Goal: Task Accomplishment & Management: Manage account settings

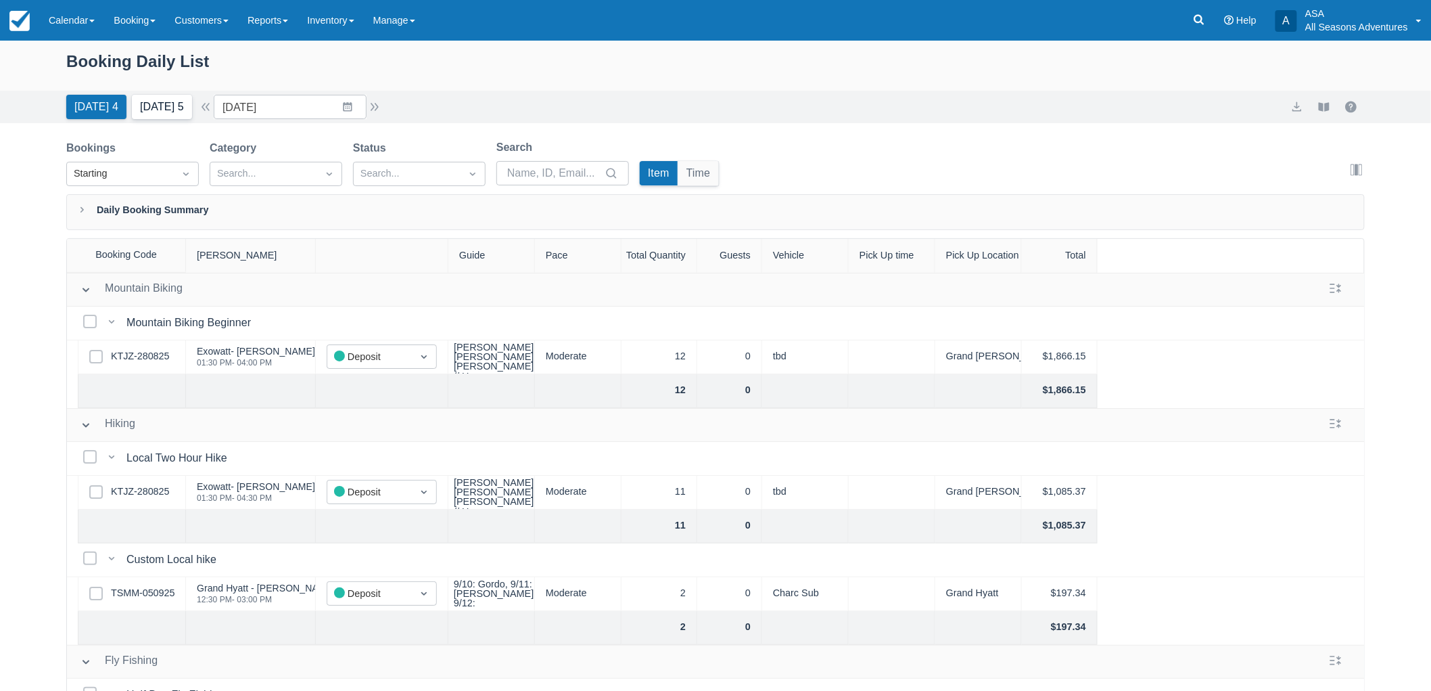
click at [161, 109] on button "Tomorrow 5" at bounding box center [162, 107] width 60 height 24
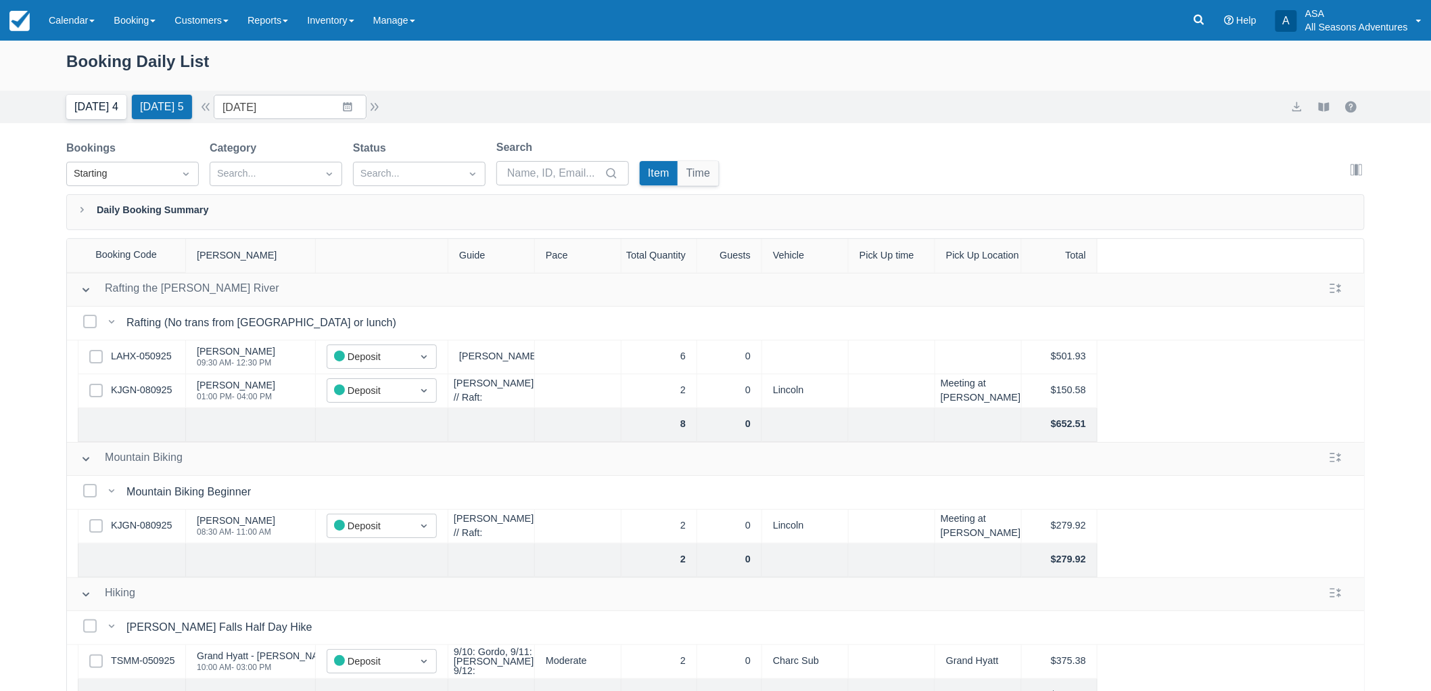
click at [102, 108] on button "Today 4" at bounding box center [96, 107] width 60 height 24
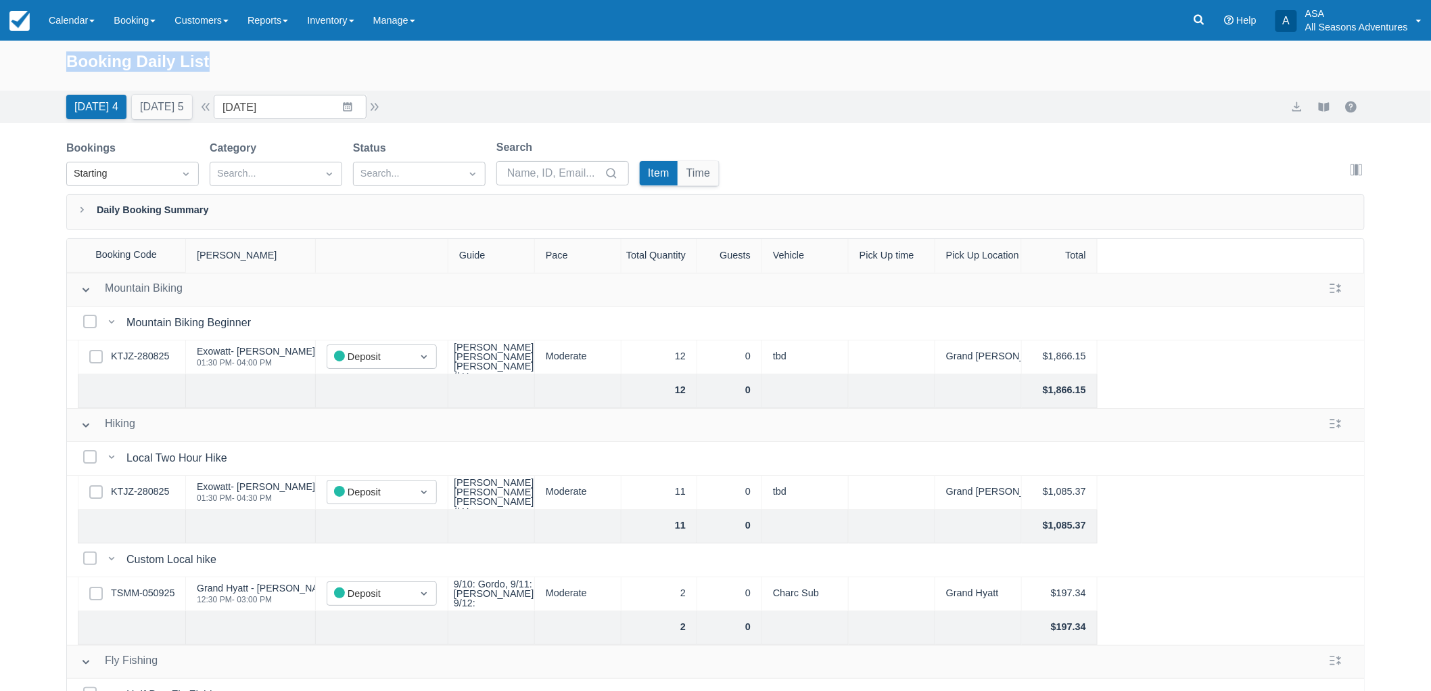
drag, startPoint x: 70, startPoint y: 65, endPoint x: 241, endPoint y: 52, distance: 172.3
click at [241, 52] on div "Booking Daily List" at bounding box center [715, 68] width 1299 height 39
click at [111, 78] on div "Booking Daily List" at bounding box center [715, 68] width 1299 height 39
click at [181, 109] on button "[DATE] 5" at bounding box center [162, 107] width 60 height 24
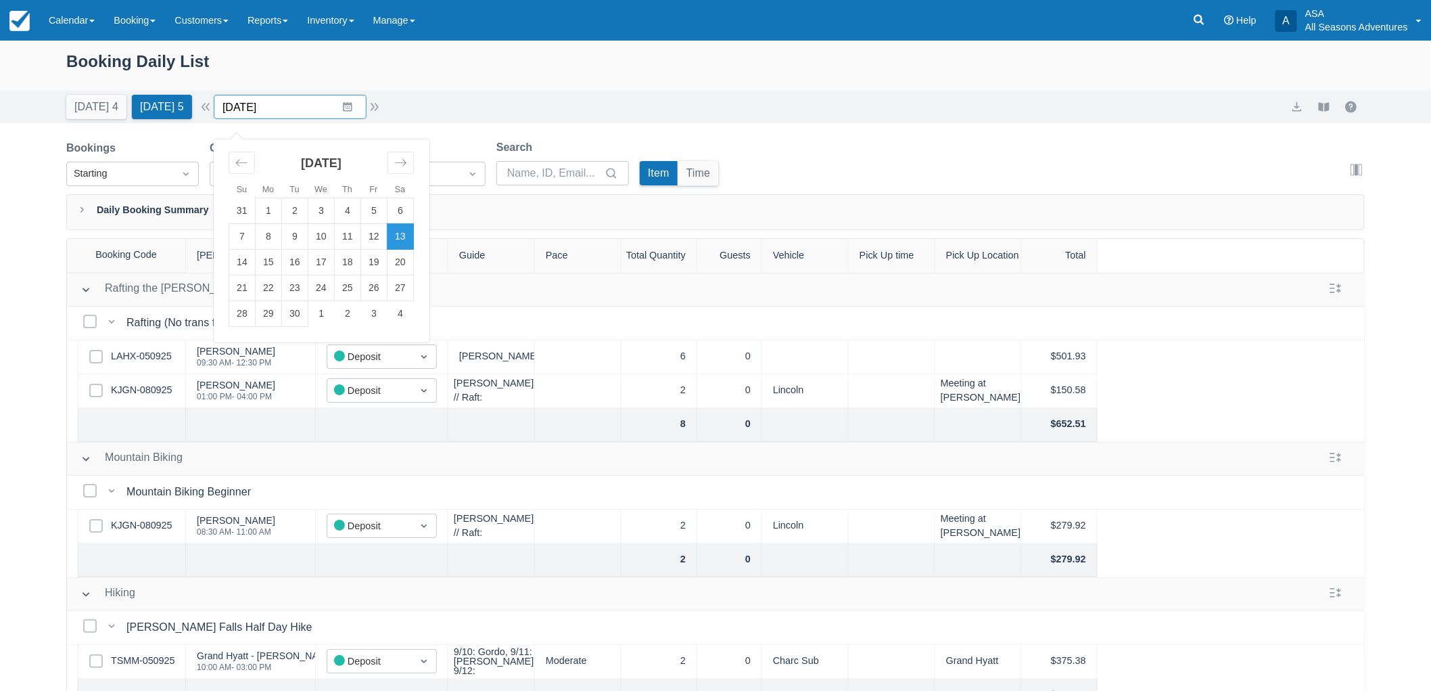
click at [340, 106] on input "09/13/25" at bounding box center [290, 107] width 153 height 24
click at [308, 258] on td "16" at bounding box center [295, 263] width 26 height 26
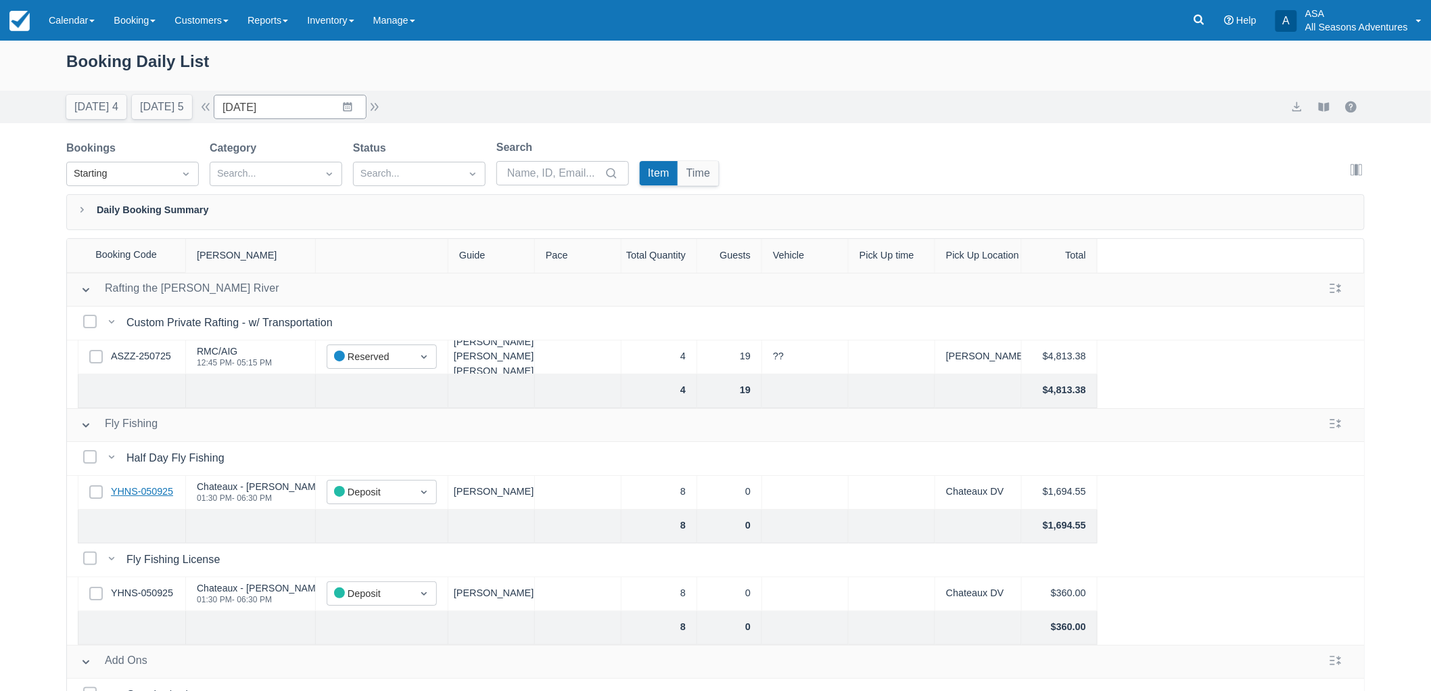
click at [149, 494] on link "YHNS-050925" at bounding box center [142, 491] width 62 height 15
click at [153, 116] on button "Tomorrow 5" at bounding box center [162, 107] width 60 height 24
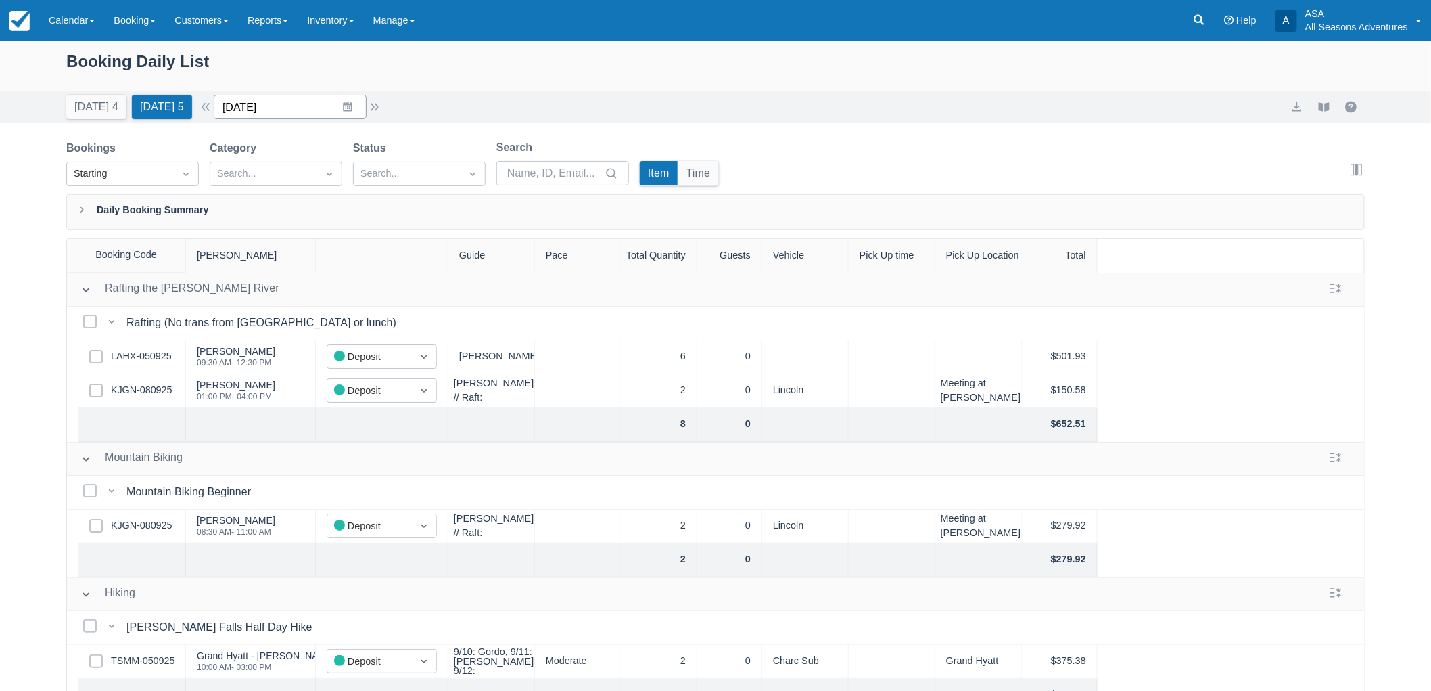
click at [336, 109] on input "09/13/25" at bounding box center [290, 107] width 153 height 24
click at [293, 268] on td "16" at bounding box center [295, 263] width 26 height 26
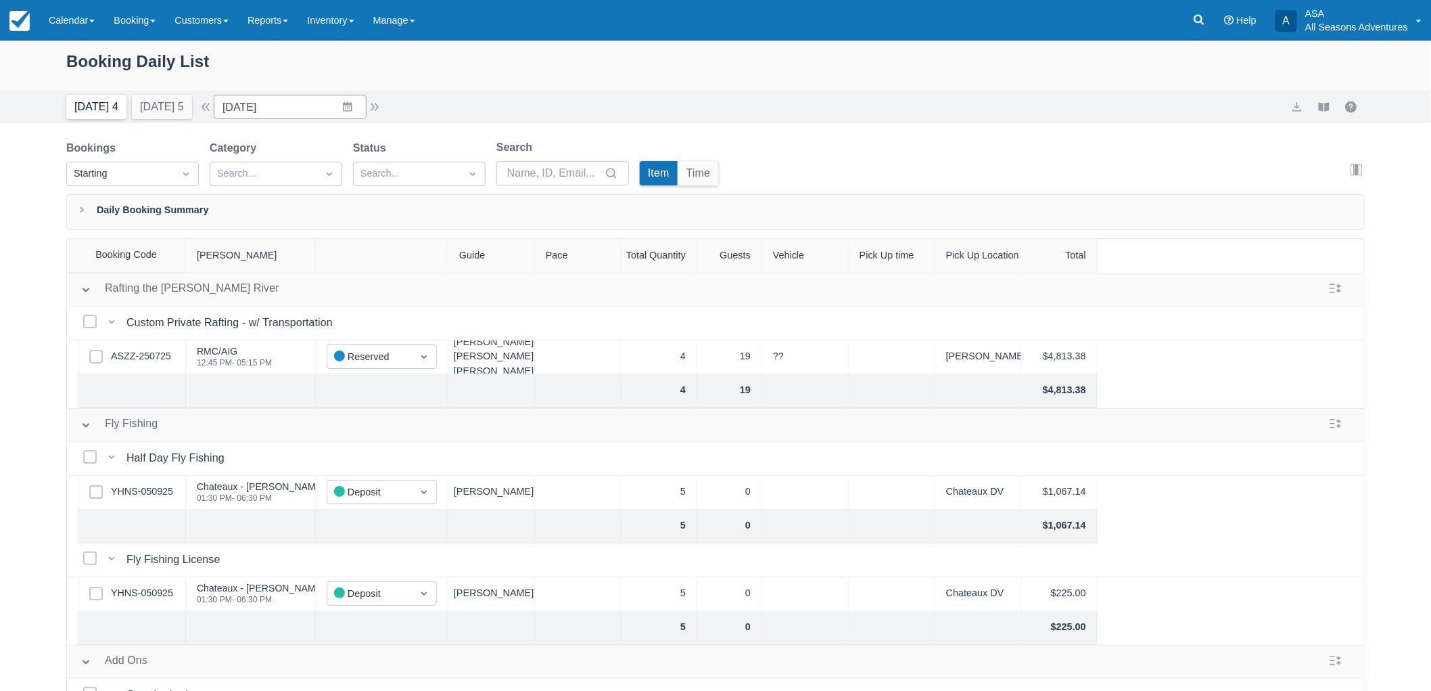
click at [89, 112] on button "[DATE] 4" at bounding box center [96, 107] width 60 height 24
type input "[DATE]"
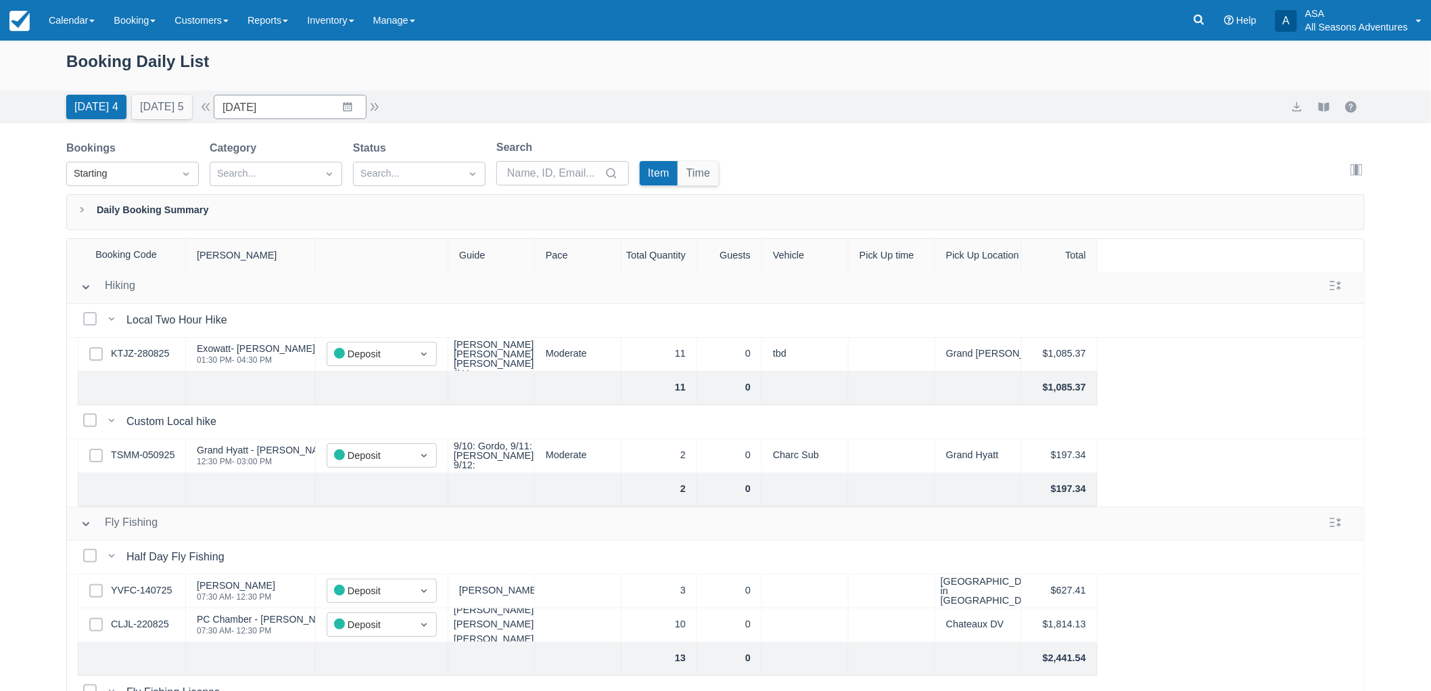
scroll to position [150, 0]
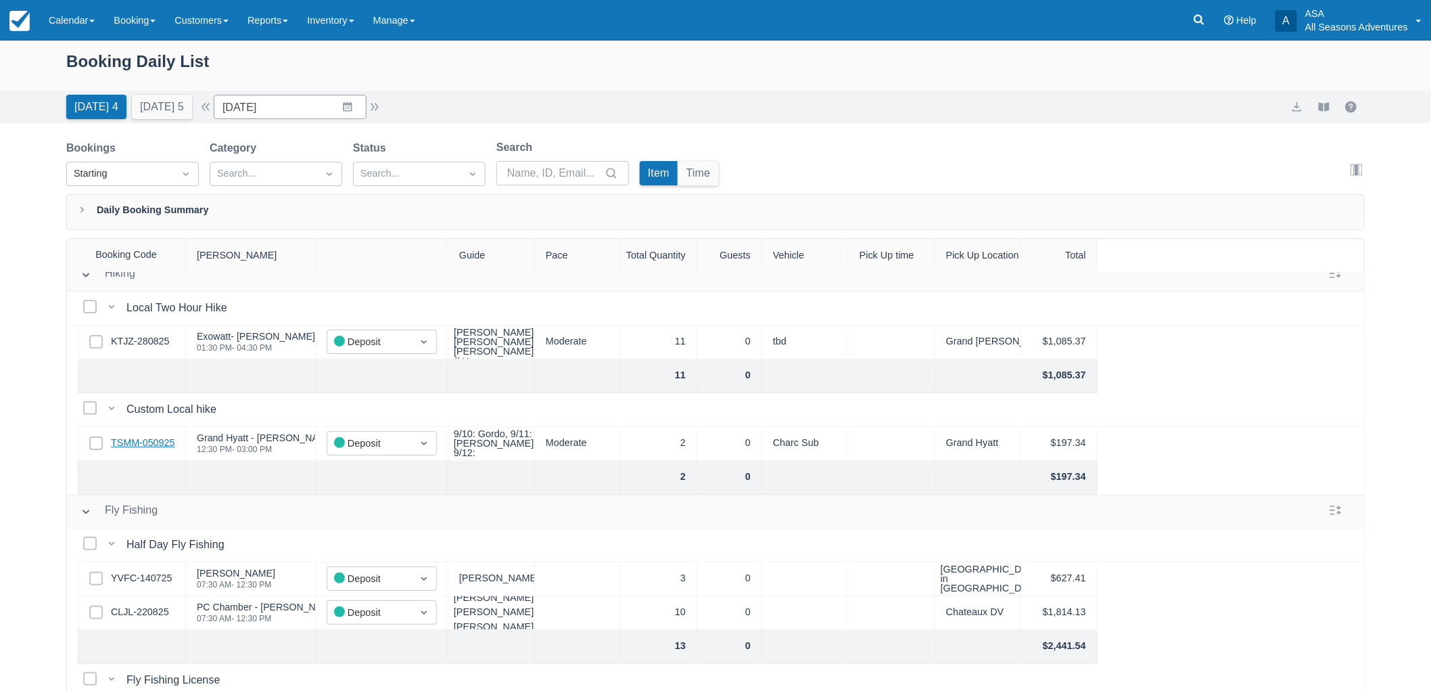
click at [149, 444] on link "TSMM-050925" at bounding box center [143, 443] width 64 height 15
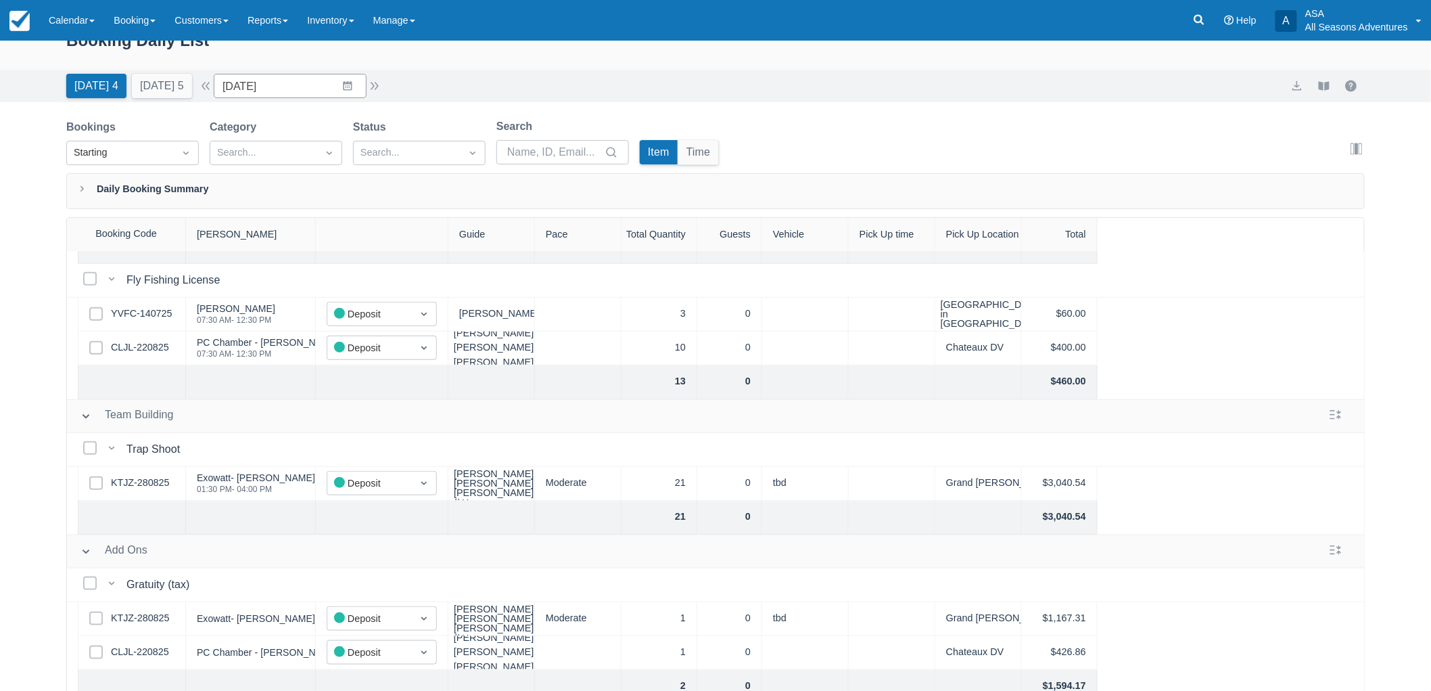
scroll to position [0, 0]
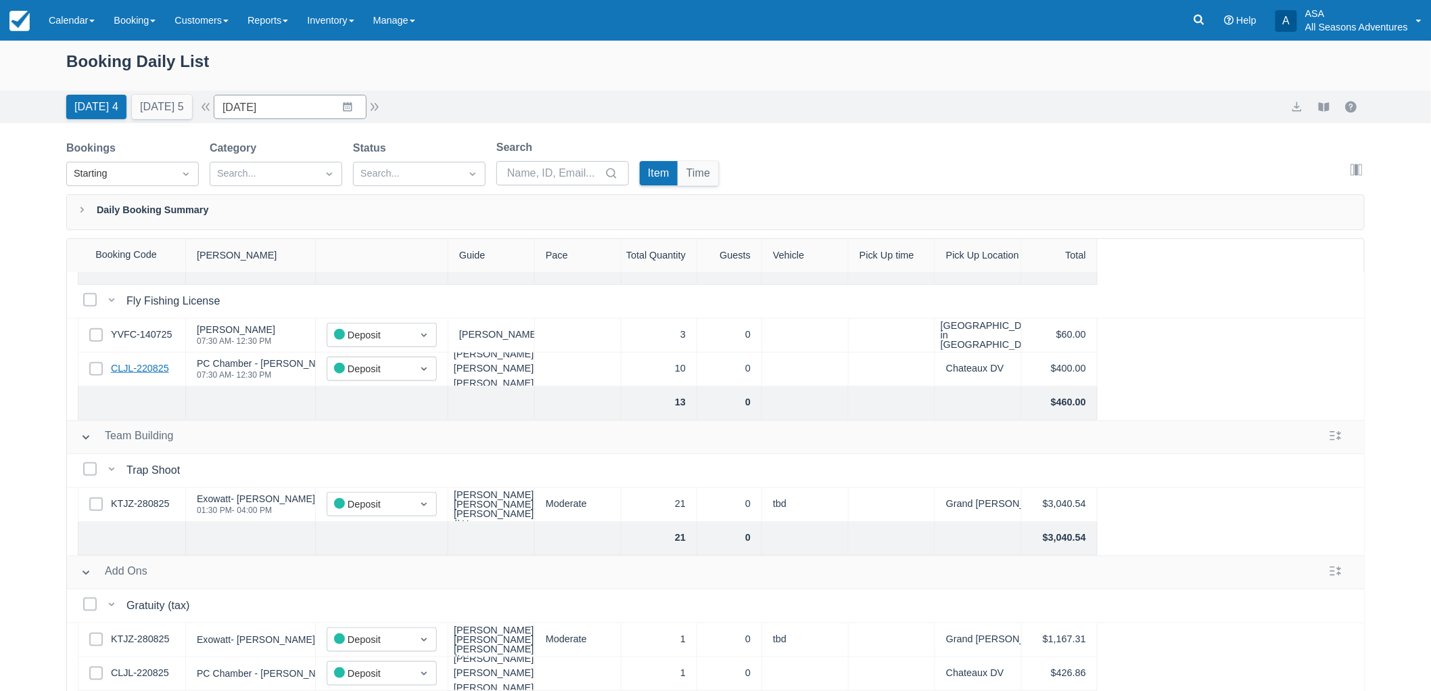
click at [149, 361] on link "CLJL-220825" at bounding box center [140, 368] width 58 height 15
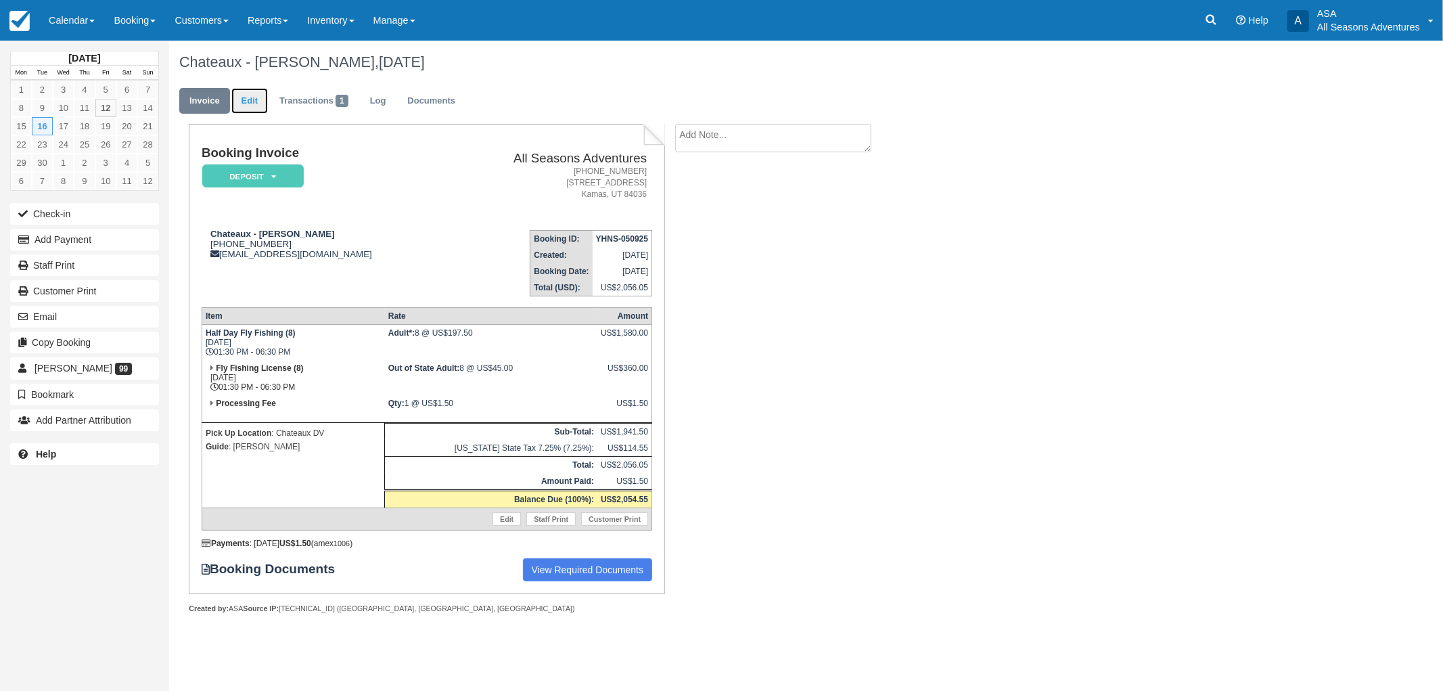
click at [255, 102] on link "Edit" at bounding box center [249, 101] width 37 height 26
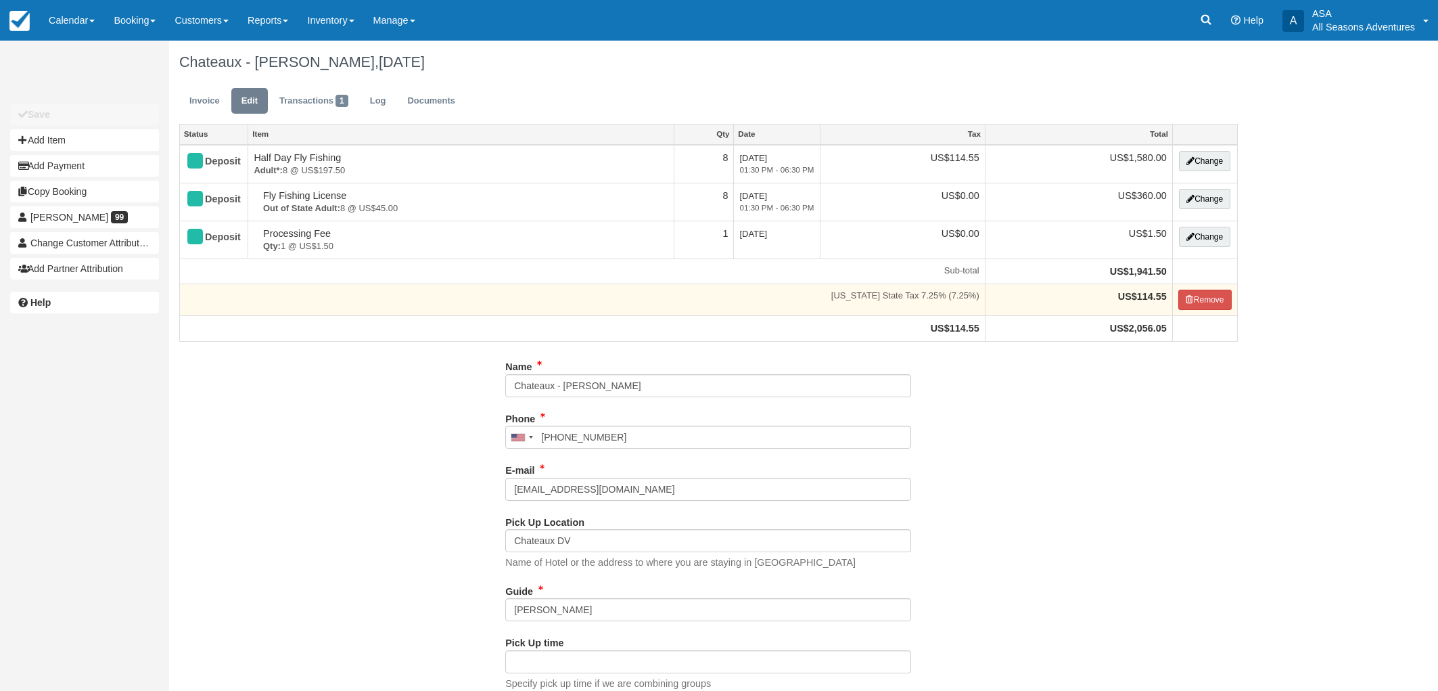
type input "[PHONE_NUMBER]"
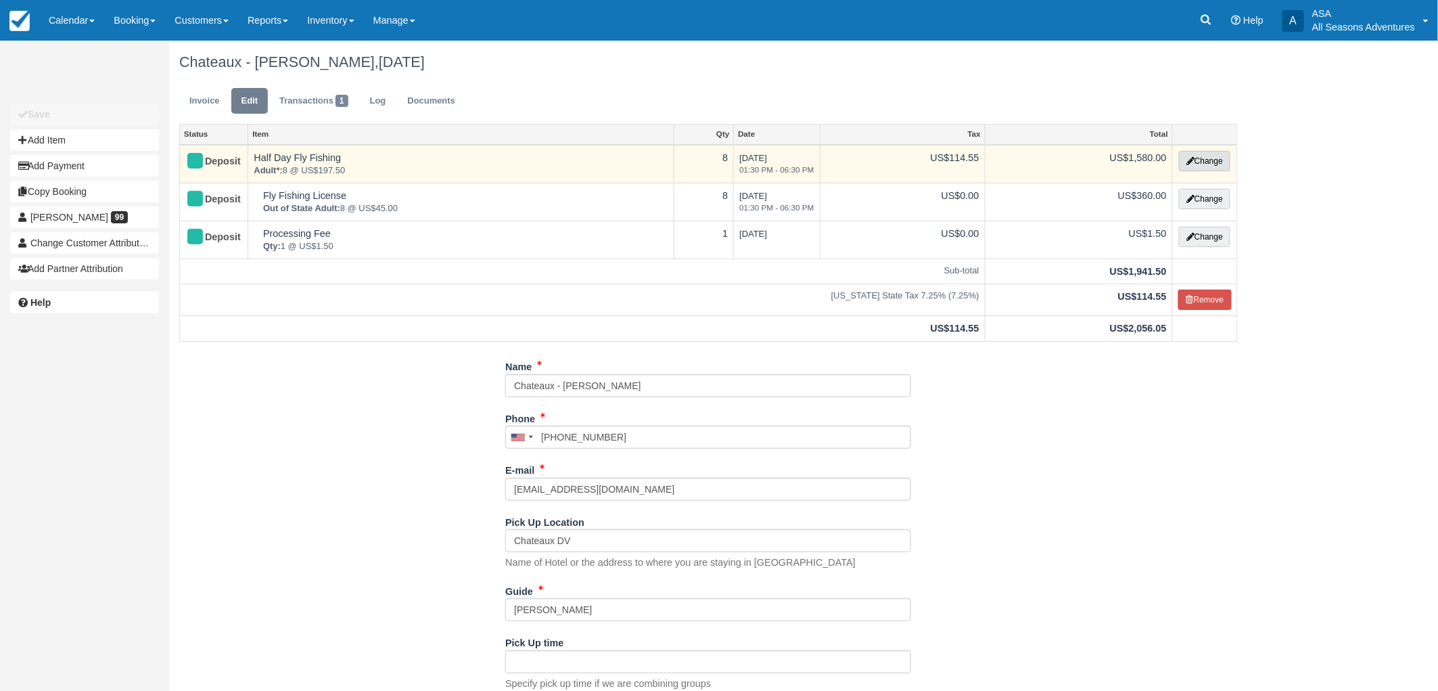
click at [1208, 154] on button "Change" at bounding box center [1204, 161] width 51 height 20
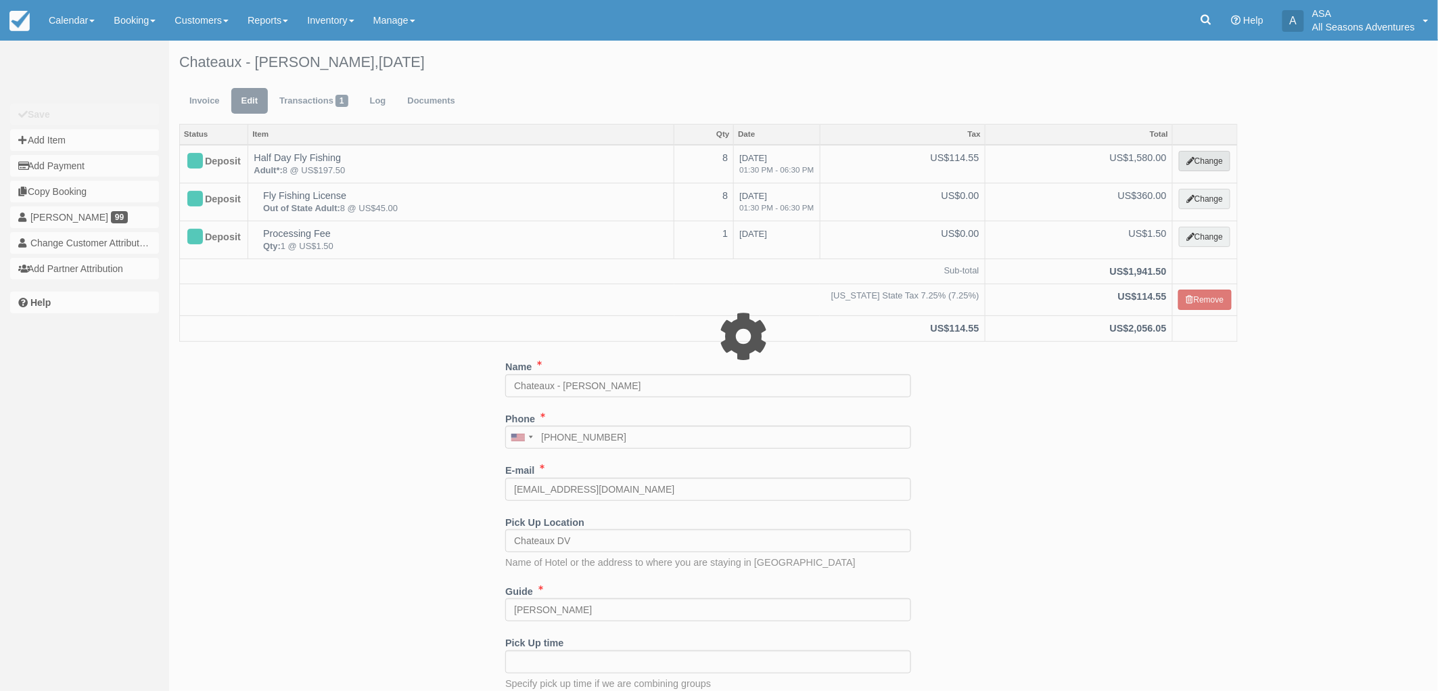
select select "8"
type input "1580.00"
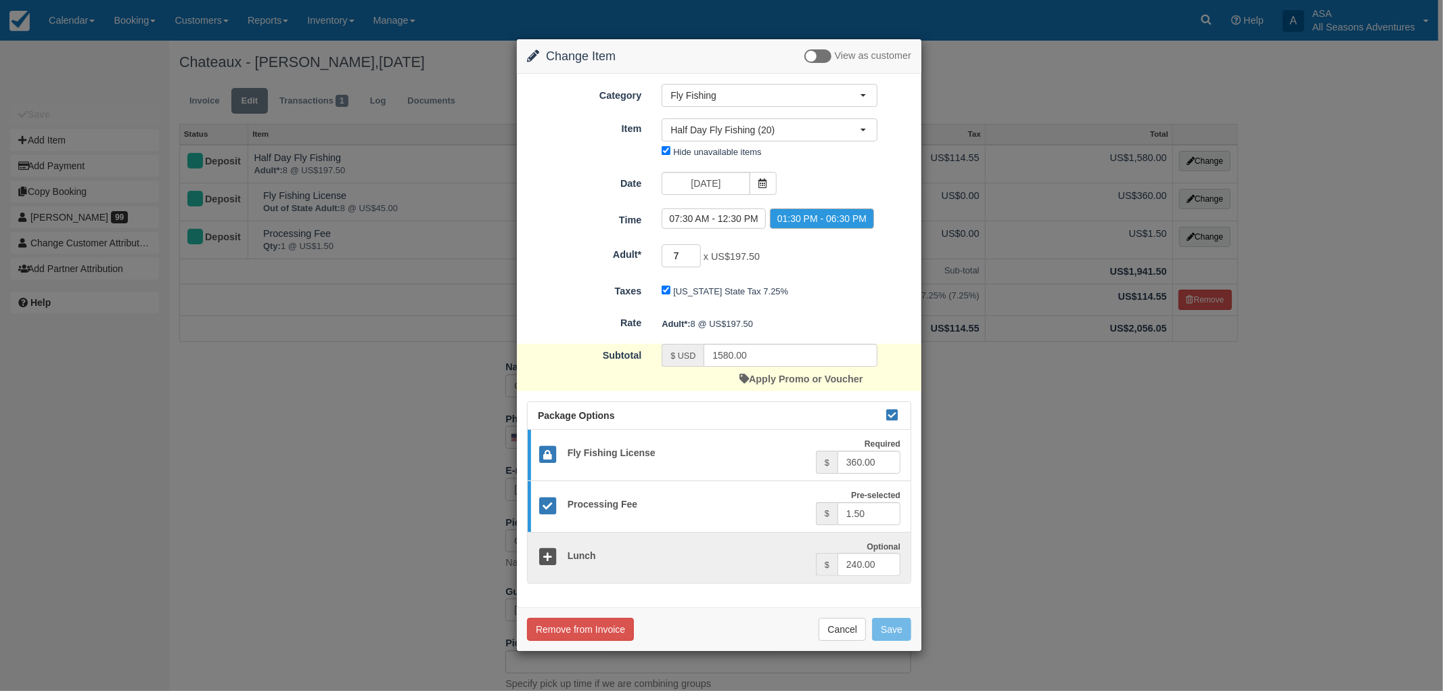
click at [694, 258] on input "7" at bounding box center [680, 255] width 39 height 23
click at [694, 258] on input "6" at bounding box center [680, 255] width 39 height 23
type input "5"
click at [694, 258] on input "5" at bounding box center [680, 255] width 39 height 23
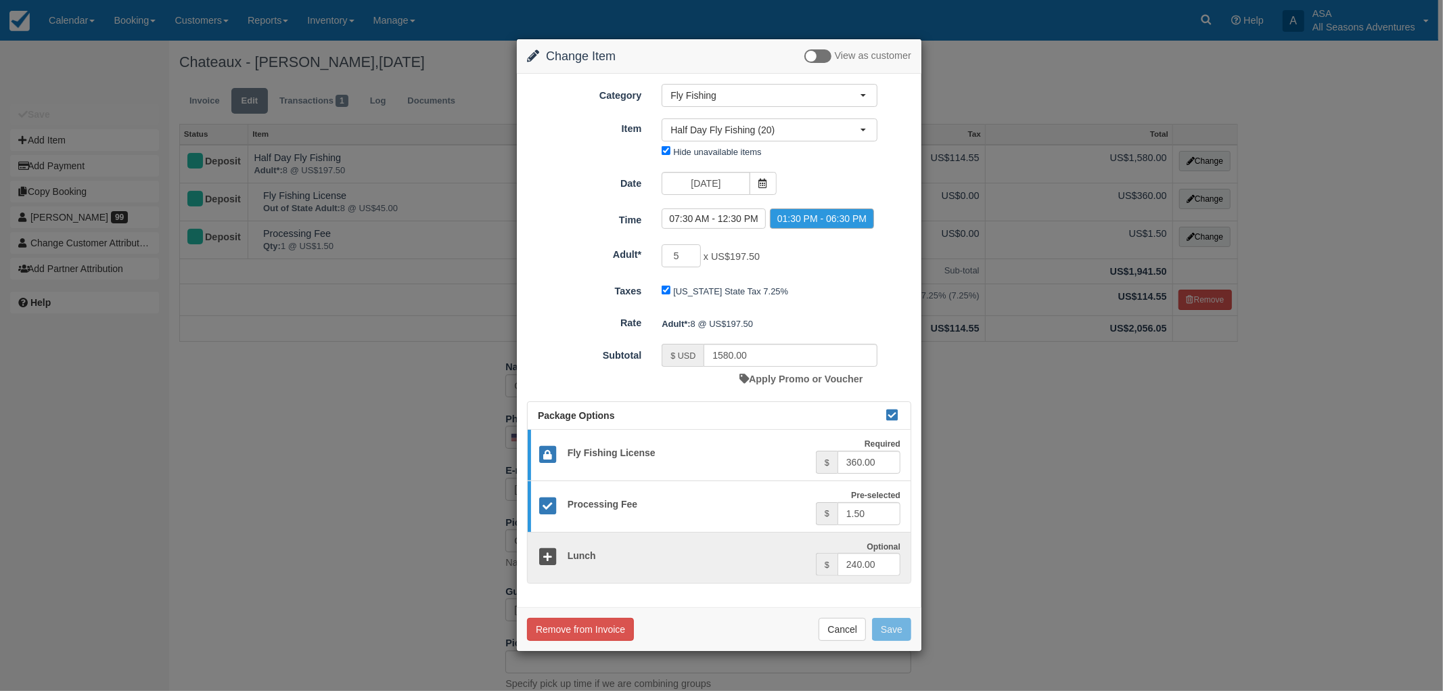
type input "995.00"
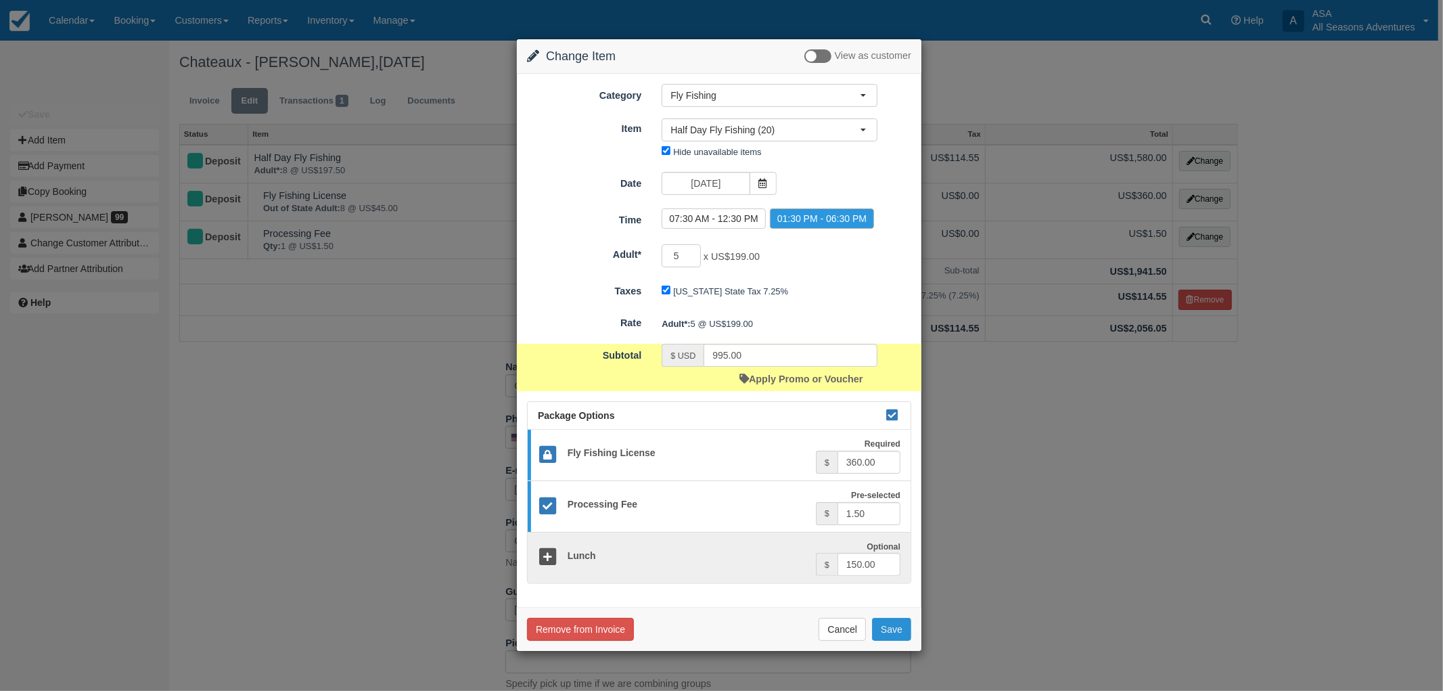
click at [887, 628] on button "Save" at bounding box center [891, 629] width 39 height 23
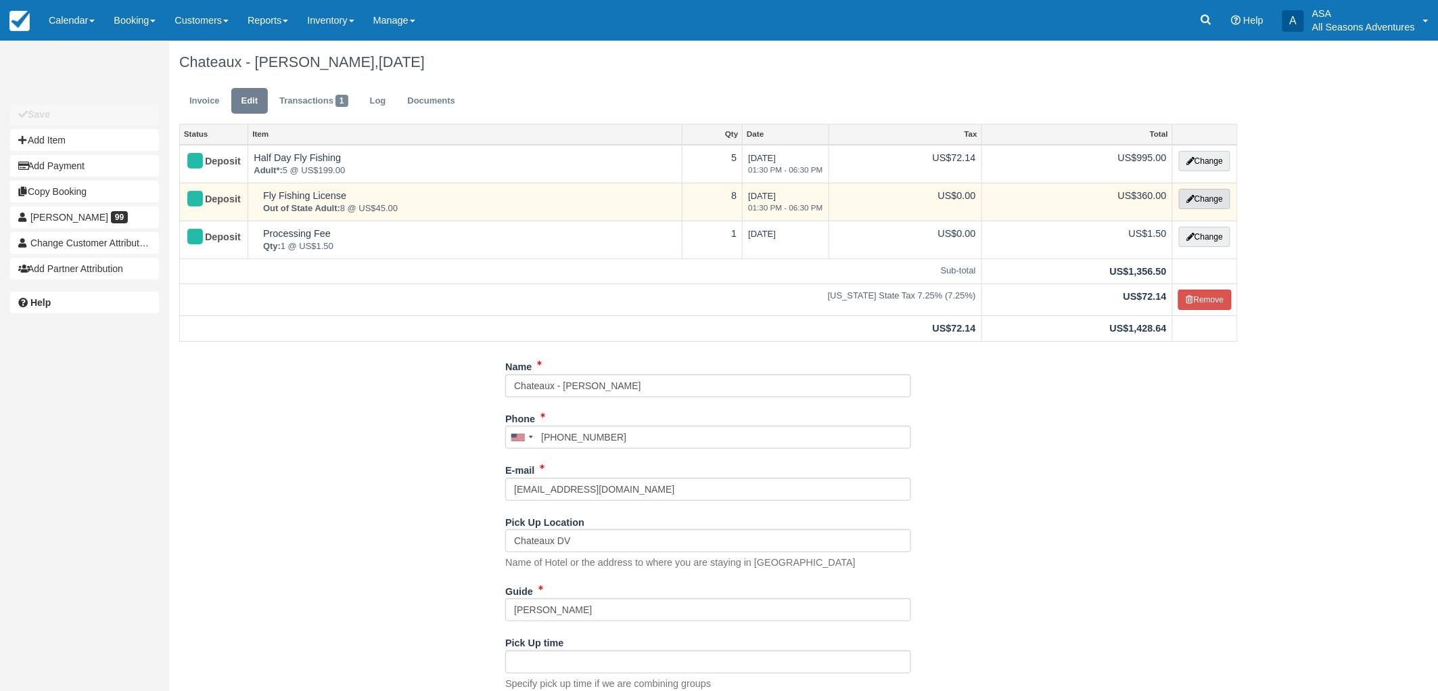
click at [1189, 200] on icon "button" at bounding box center [1190, 199] width 8 height 8
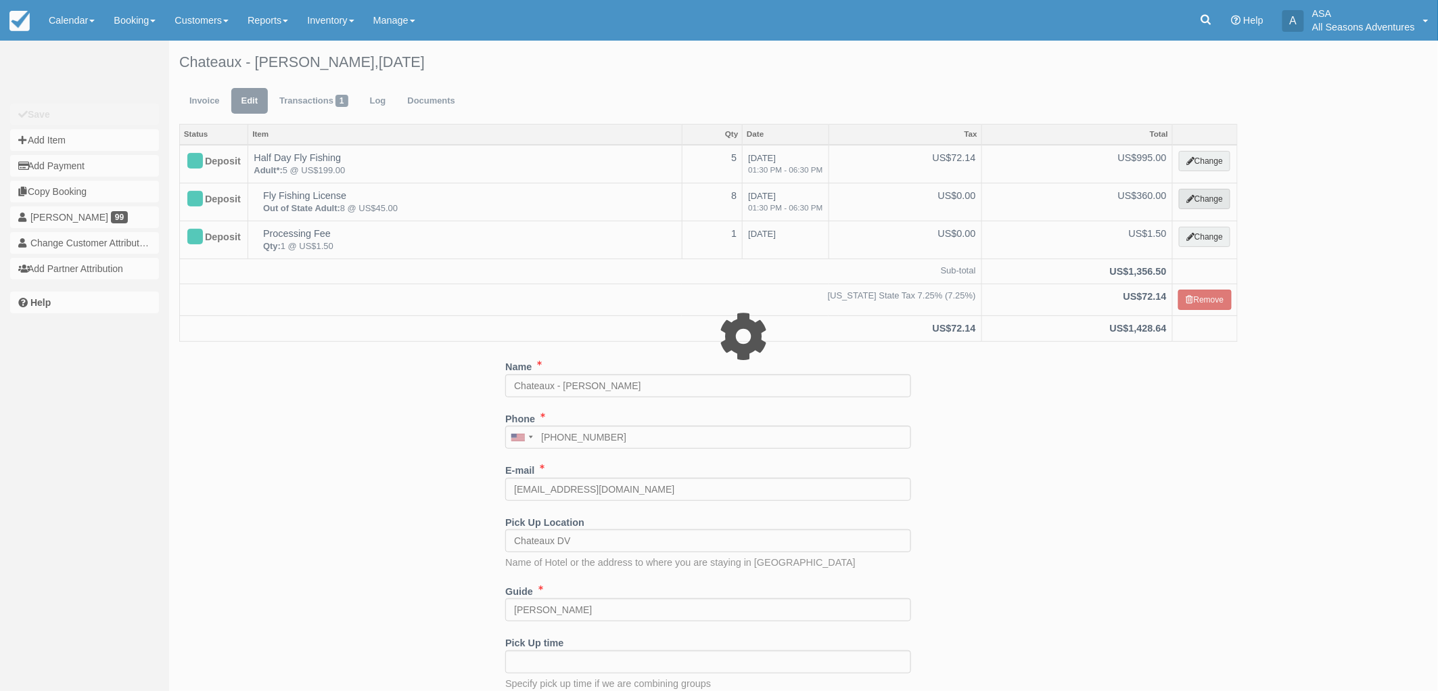
select select "8"
type input "360.00"
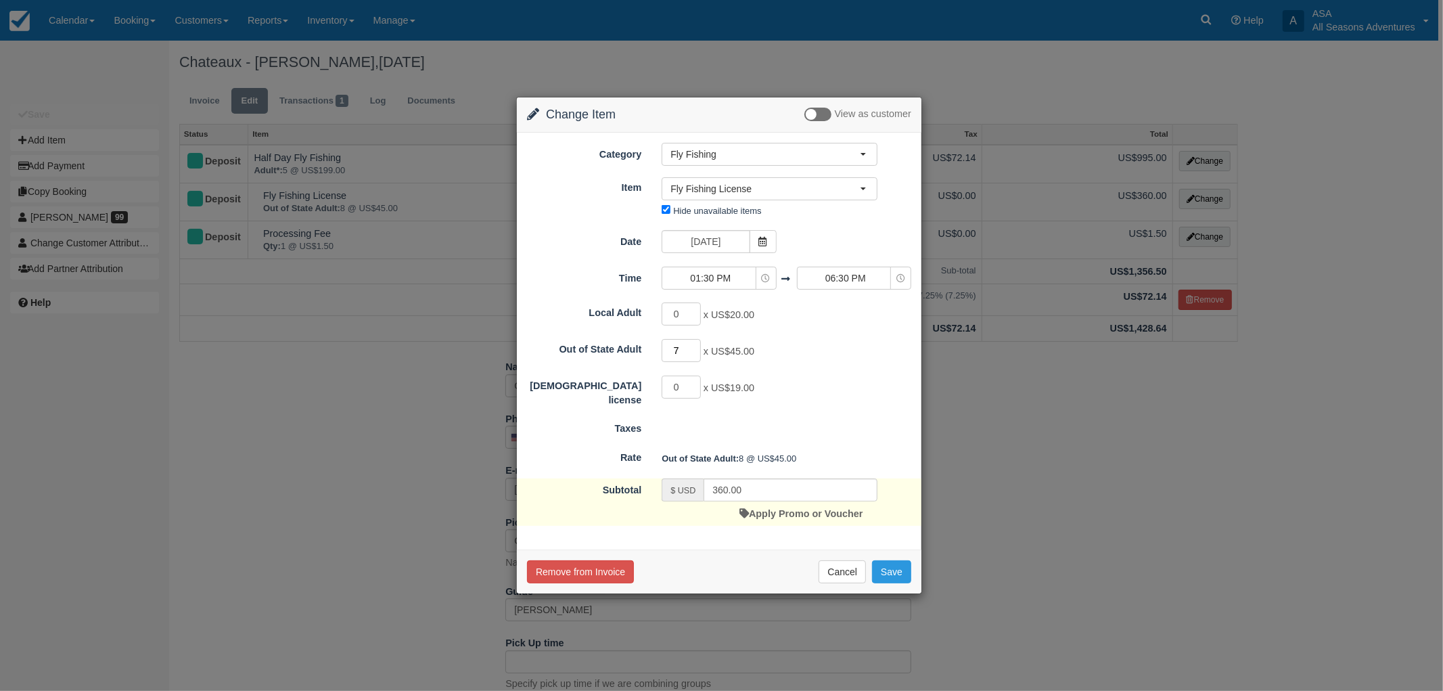
click at [695, 353] on input "7" at bounding box center [680, 350] width 39 height 23
click at [695, 353] on input "6" at bounding box center [680, 350] width 39 height 23
type input "5"
click at [695, 353] on input "5" at bounding box center [680, 350] width 39 height 23
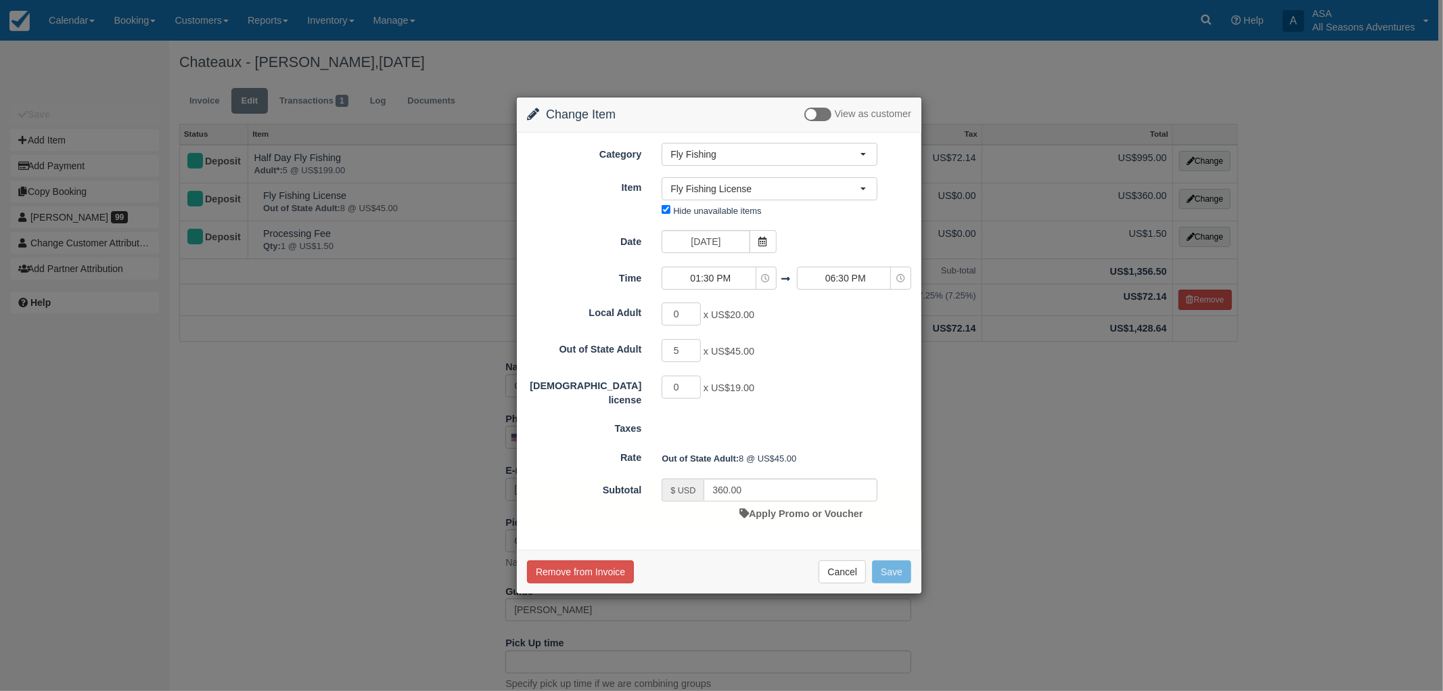
type input "225.00"
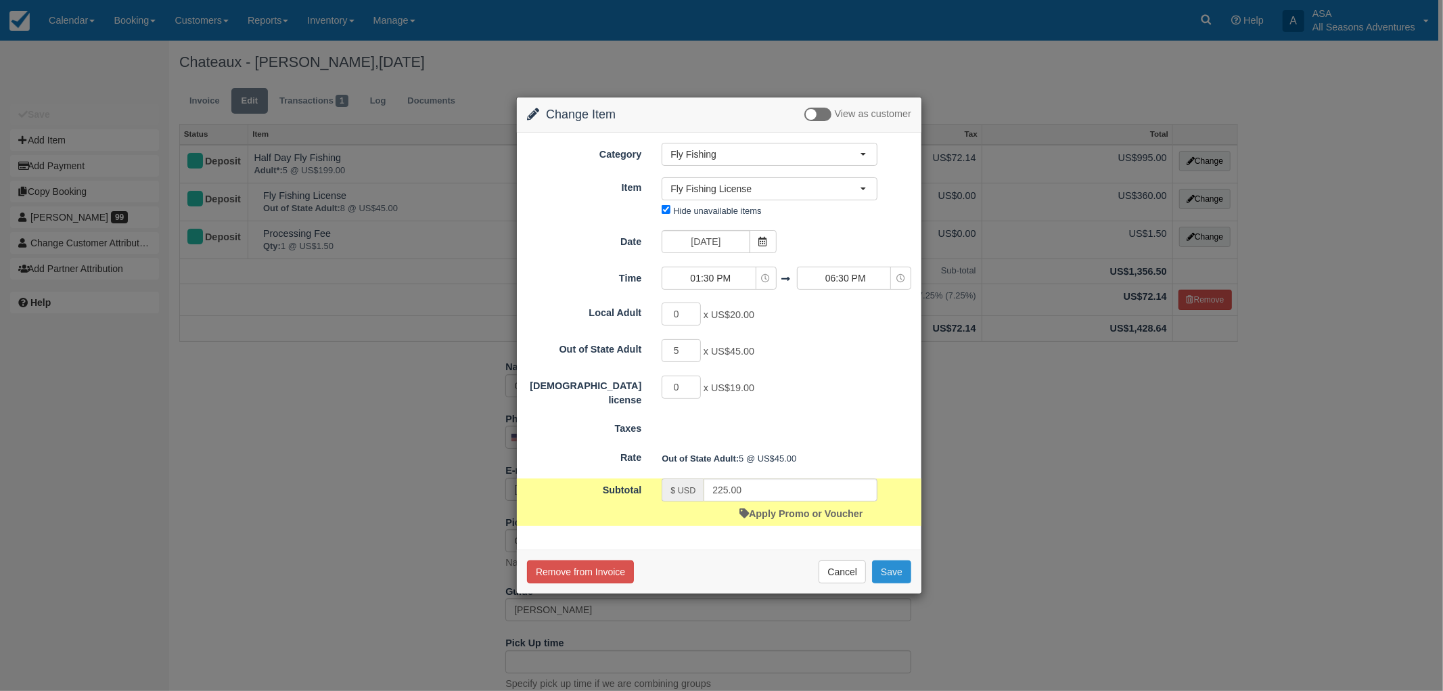
click at [893, 573] on button "Save" at bounding box center [891, 571] width 39 height 23
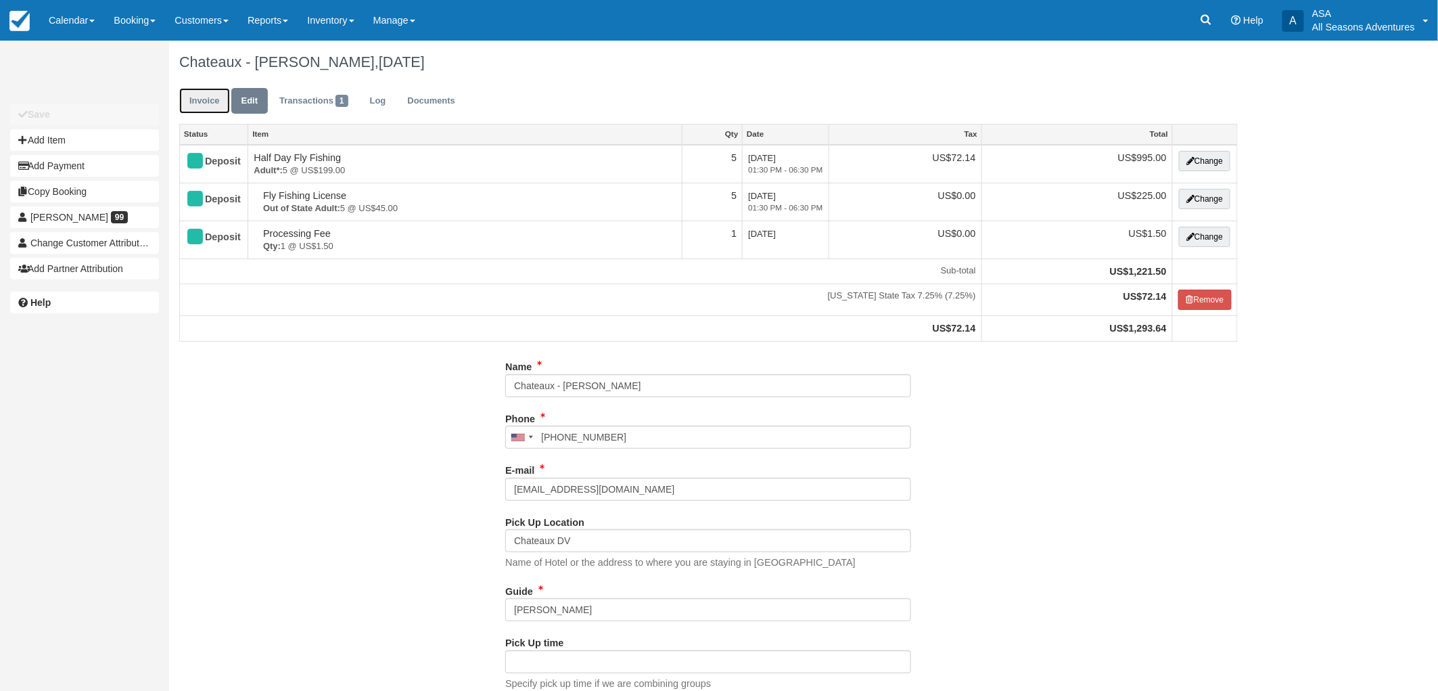
click at [201, 99] on link "Invoice" at bounding box center [204, 101] width 51 height 26
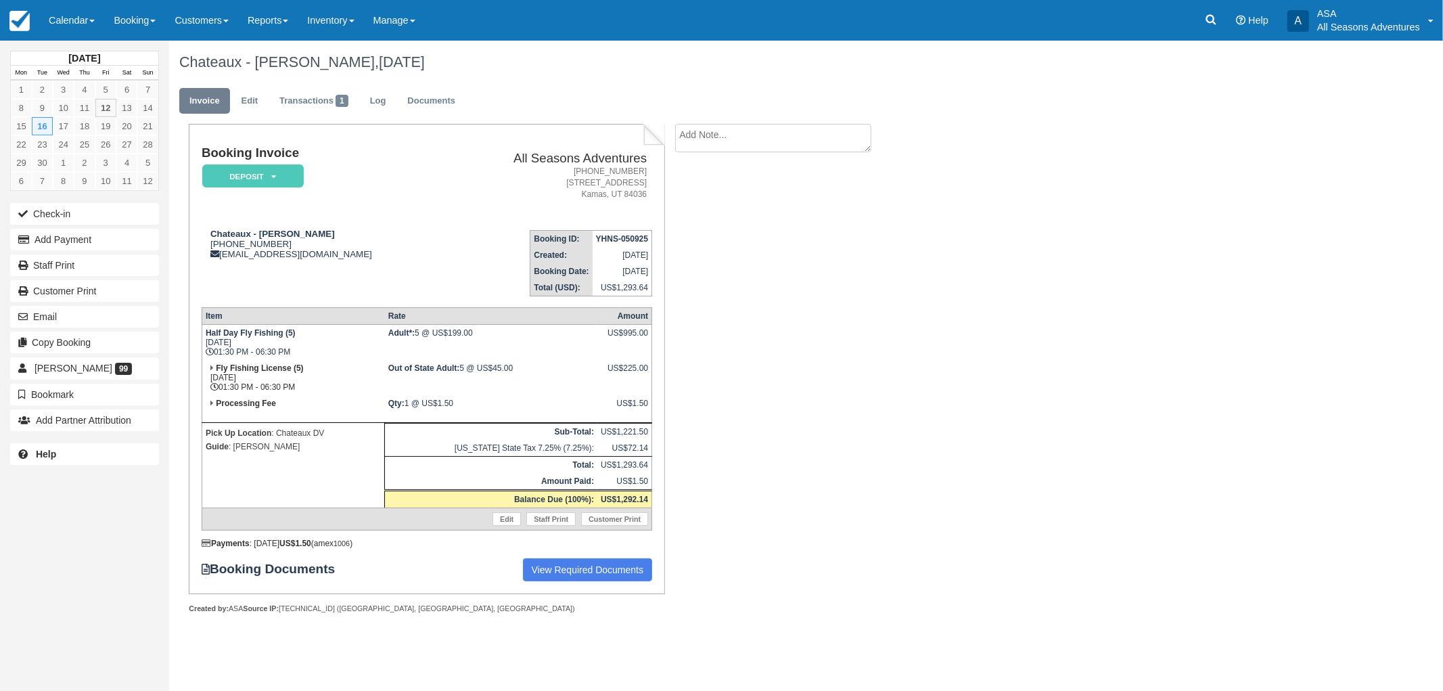
click at [301, 428] on p "Pick Up Location : Chateaux DV" at bounding box center [293, 433] width 175 height 14
click at [442, 102] on link "Documents" at bounding box center [431, 101] width 68 height 26
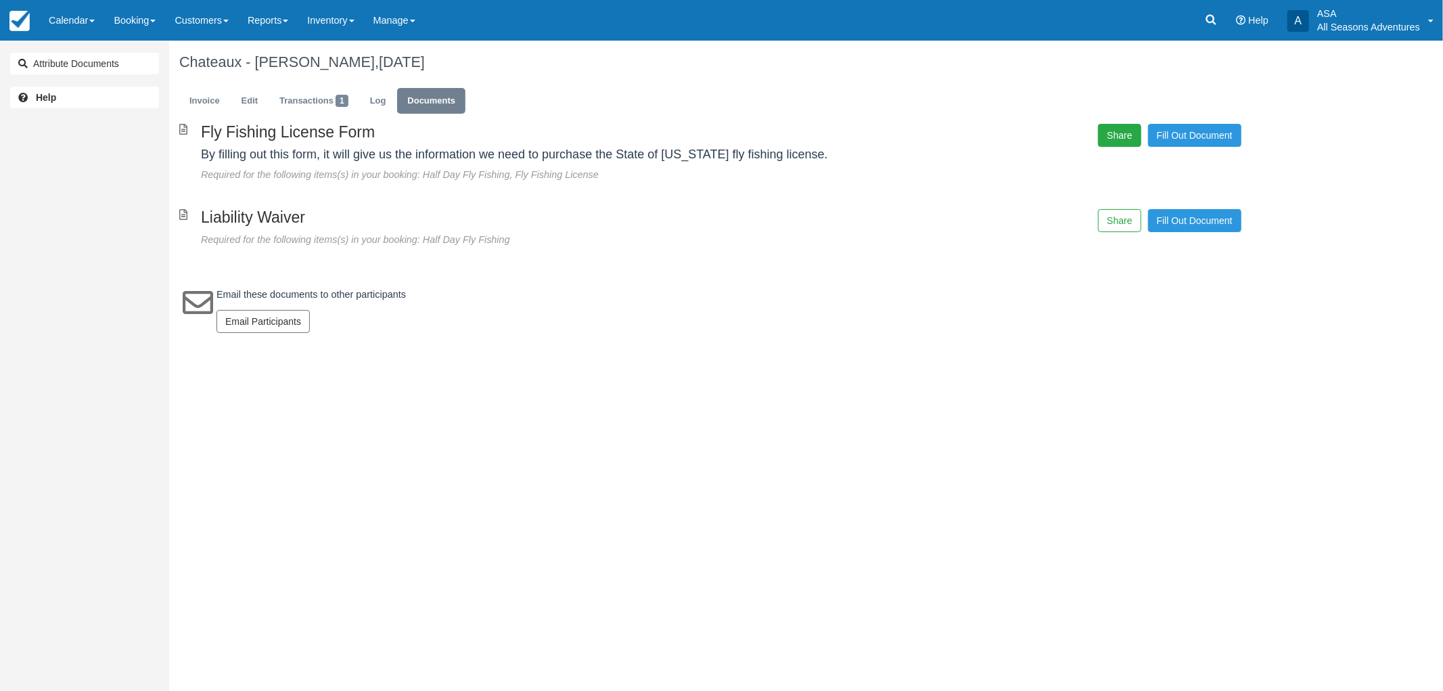
click at [1131, 132] on button "Share" at bounding box center [1119, 135] width 43 height 23
click at [1173, 100] on span "Copy" at bounding box center [1182, 98] width 39 height 23
click at [881, 219] on div "Liability Waiver Required for the following items(s) in your booking: Half Day …" at bounding box center [529, 228] width 721 height 38
click at [221, 98] on link "Invoice" at bounding box center [204, 101] width 51 height 26
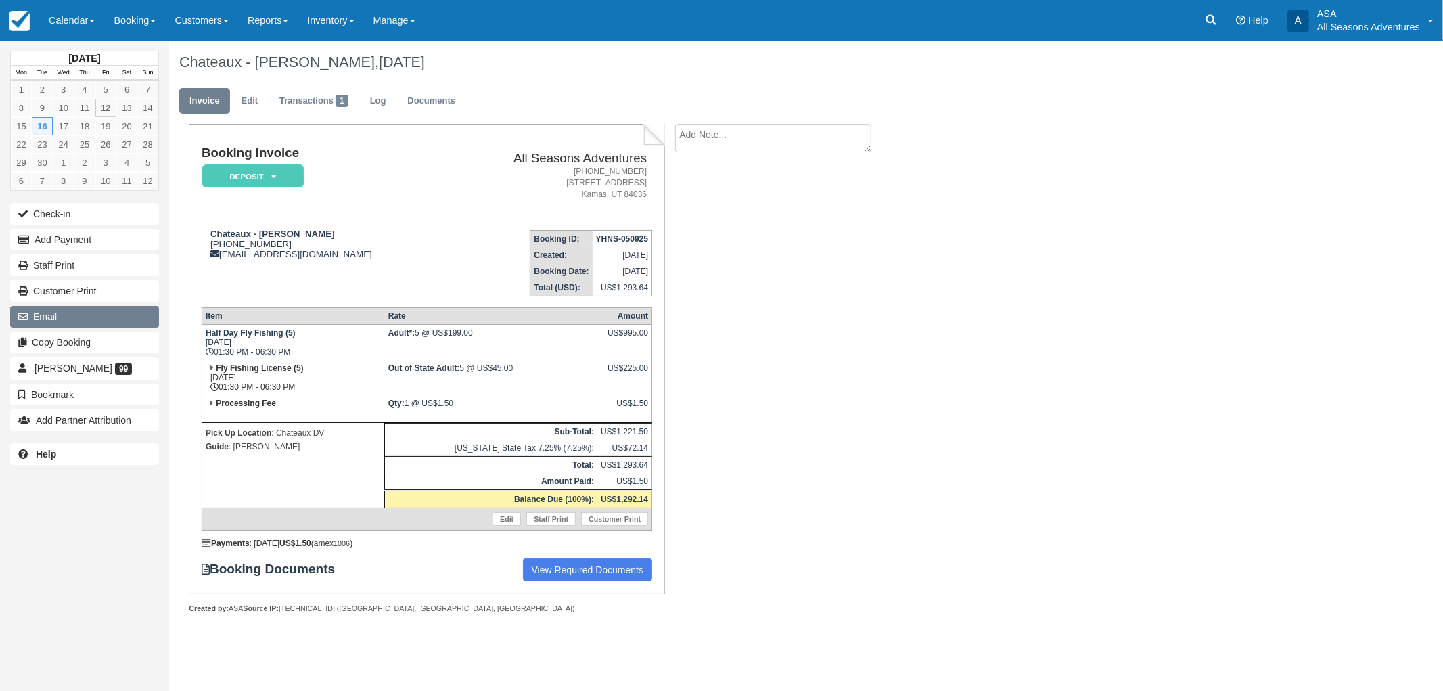
click at [96, 313] on button "Email" at bounding box center [84, 317] width 149 height 22
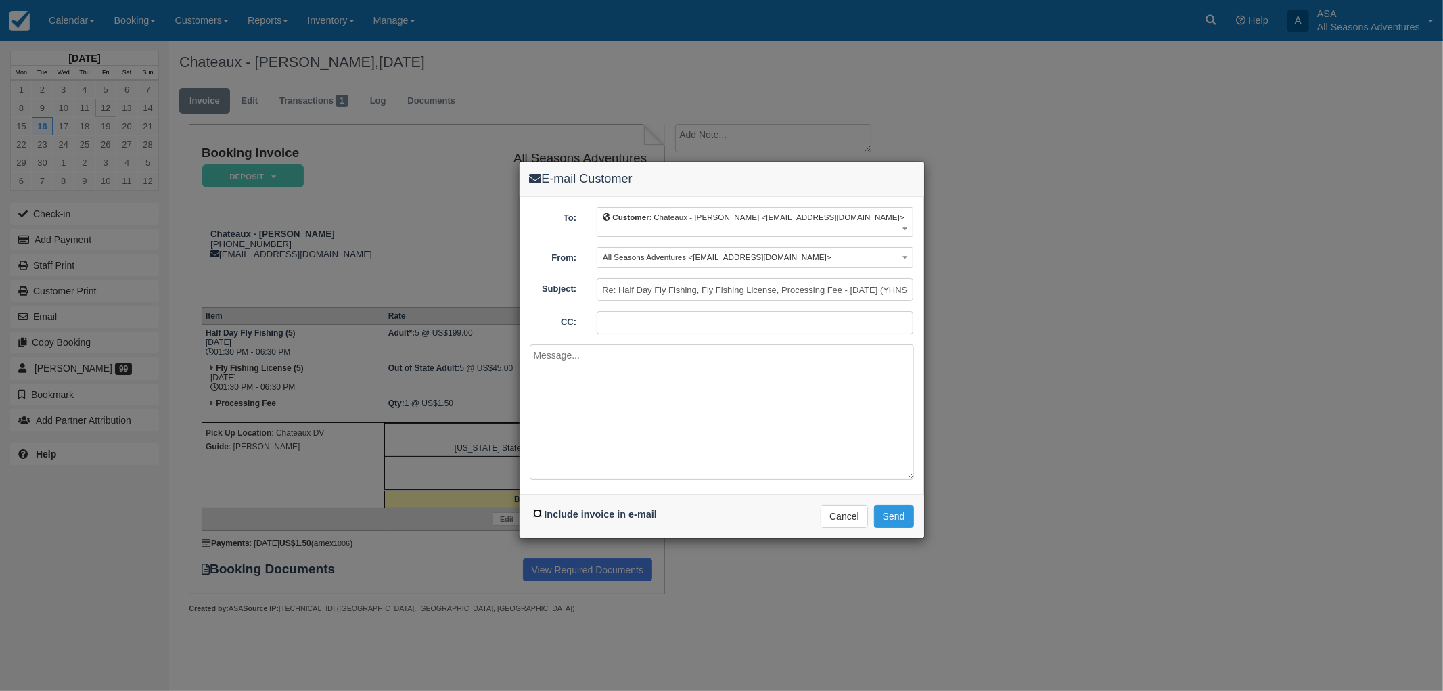
click at [537, 509] on input "Include invoice in e-mail" at bounding box center [537, 513] width 9 height 9
checkbox input "true"
click at [578, 436] on textarea at bounding box center [722, 411] width 384 height 135
paste textarea "[URL][DOMAIN_NAME]"
type textarea "License Form: [URL][DOMAIN_NAME]"
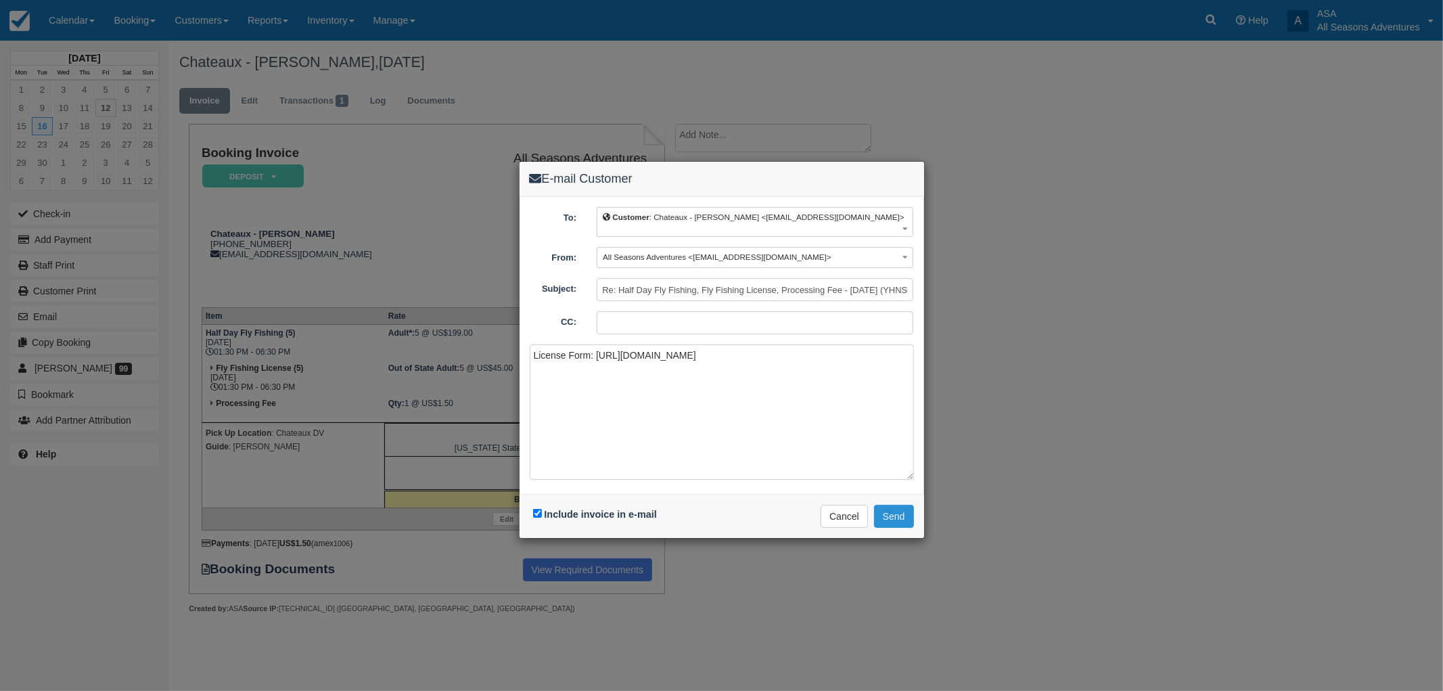
click at [900, 505] on button "Send" at bounding box center [894, 516] width 40 height 23
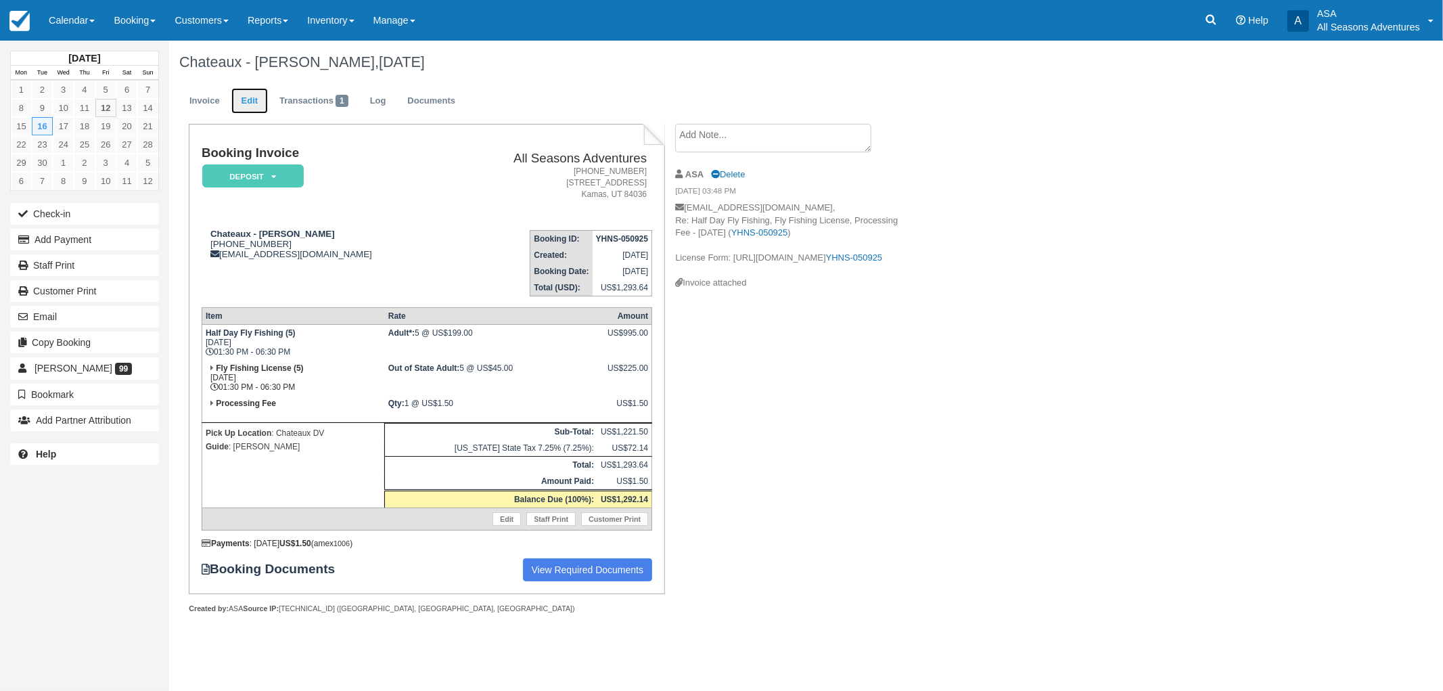
click at [246, 100] on link "Edit" at bounding box center [249, 101] width 37 height 26
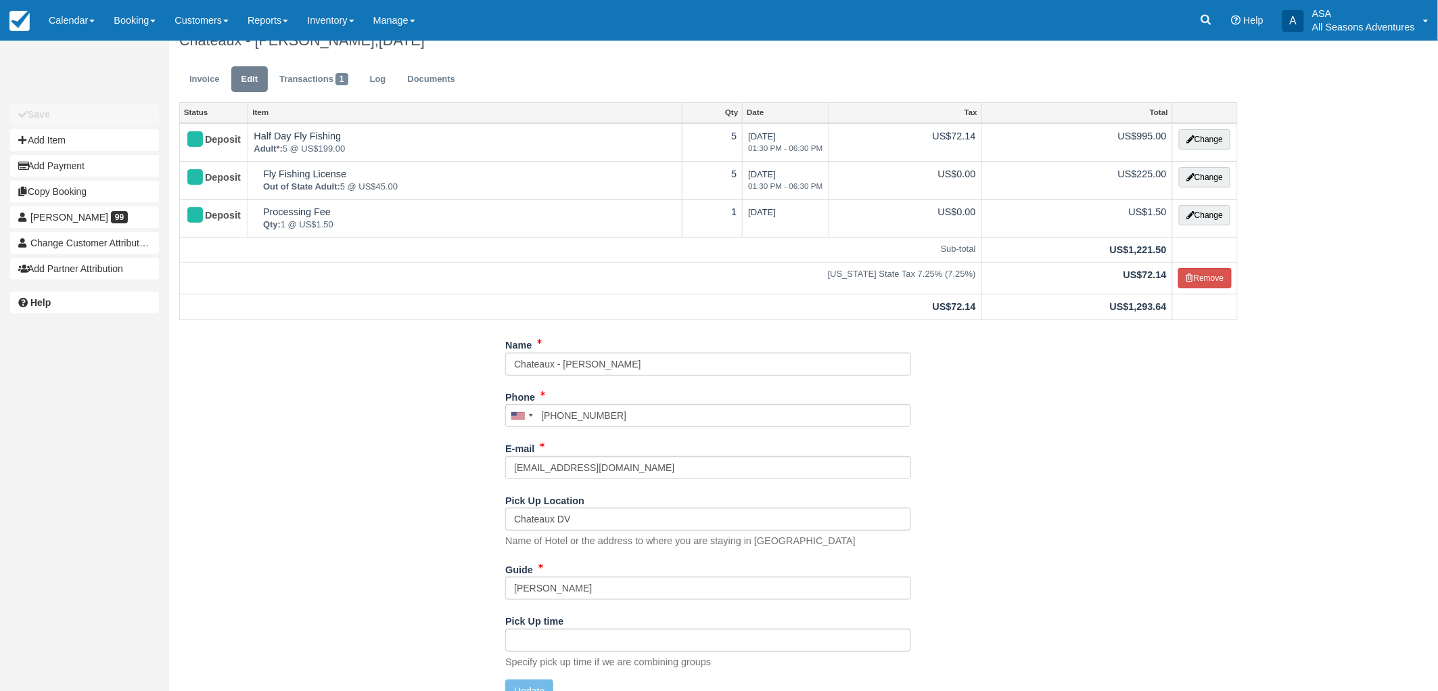
scroll to position [43, 0]
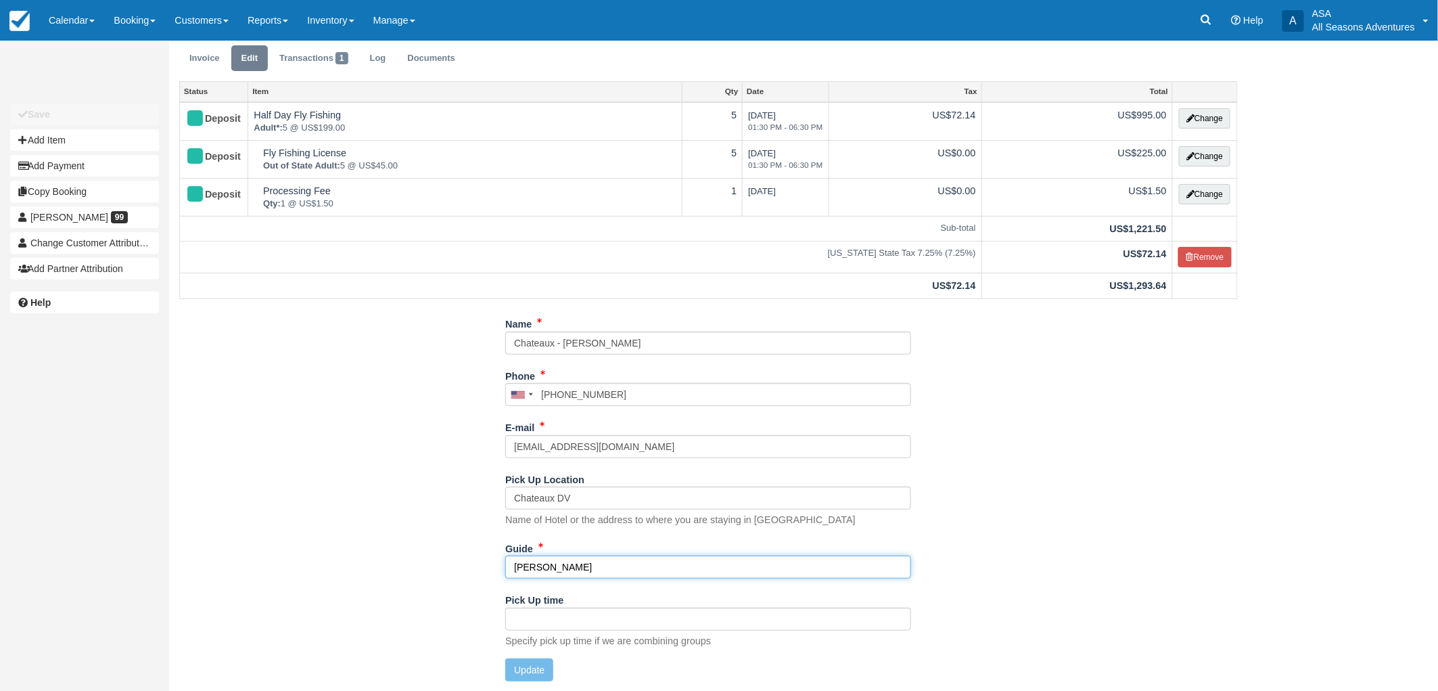
click at [569, 564] on input "[PERSON_NAME]" at bounding box center [708, 566] width 406 height 23
type input "[PERSON_NAME]"
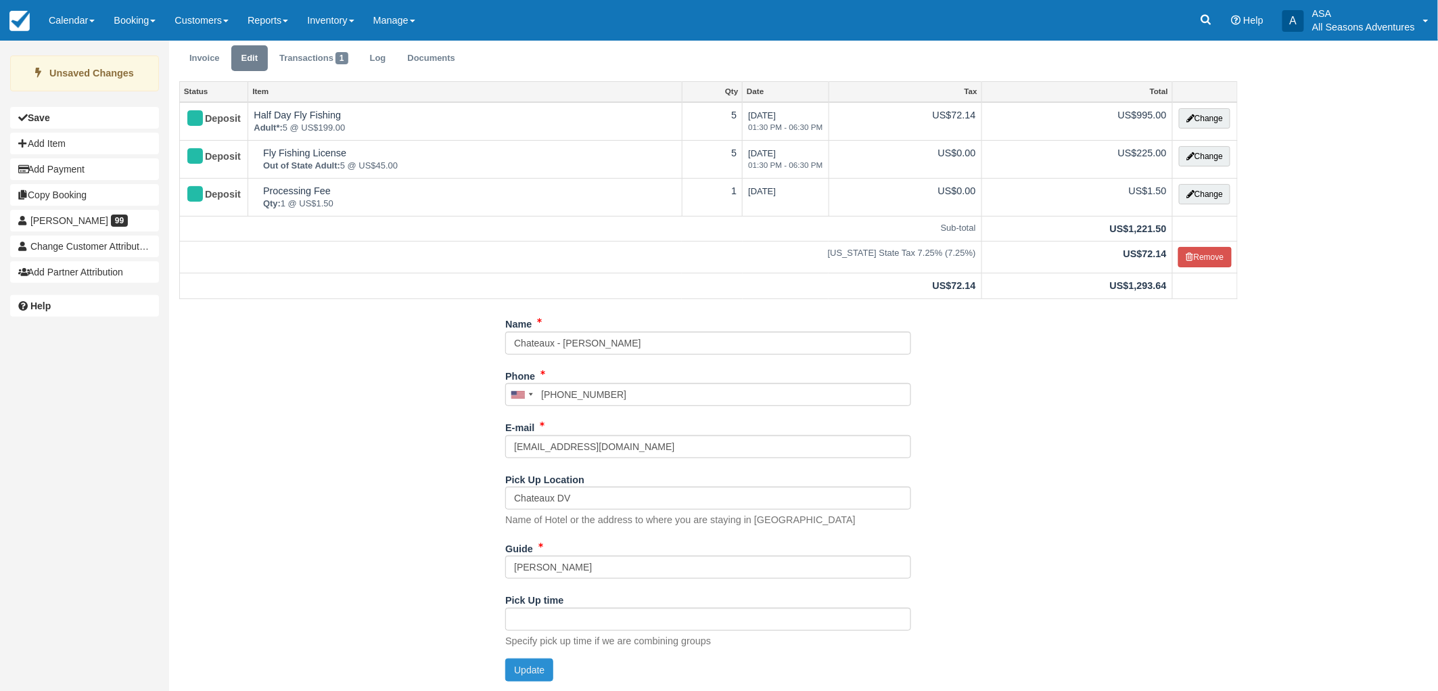
click at [537, 674] on button "Update" at bounding box center [529, 669] width 48 height 23
type input "[PHONE_NUMBER]"
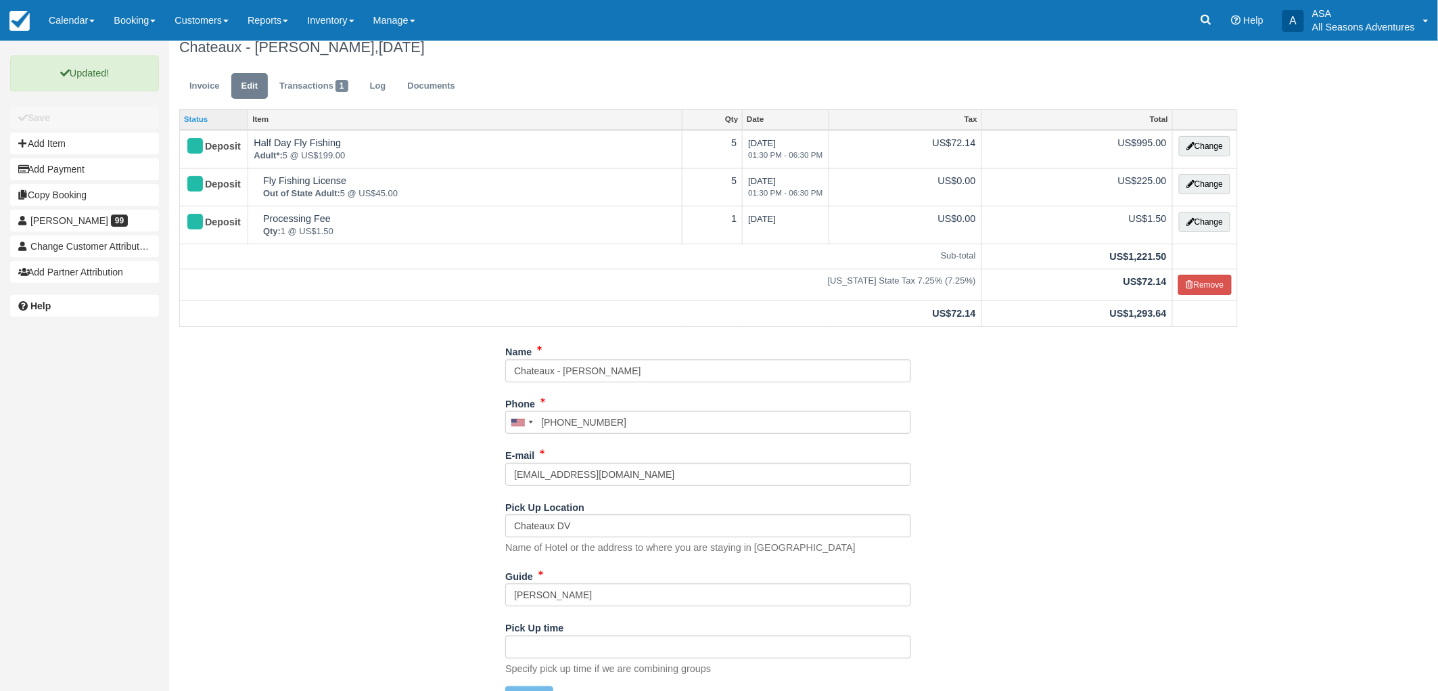
scroll to position [0, 0]
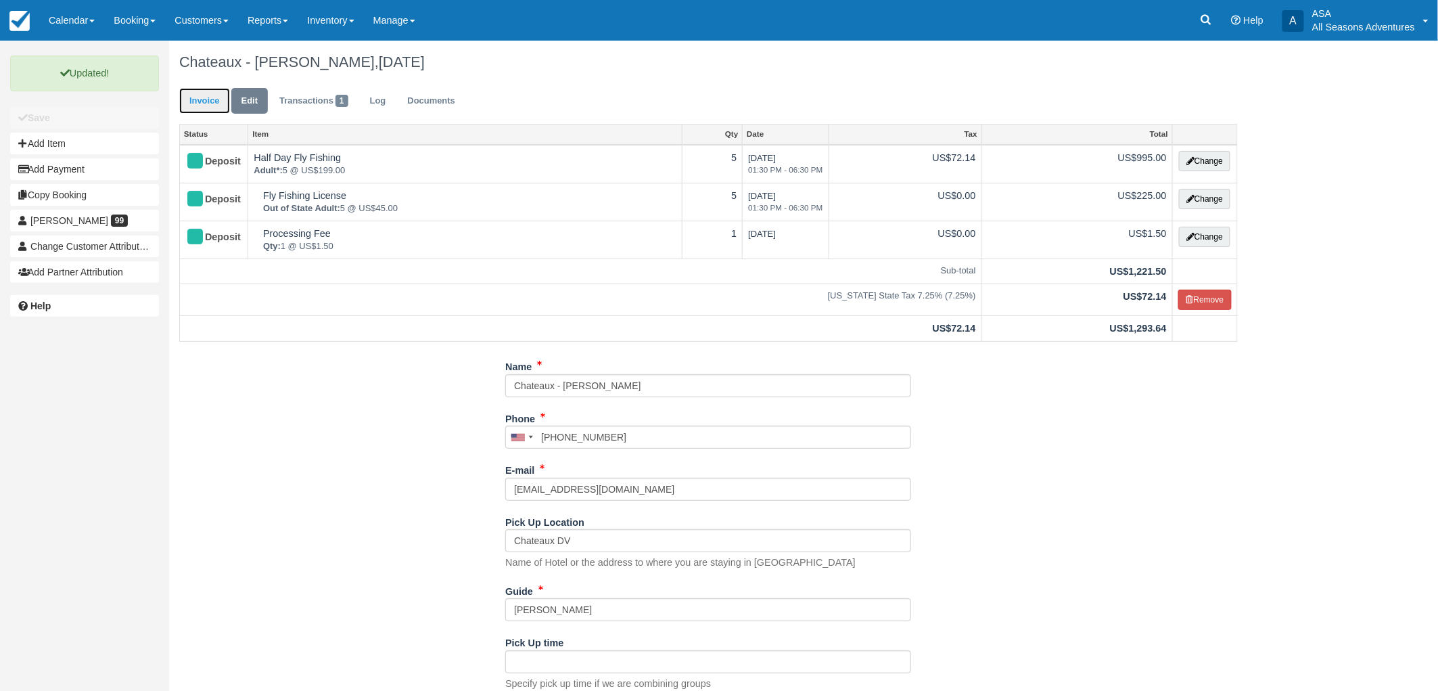
click at [208, 103] on link "Invoice" at bounding box center [204, 101] width 51 height 26
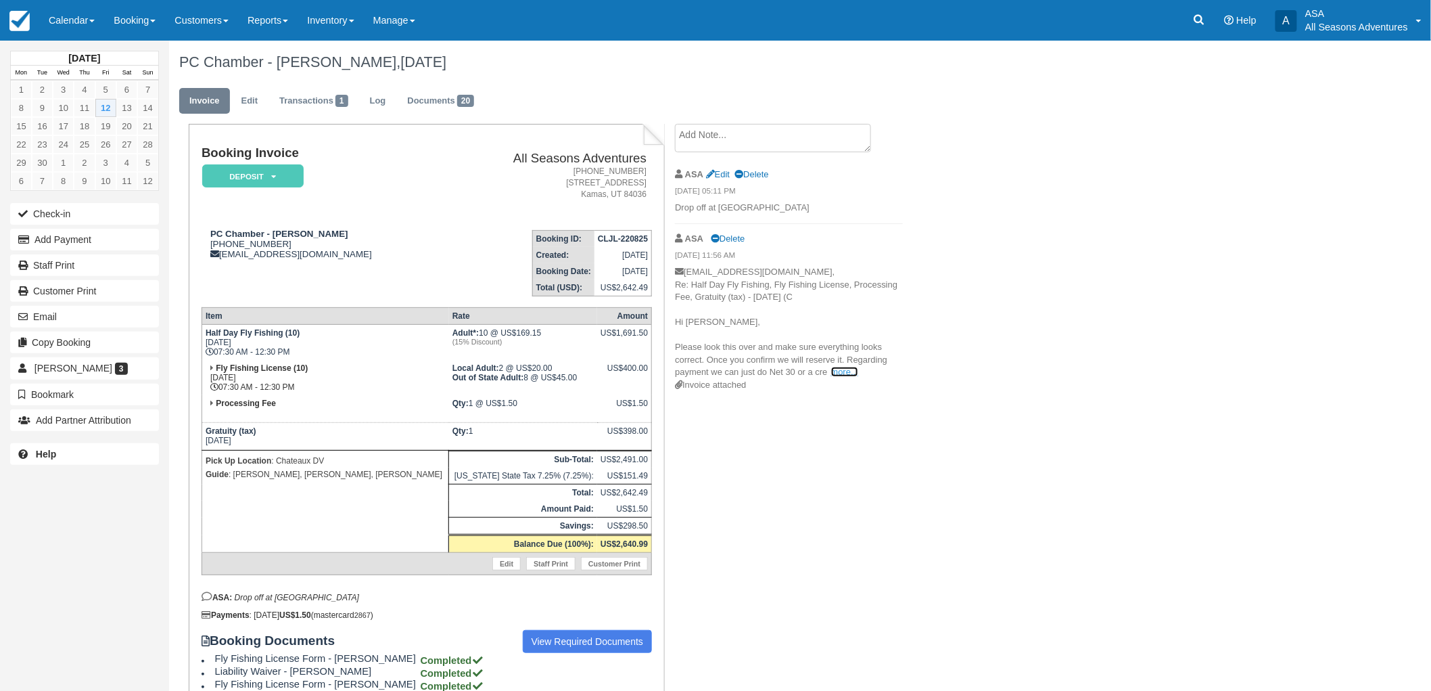
click at [844, 369] on link "more..." at bounding box center [844, 372] width 27 height 10
click at [83, 250] on button "Add Payment" at bounding box center [84, 240] width 149 height 22
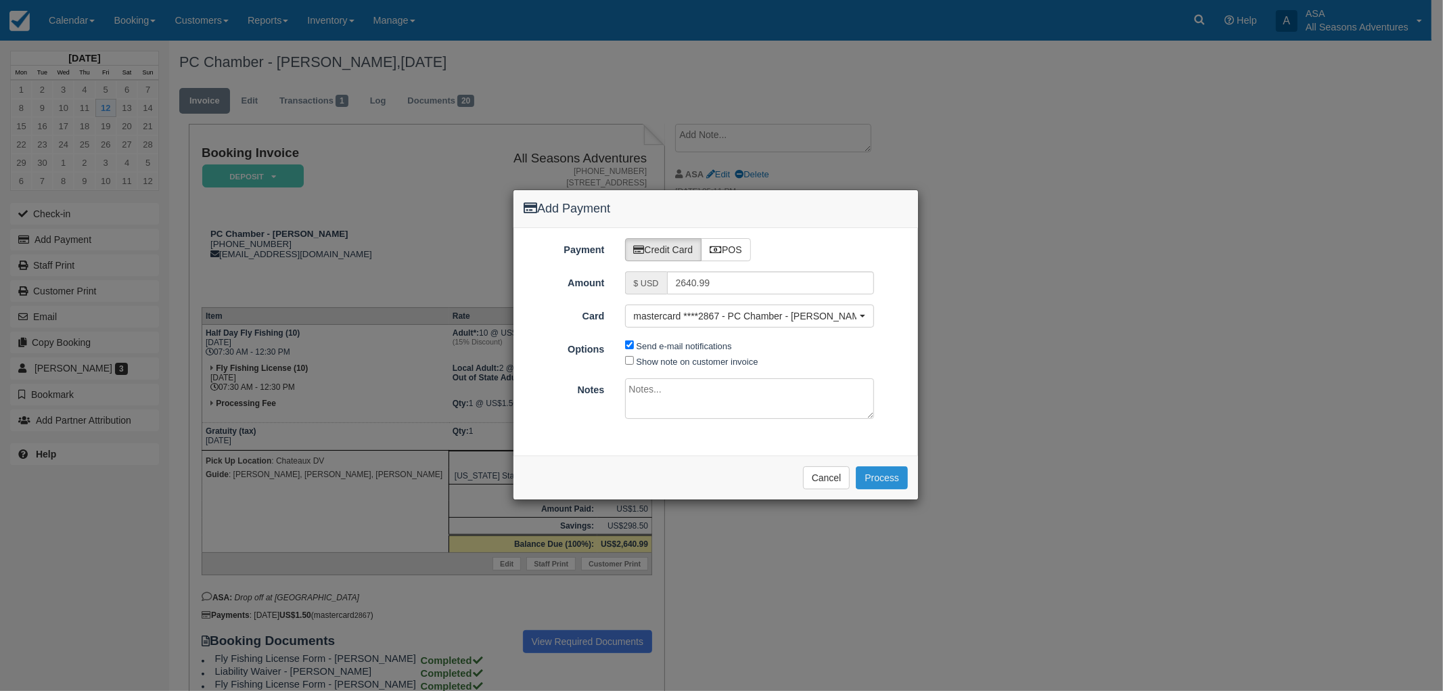
click at [885, 478] on button "Process" at bounding box center [882, 477] width 52 height 23
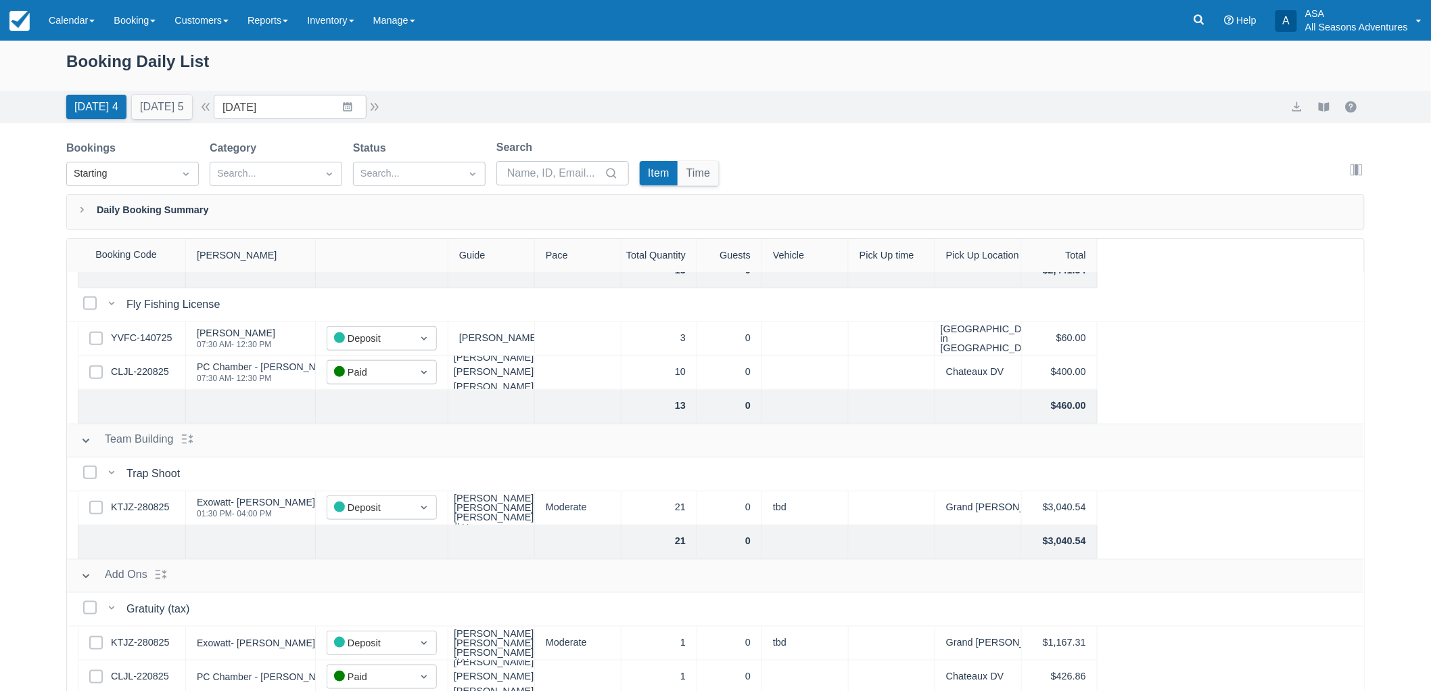
scroll to position [529, 0]
click at [134, 331] on link "YVFC-140725" at bounding box center [141, 334] width 61 height 15
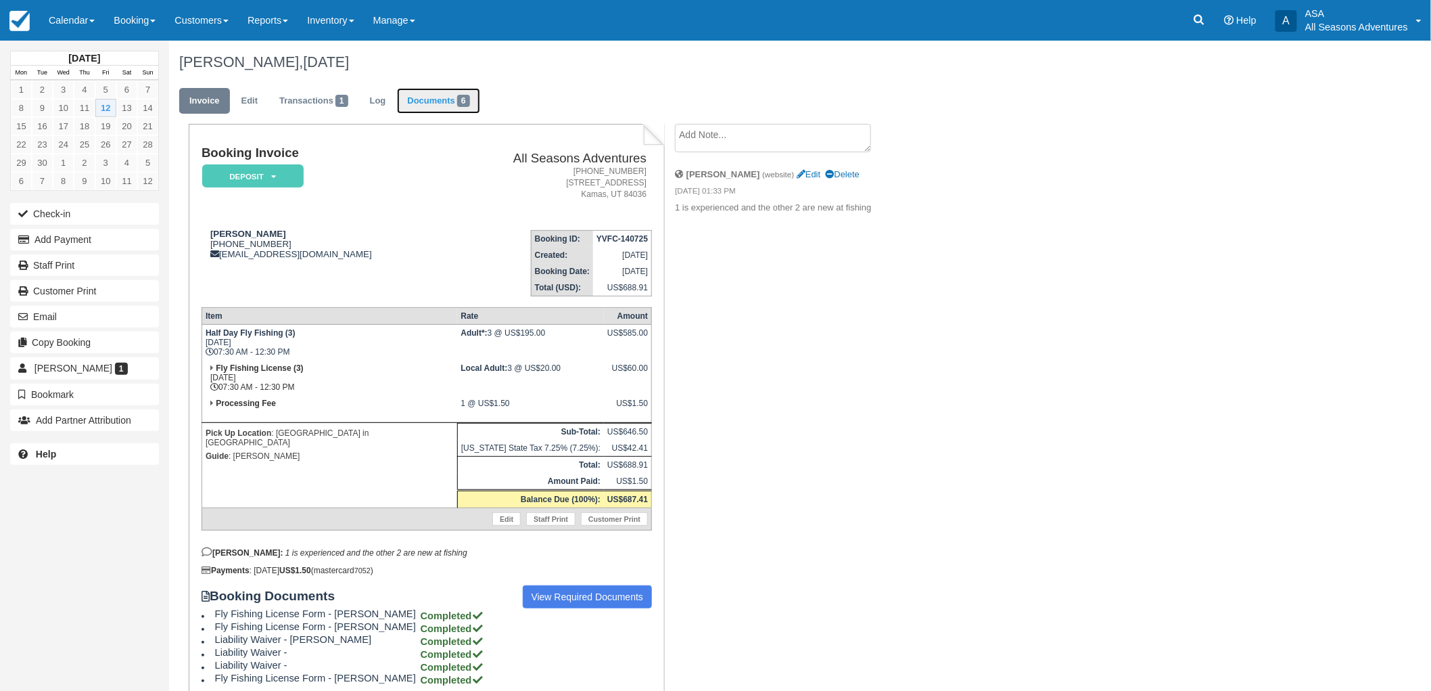
click at [438, 98] on link "Documents 6" at bounding box center [438, 101] width 83 height 26
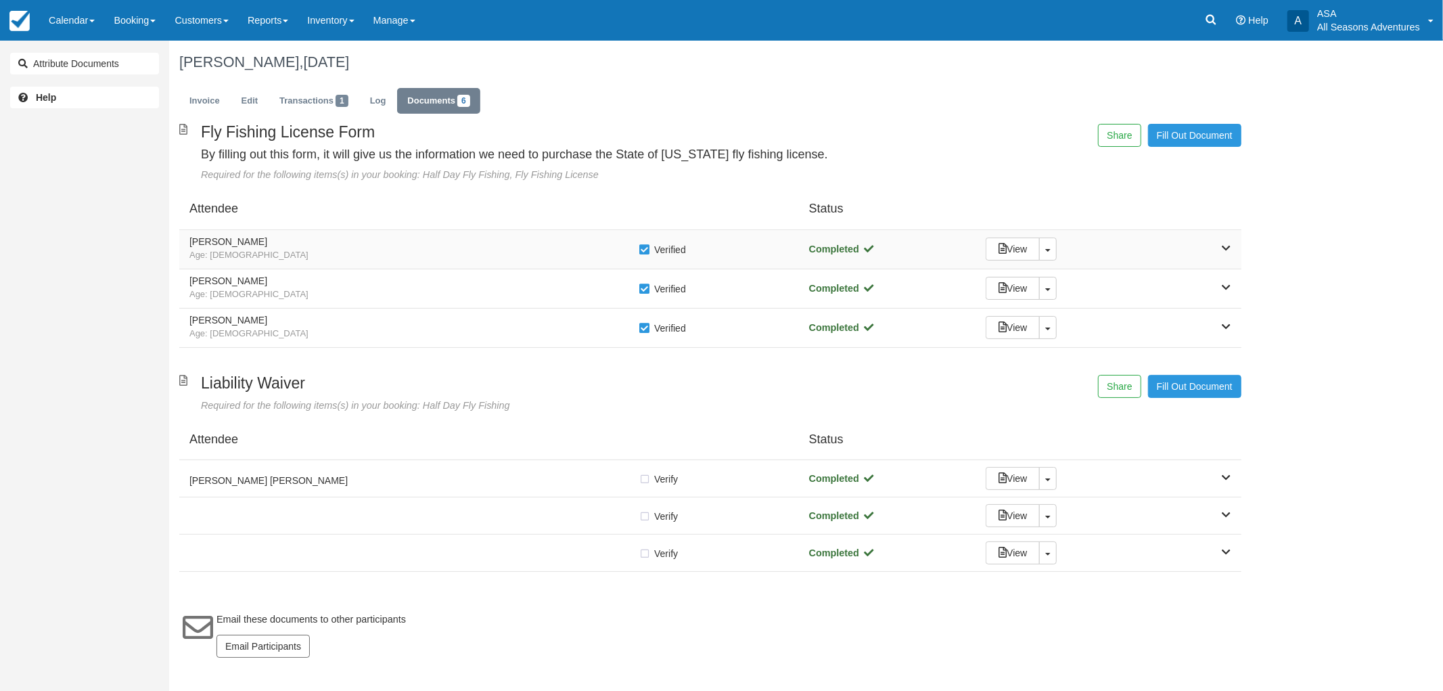
click at [307, 249] on span "Age: 50" at bounding box center [413, 255] width 449 height 13
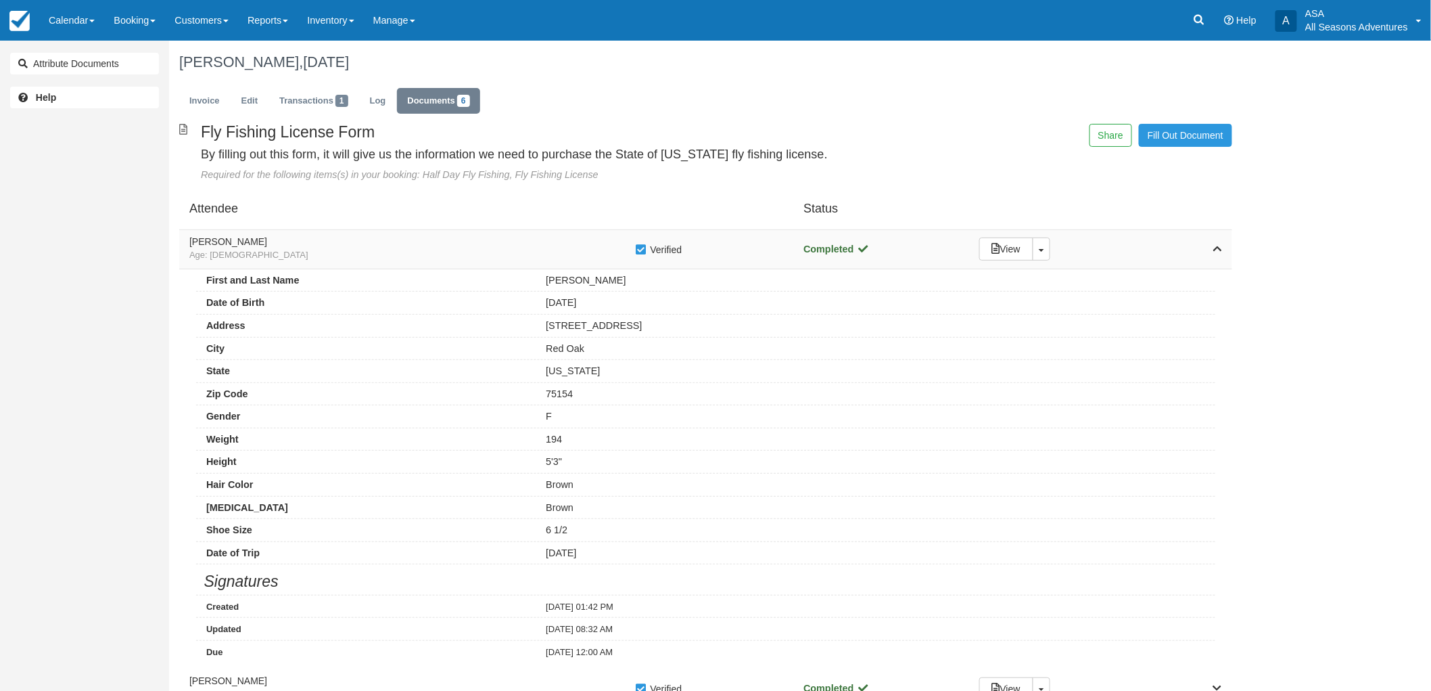
click at [307, 249] on span "Age: 50" at bounding box center [412, 255] width 446 height 13
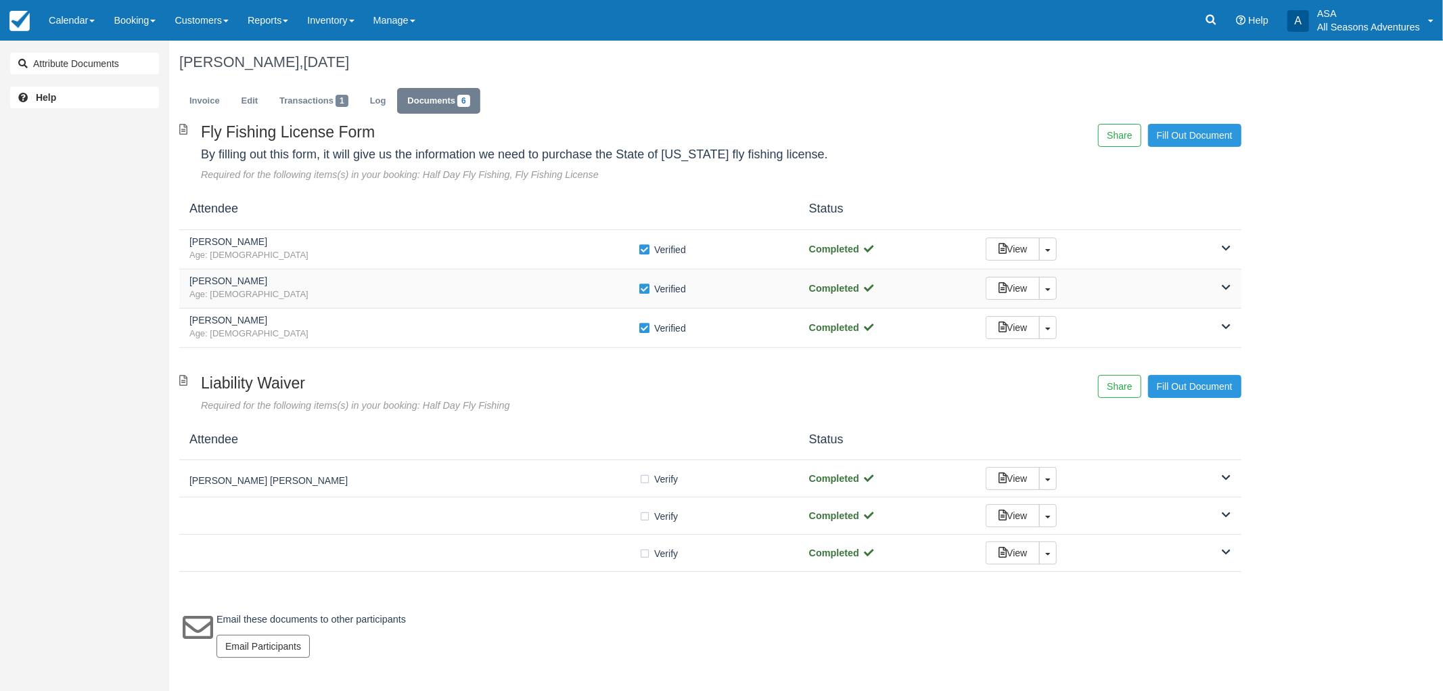
click at [316, 281] on h5 "Erin Guerrero" at bounding box center [413, 281] width 449 height 10
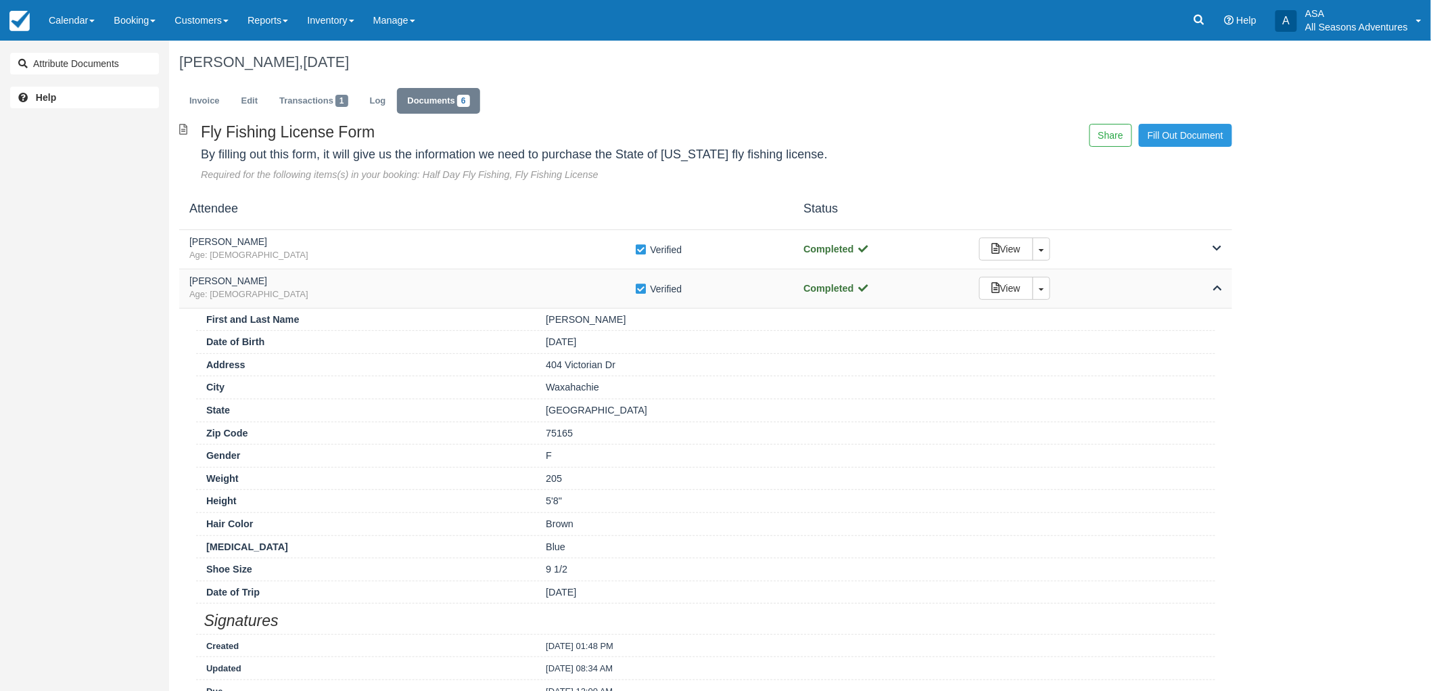
click at [316, 281] on h5 "Erin Guerrero" at bounding box center [412, 281] width 446 height 10
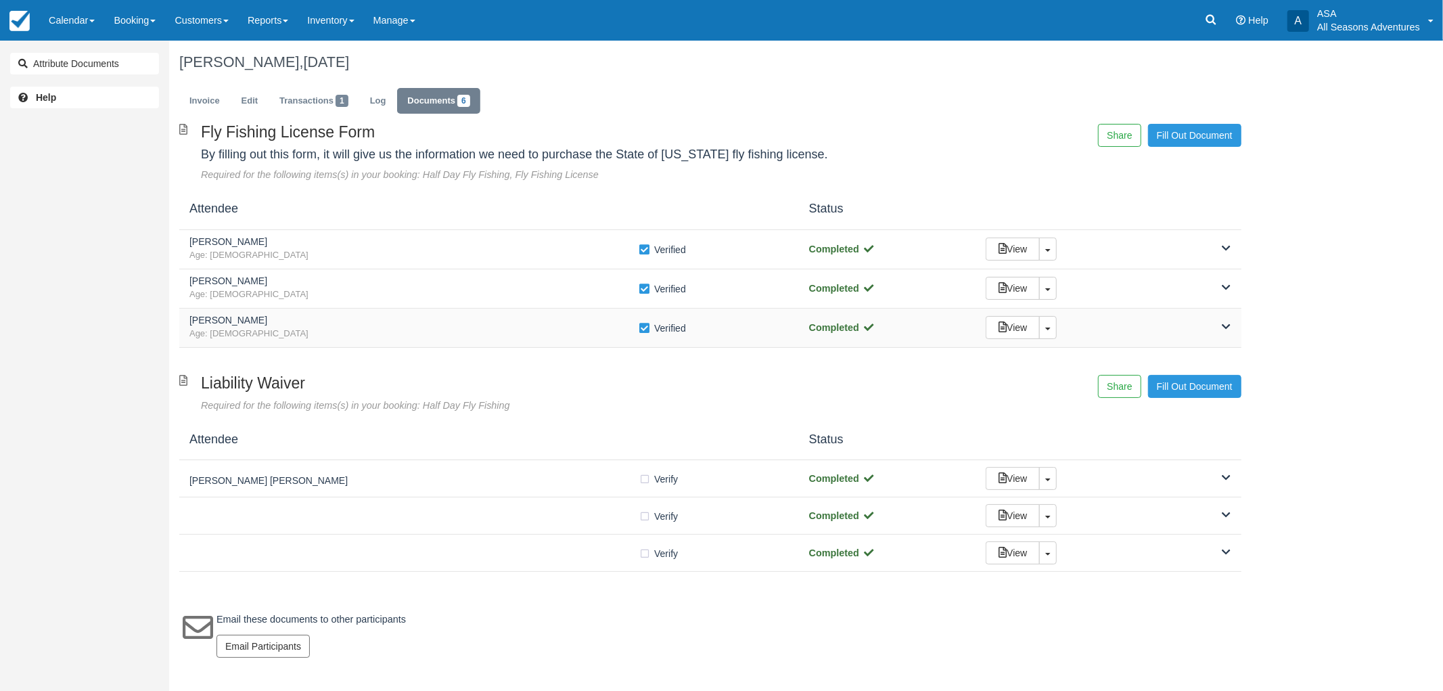
click at [323, 319] on h5 "[PERSON_NAME]" at bounding box center [413, 320] width 449 height 10
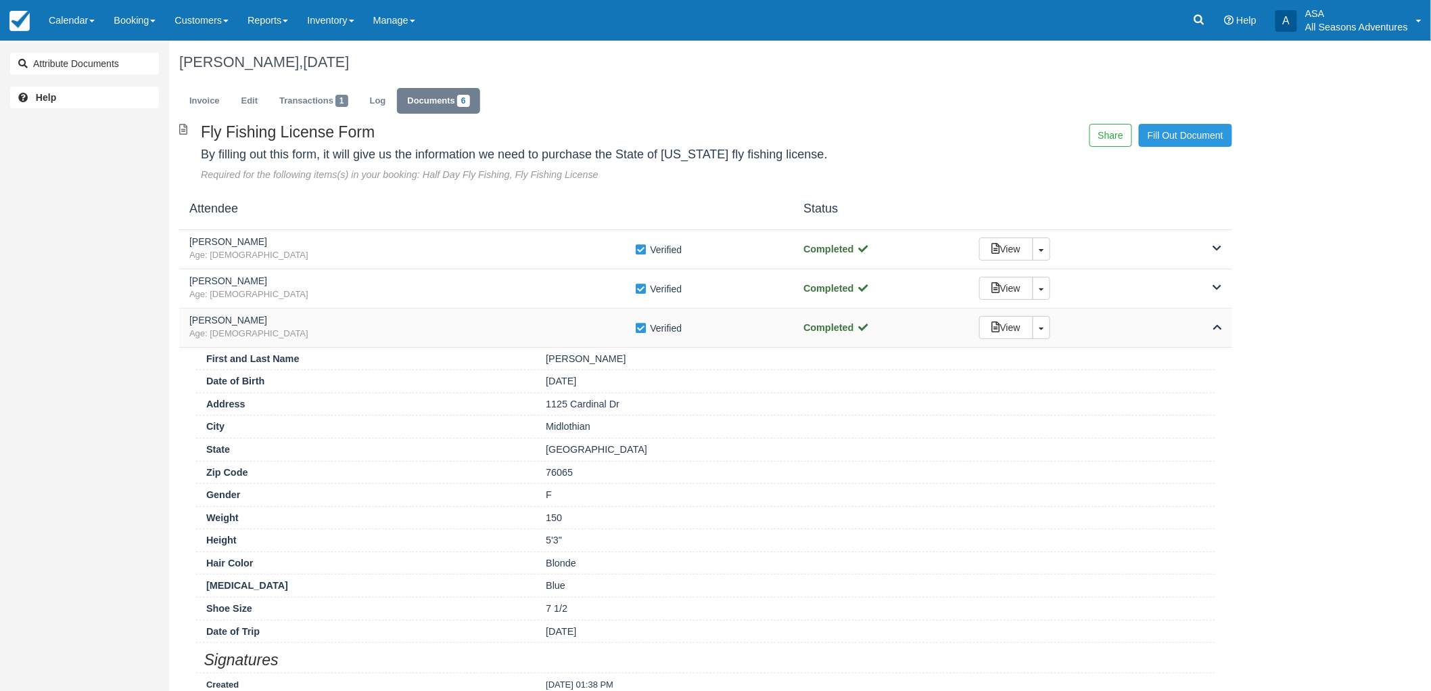
click at [323, 319] on h5 "[PERSON_NAME]" at bounding box center [412, 320] width 446 height 10
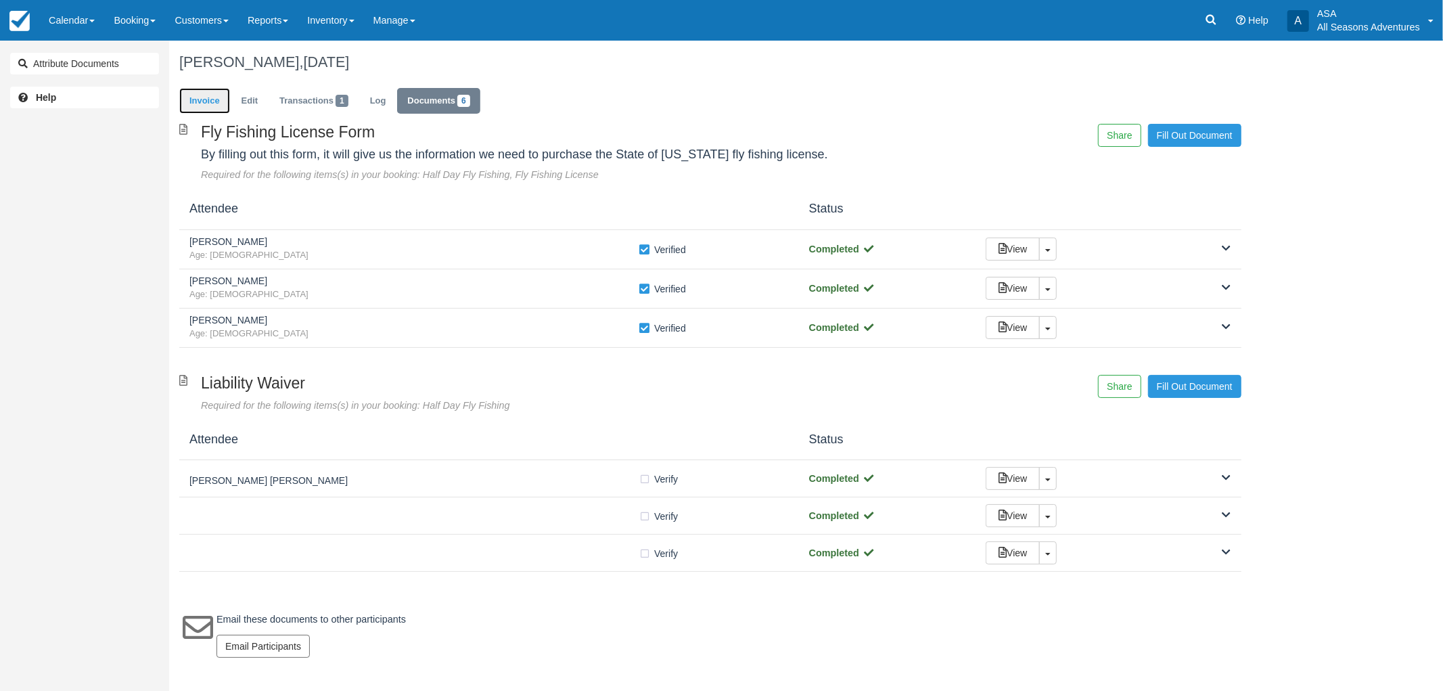
click at [199, 99] on link "Invoice" at bounding box center [204, 101] width 51 height 26
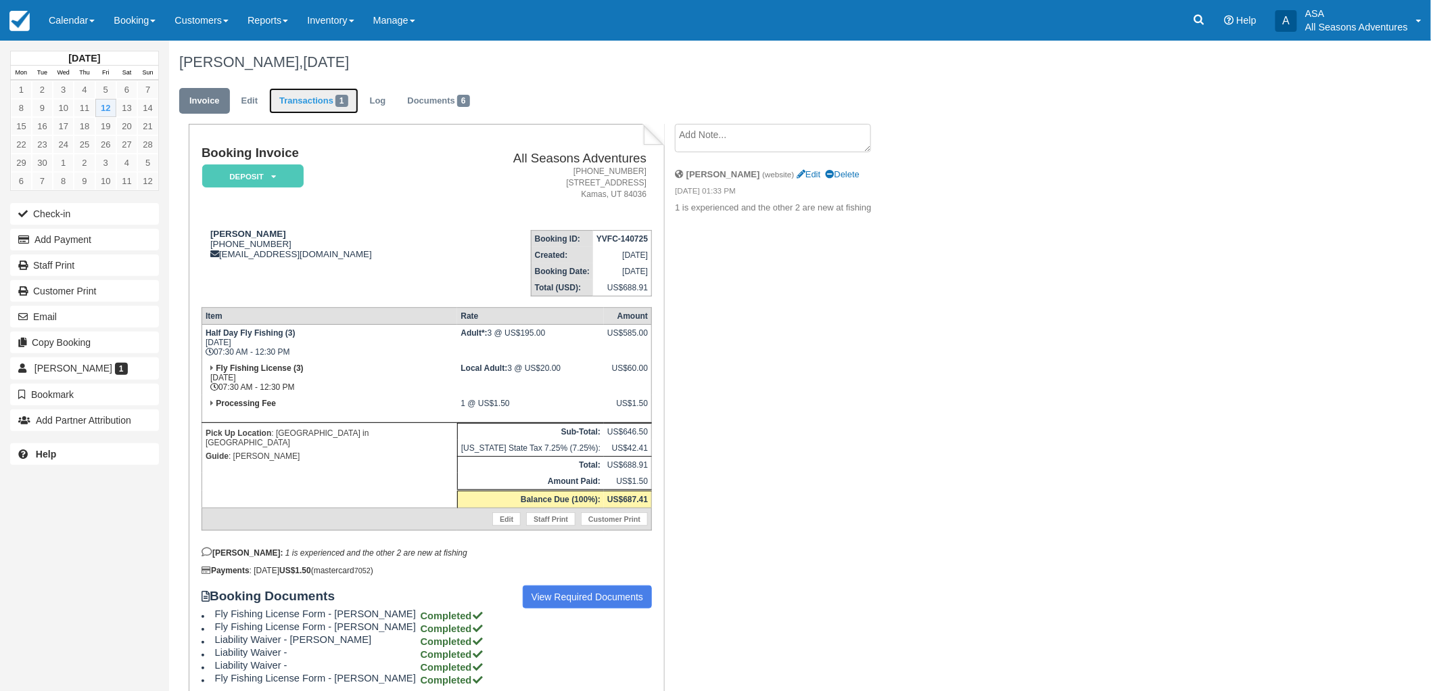
click at [343, 98] on span "1" at bounding box center [341, 101] width 13 height 12
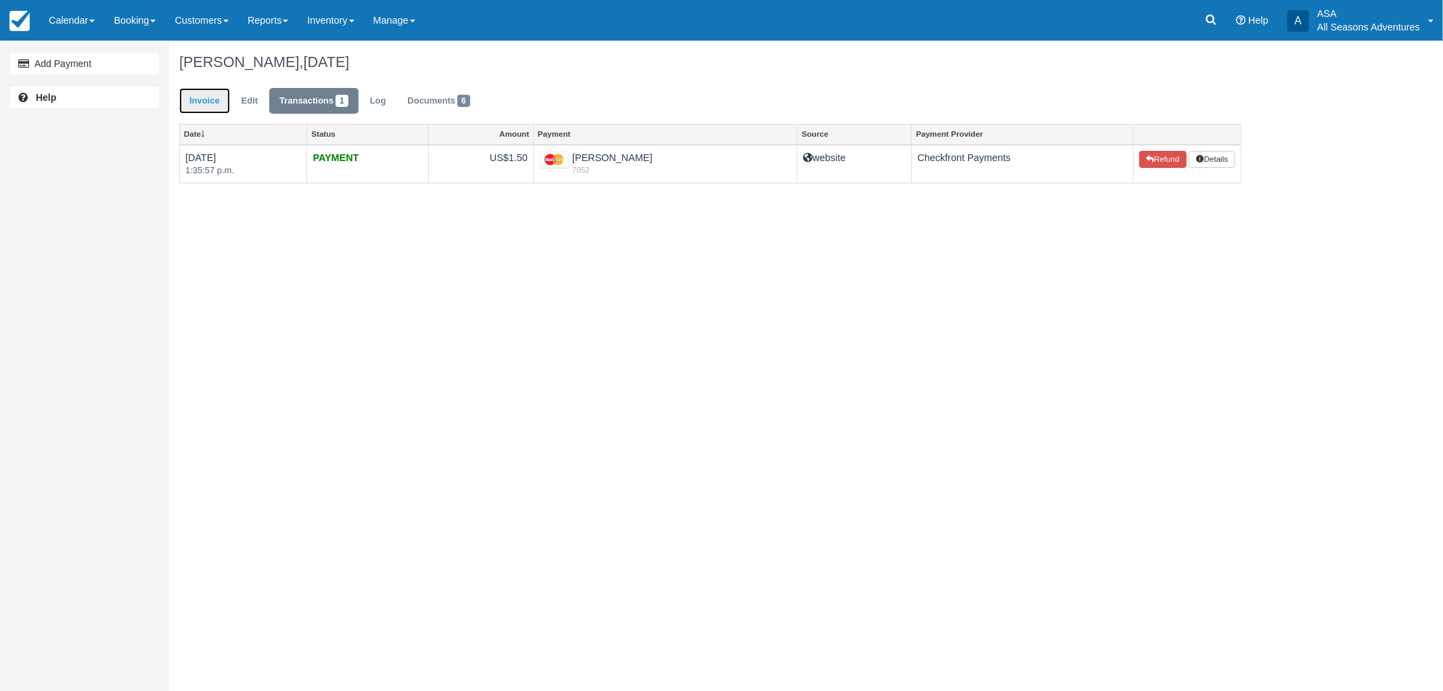
click at [221, 104] on link "Invoice" at bounding box center [204, 101] width 51 height 26
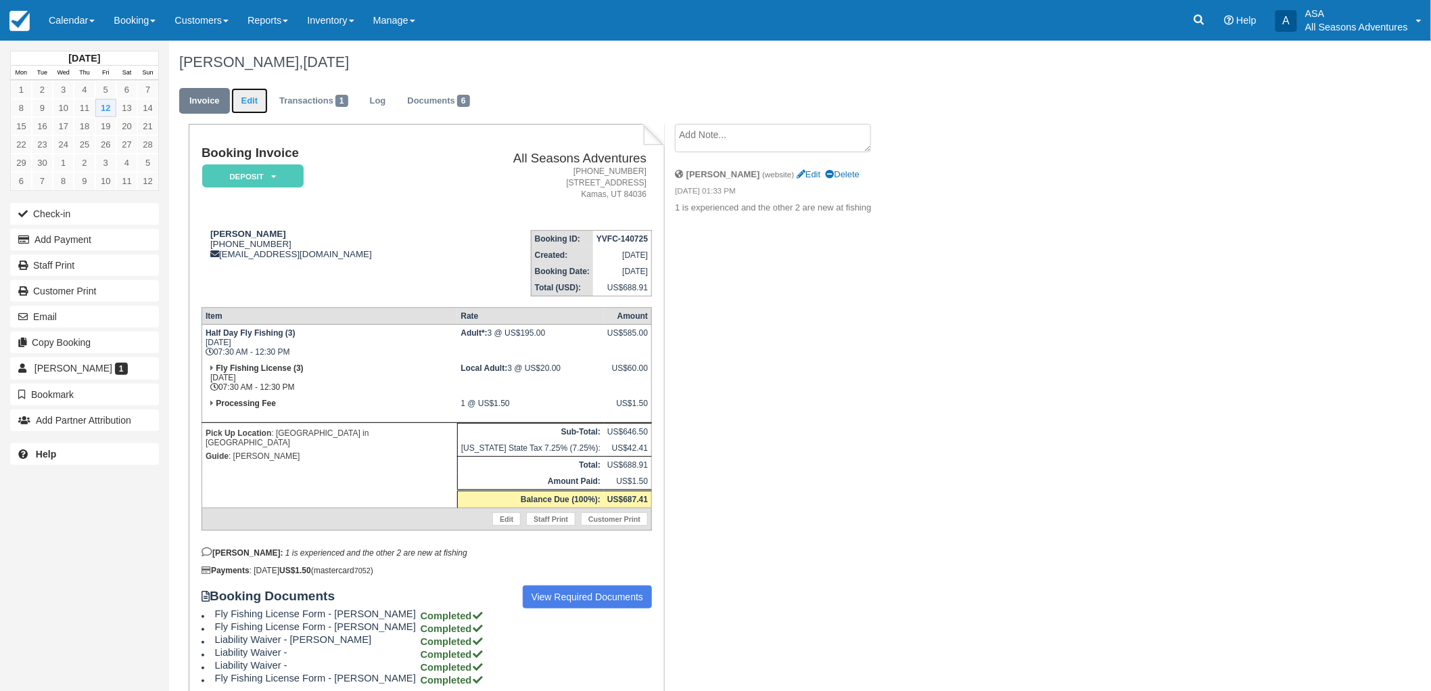
click at [262, 105] on link "Edit" at bounding box center [249, 101] width 37 height 26
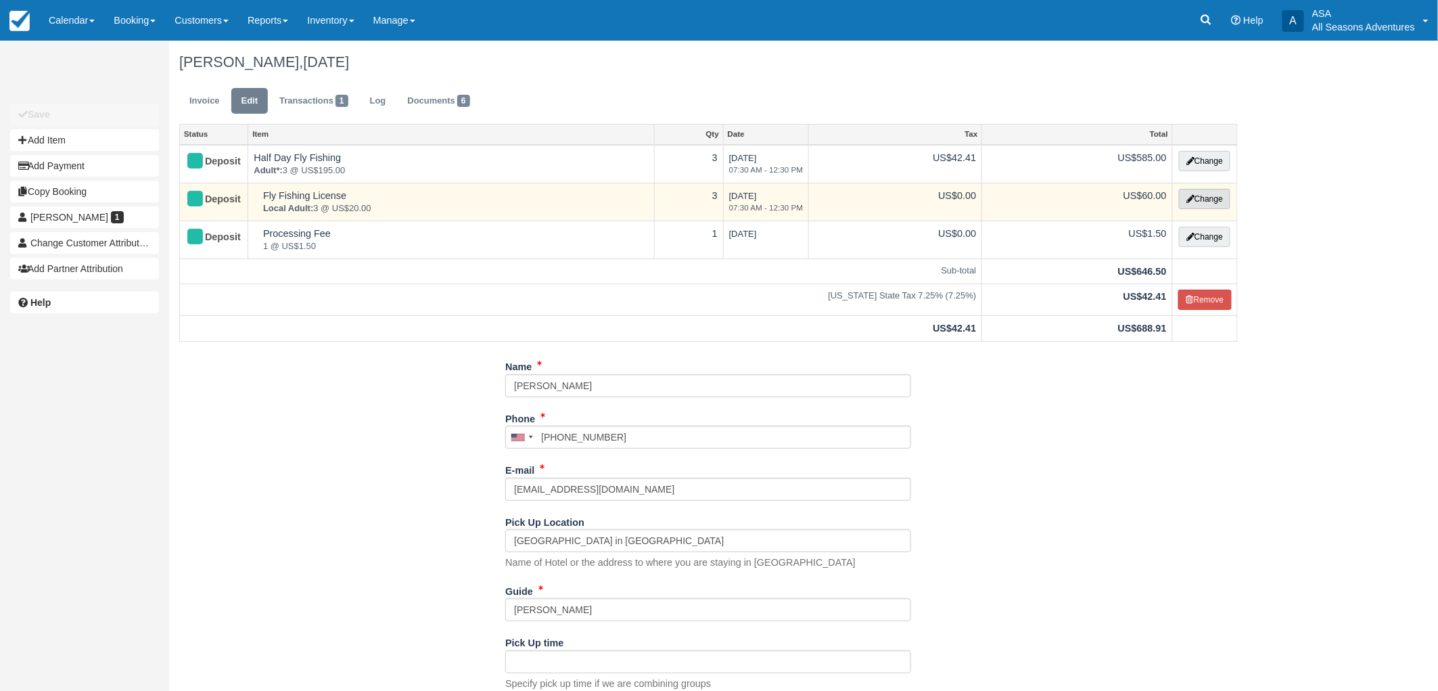
click at [1195, 197] on button "Change" at bounding box center [1204, 199] width 51 height 20
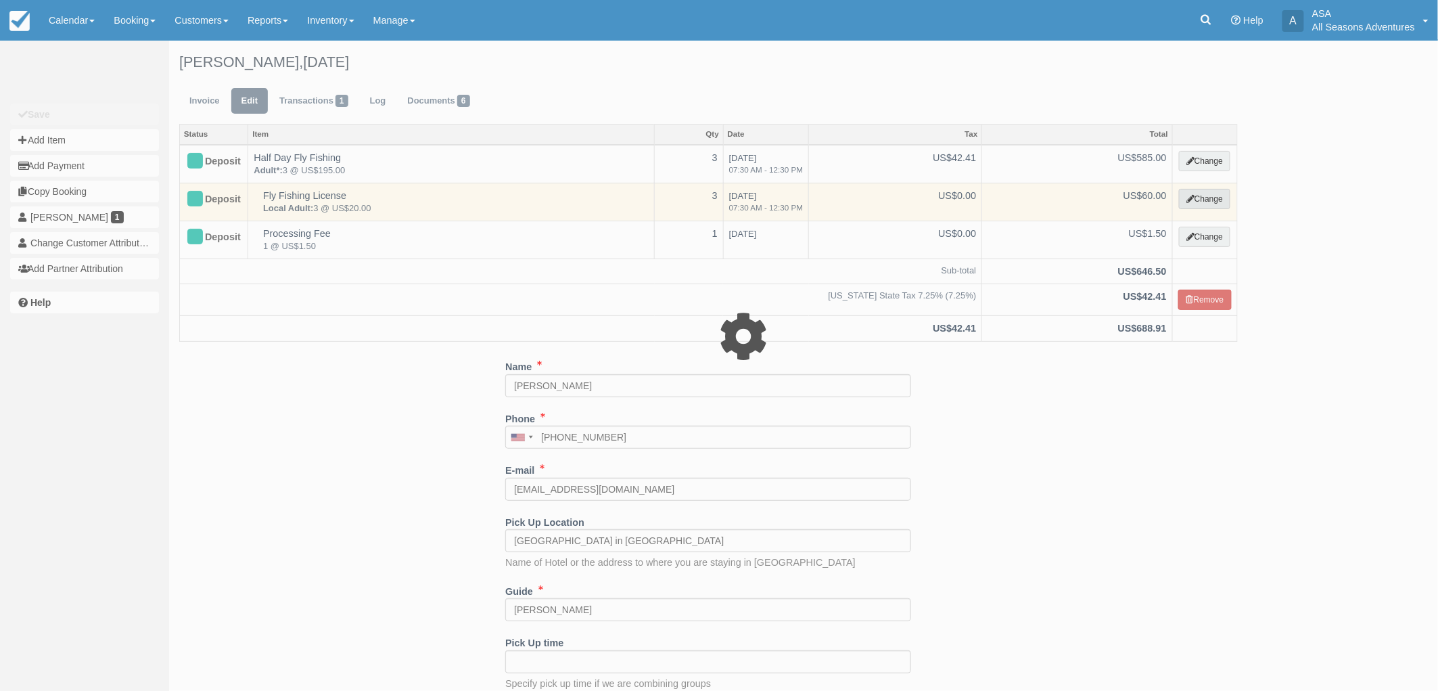
select select "8"
type input "60.00"
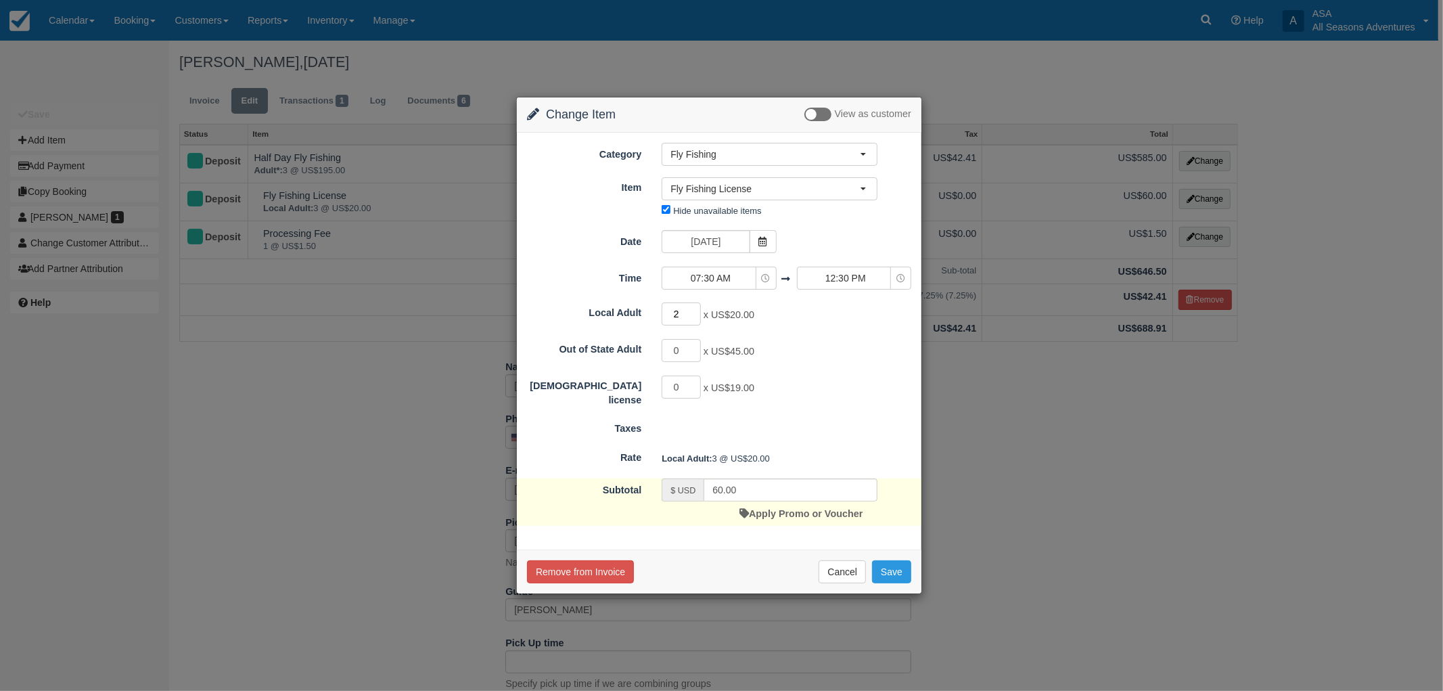
click at [692, 314] on input "2" at bounding box center [680, 313] width 39 height 23
click at [692, 314] on input "1" at bounding box center [680, 313] width 39 height 23
type input "0"
click at [692, 314] on input "0" at bounding box center [680, 313] width 39 height 23
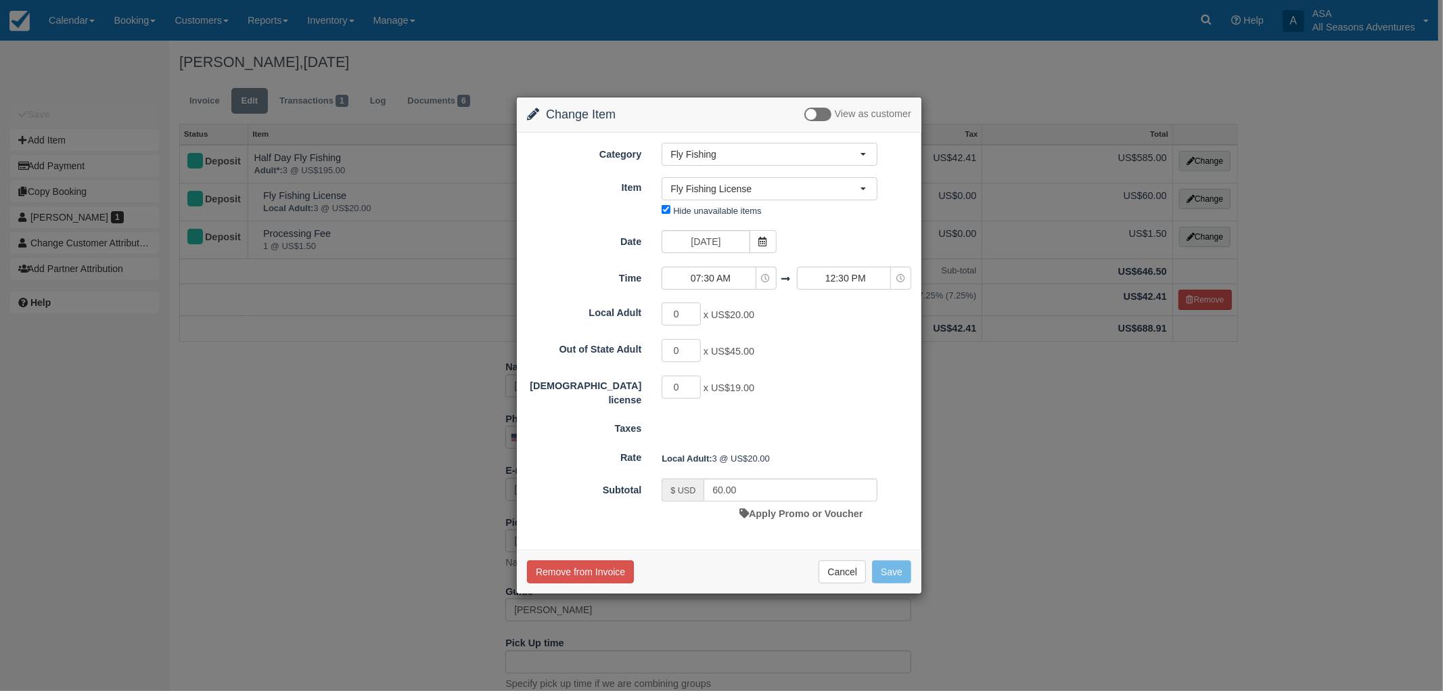
type input "0.00"
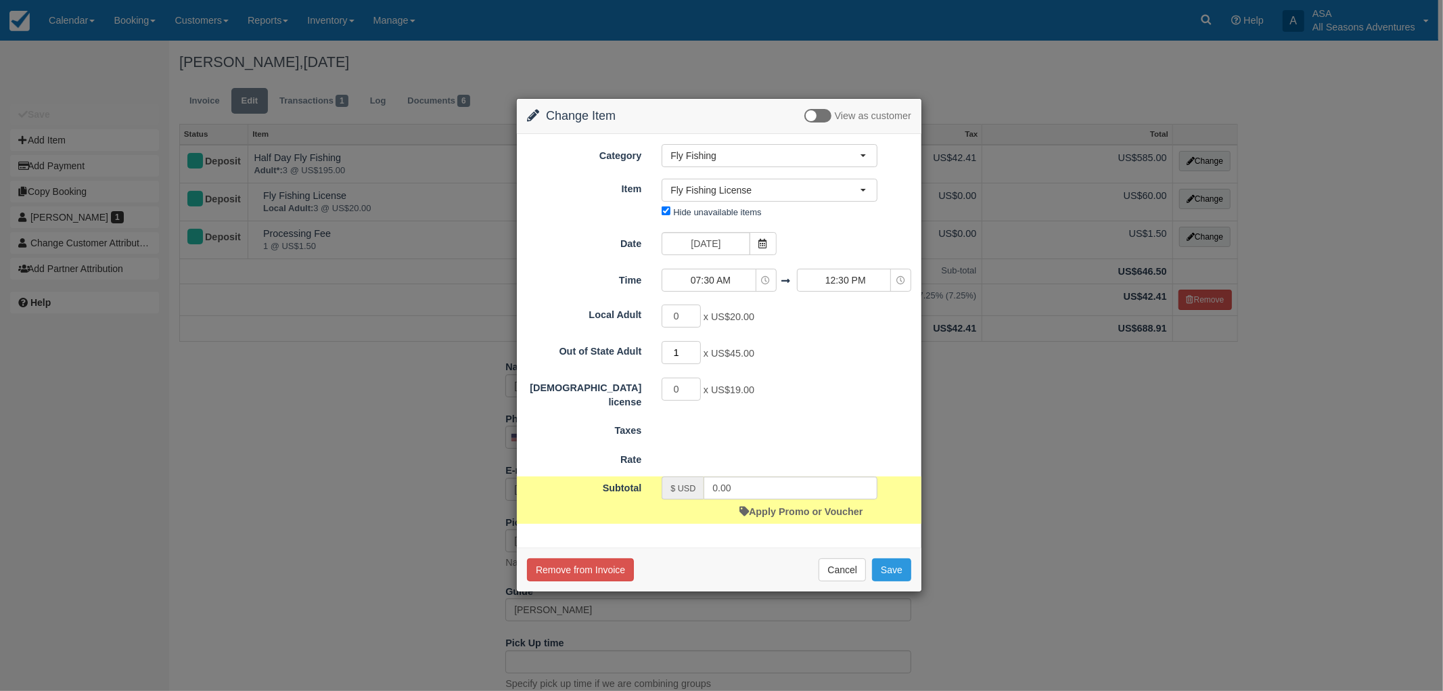
click at [692, 349] on input "1" at bounding box center [680, 352] width 39 height 23
click at [692, 349] on input "2" at bounding box center [680, 352] width 39 height 23
type input "3"
click at [692, 349] on input "3" at bounding box center [680, 352] width 39 height 23
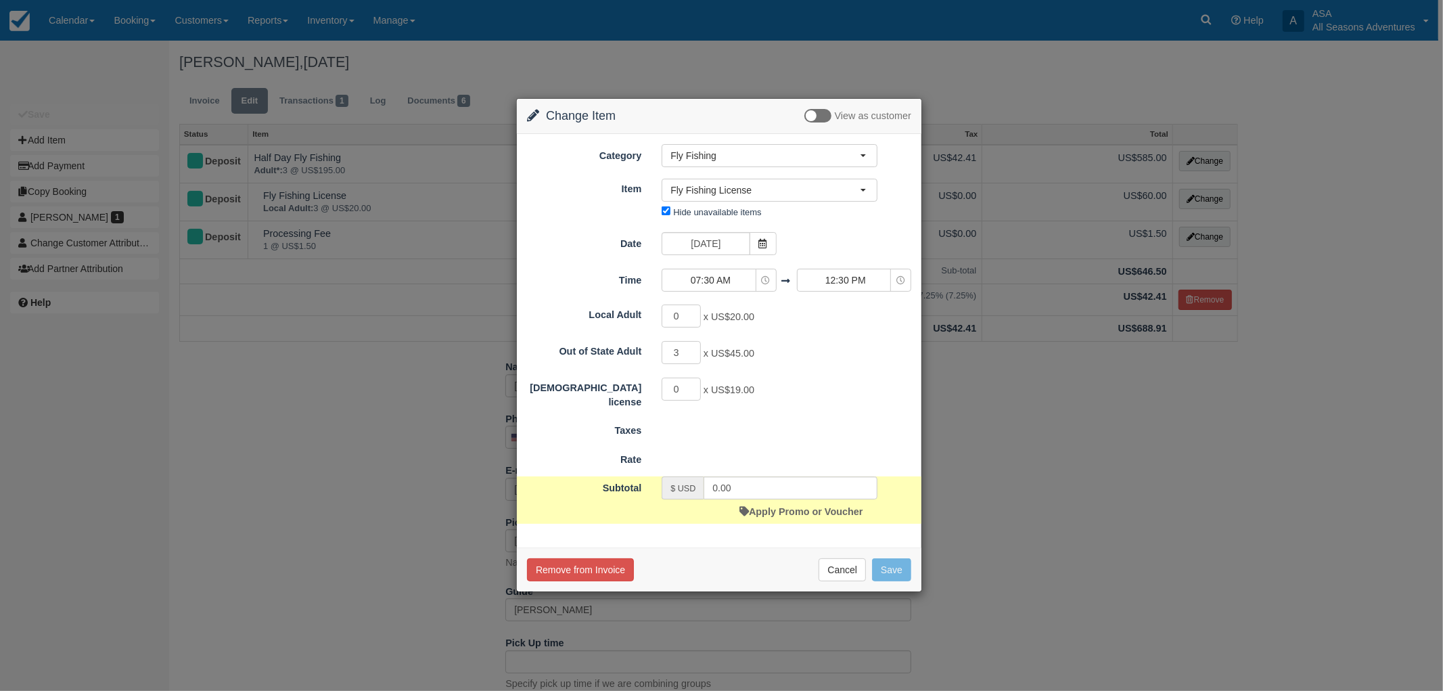
type input "135.00"
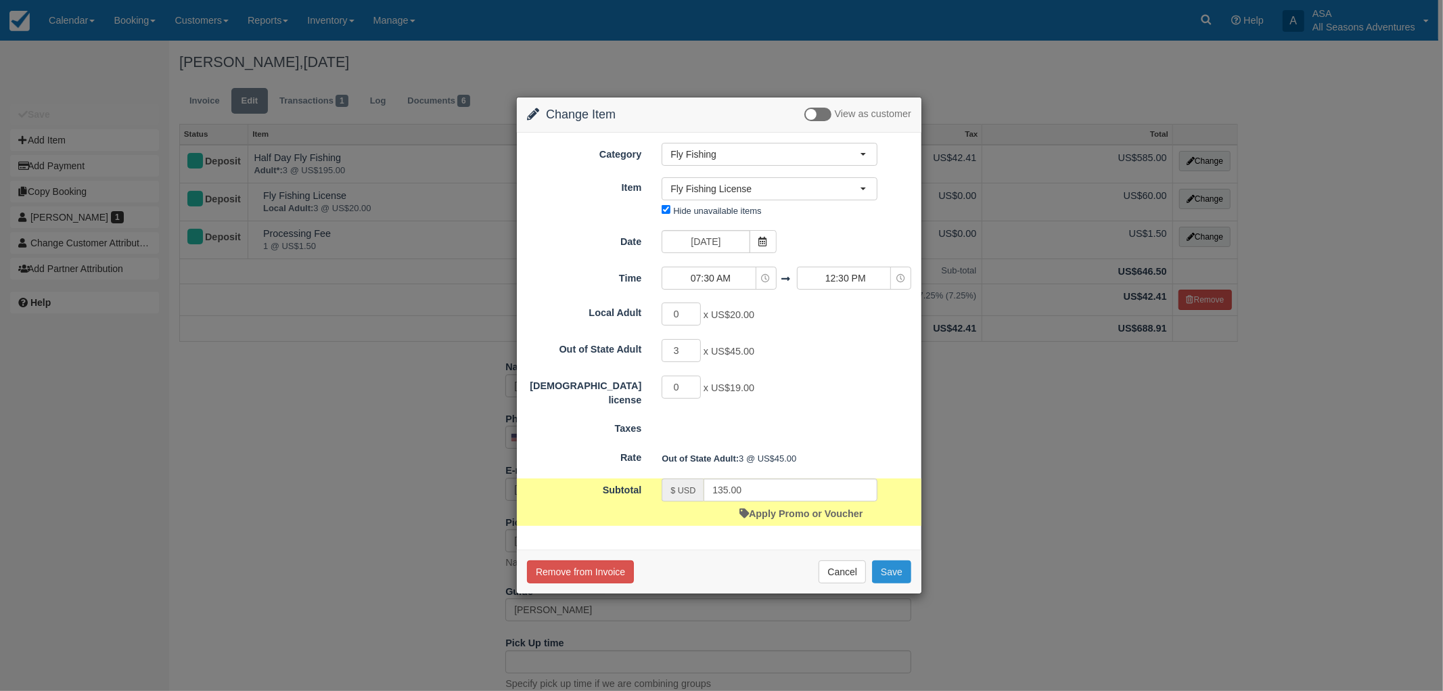
click at [889, 572] on button "Save" at bounding box center [891, 571] width 39 height 23
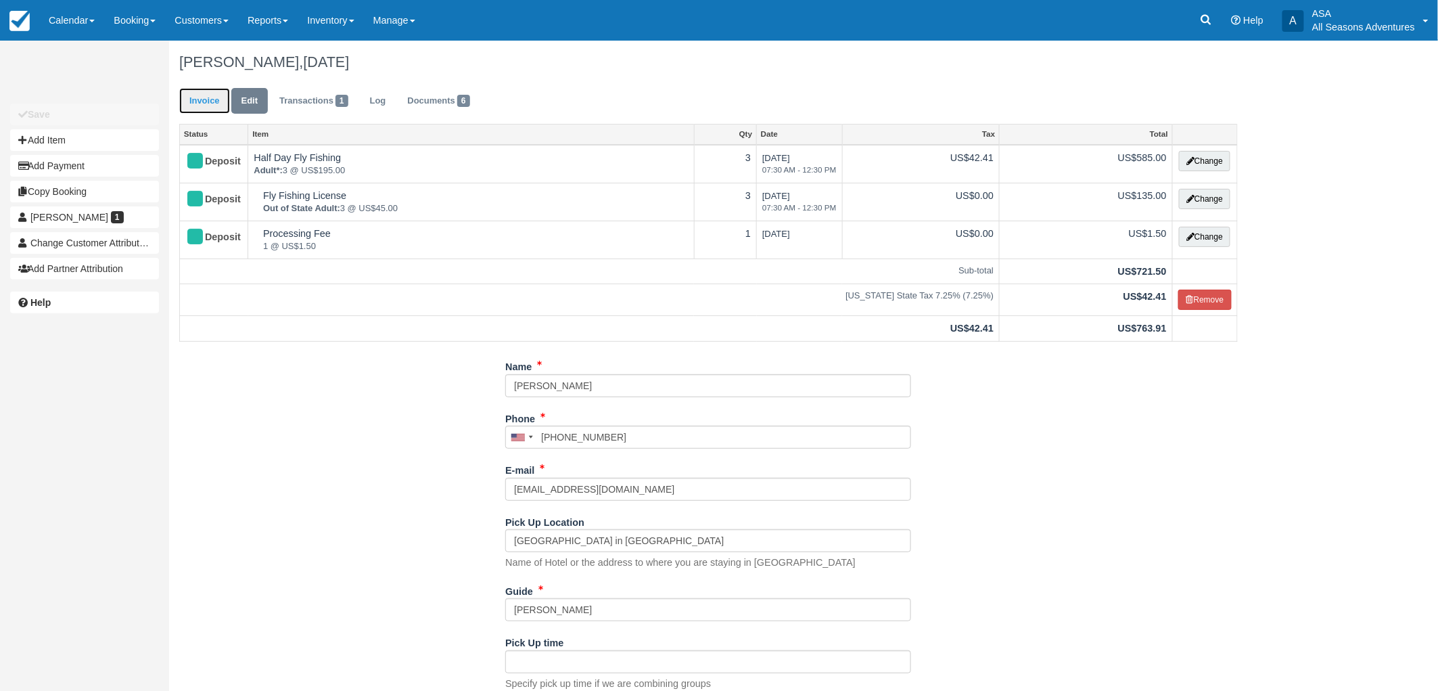
click at [215, 98] on link "Invoice" at bounding box center [204, 101] width 51 height 26
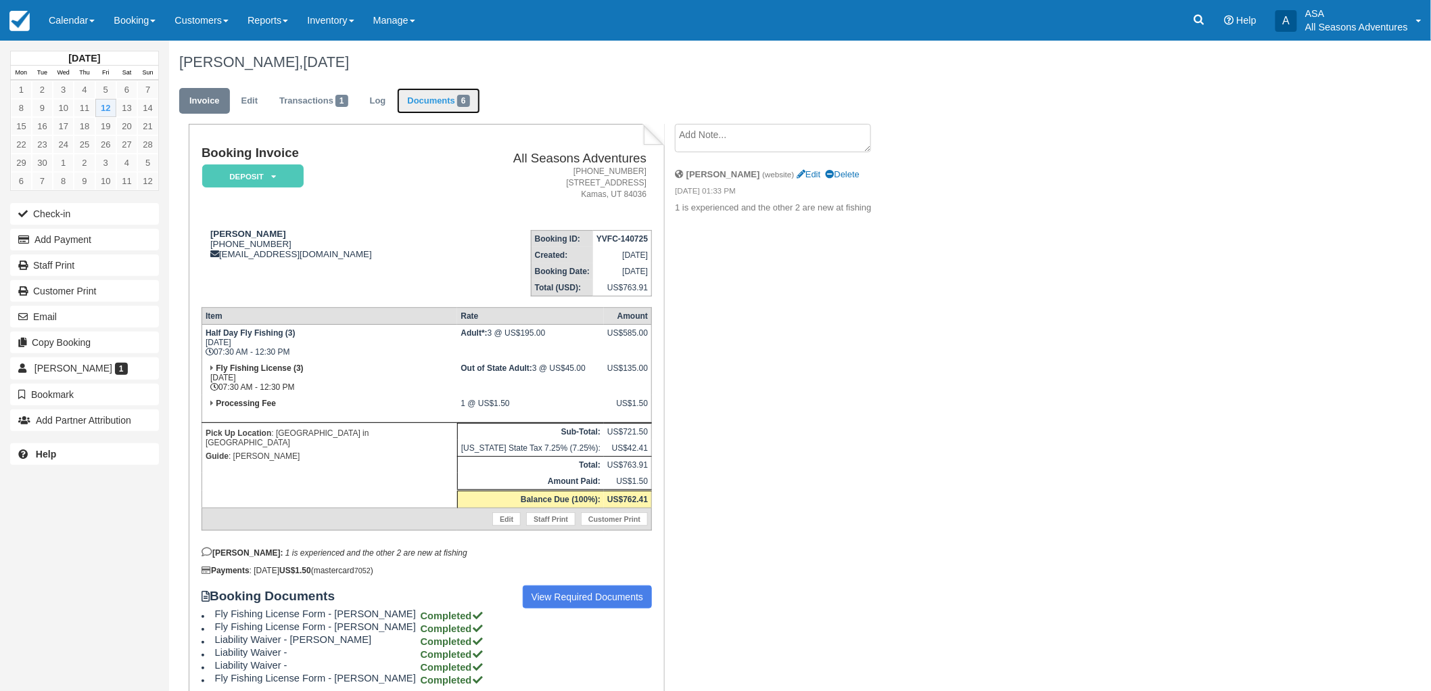
click at [411, 99] on link "Documents 6" at bounding box center [438, 101] width 83 height 26
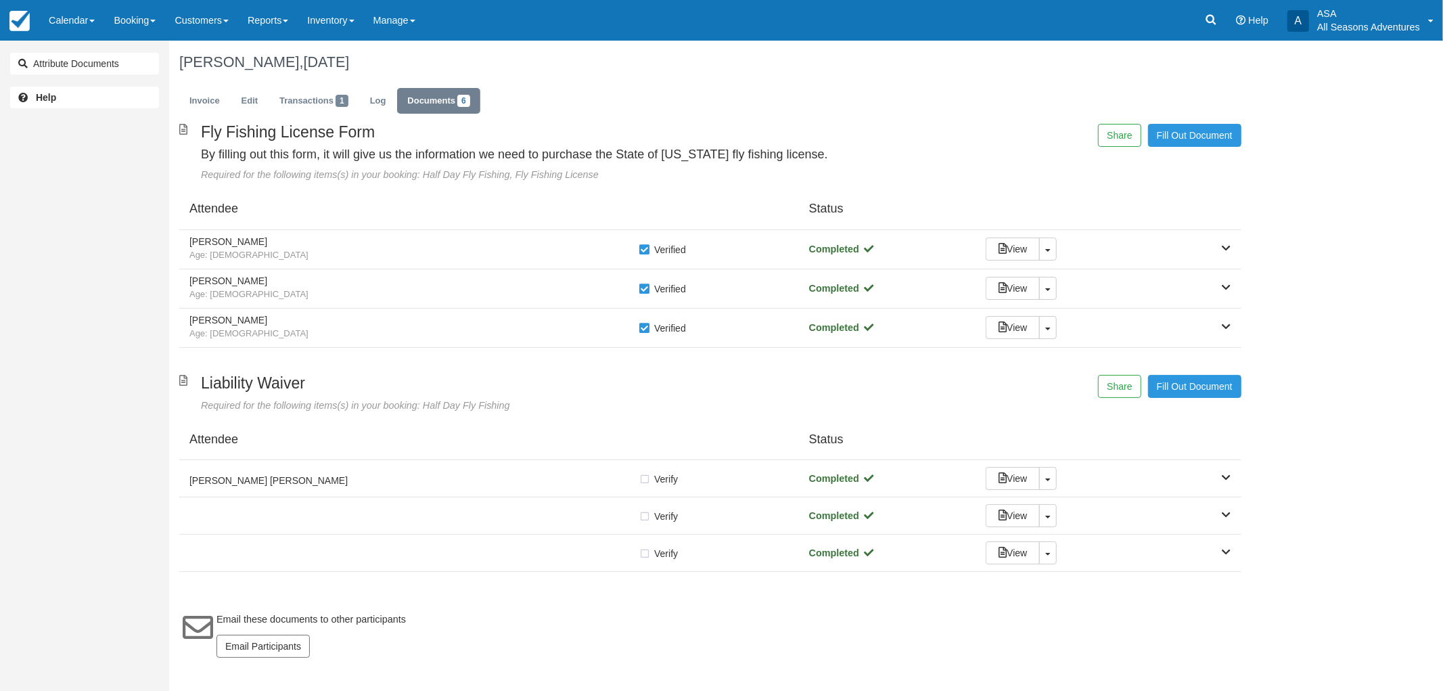
click at [364, 227] on div "Attendee Status" at bounding box center [710, 209] width 1062 height 41
click at [360, 237] on h5 "Cynthia Luna" at bounding box center [413, 242] width 449 height 10
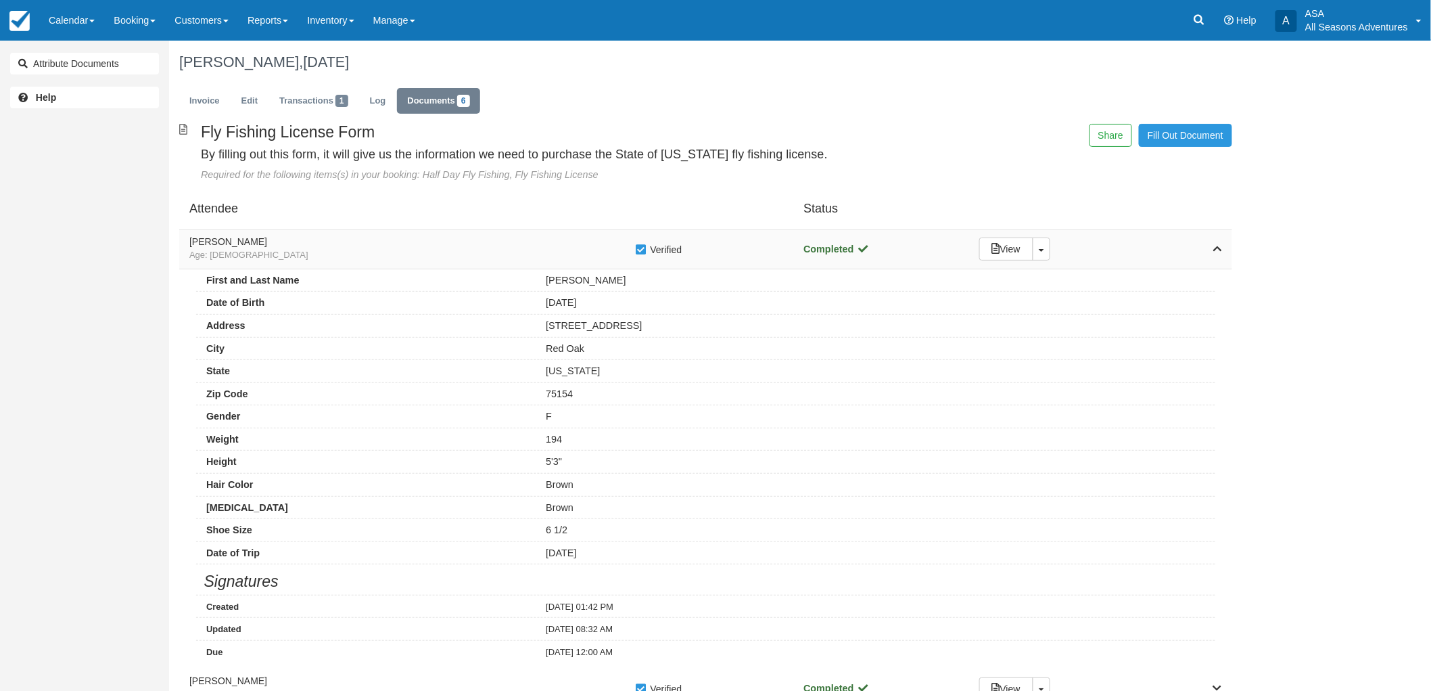
click at [357, 232] on div "Cynthia Luna Age: 50 Verify Verified Completed View Toggle Dropdown Detach" at bounding box center [705, 249] width 1053 height 39
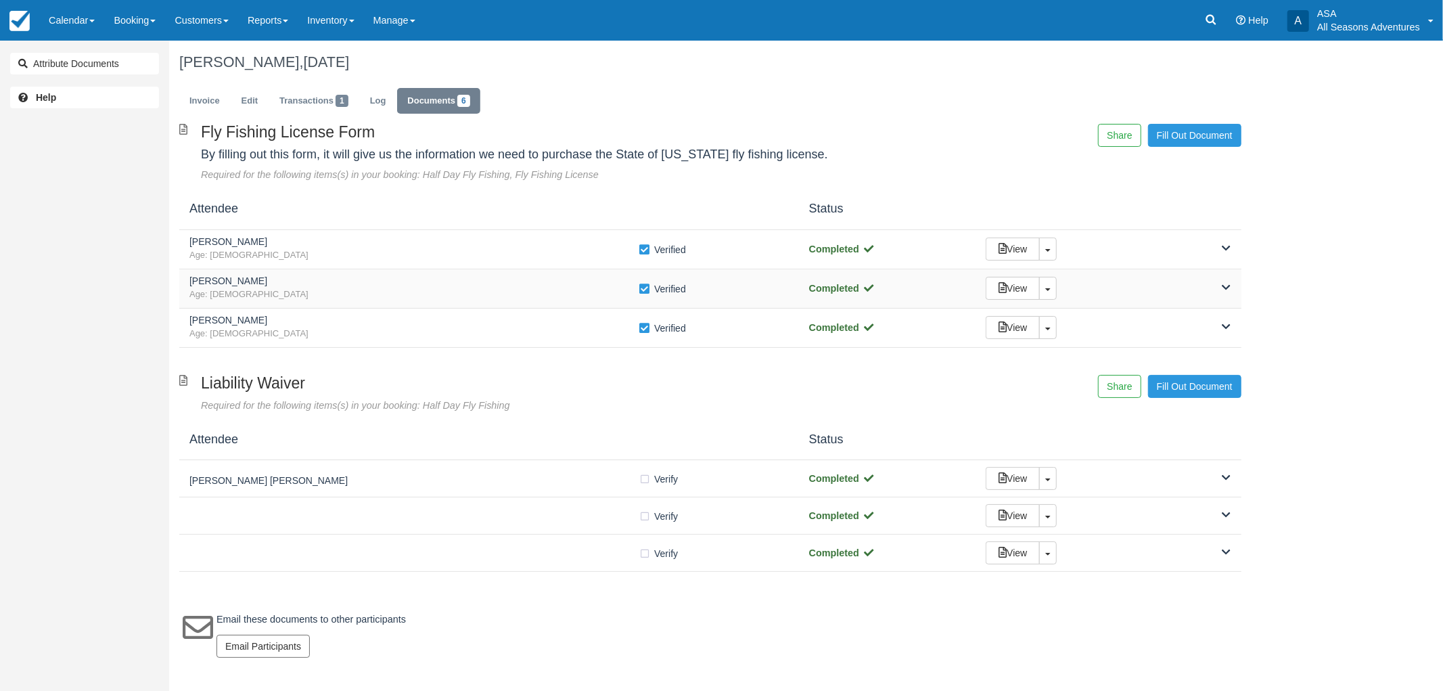
click at [375, 289] on span "Age: 44" at bounding box center [413, 294] width 449 height 13
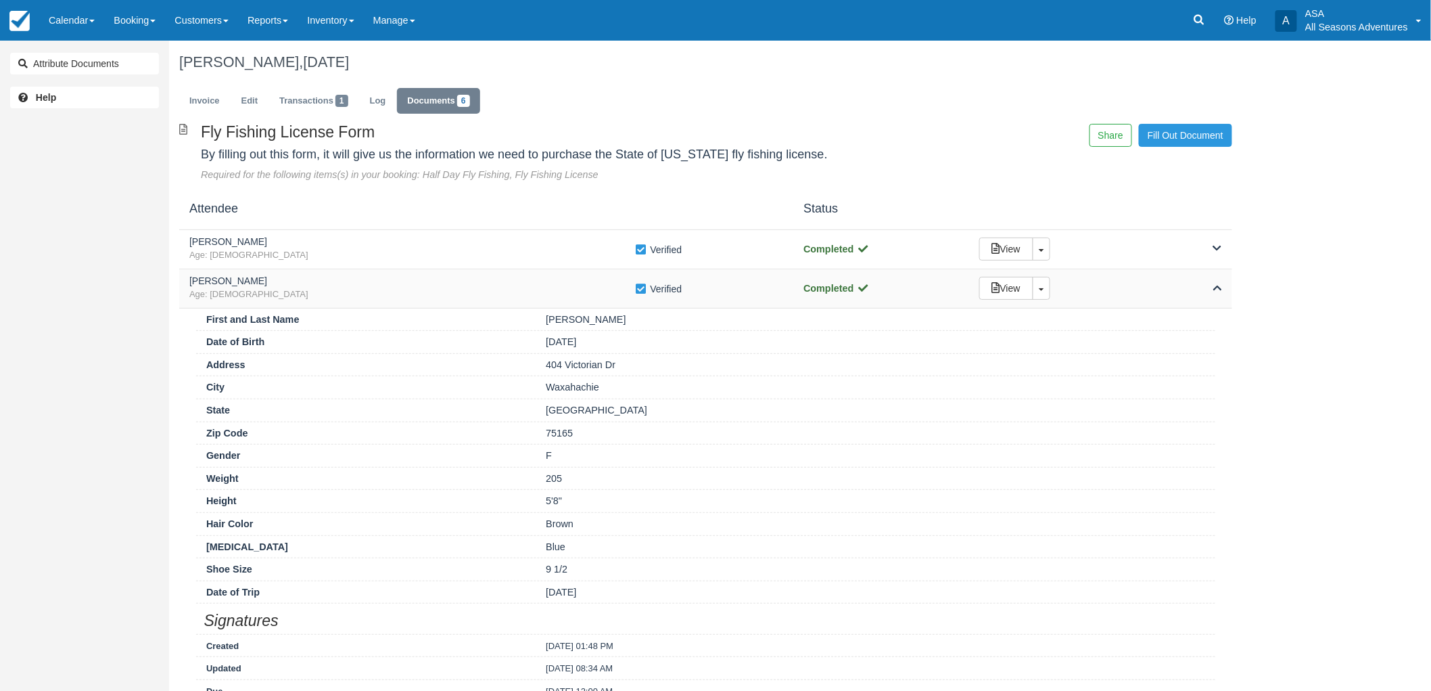
click at [373, 287] on div "Erin Guerrero Age: 44" at bounding box center [412, 288] width 446 height 25
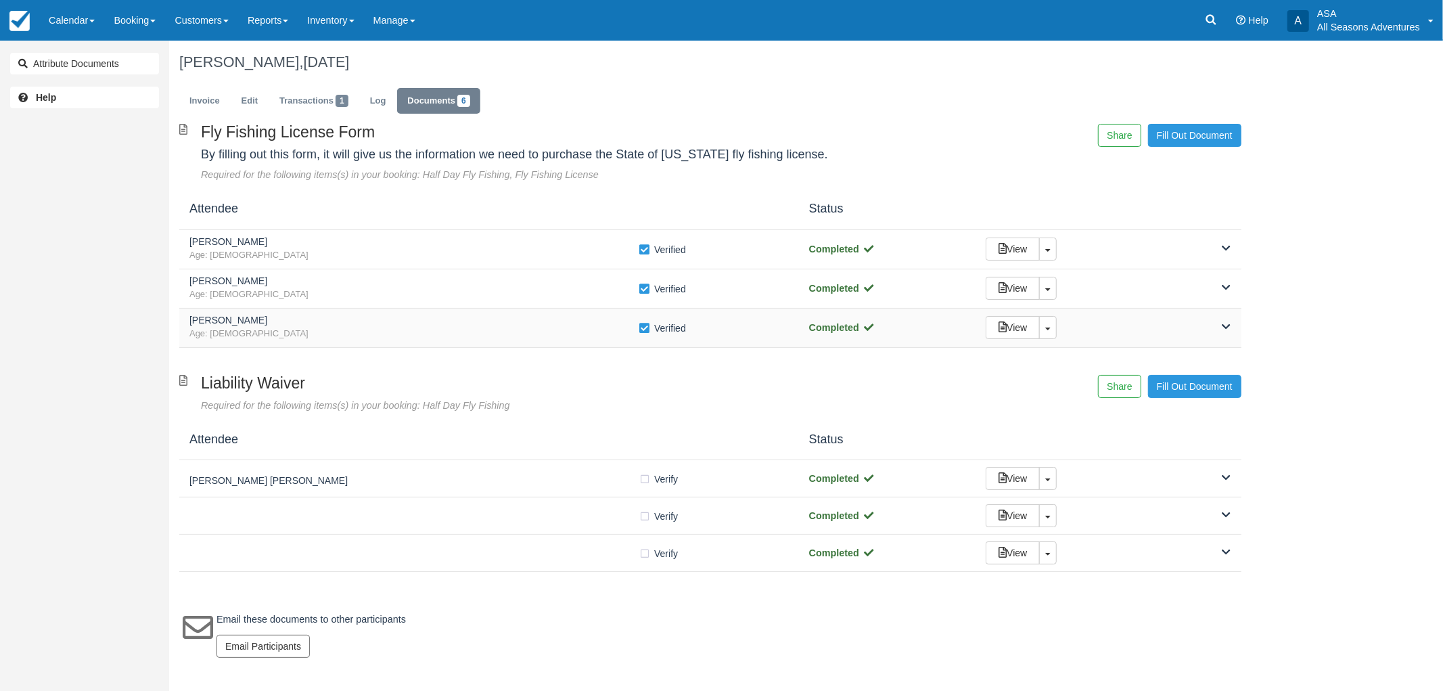
click at [369, 334] on span "Age: 42" at bounding box center [413, 333] width 449 height 13
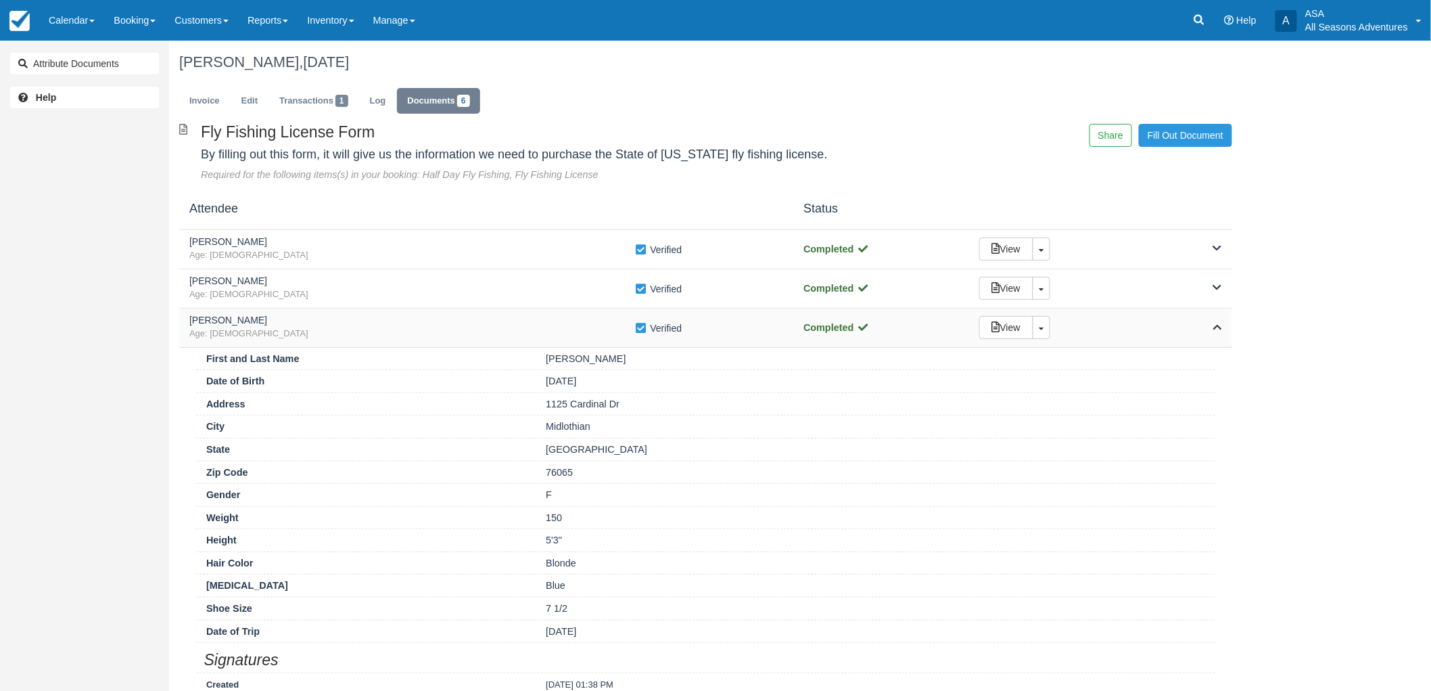
click at [367, 329] on span "Age: 42" at bounding box center [412, 333] width 446 height 13
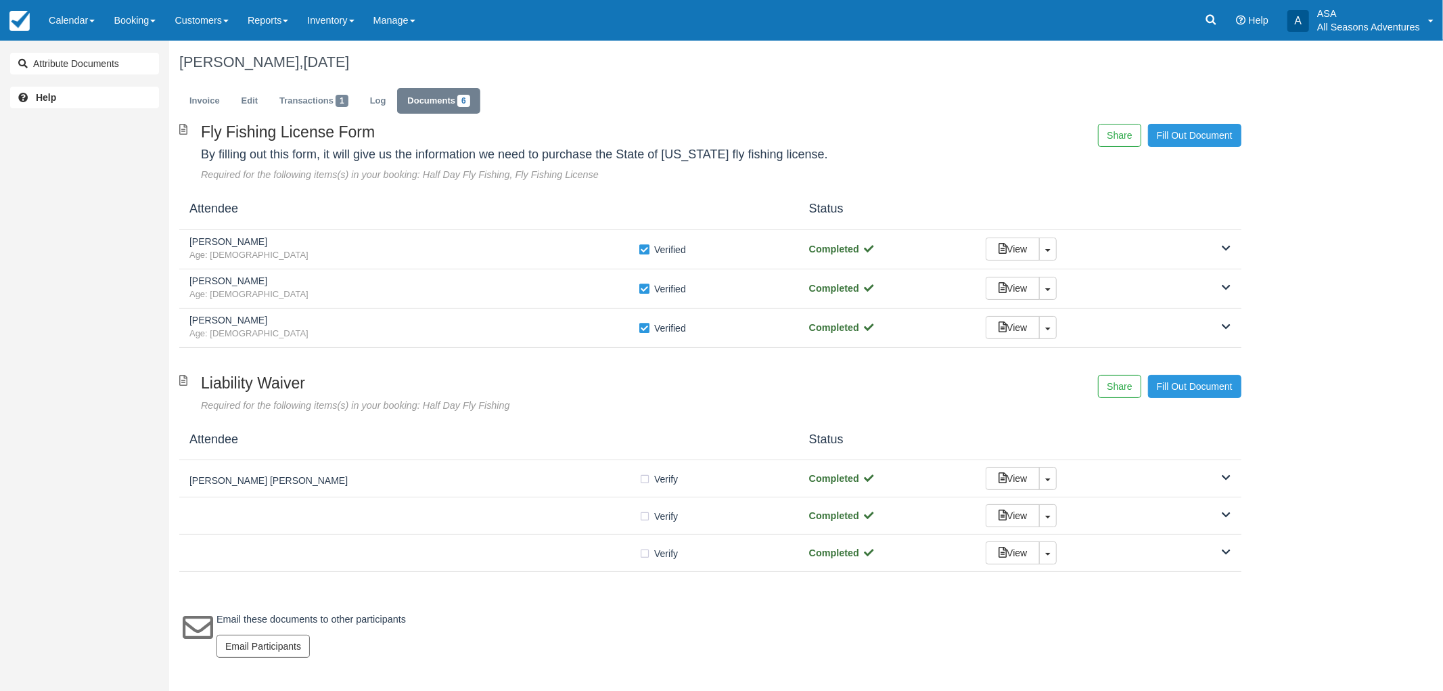
click at [205, 116] on ul "Invoice Edit Transactions 1 Log Documents 6" at bounding box center [710, 104] width 1062 height 41
click at [198, 96] on link "Invoice" at bounding box center [204, 101] width 51 height 26
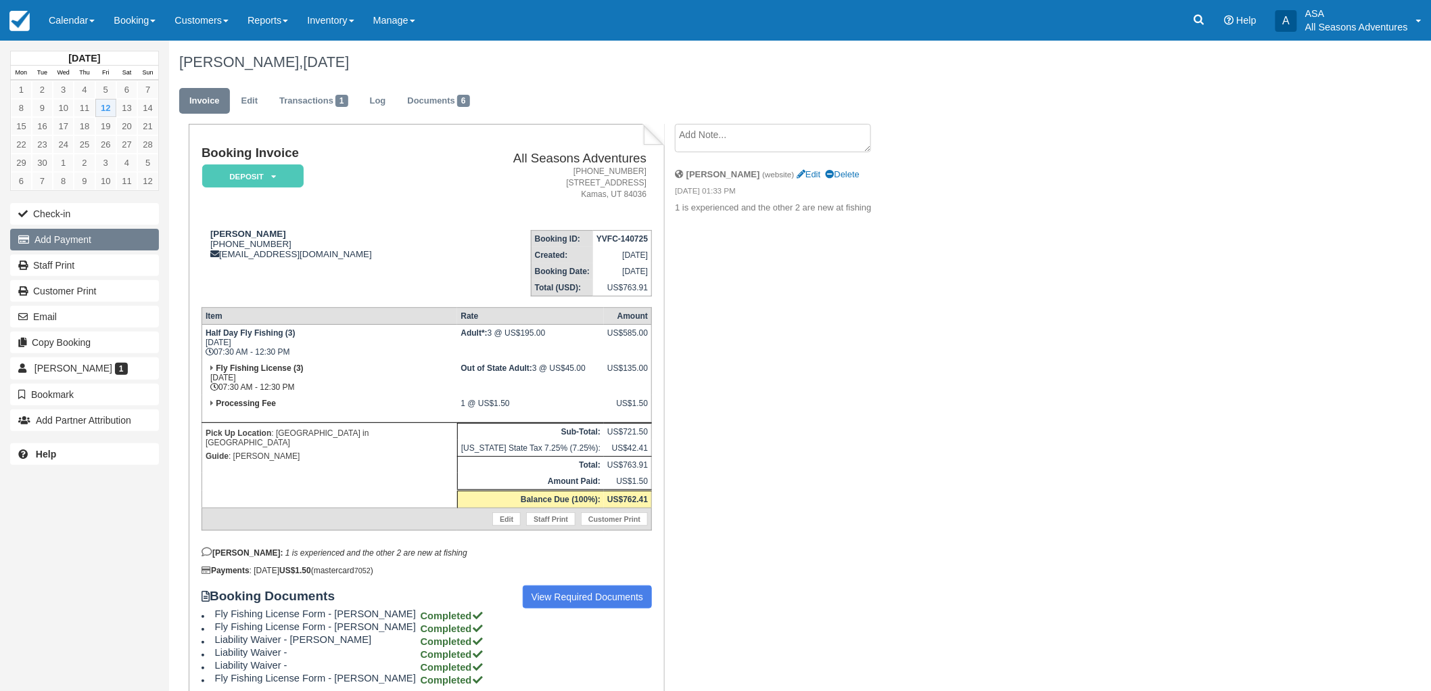
click at [91, 241] on button "Add Payment" at bounding box center [84, 240] width 149 height 22
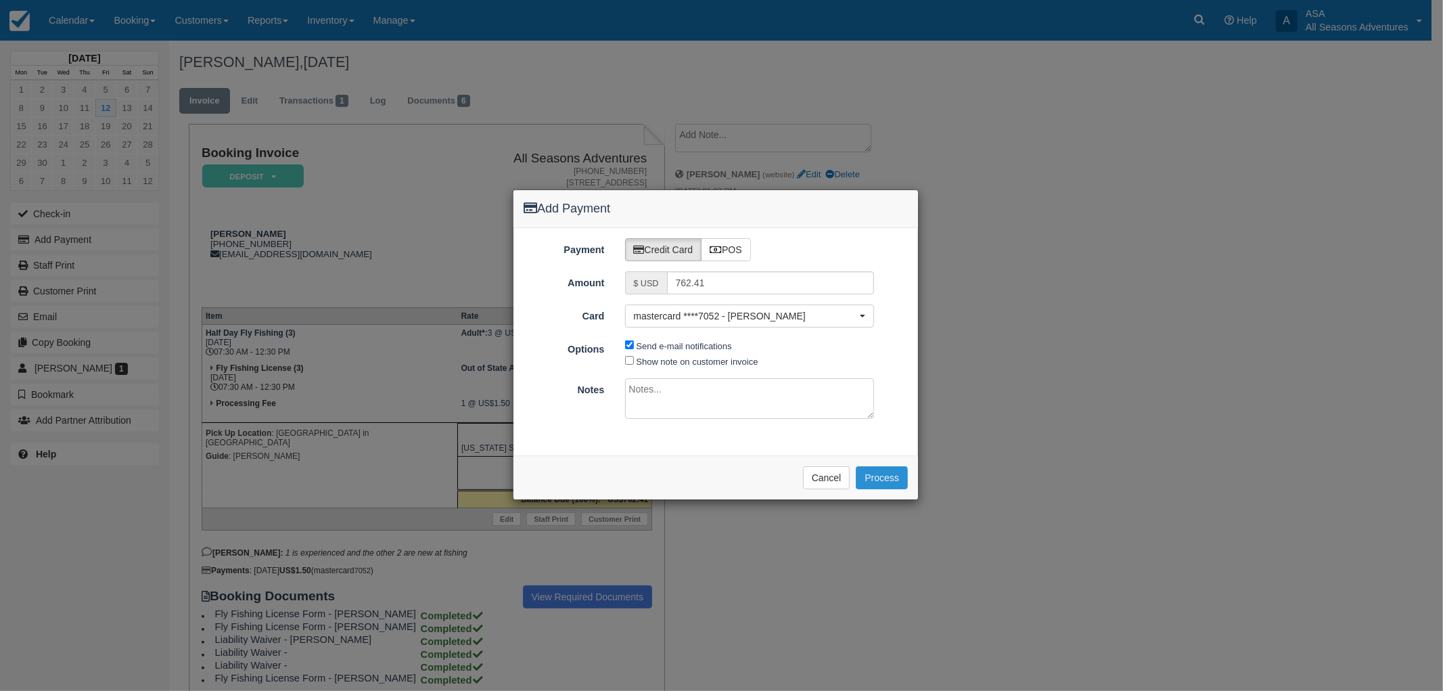
click at [889, 472] on button "Process" at bounding box center [882, 477] width 52 height 23
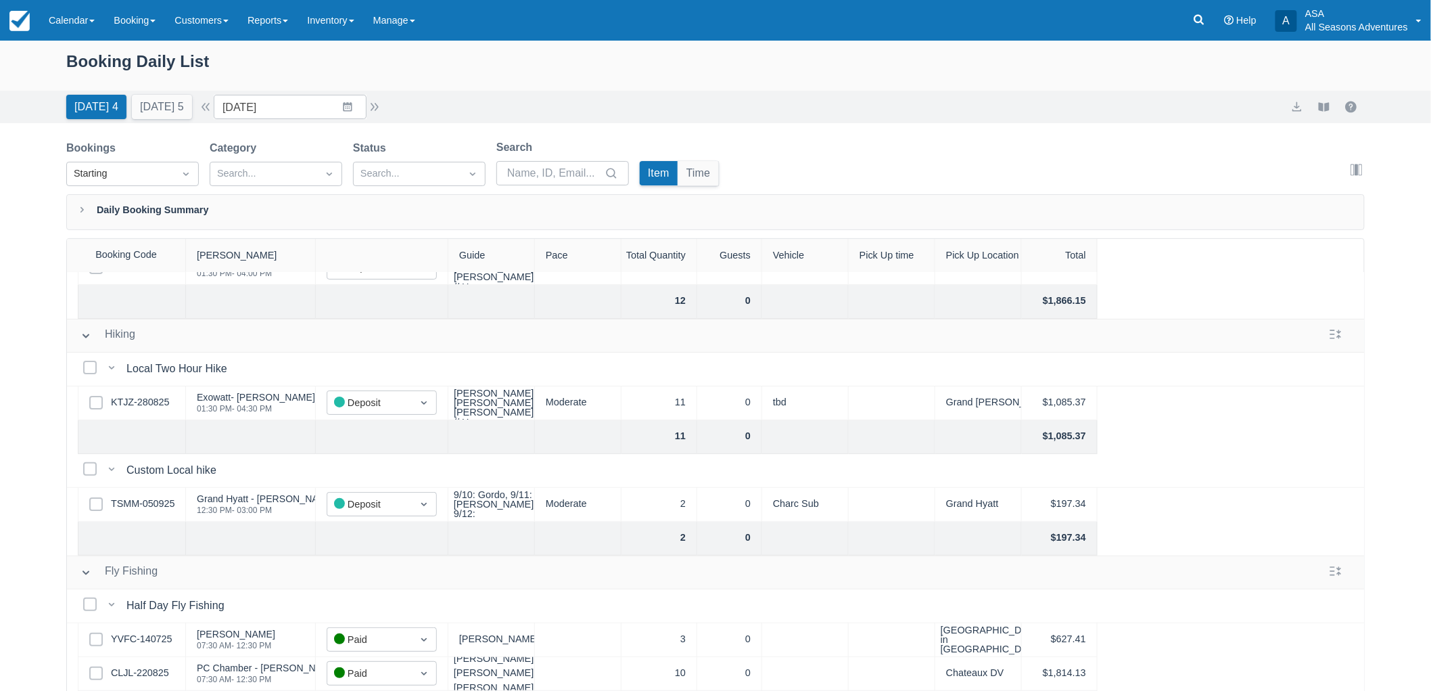
scroll to position [315, 0]
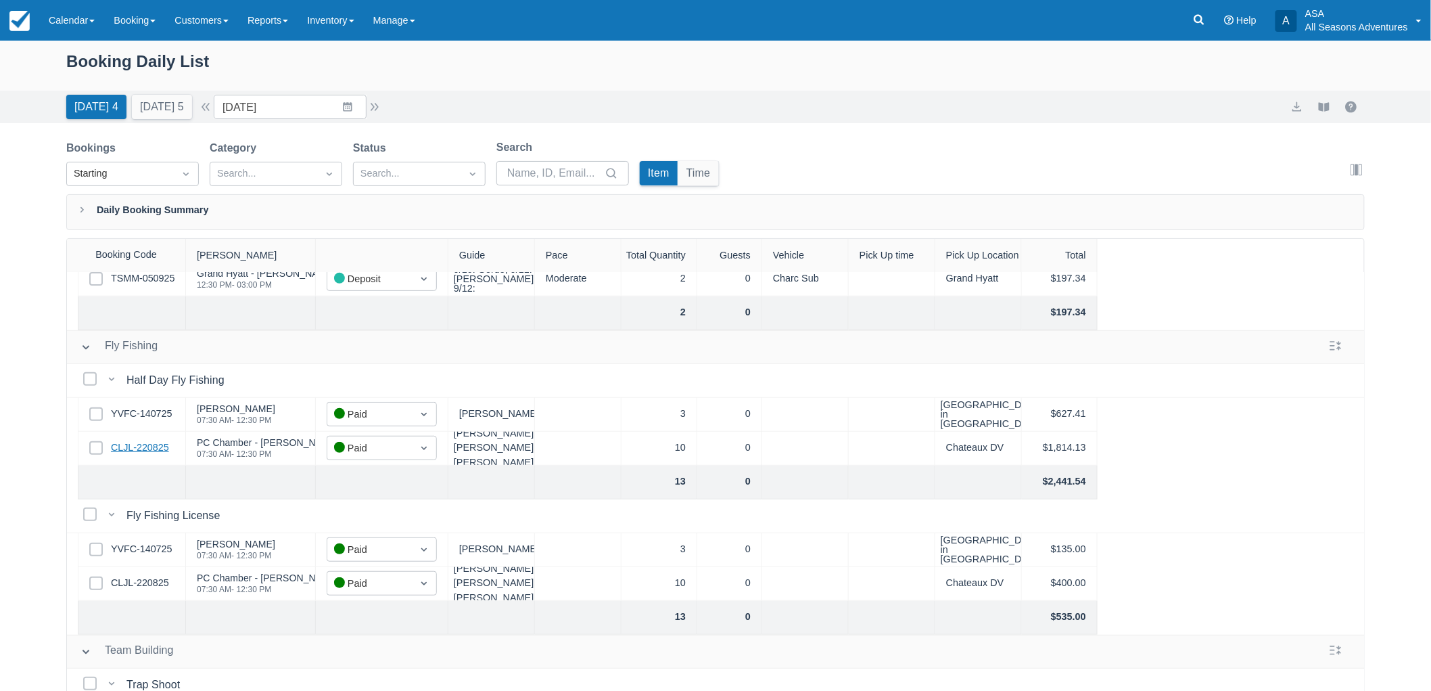
click at [156, 450] on link "CLJL-220825" at bounding box center [140, 447] width 58 height 15
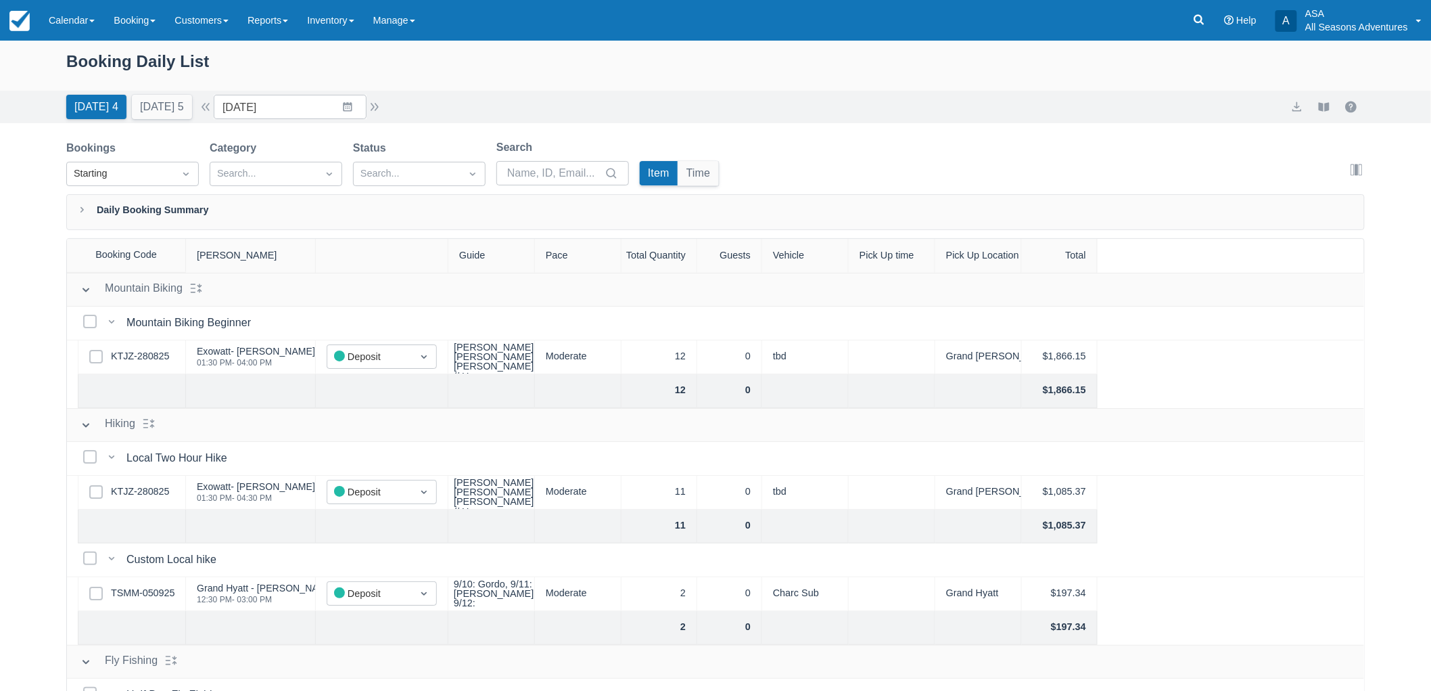
click at [151, 348] on div "Select Row KTJZ-280825" at bounding box center [132, 357] width 108 height 34
click at [149, 354] on link "KTJZ-280825" at bounding box center [140, 356] width 58 height 15
click at [345, 111] on input "[DATE]" at bounding box center [290, 107] width 153 height 24
click at [304, 254] on td "16" at bounding box center [295, 263] width 26 height 26
type input "09/16/25"
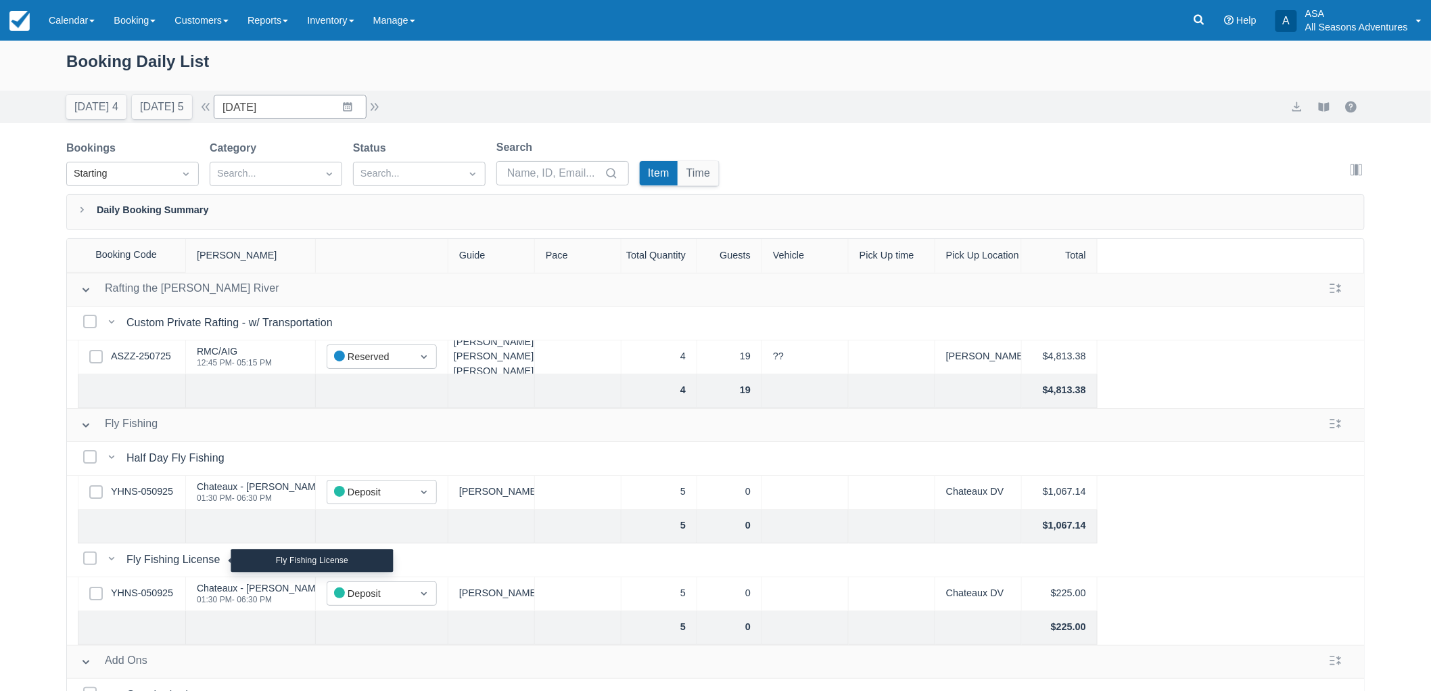
scroll to position [66, 0]
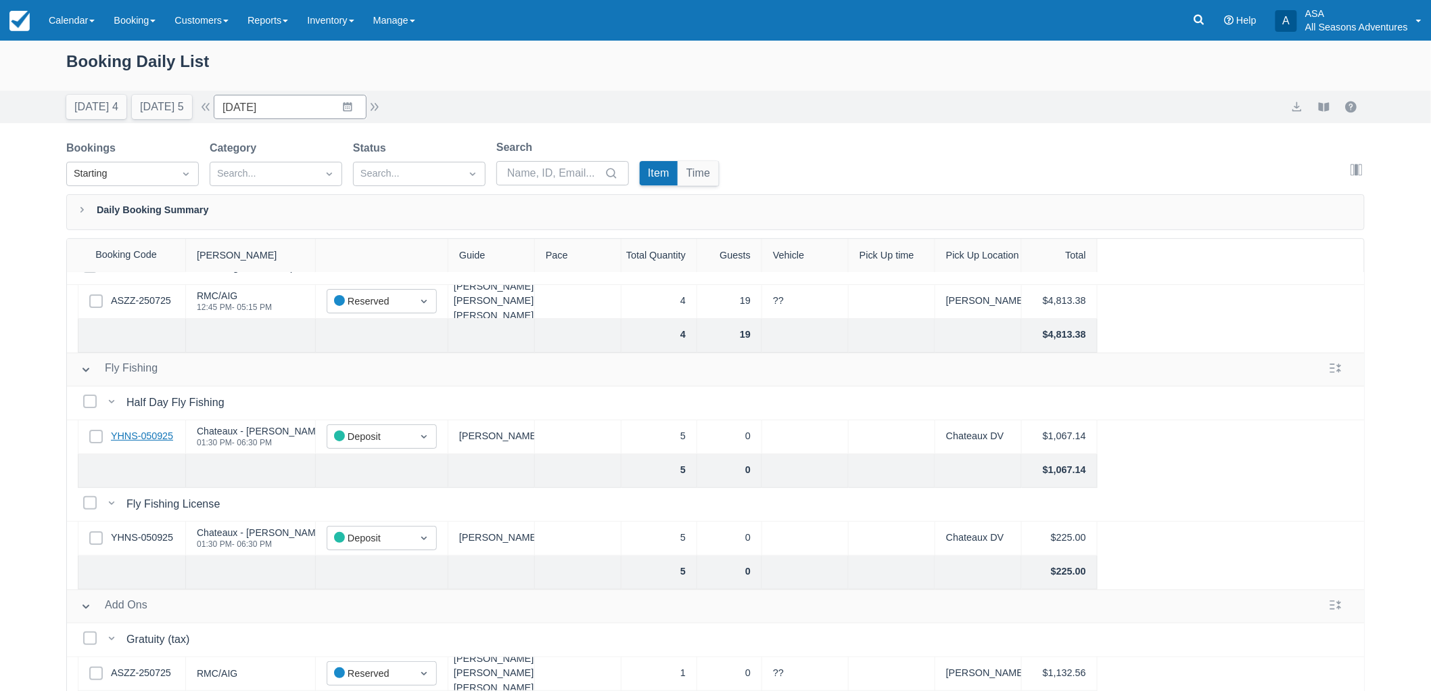
click at [166, 429] on link "YHNS-050925" at bounding box center [142, 436] width 62 height 15
click at [289, 28] on link "Reports" at bounding box center [268, 20] width 60 height 41
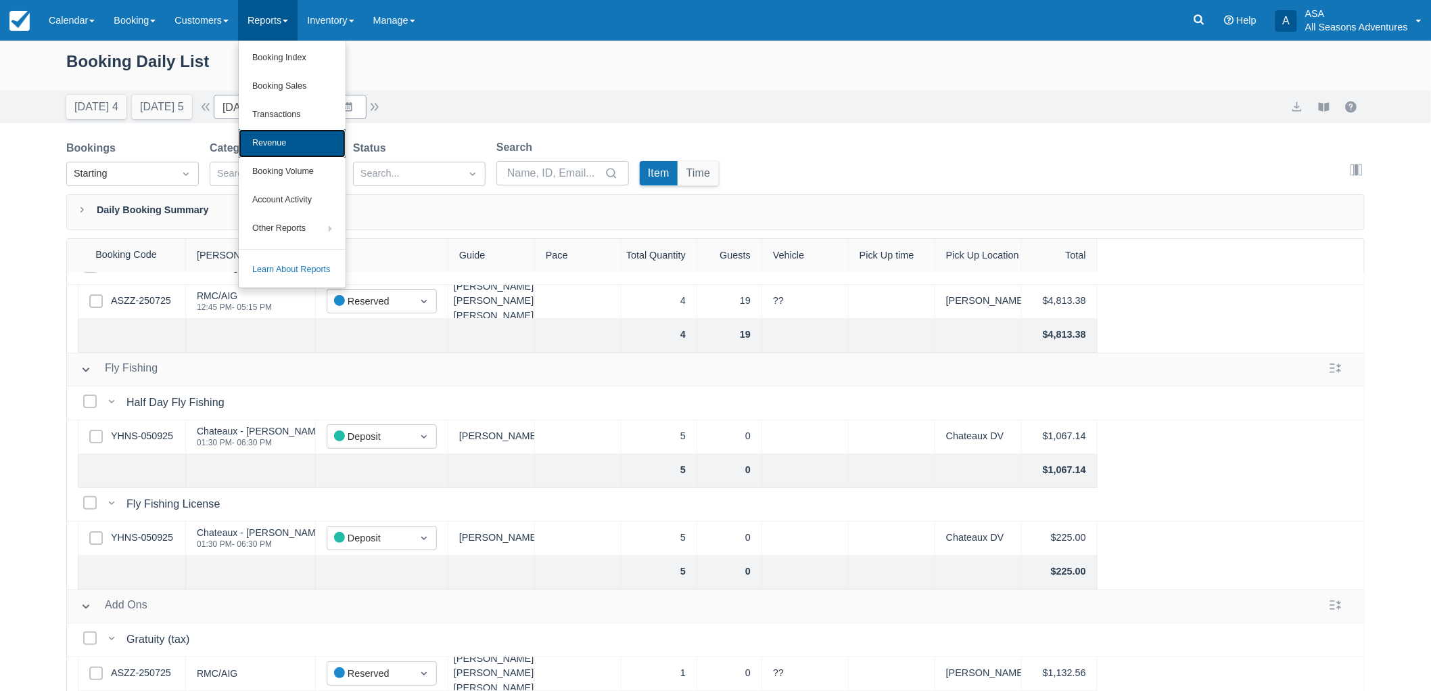
click at [312, 130] on link "Revenue" at bounding box center [292, 143] width 107 height 28
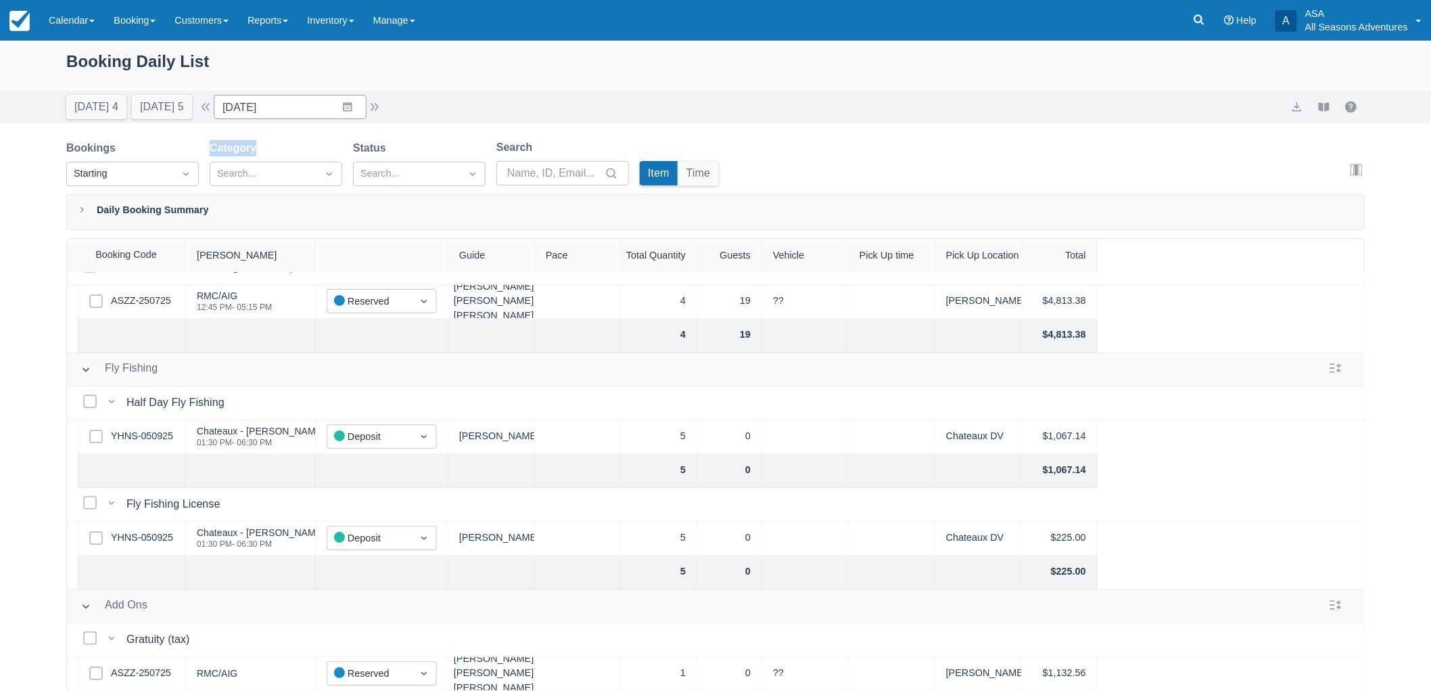
click at [312, 130] on div "Booking Daily List Today 4 Tomorrow 5 Date 09/16/25 Navigate forward to interac…" at bounding box center [715, 400] width 1431 height 719
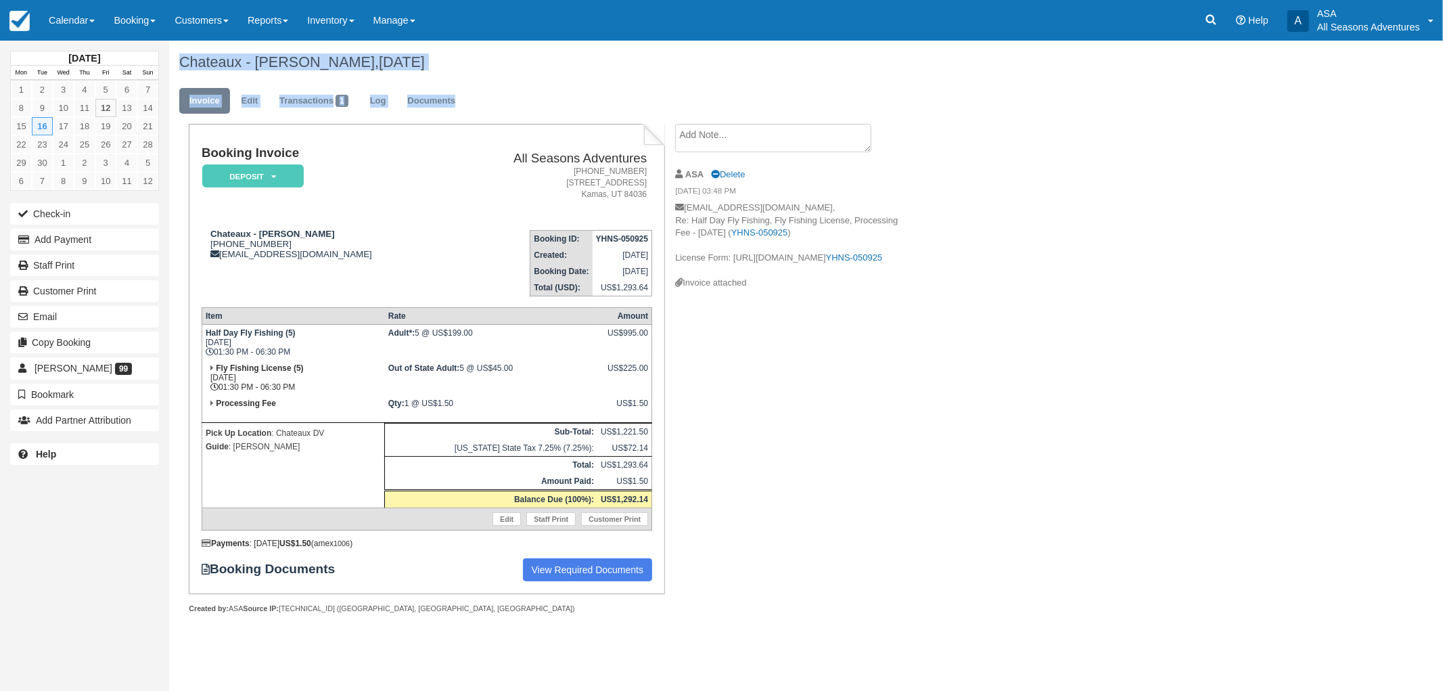
drag, startPoint x: 179, startPoint y: 62, endPoint x: 722, endPoint y: 400, distance: 640.0
click at [722, 400] on div "Chateaux - Matthew Luksa, September 16 2025 Invoice Edit Transactions 1 Log Doc…" at bounding box center [710, 342] width 1082 height 603
click at [728, 441] on div "Booking Invoice Deposit   Pending Reserved Paid Waiting Cancelled All Seasons A…" at bounding box center [541, 383] width 744 height 519
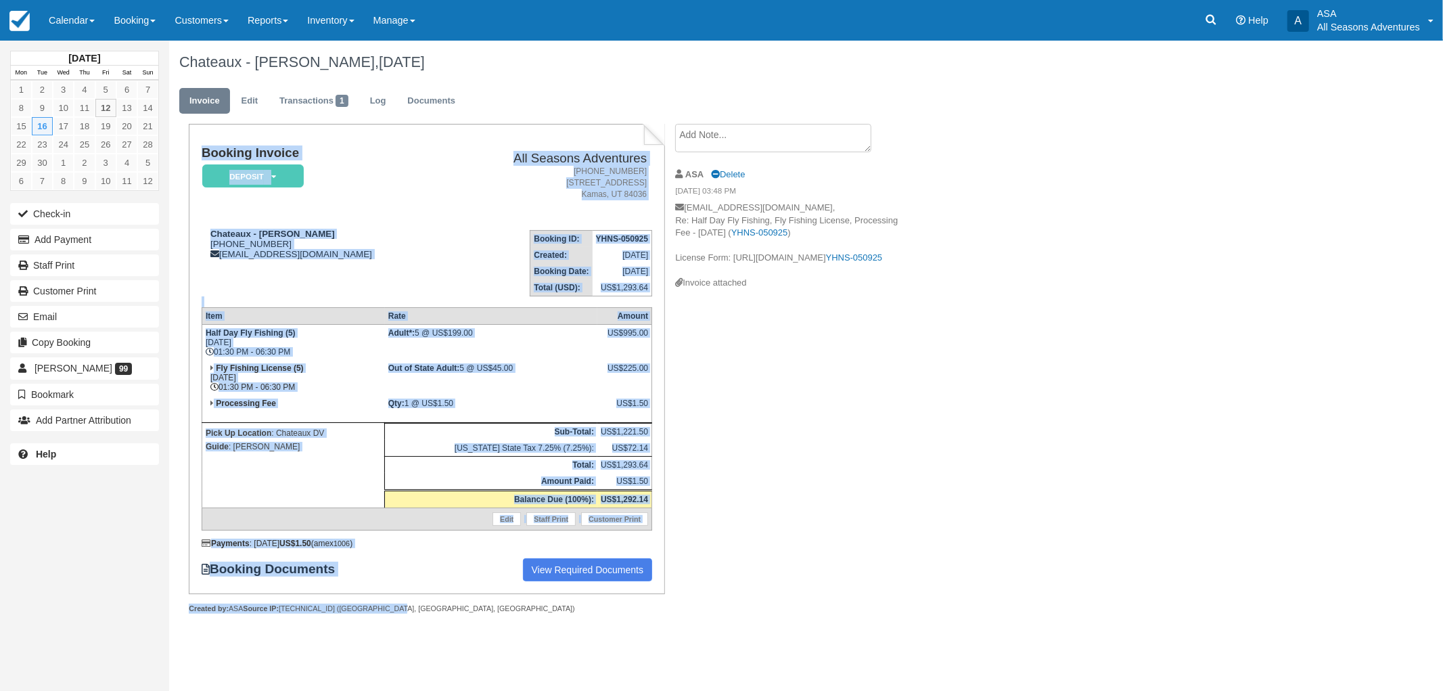
drag, startPoint x: 391, startPoint y: 603, endPoint x: 197, endPoint y: 156, distance: 488.0
click at [197, 158] on div "Booking Invoice Deposit   Pending Reserved Paid Waiting Cancelled All Seasons A…" at bounding box center [426, 369] width 475 height 490
click at [197, 149] on div "Booking Invoice Deposit   Pending Reserved Paid Waiting Cancelled All Seasons A…" at bounding box center [426, 358] width 475 height 469
drag, startPoint x: 390, startPoint y: 607, endPoint x: 198, endPoint y: 267, distance: 389.8
click at [193, 266] on div "Booking Invoice Deposit   Pending Reserved Paid Waiting Cancelled All Seasons A…" at bounding box center [426, 383] width 475 height 519
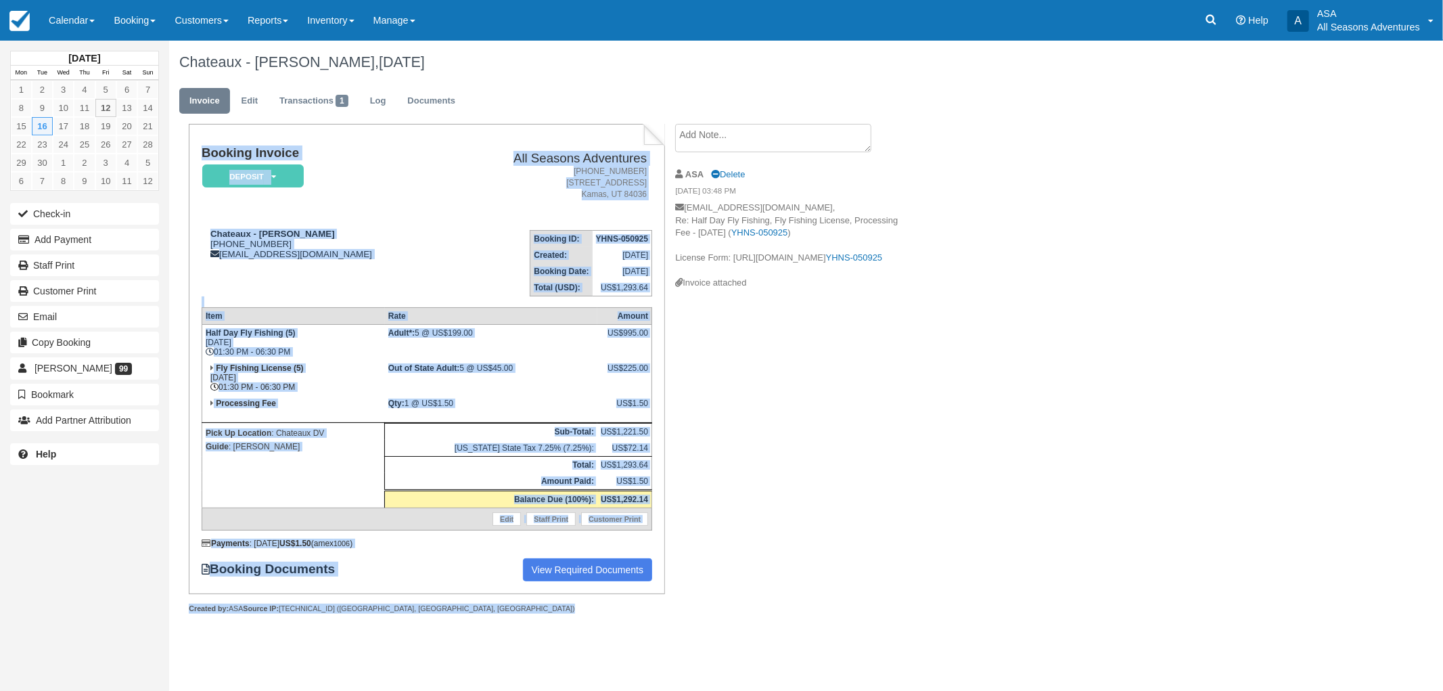
click at [207, 269] on td "Chateaux - Matthew Luksa 1 (704) 477-5912 concierge@the-chateaux.com" at bounding box center [324, 257] width 244 height 77
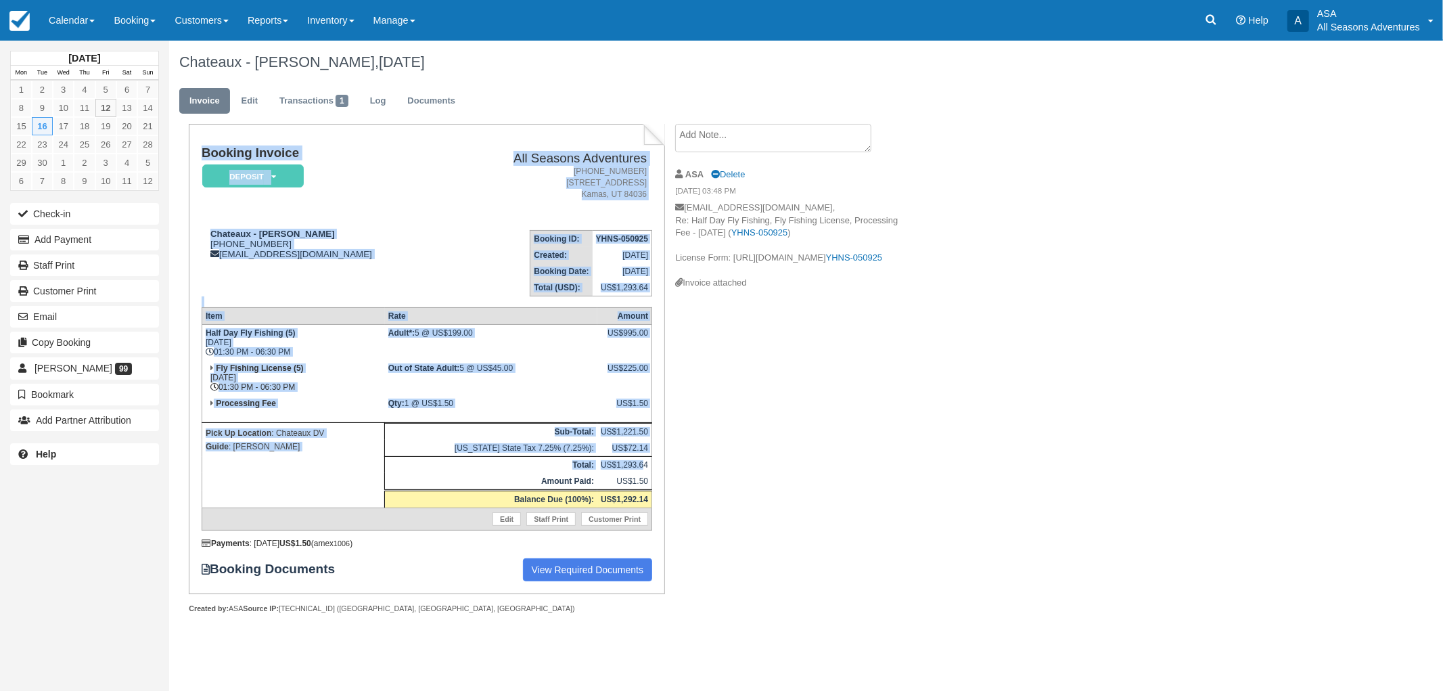
drag, startPoint x: 197, startPoint y: 154, endPoint x: 644, endPoint y: 460, distance: 541.4
click at [644, 460] on div "Booking Invoice Deposit   Pending Reserved Paid Waiting Cancelled All Seasons A…" at bounding box center [426, 358] width 475 height 469
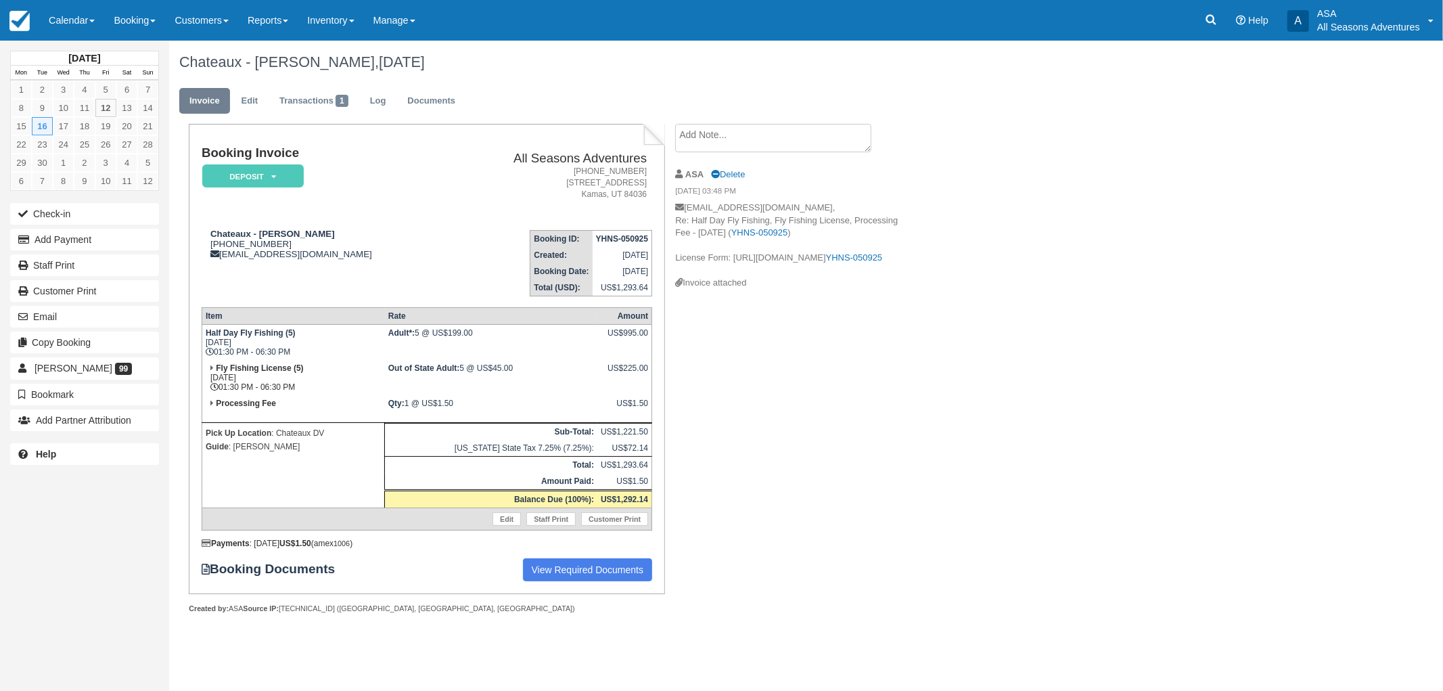
click at [697, 470] on div "Booking Invoice Deposit   Pending Reserved Paid Waiting Cancelled All Seasons A…" at bounding box center [541, 383] width 744 height 519
click at [279, 475] on td "Pick Up Location : Chateaux DV Guide : Clark, Scott" at bounding box center [293, 465] width 183 height 85
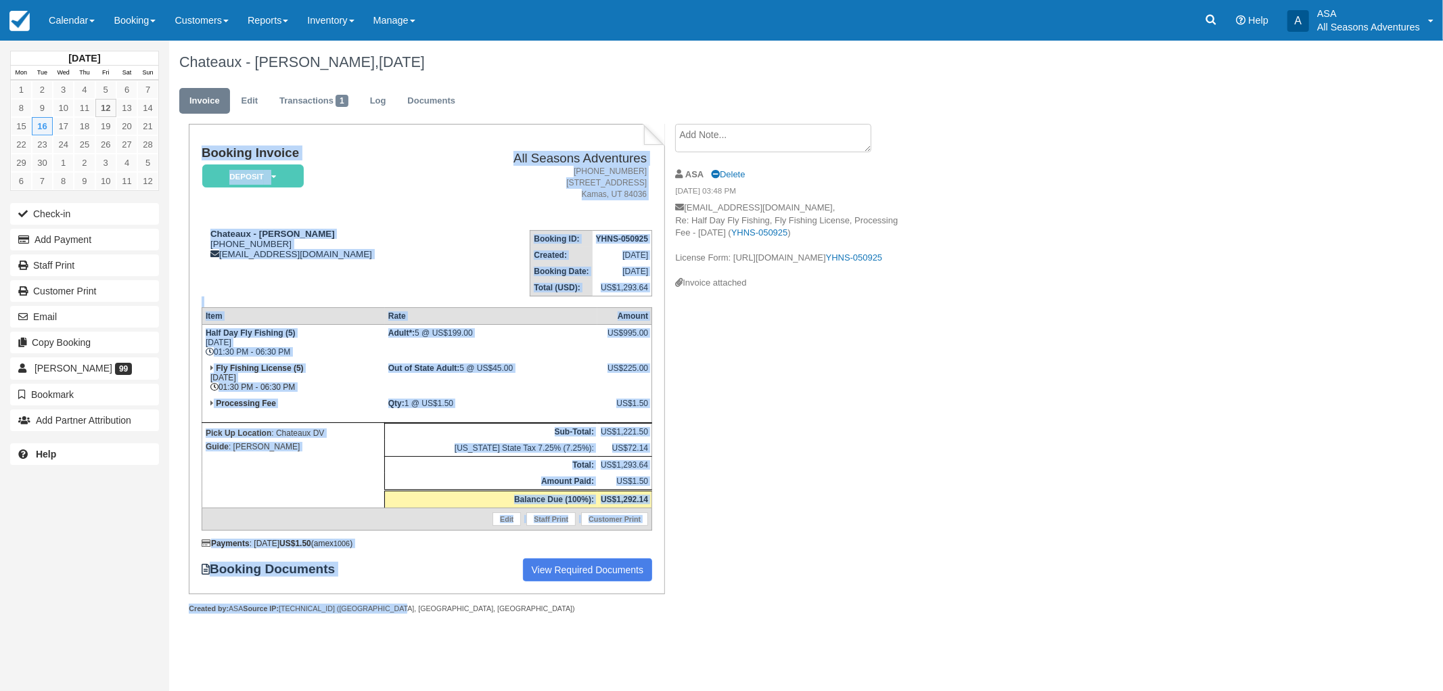
drag, startPoint x: 398, startPoint y: 605, endPoint x: 196, endPoint y: 139, distance: 507.7
click at [196, 139] on div "Booking Invoice Deposit   Pending Reserved Paid Waiting Cancelled All Seasons A…" at bounding box center [426, 369] width 475 height 490
click at [198, 145] on div "Booking Invoice Deposit   Pending Reserved Paid Waiting Cancelled All Seasons A…" at bounding box center [426, 358] width 475 height 469
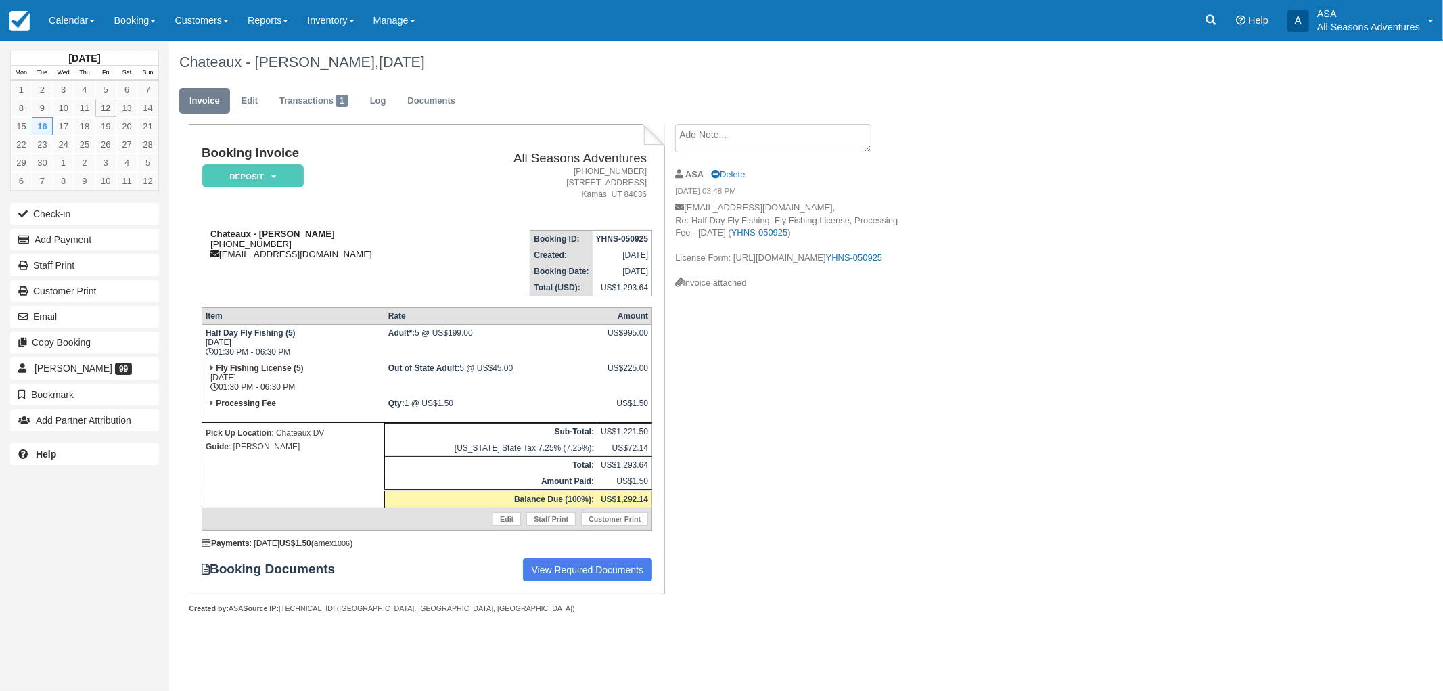
click at [212, 237] on strong "Chateaux - Matthew Luksa" at bounding box center [272, 234] width 124 height 10
click at [212, 235] on strong "Chateaux - Matthew Luksa" at bounding box center [272, 234] width 124 height 10
click at [214, 231] on strong "Chateaux - Matthew Luksa" at bounding box center [272, 234] width 124 height 10
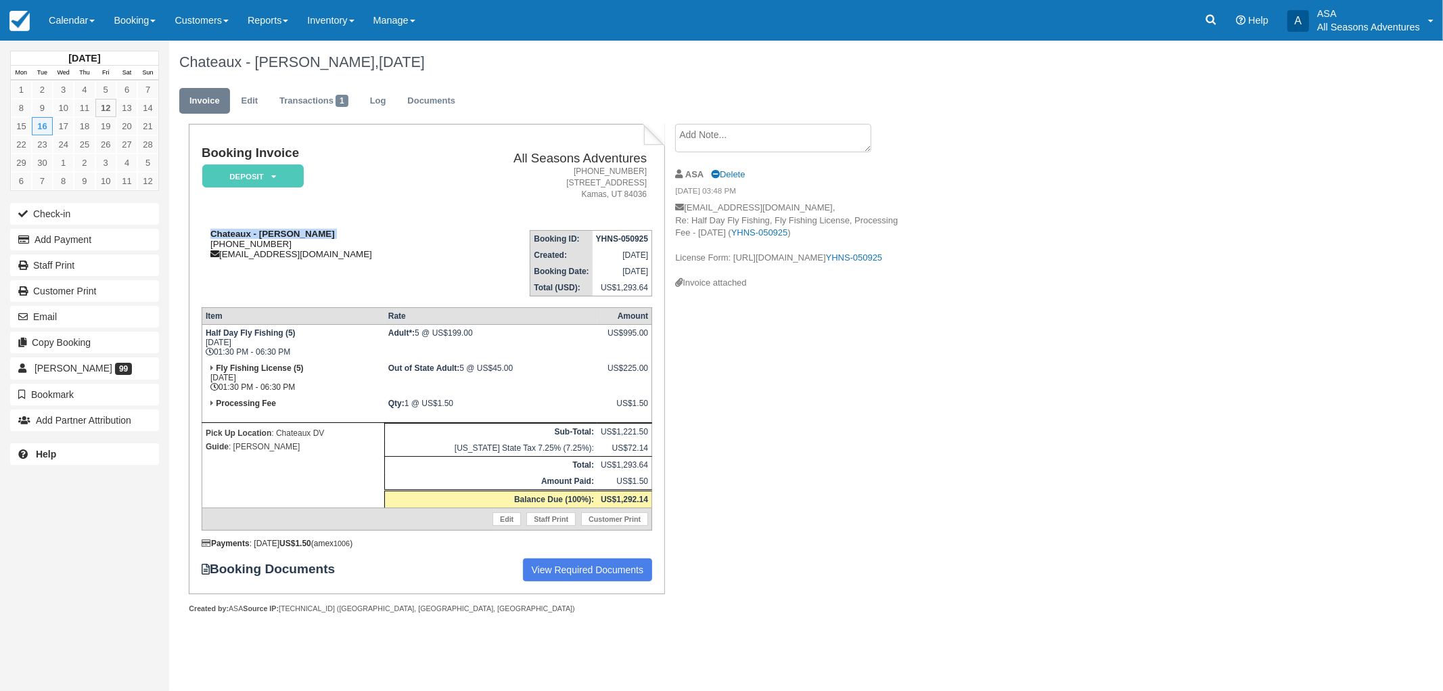
click at [214, 231] on strong "Chateaux - Matthew Luksa" at bounding box center [272, 234] width 124 height 10
click at [212, 149] on h1 "Booking Invoice" at bounding box center [324, 153] width 244 height 14
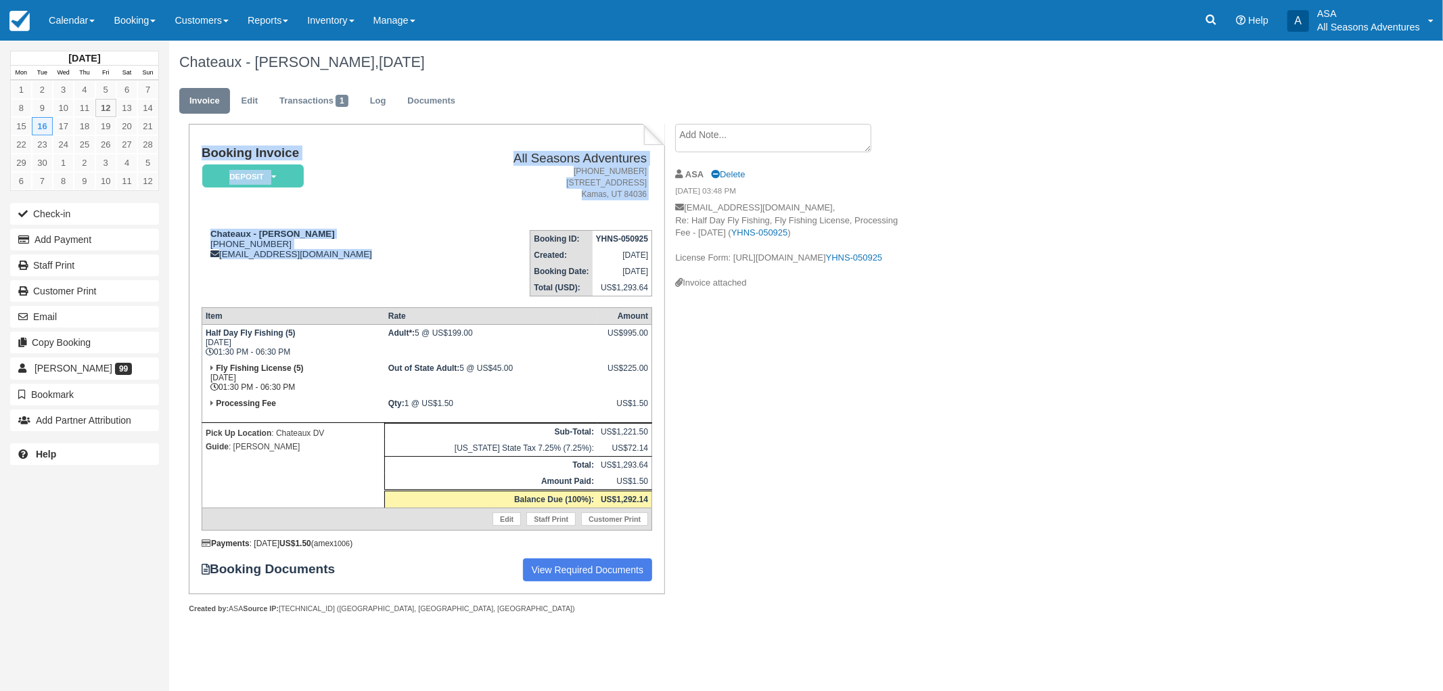
drag, startPoint x: 196, startPoint y: 152, endPoint x: 465, endPoint y: 296, distance: 304.7
click at [465, 296] on div "Booking Invoice Deposit   Pending Reserved Paid Waiting Cancelled All Seasons A…" at bounding box center [426, 358] width 475 height 469
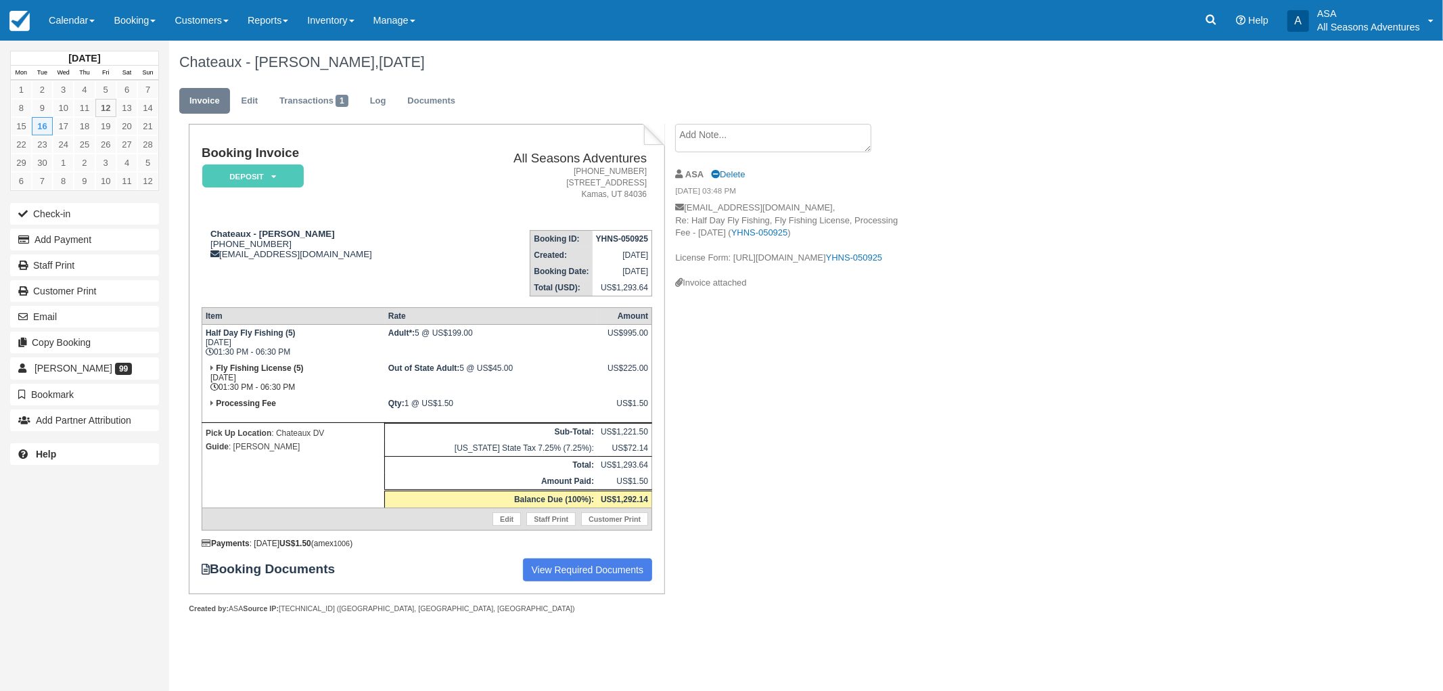
click at [458, 325] on td "Adult*: 5 @ US$199.00" at bounding box center [491, 343] width 212 height 36
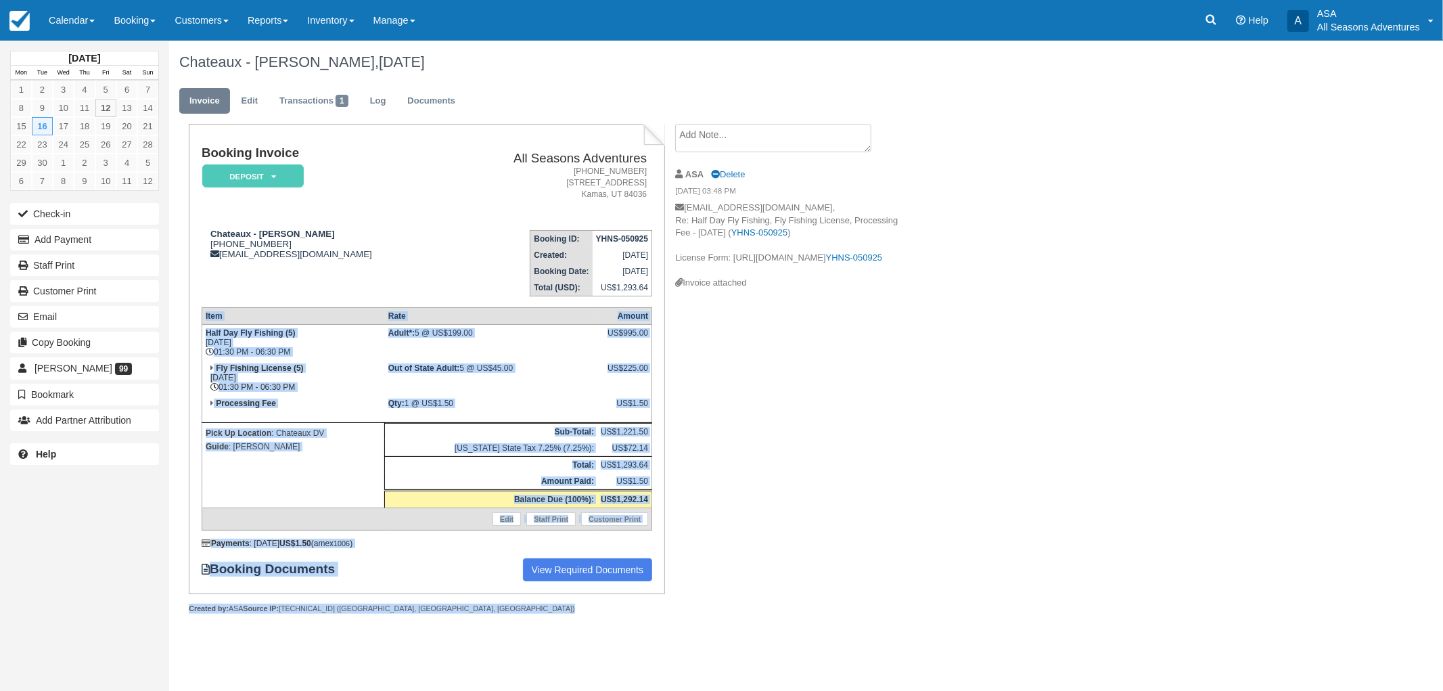
drag, startPoint x: 413, startPoint y: 610, endPoint x: 199, endPoint y: 314, distance: 365.7
click at [193, 319] on div "Booking Invoice Deposit   Pending Reserved Paid Waiting Cancelled All Seasons A…" at bounding box center [426, 383] width 475 height 519
click at [206, 314] on th "Item" at bounding box center [293, 316] width 183 height 17
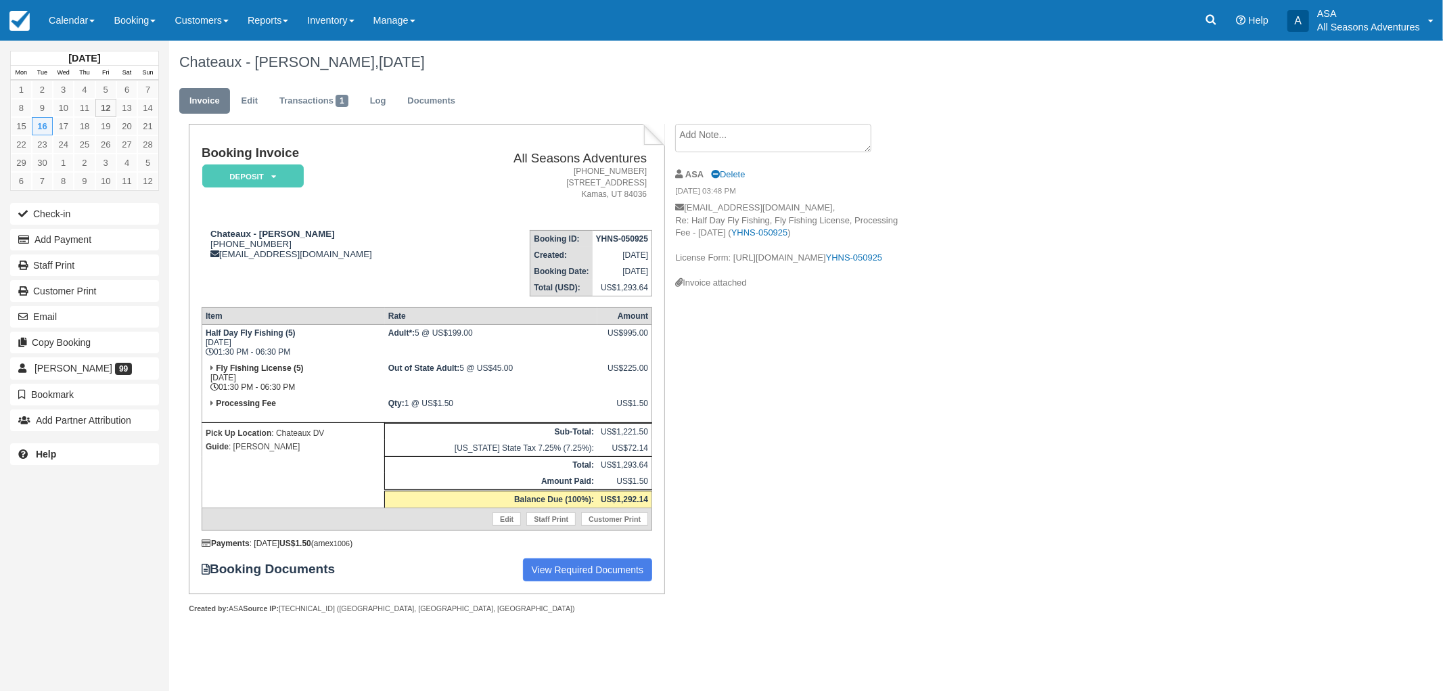
click at [333, 426] on p "Pick Up Location : Chateaux DV" at bounding box center [293, 433] width 175 height 14
click at [298, 397] on td "Processing Fee" at bounding box center [293, 409] width 183 height 28
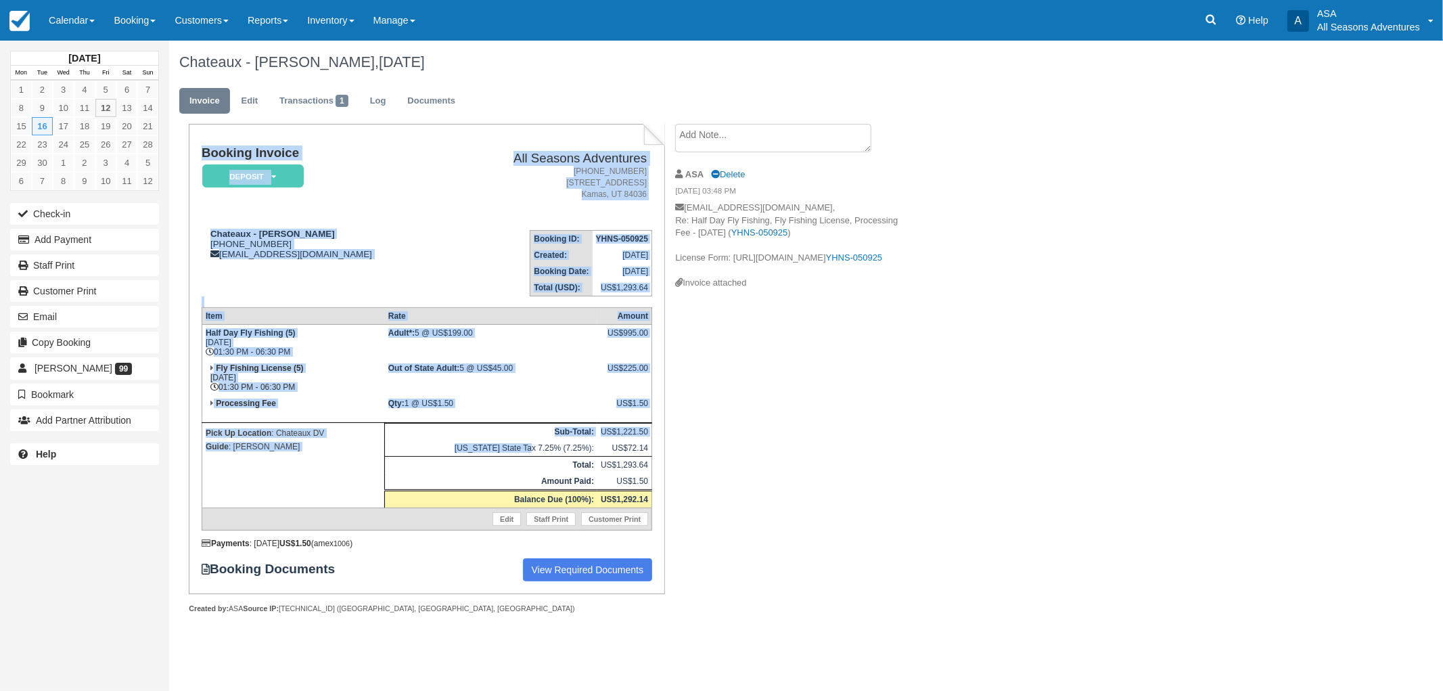
drag, startPoint x: 197, startPoint y: 154, endPoint x: 551, endPoint y: 452, distance: 462.3
click at [553, 444] on div "Booking Invoice Deposit   Pending Reserved Paid Waiting Cancelled All Seasons A…" at bounding box center [426, 358] width 475 height 469
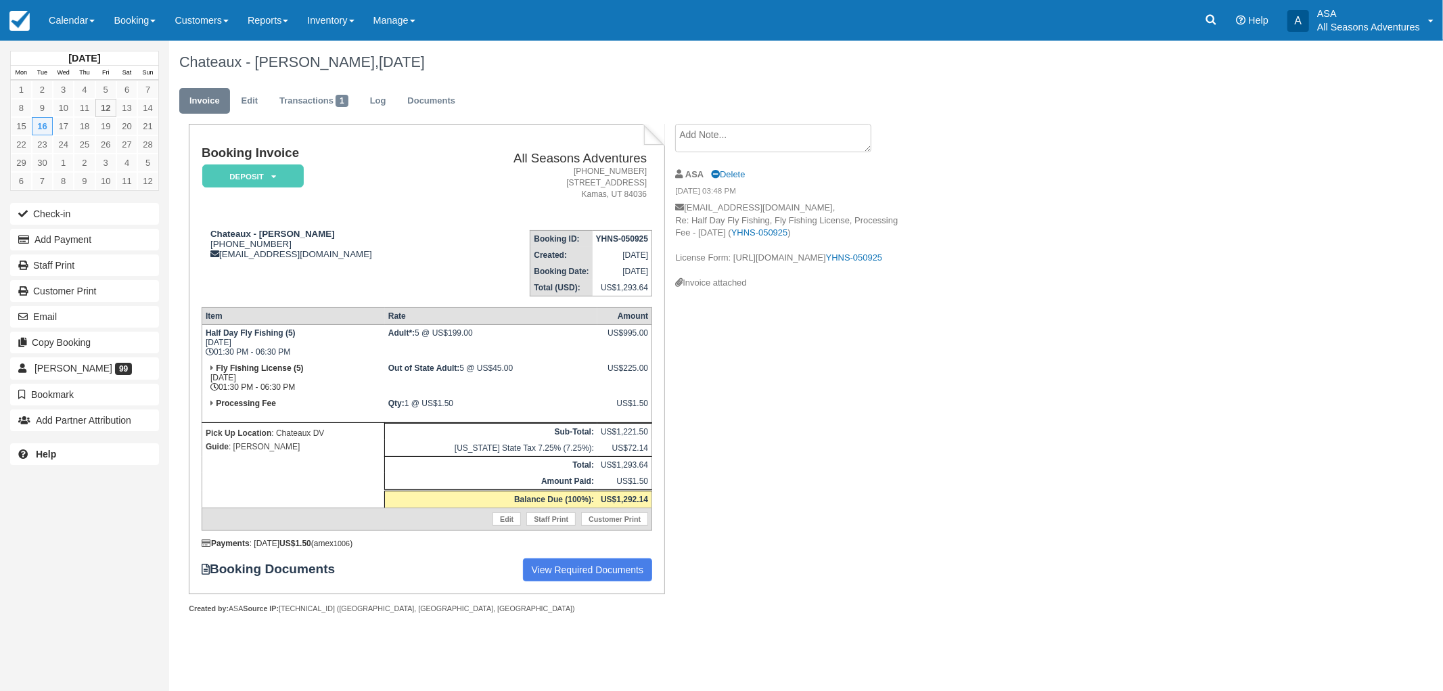
click at [402, 558] on div "Booking Documents View Required Documents" at bounding box center [427, 569] width 450 height 23
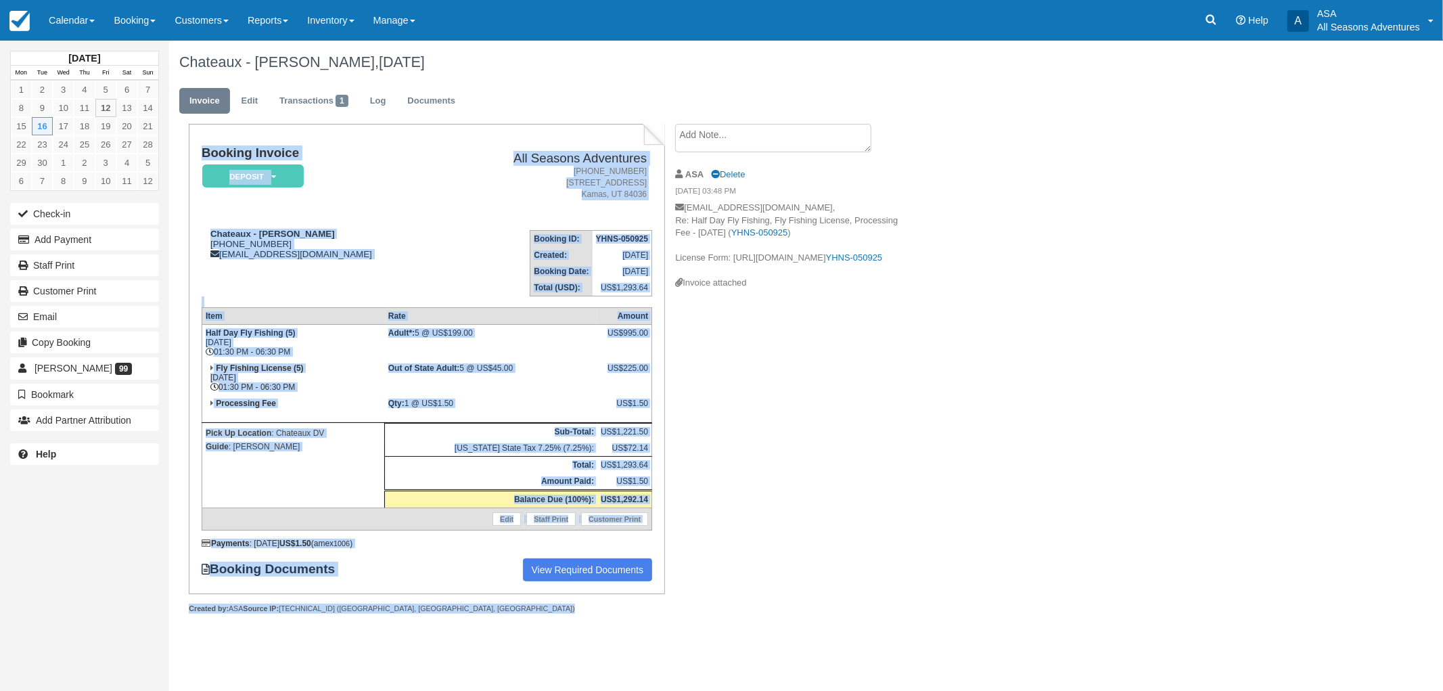
drag, startPoint x: 396, startPoint y: 611, endPoint x: 186, endPoint y: 179, distance: 479.8
click at [186, 179] on div "Booking Invoice Deposit   Pending Reserved Paid Waiting Cancelled All Seasons A…" at bounding box center [417, 383] width 496 height 519
click at [191, 153] on div "Booking Invoice Deposit   Pending Reserved Paid Waiting Cancelled All Seasons A…" at bounding box center [426, 358] width 475 height 469
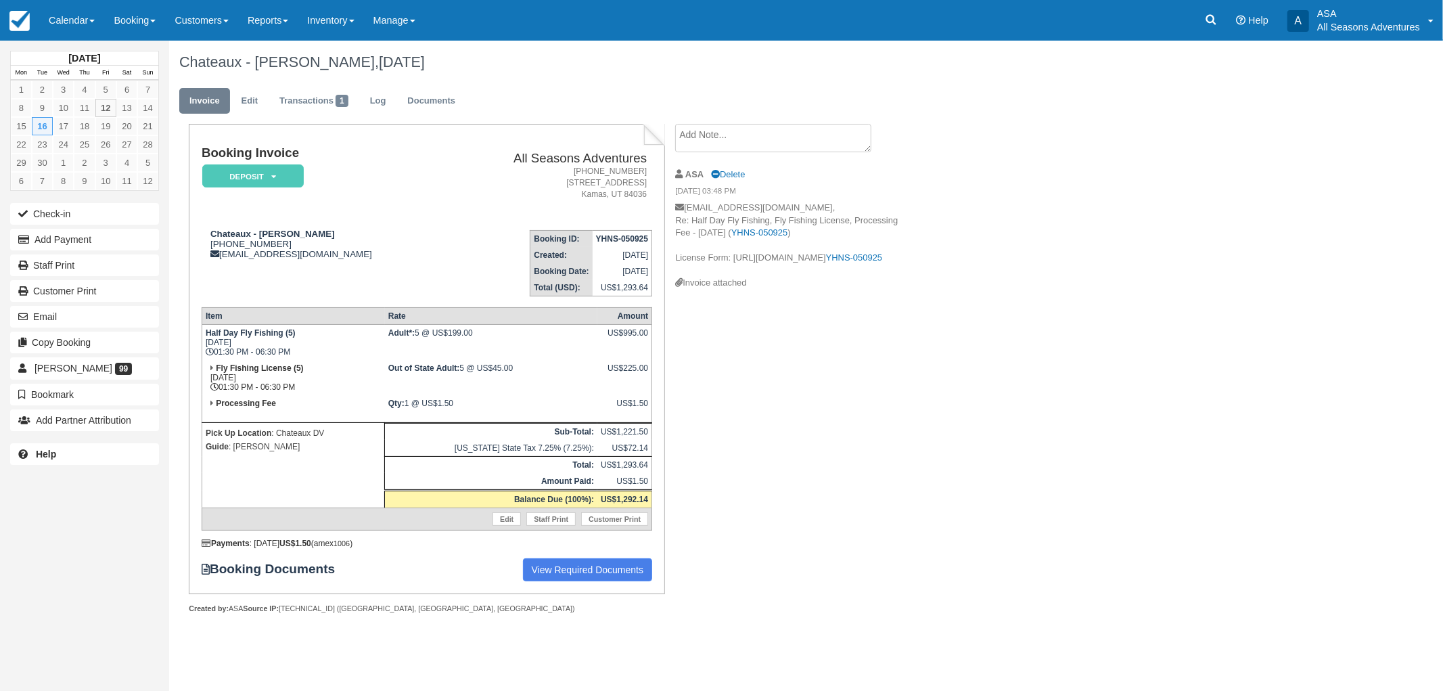
click at [197, 149] on div "Booking Invoice Deposit   Pending Reserved Paid Waiting Cancelled All Seasons A…" at bounding box center [426, 358] width 475 height 469
click at [200, 143] on div "Booking Invoice Deposit   Pending Reserved Paid Waiting Cancelled All Seasons A…" at bounding box center [426, 358] width 475 height 469
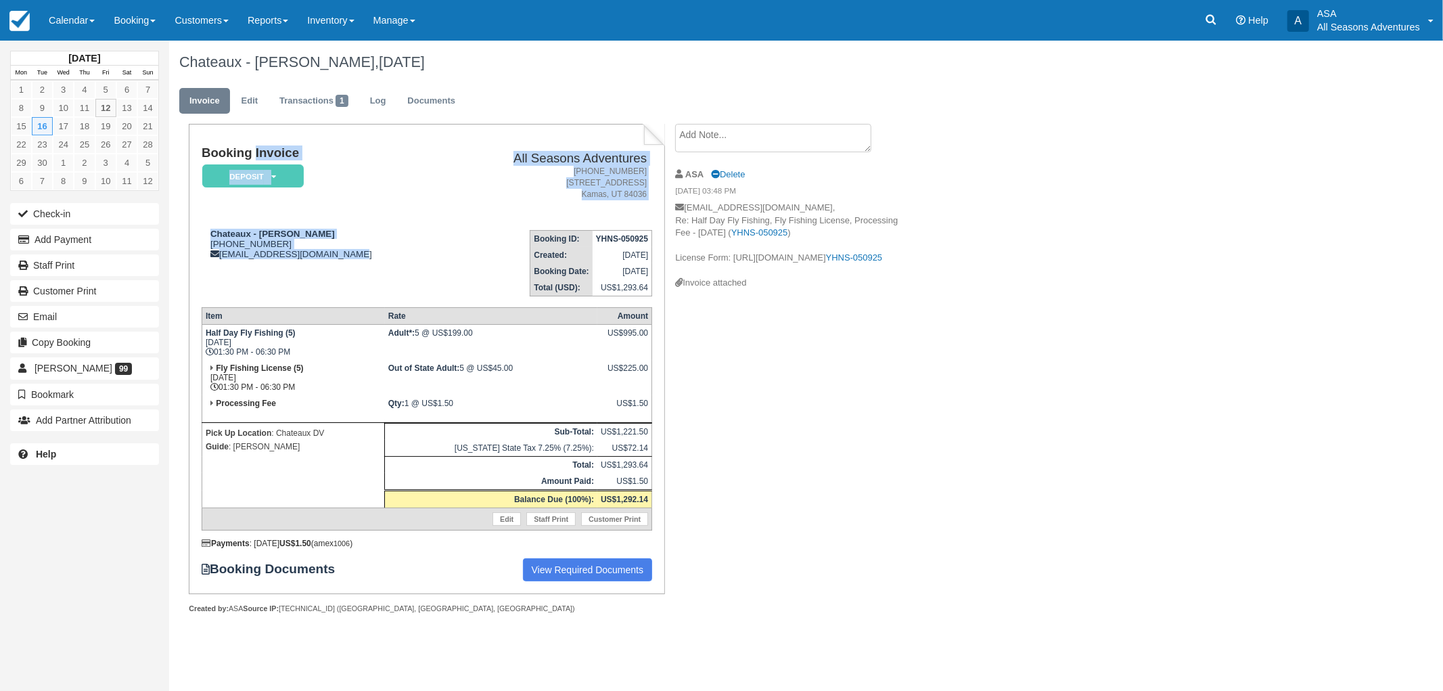
drag, startPoint x: 206, startPoint y: 152, endPoint x: 390, endPoint y: 275, distance: 221.9
click at [390, 275] on tbody "Booking Invoice Deposit   Pending Reserved Paid Waiting Cancelled All Seasons A…" at bounding box center [427, 221] width 450 height 150
click at [390, 275] on td "Chateaux - Matthew Luksa 1 (704) 477-5912 concierge@the-chateaux.com" at bounding box center [324, 257] width 244 height 77
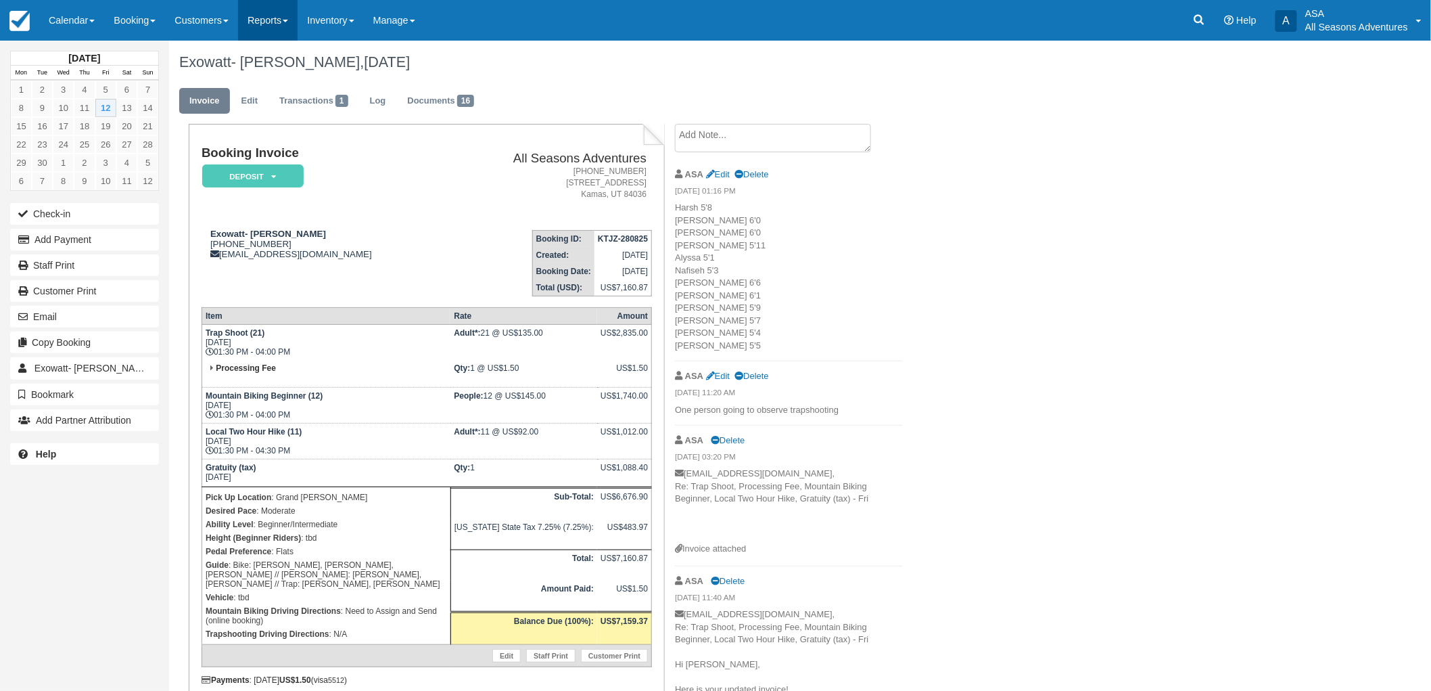
click at [264, 18] on link "Reports" at bounding box center [268, 20] width 60 height 41
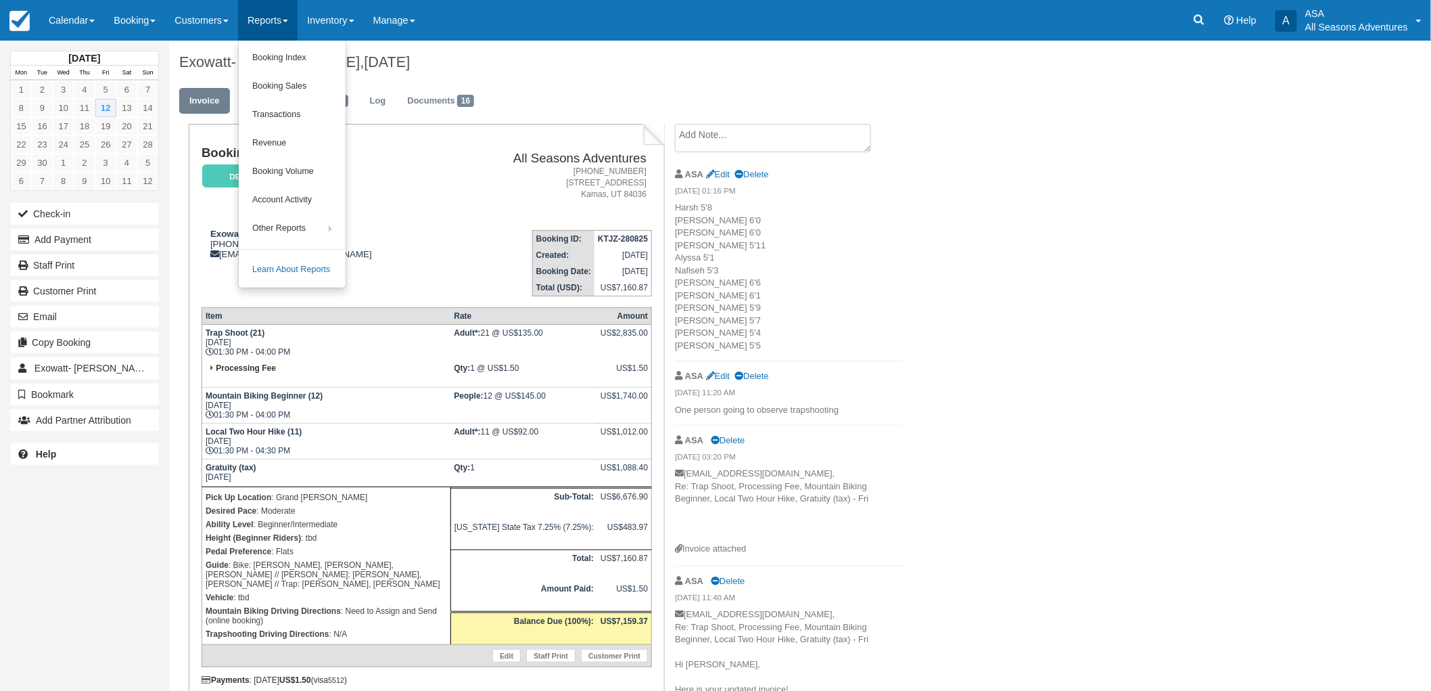
click at [990, 354] on div "Exowatt- [PERSON_NAME], [DATE] Invoice Edit Transactions 1 Log Documents 16 Boo…" at bounding box center [705, 524] width 1073 height 967
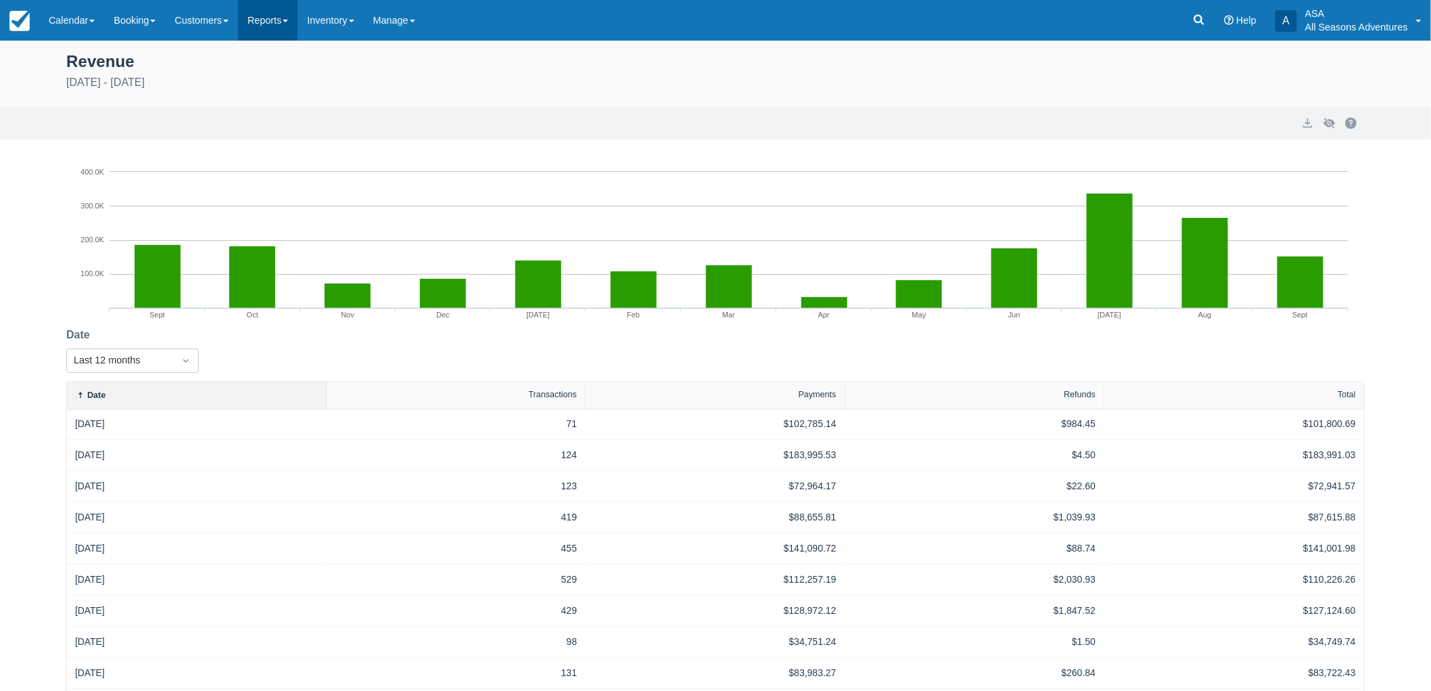
click at [275, 30] on link "Reports" at bounding box center [268, 20] width 60 height 41
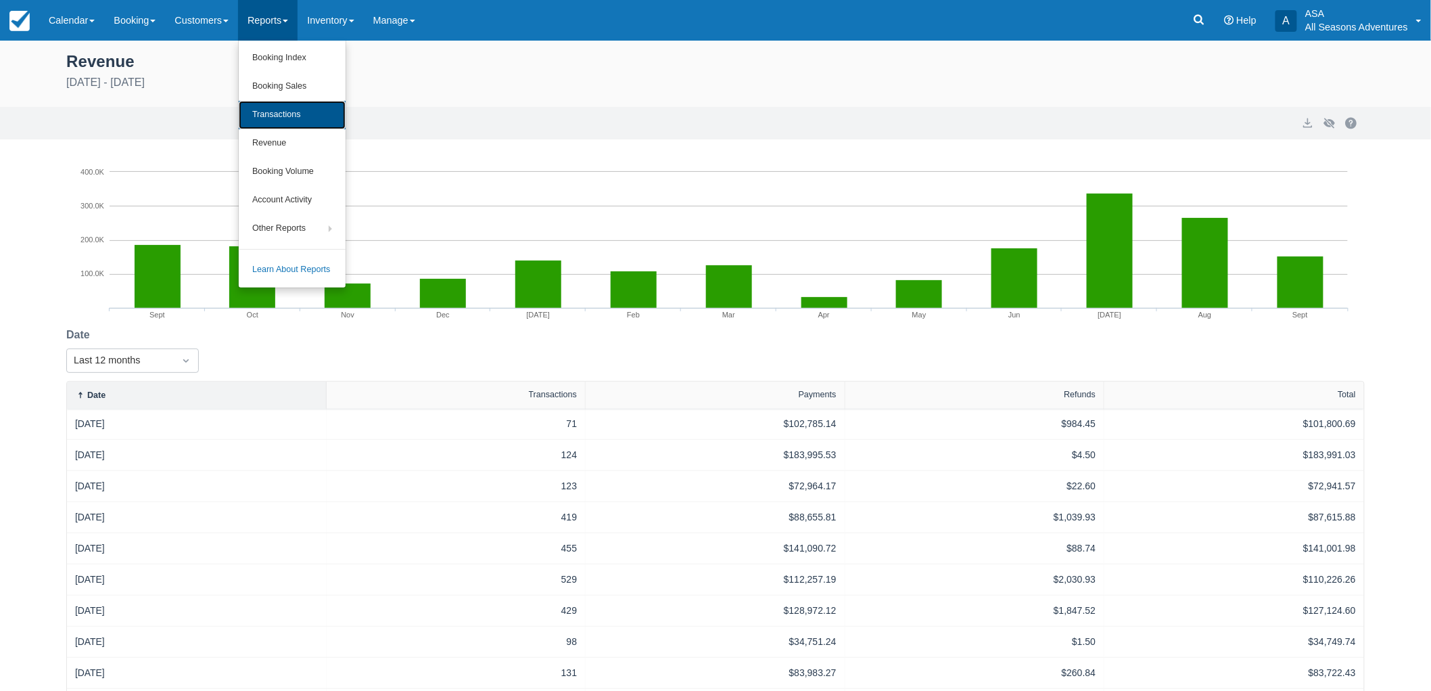
click at [289, 120] on link "Transactions" at bounding box center [292, 115] width 107 height 28
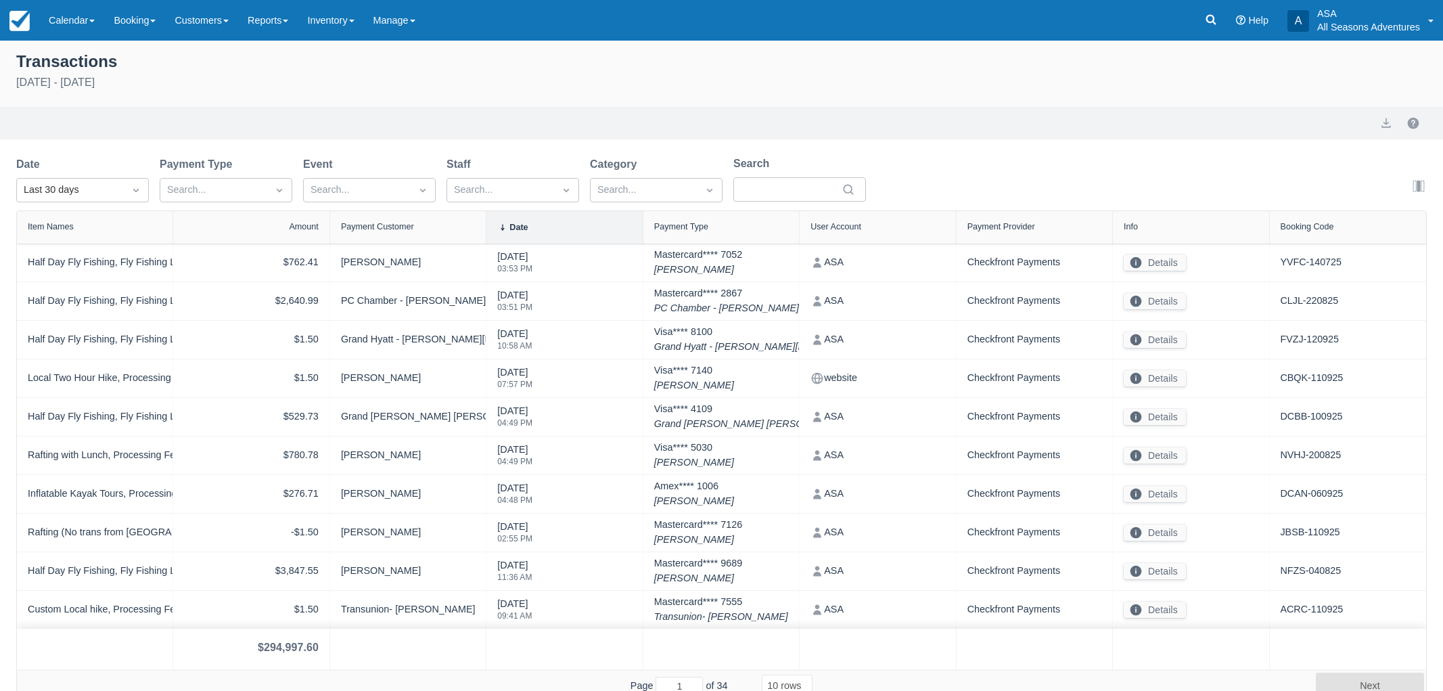
select select "10"
click at [61, 183] on div "Last 30 days" at bounding box center [70, 190] width 93 height 15
click at [57, 252] on div "[DATE]" at bounding box center [82, 249] width 133 height 26
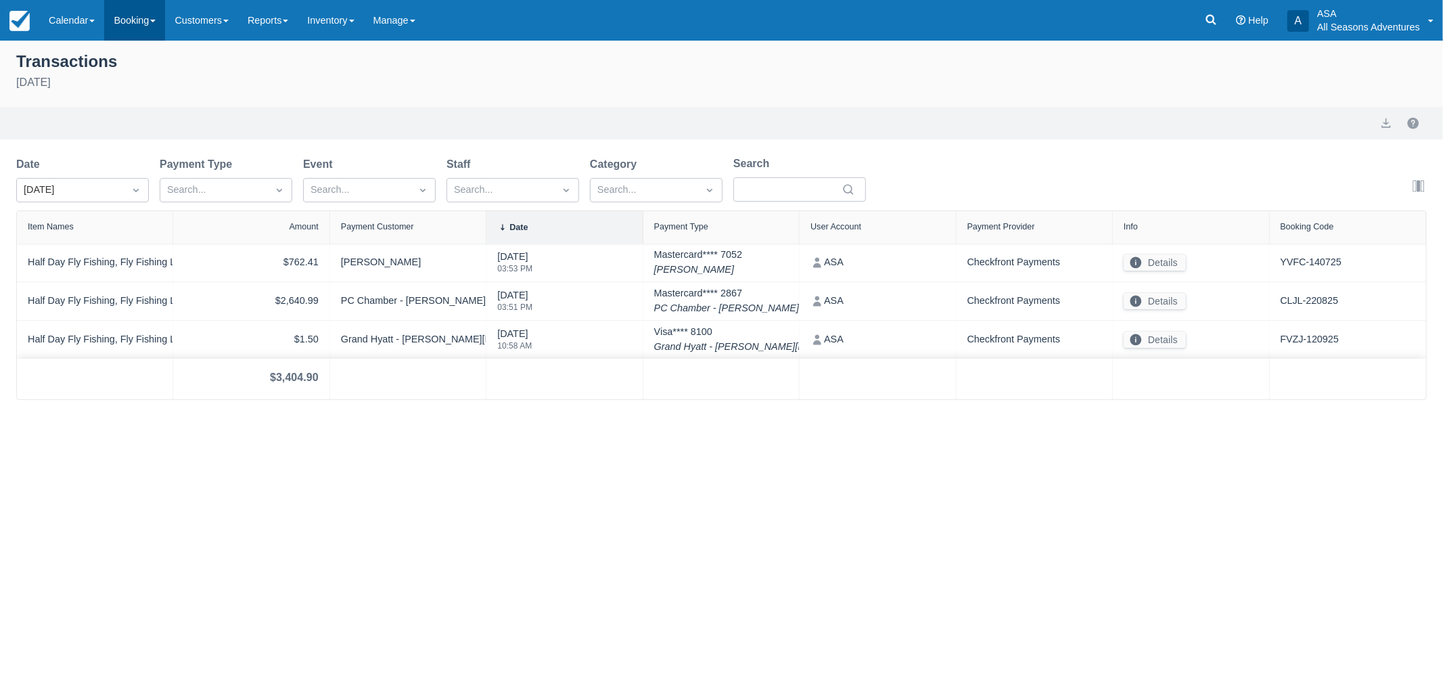
click at [139, 16] on link "Booking" at bounding box center [134, 20] width 61 height 41
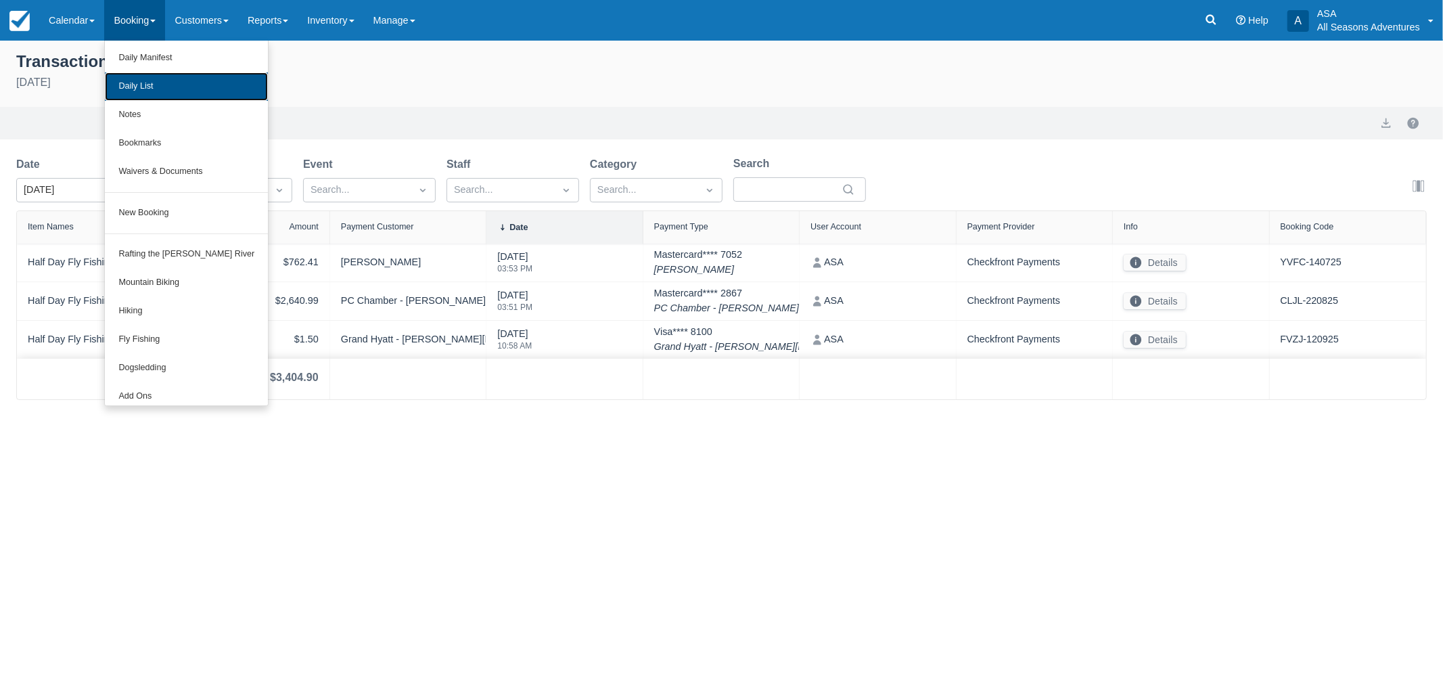
click at [139, 75] on link "Daily List" at bounding box center [186, 86] width 163 height 28
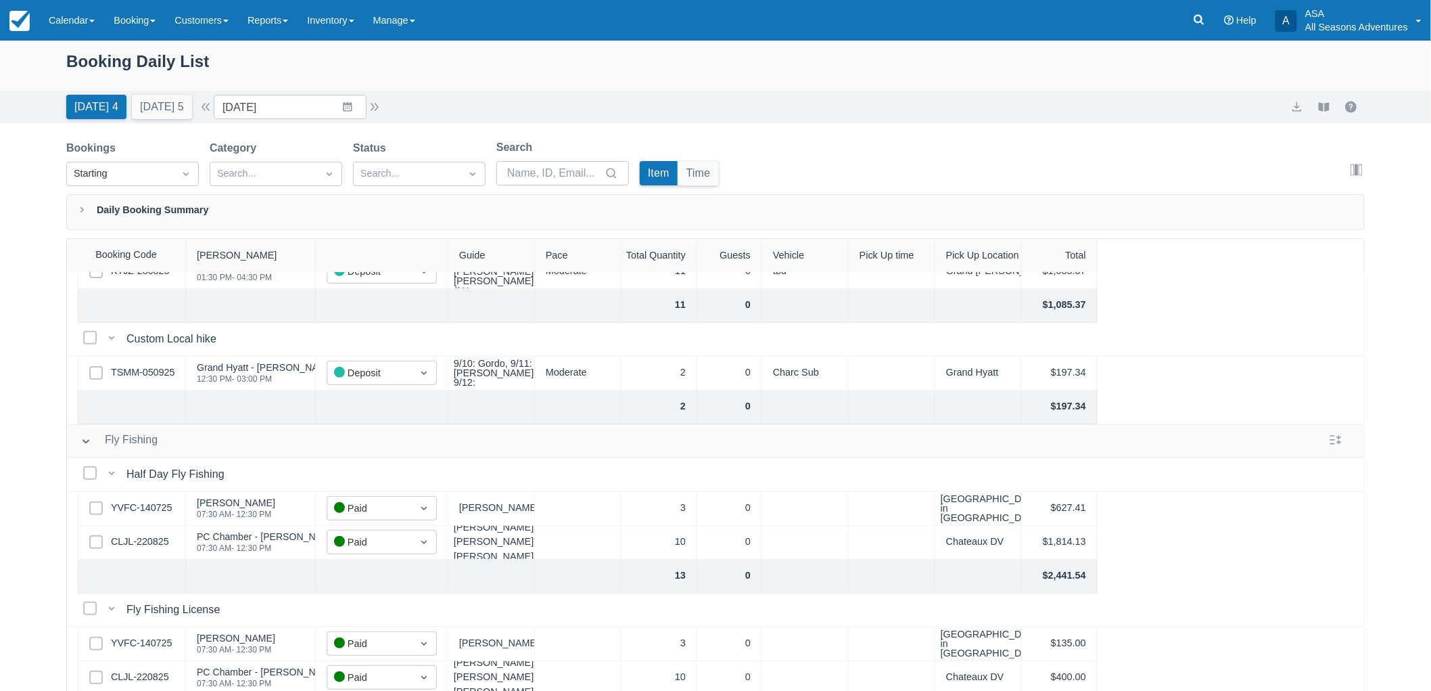
scroll to position [225, 0]
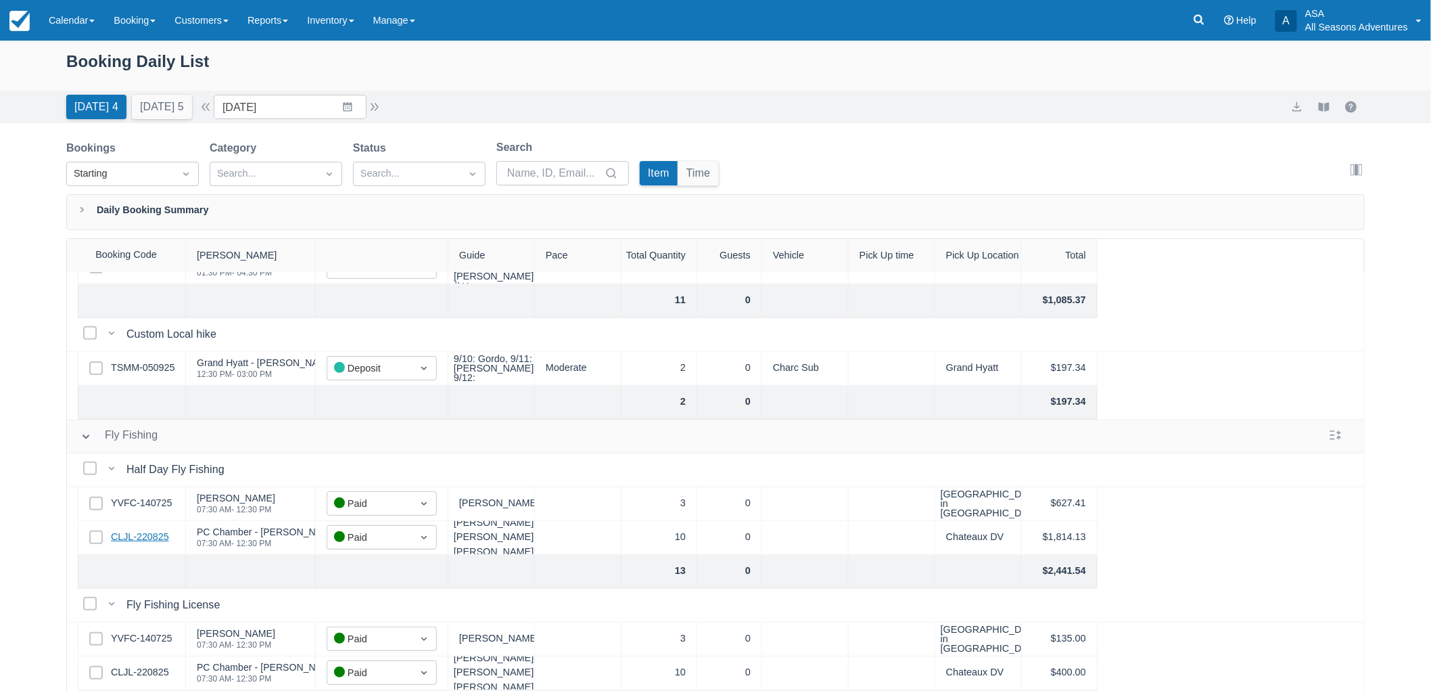
click at [152, 537] on link "CLJL-220825" at bounding box center [140, 537] width 58 height 15
click at [284, 10] on link "Reports" at bounding box center [268, 20] width 60 height 41
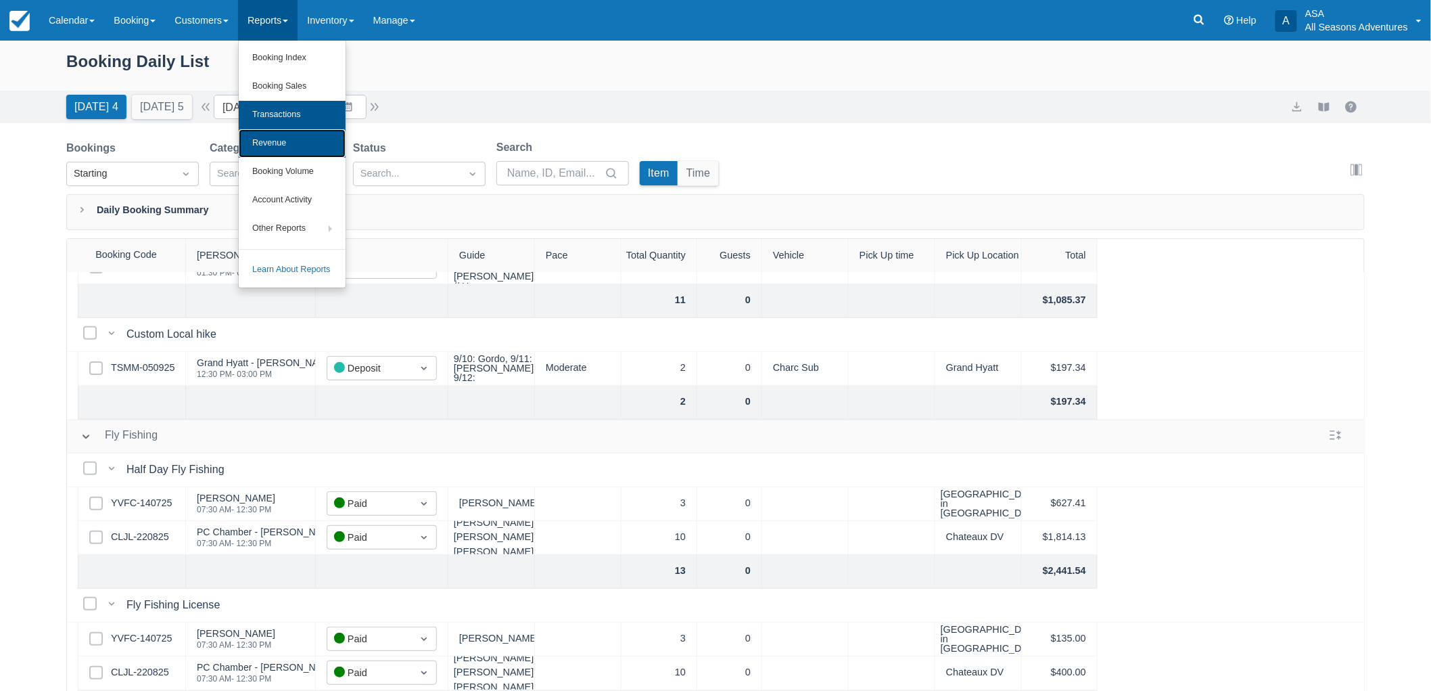
drag, startPoint x: 289, startPoint y: 129, endPoint x: 285, endPoint y: 113, distance: 16.1
click at [958, 69] on div "Booking Daily List" at bounding box center [715, 68] width 1299 height 39
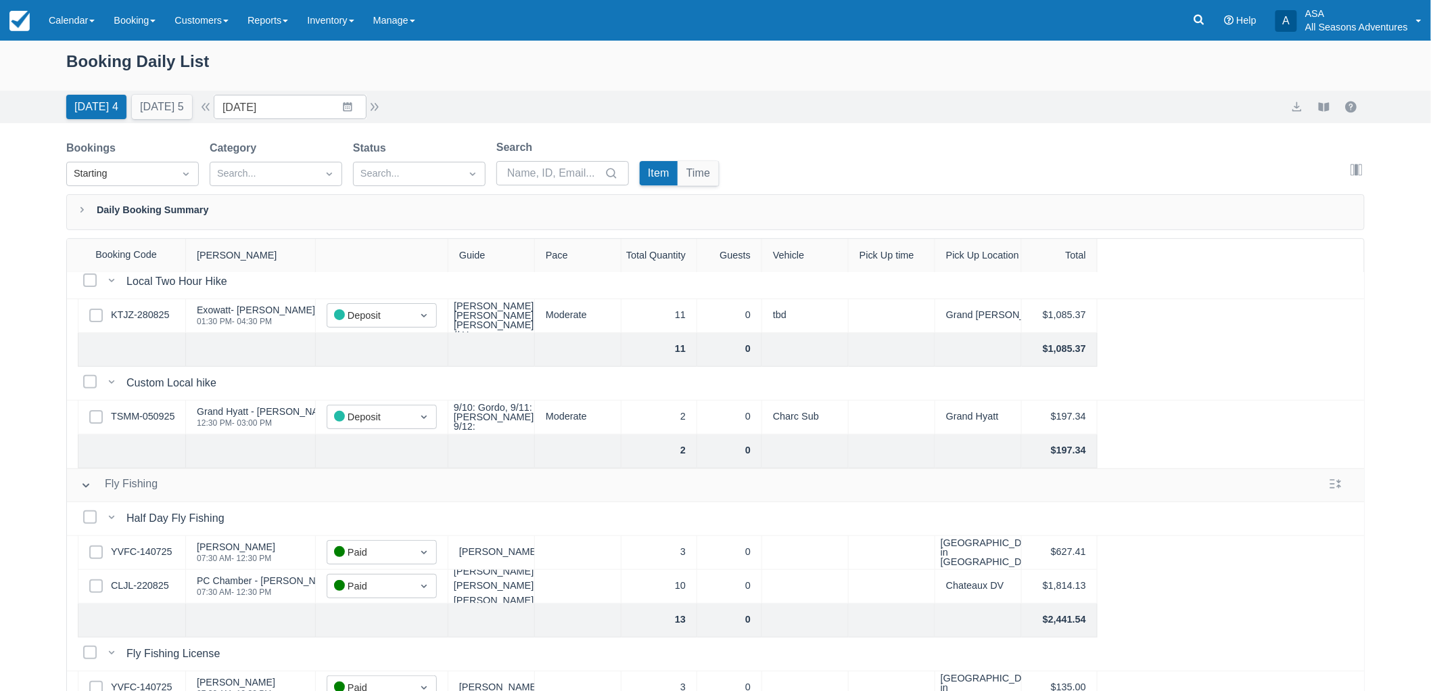
scroll to position [150, 0]
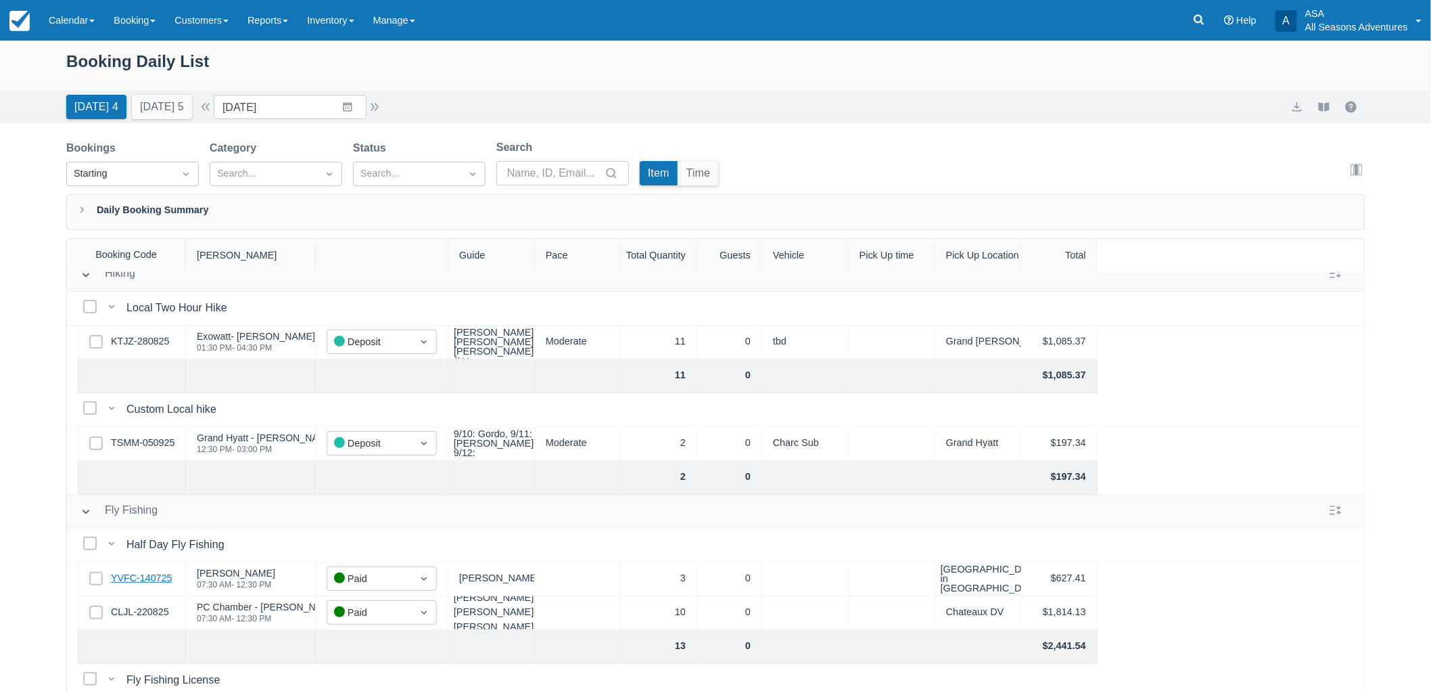
click at [133, 572] on link "YVFC-140725" at bounding box center [141, 578] width 61 height 15
click at [62, 55] on div "Booking Daily List" at bounding box center [715, 66] width 1431 height 50
click at [70, 59] on div "Booking Daily List" at bounding box center [715, 68] width 1299 height 39
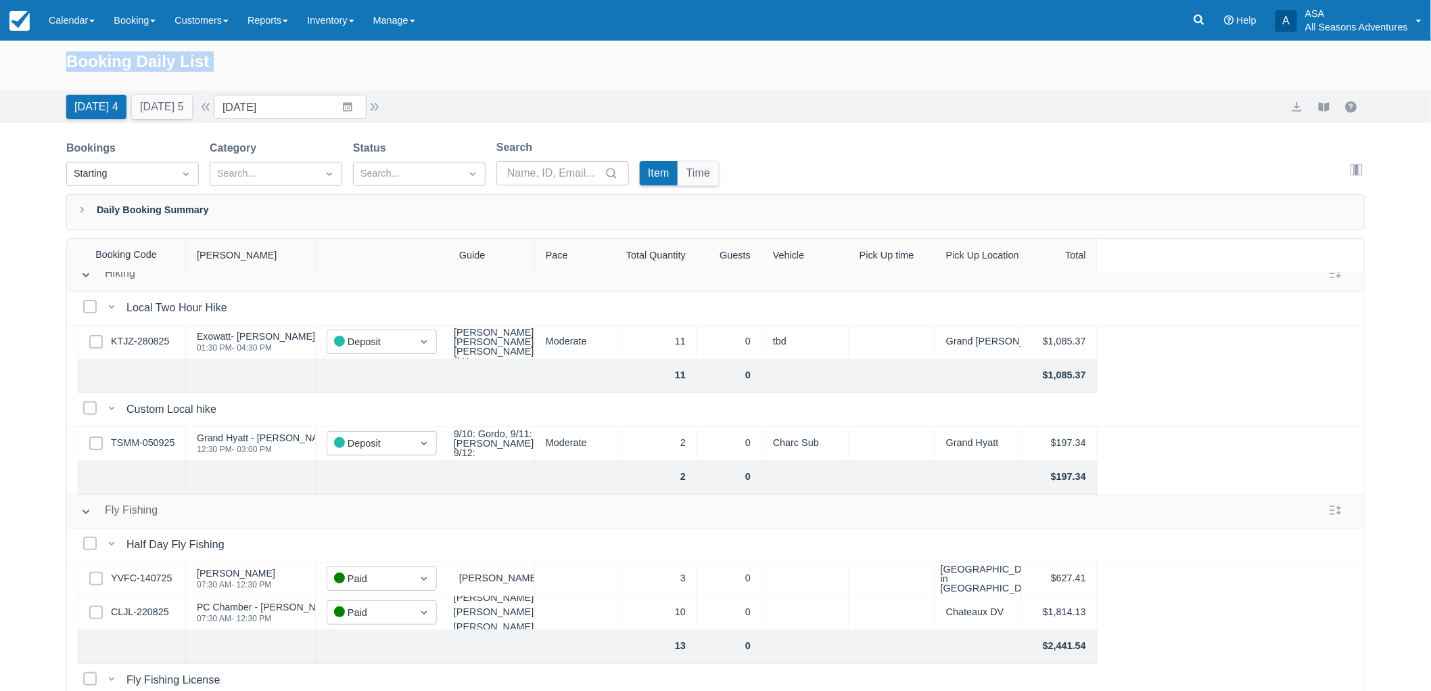
click at [76, 62] on div "Booking Daily List" at bounding box center [715, 68] width 1299 height 39
click at [170, 110] on button "Tomorrow 5" at bounding box center [162, 107] width 60 height 24
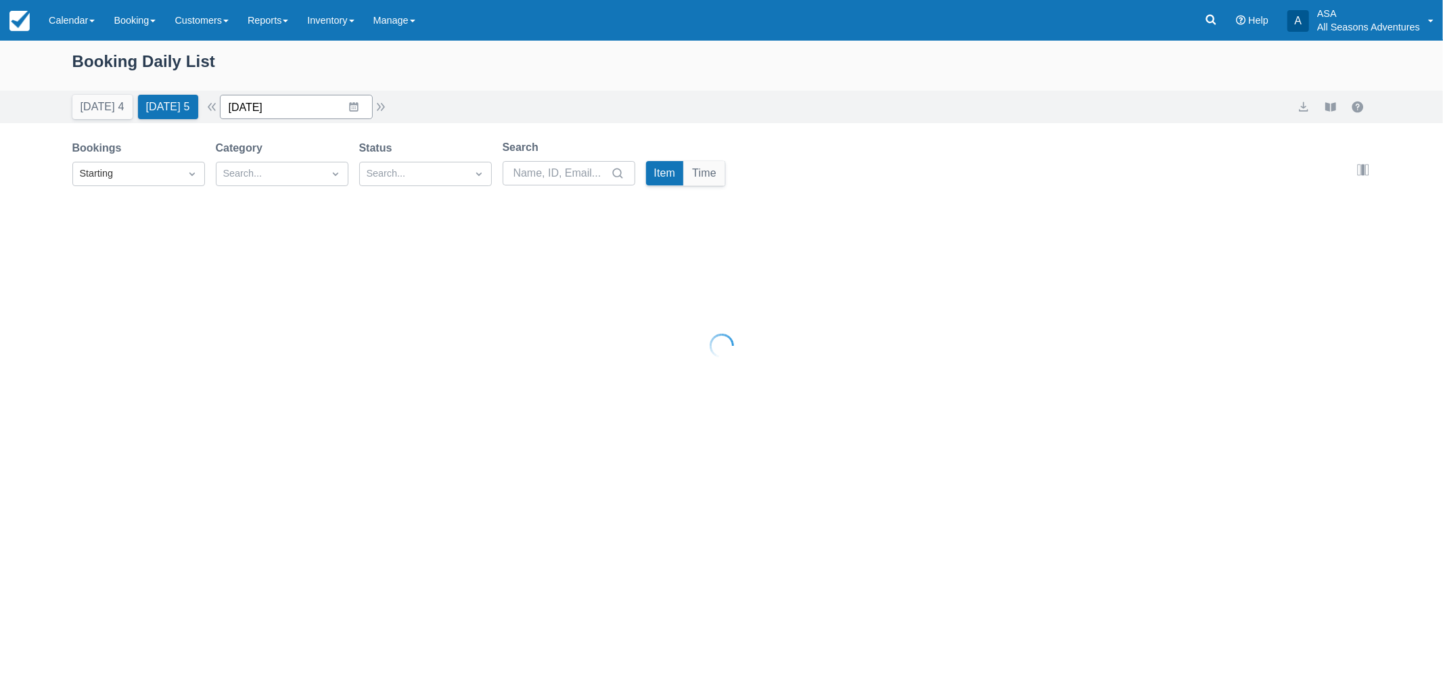
click at [346, 106] on input "09/13/25" at bounding box center [296, 107] width 153 height 24
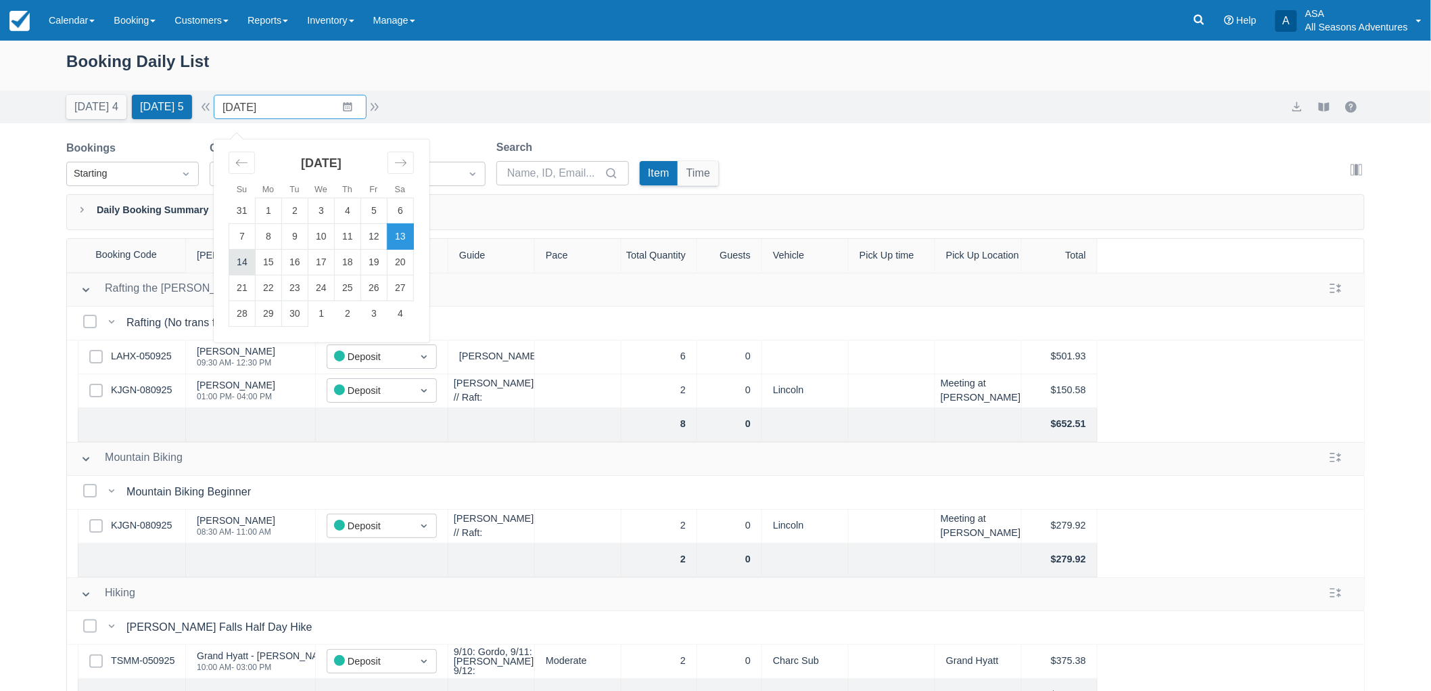
click at [253, 266] on td "14" at bounding box center [242, 263] width 26 height 26
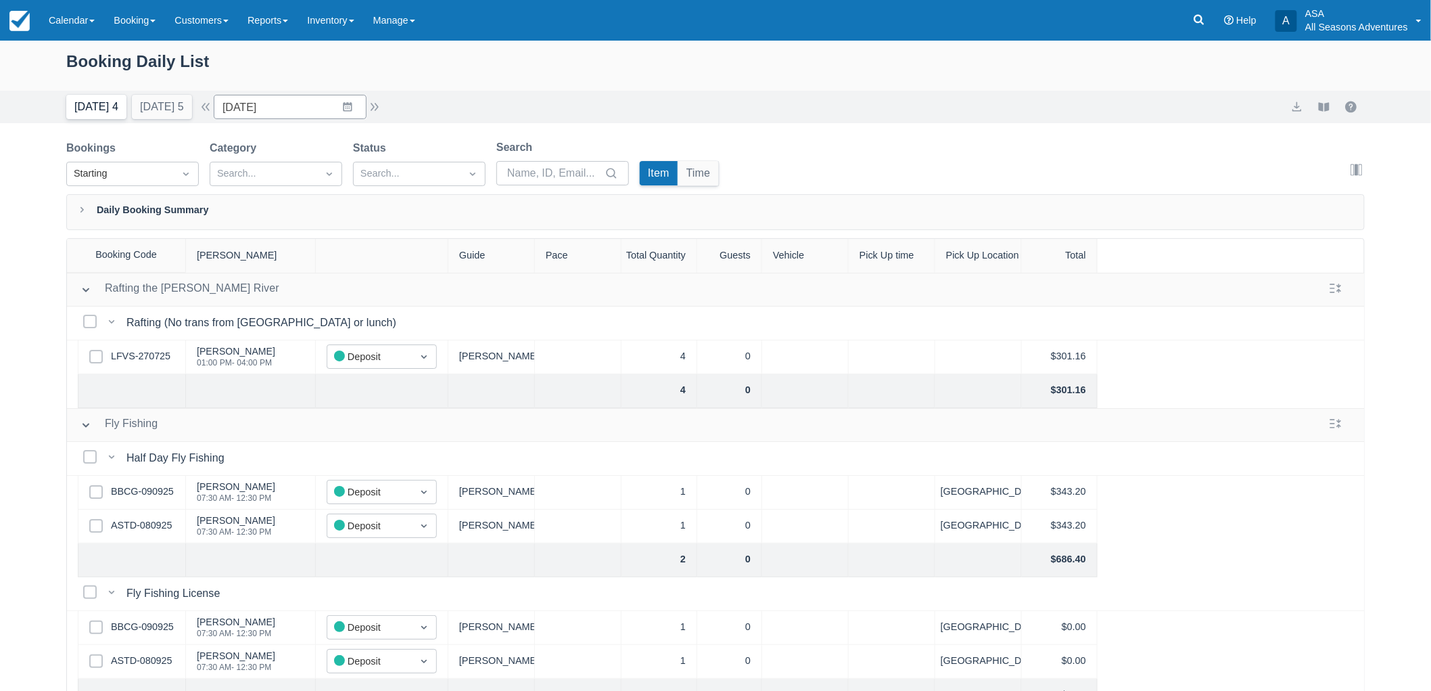
click at [97, 99] on button "Today 4" at bounding box center [96, 107] width 60 height 24
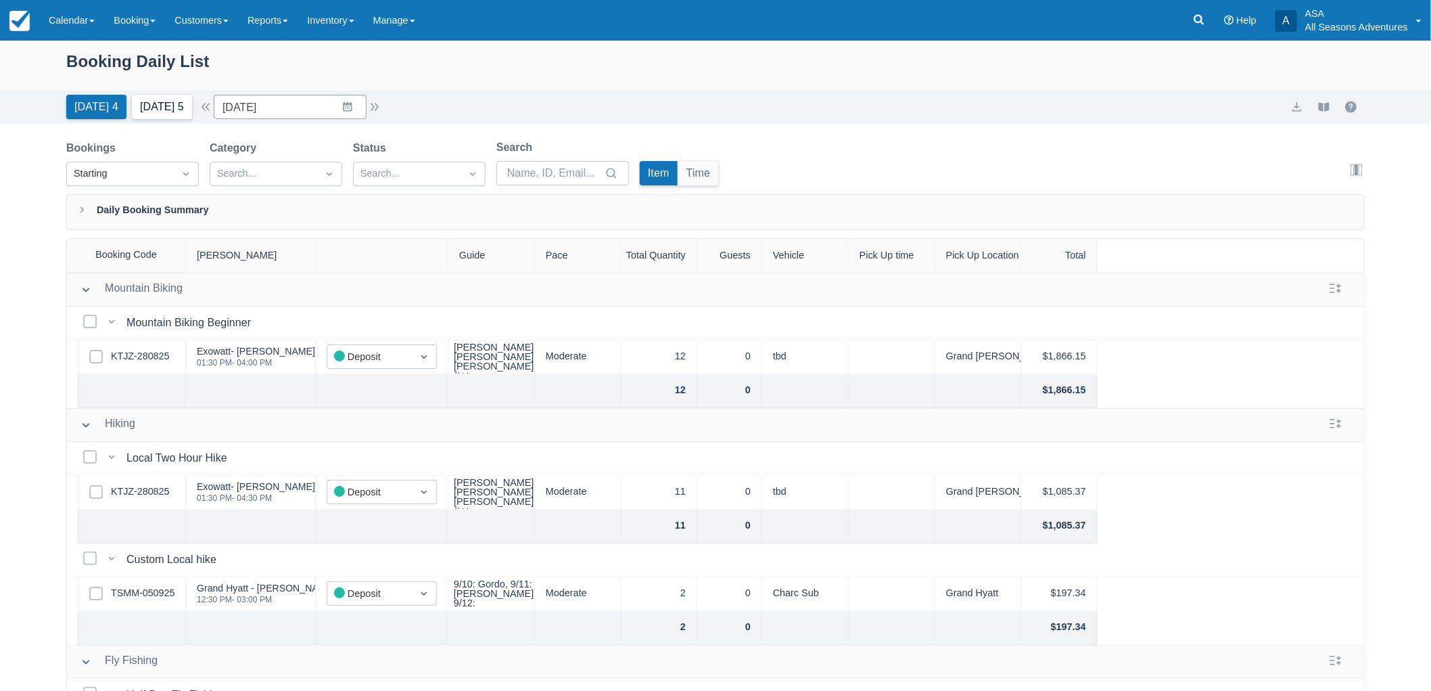
click at [173, 101] on button "Tomorrow 5" at bounding box center [162, 107] width 60 height 24
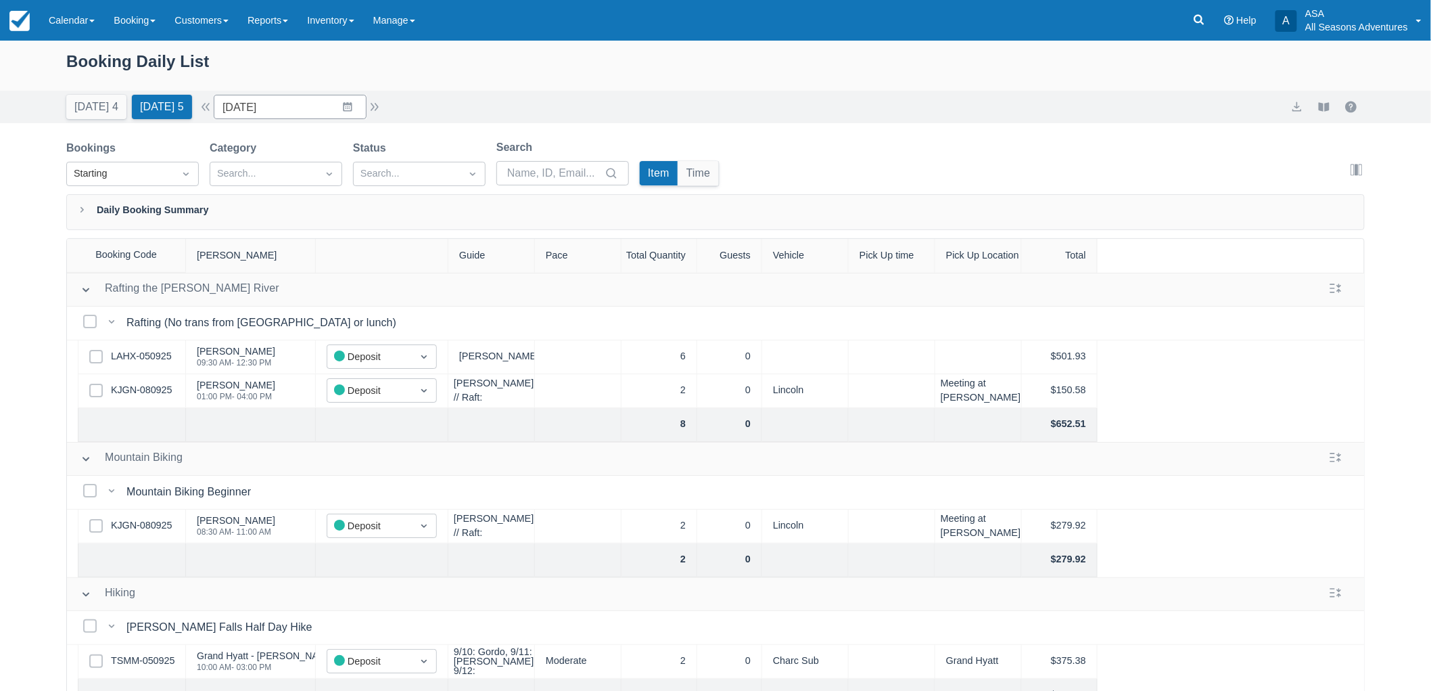
click at [89, 55] on div "Booking Daily List" at bounding box center [715, 68] width 1299 height 39
click at [86, 55] on div "Booking Daily List" at bounding box center [715, 68] width 1299 height 39
click at [81, 100] on button "Today 4" at bounding box center [96, 107] width 60 height 24
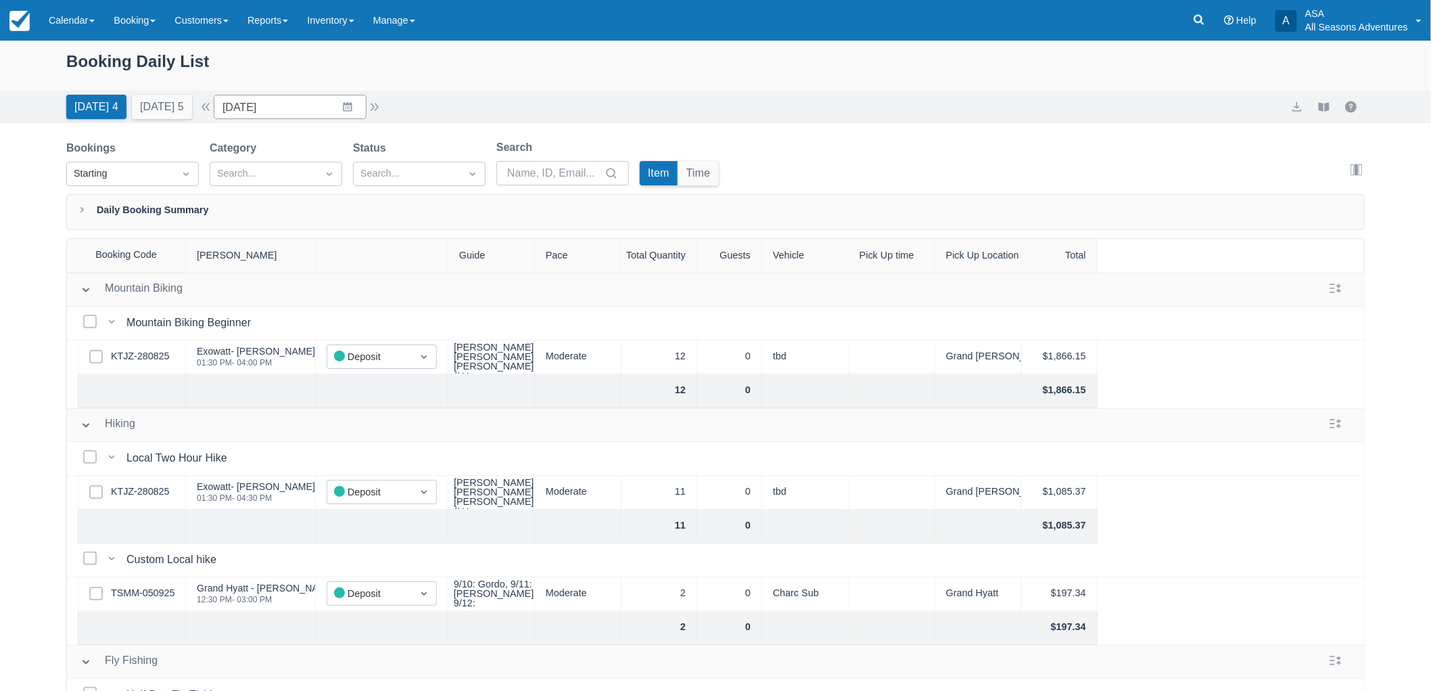
click at [86, 59] on div "Booking Daily List" at bounding box center [715, 68] width 1299 height 39
click at [79, 57] on div "Booking Daily List" at bounding box center [715, 68] width 1299 height 39
click at [66, 56] on div "Booking Daily List" at bounding box center [715, 68] width 1299 height 39
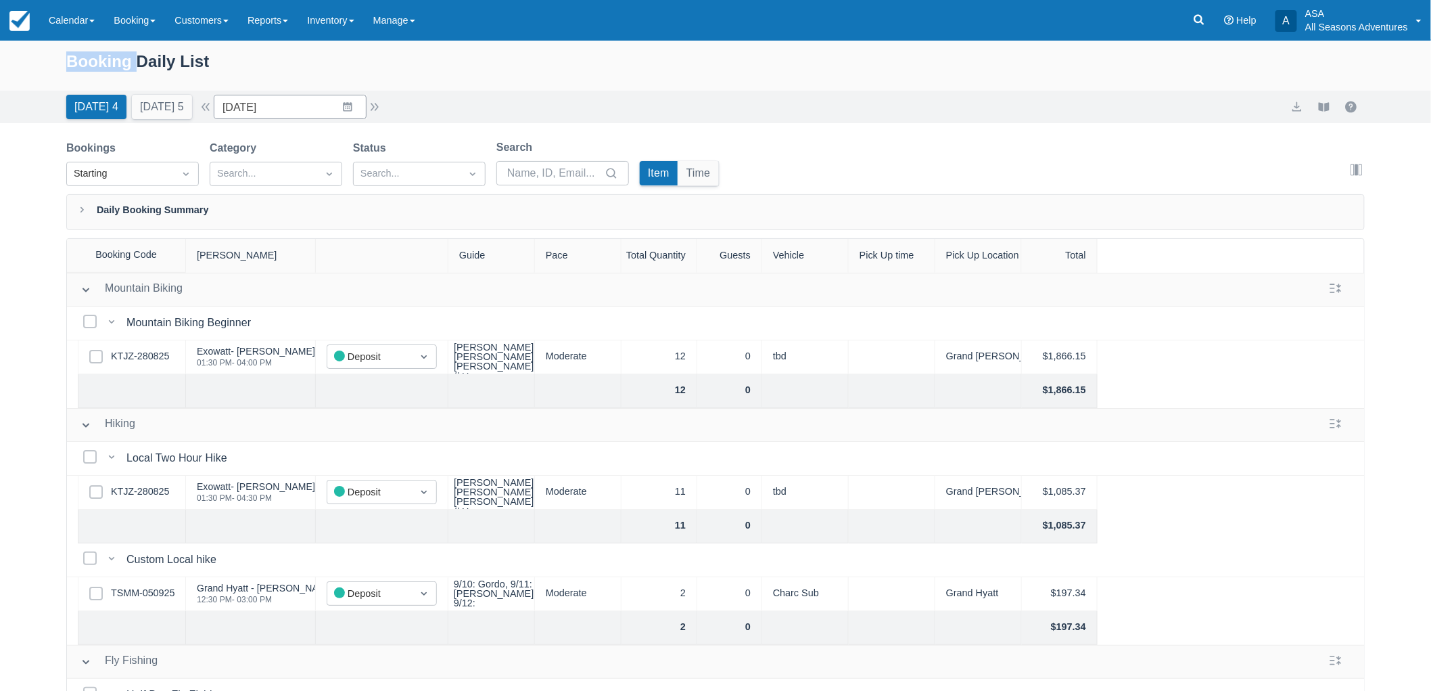
drag, startPoint x: 68, startPoint y: 62, endPoint x: 143, endPoint y: 64, distance: 75.8
click at [143, 64] on div "Booking Daily List" at bounding box center [715, 68] width 1299 height 39
click at [144, 64] on div "Booking Daily List" at bounding box center [715, 68] width 1299 height 39
click at [331, 101] on input "09/12/25" at bounding box center [290, 107] width 153 height 24
click at [244, 265] on td "14" at bounding box center [242, 263] width 26 height 26
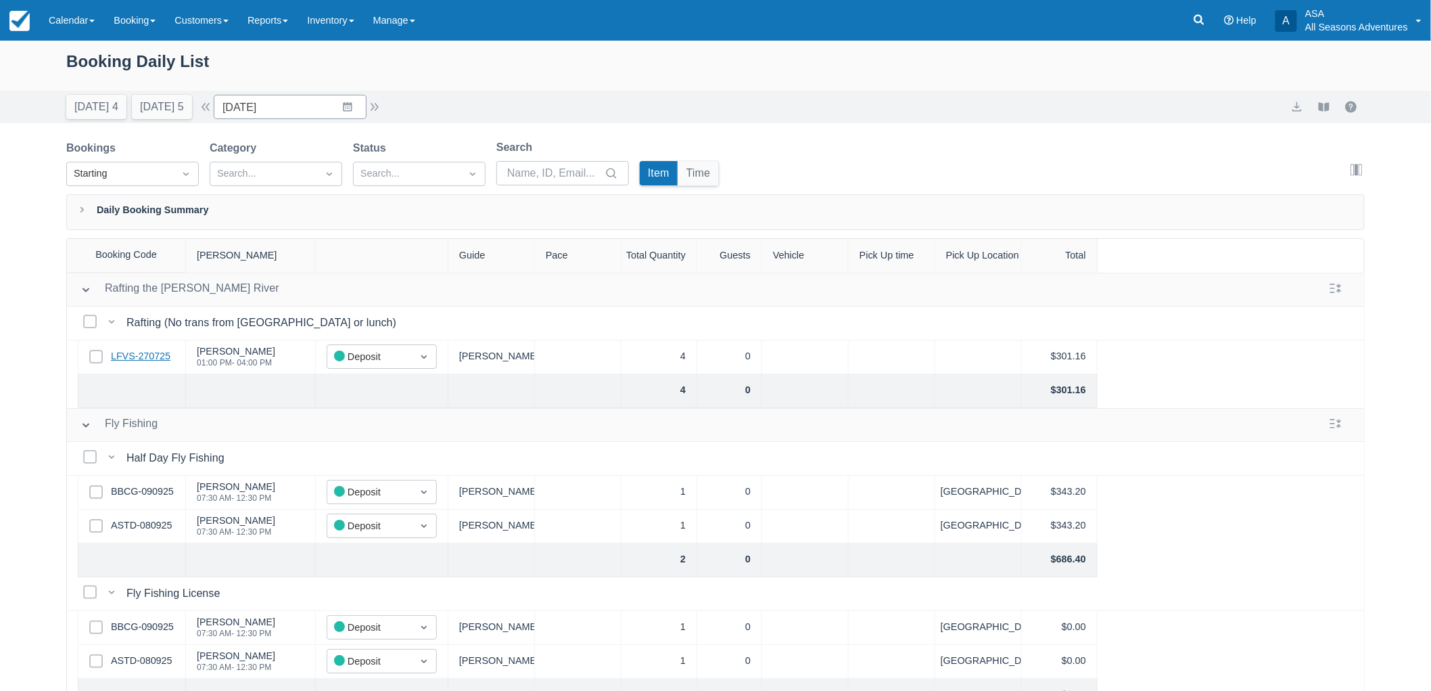
click at [139, 354] on link "LFVS-270725" at bounding box center [141, 356] width 60 height 15
click at [181, 103] on button "Tomorrow 5" at bounding box center [162, 107] width 60 height 24
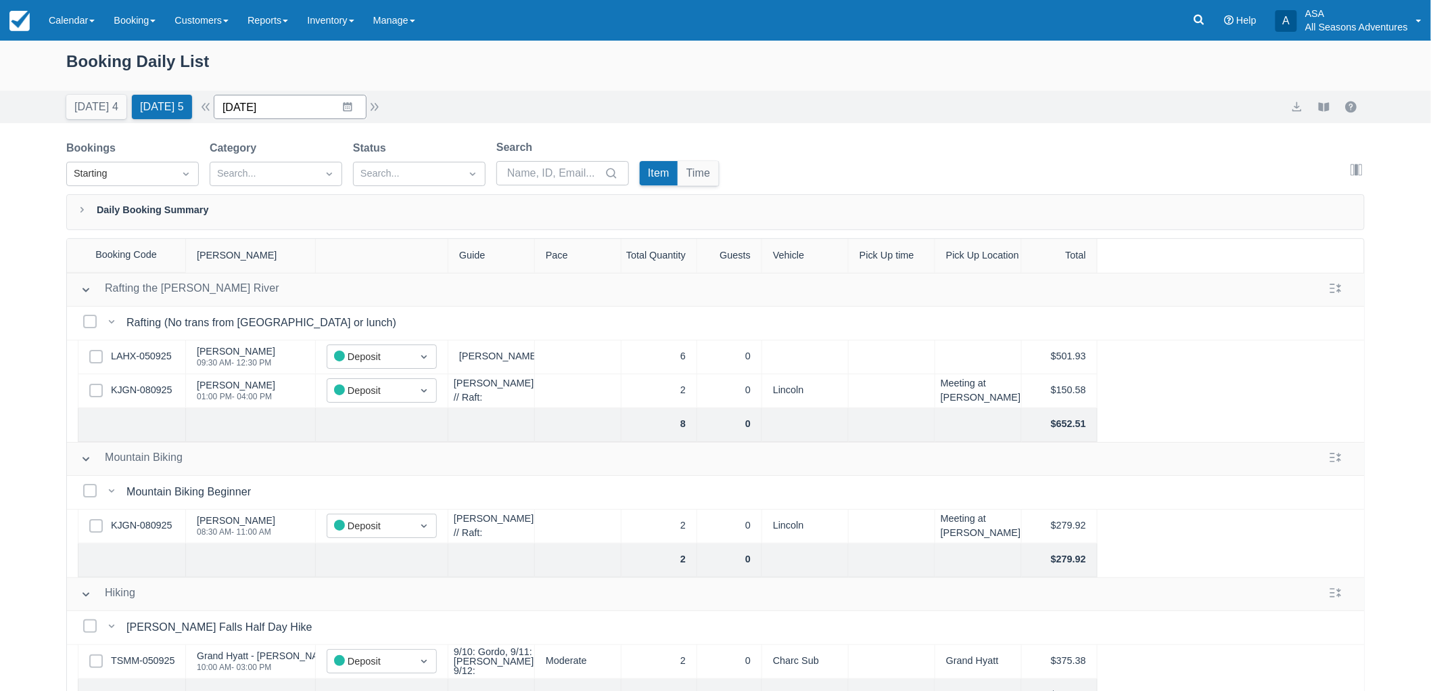
click at [352, 105] on input "09/13/25" at bounding box center [290, 107] width 153 height 24
click at [248, 260] on td "14" at bounding box center [242, 263] width 26 height 26
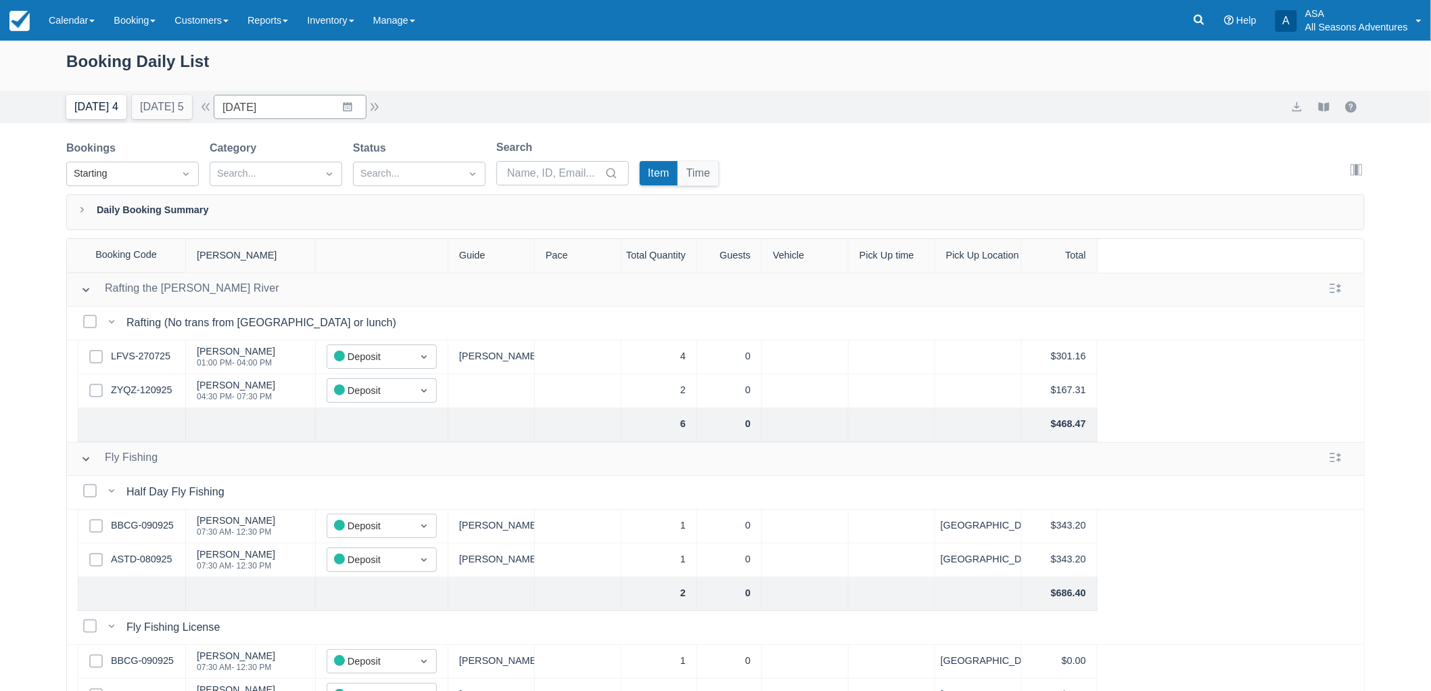
click at [93, 110] on button "Today 4" at bounding box center [96, 107] width 60 height 24
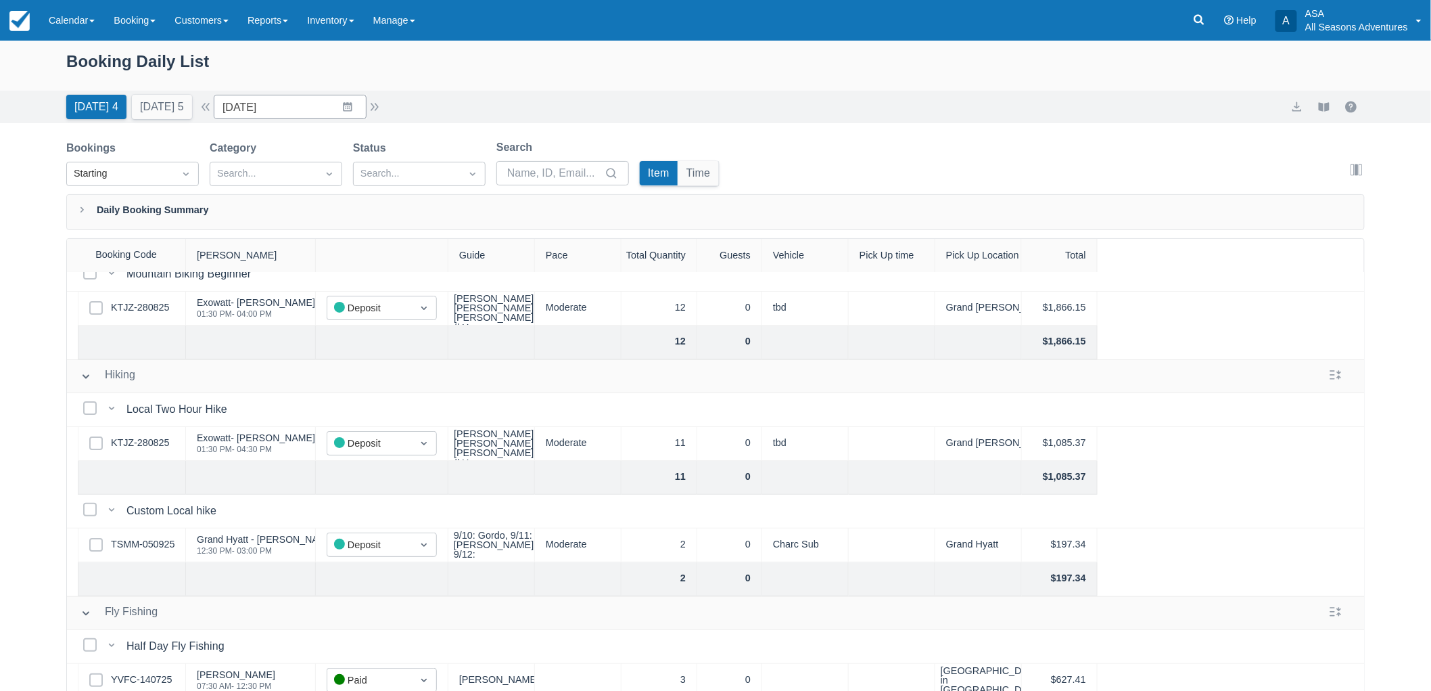
scroll to position [75, 0]
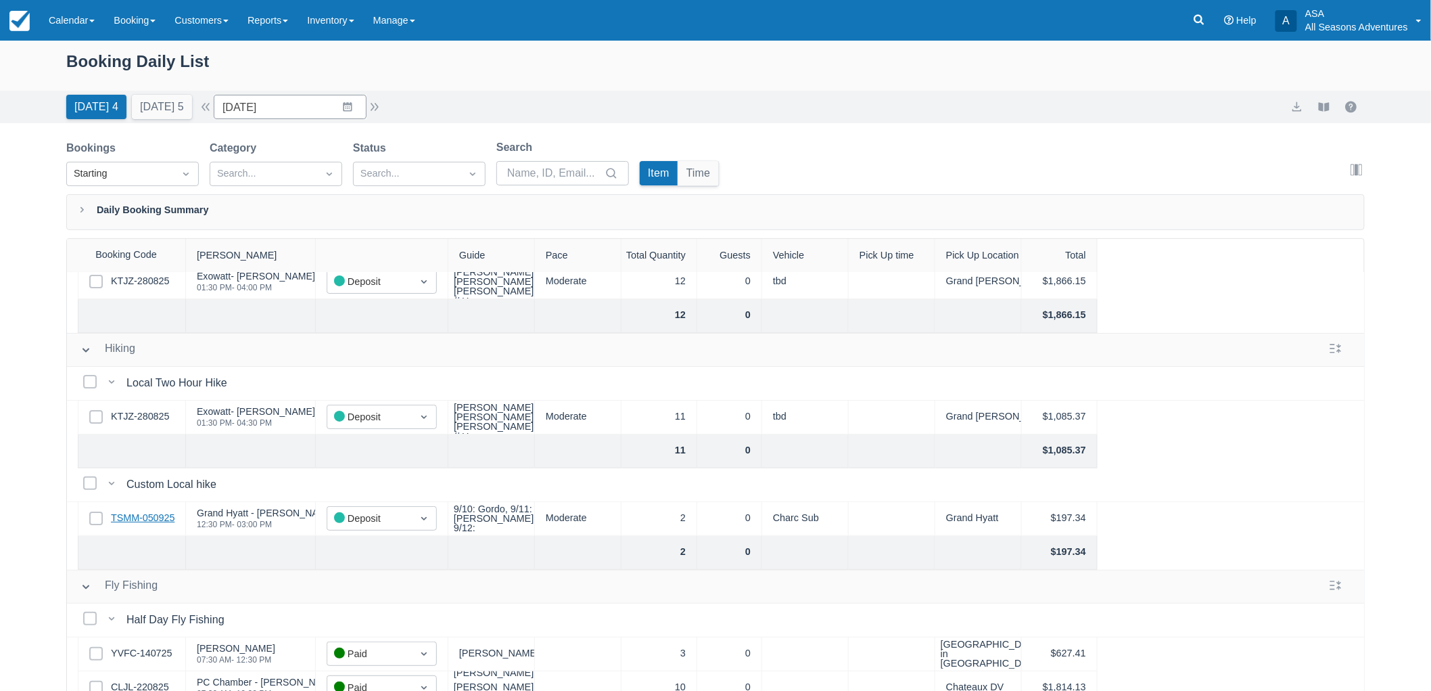
click at [157, 521] on link "TSMM-050925" at bounding box center [143, 518] width 64 height 15
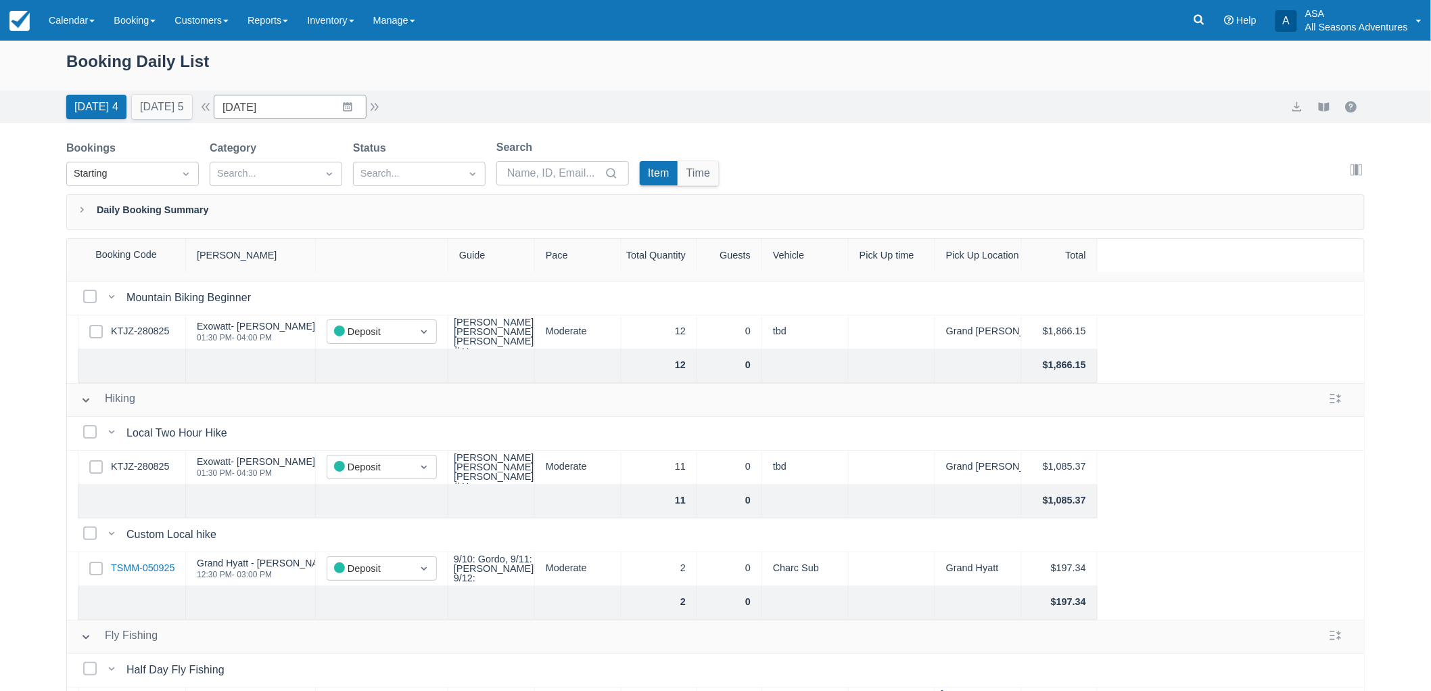
scroll to position [0, 0]
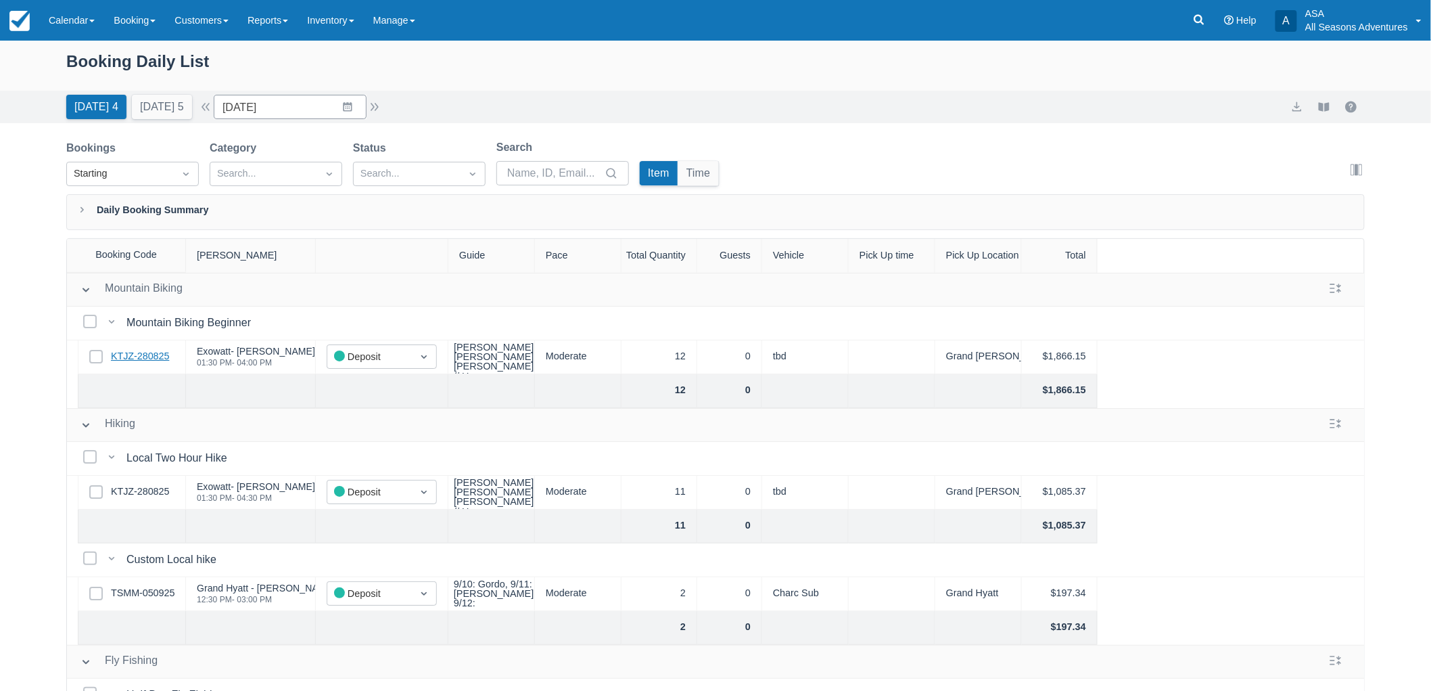
click at [141, 354] on link "KTJZ-280825" at bounding box center [140, 356] width 58 height 15
click at [354, 110] on input "09/12/25" at bounding box center [290, 107] width 153 height 24
click at [256, 254] on td "14" at bounding box center [242, 263] width 26 height 26
type input "09/14/25"
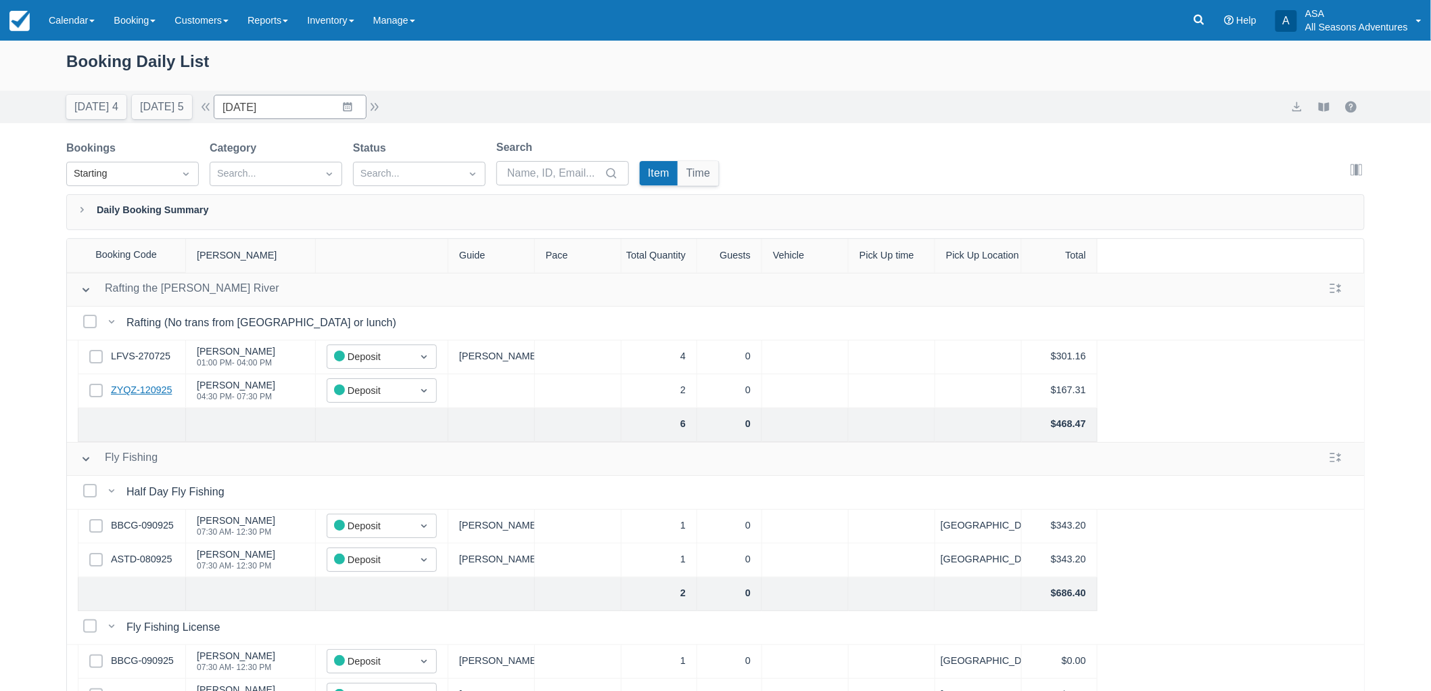
click at [149, 390] on link "ZYQZ-120925" at bounding box center [141, 390] width 61 height 15
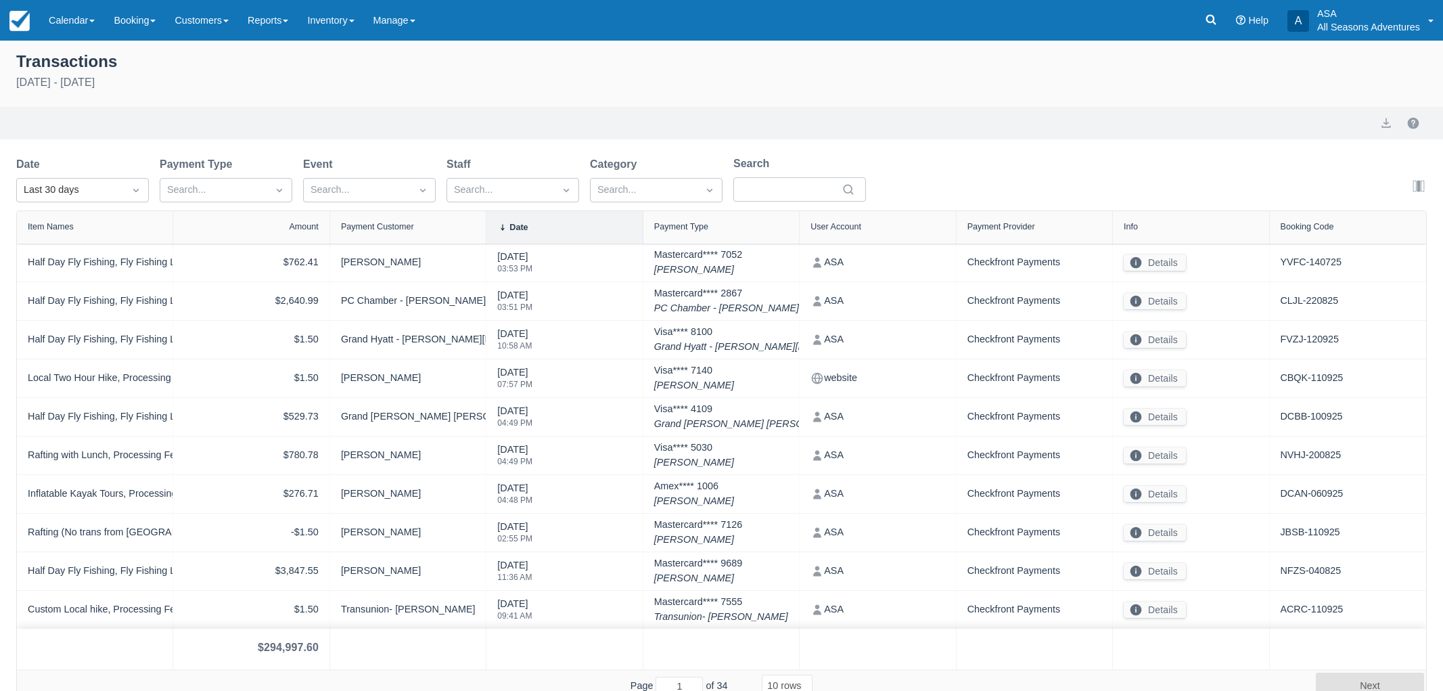
select select "10"
click at [57, 183] on div "Last 30 days" at bounding box center [70, 190] width 93 height 15
click at [75, 243] on div "[DATE]" at bounding box center [82, 249] width 133 height 26
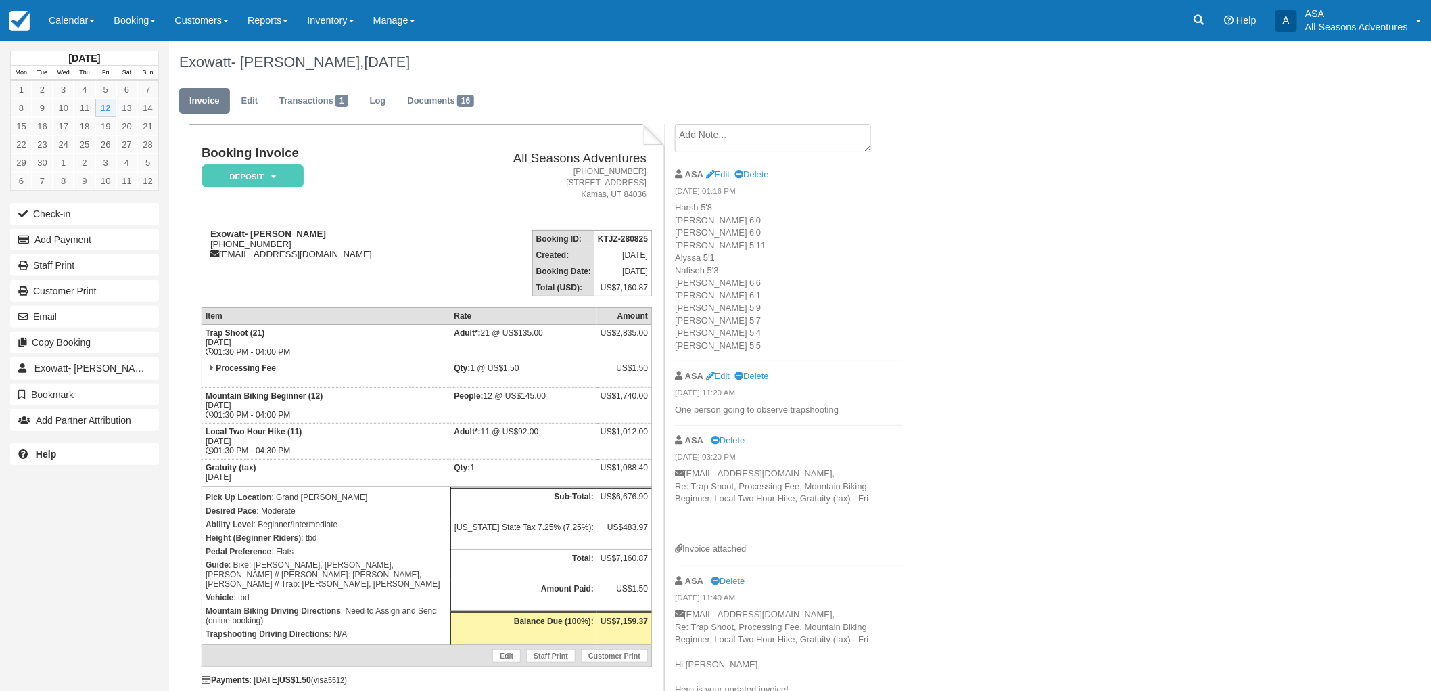
click at [749, 129] on textarea at bounding box center [773, 138] width 196 height 28
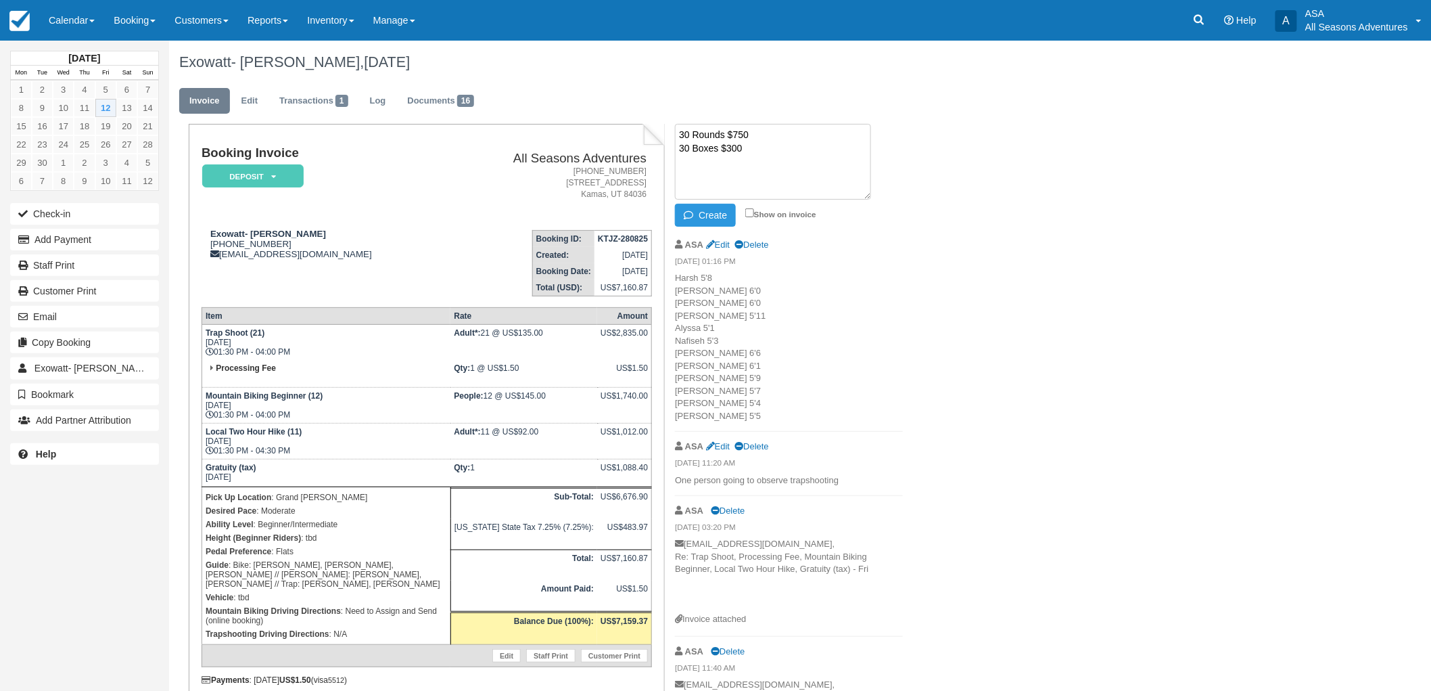
type textarea "30 Rounds $750 30 Boxes $300"
click at [753, 144] on textarea "30 Rounds $750 30 Boxes $300" at bounding box center [773, 162] width 196 height 76
type textarea "30 Rounds $750 30 Boxes $300 20 Rentals $200 Total $1,250"
click at [711, 214] on button "Create" at bounding box center [705, 215] width 61 height 23
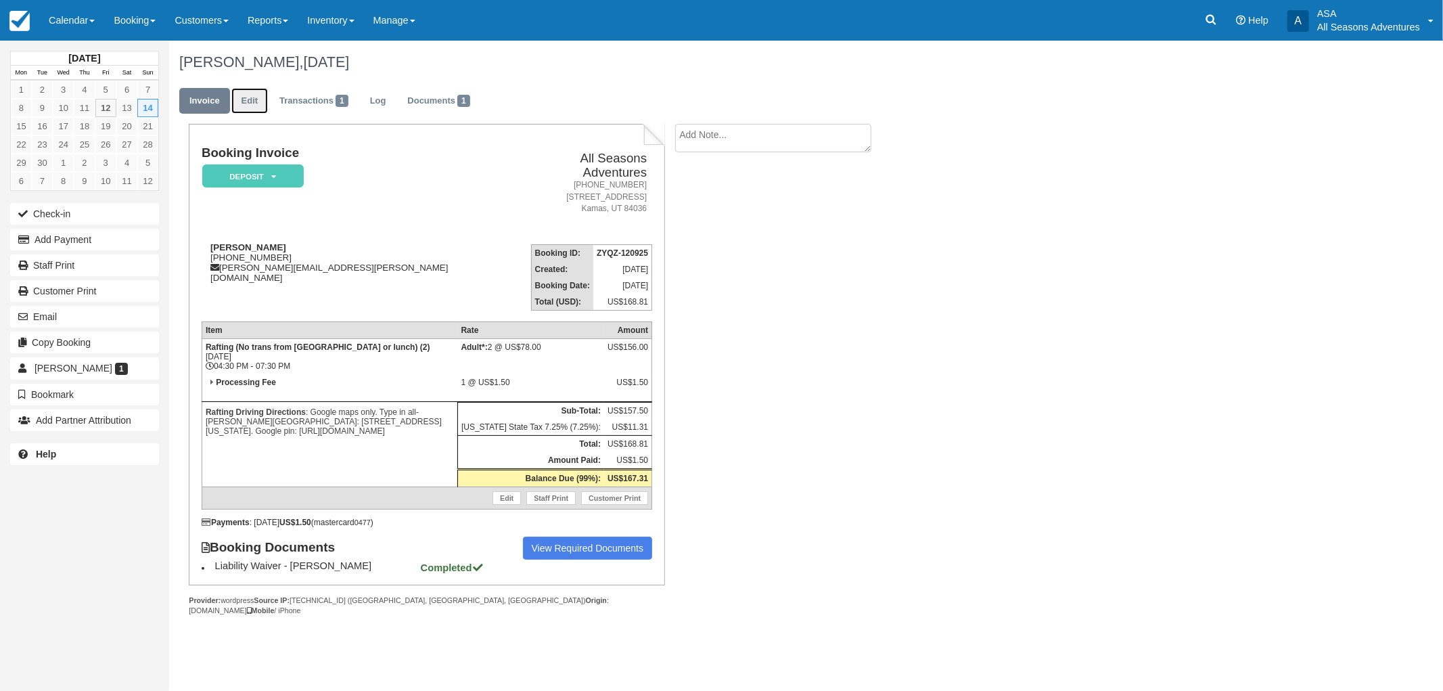
click at [252, 97] on link "Edit" at bounding box center [249, 101] width 37 height 26
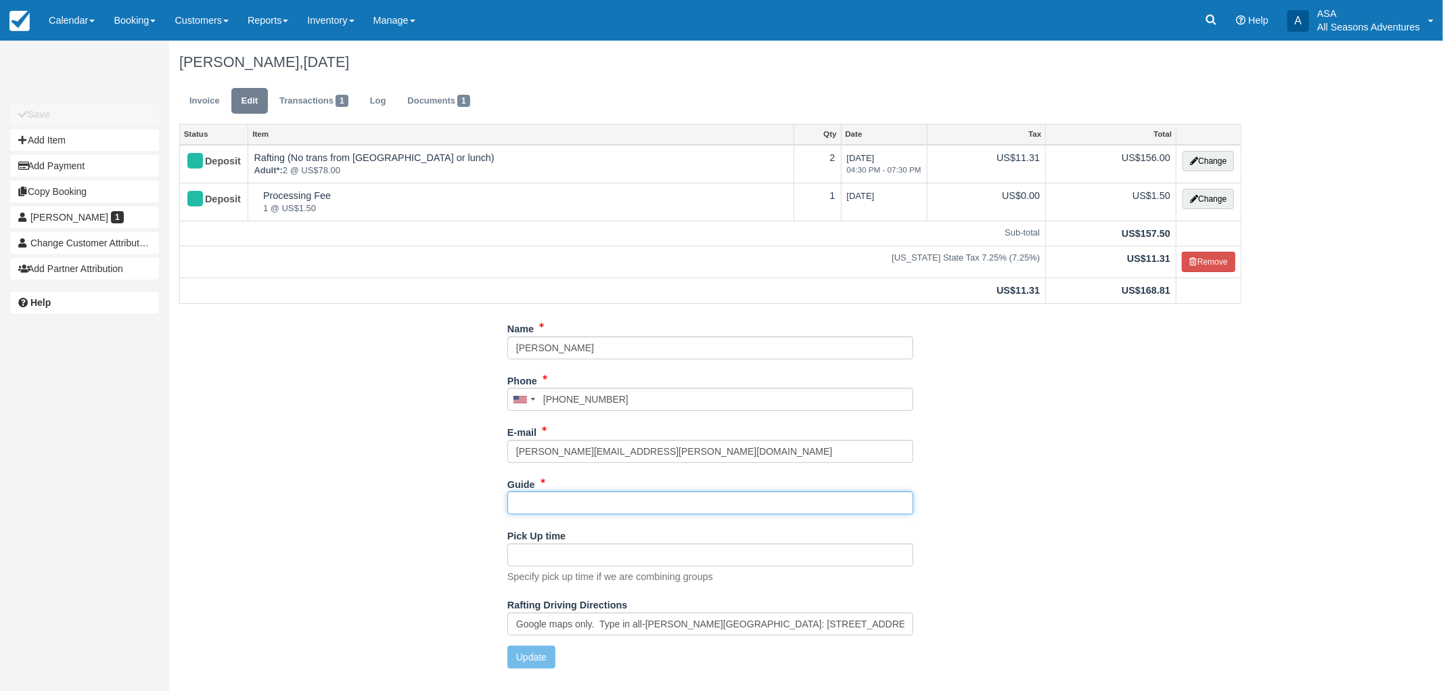
click at [565, 501] on input "Guide" at bounding box center [710, 502] width 406 height 23
type input "[PERSON_NAME]"
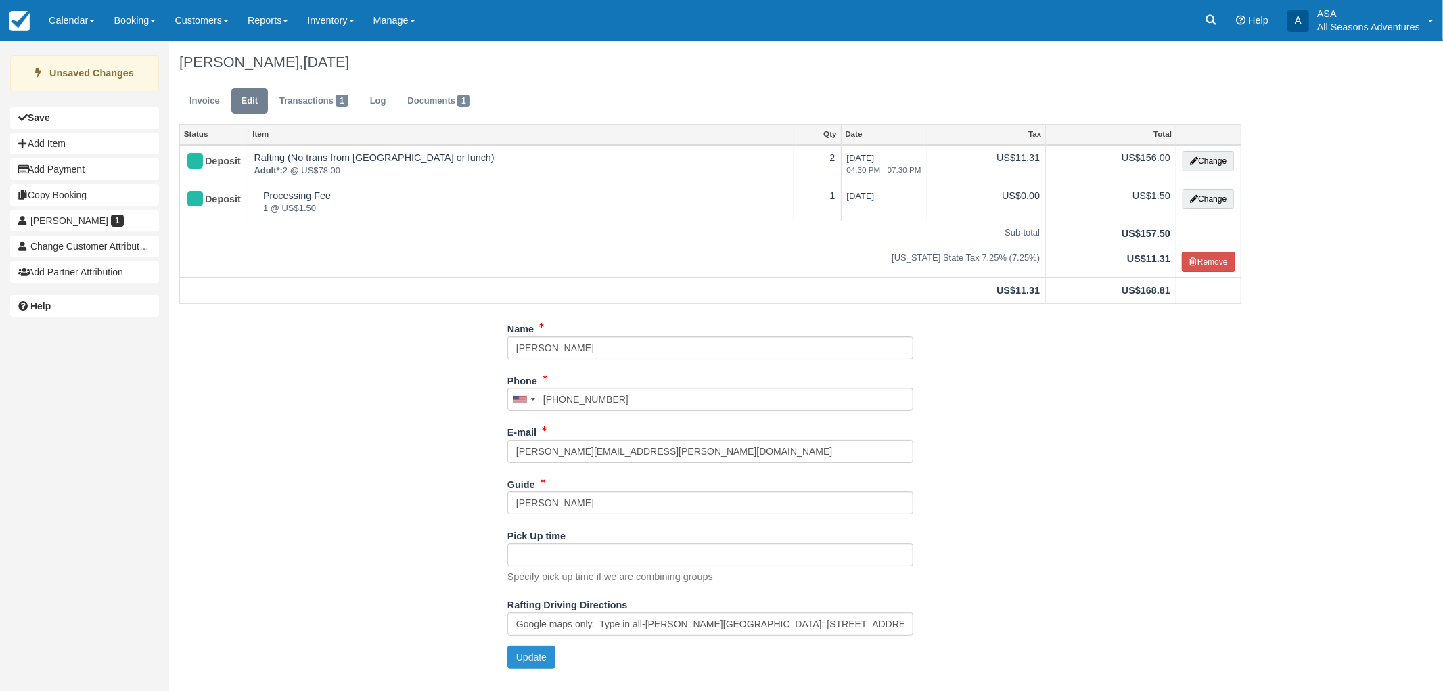
click at [548, 664] on button "Update" at bounding box center [531, 656] width 48 height 23
type input "[PHONE_NUMBER]"
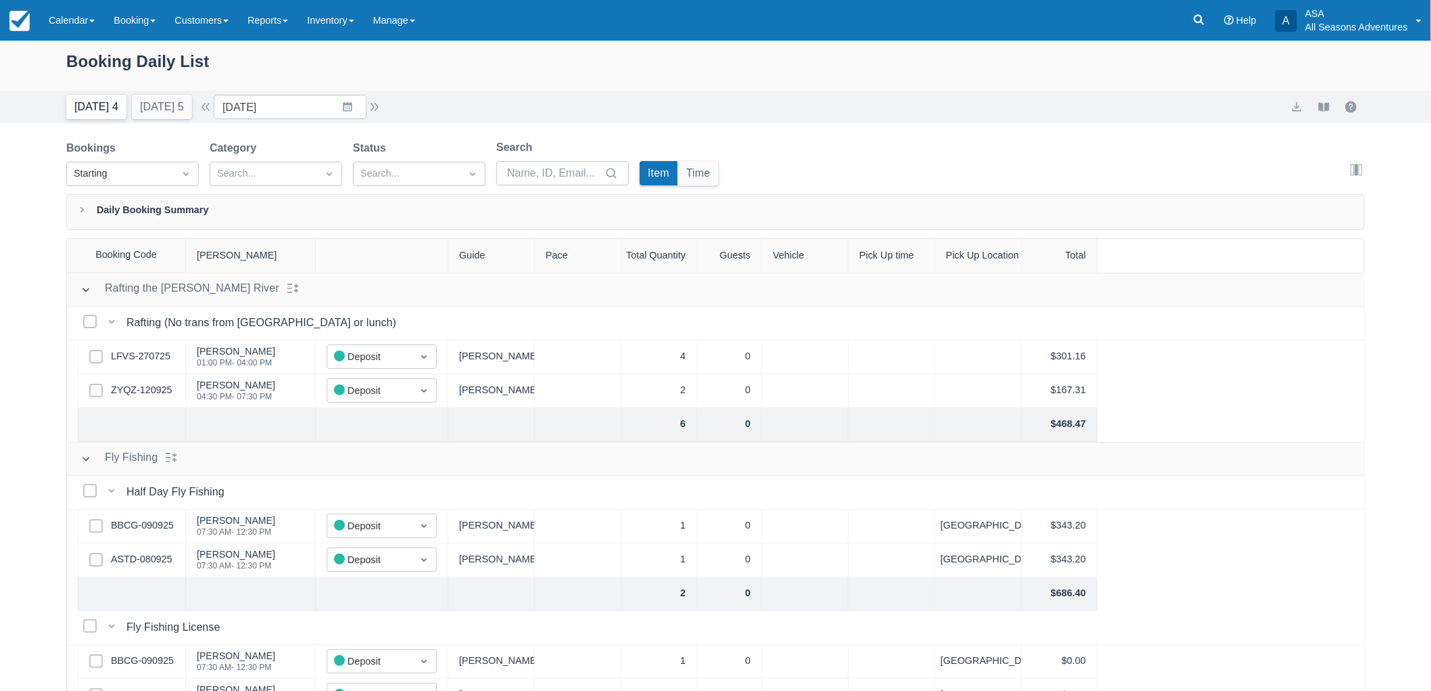
click at [77, 101] on button "[DATE] 4" at bounding box center [96, 107] width 60 height 24
type input "[DATE]"
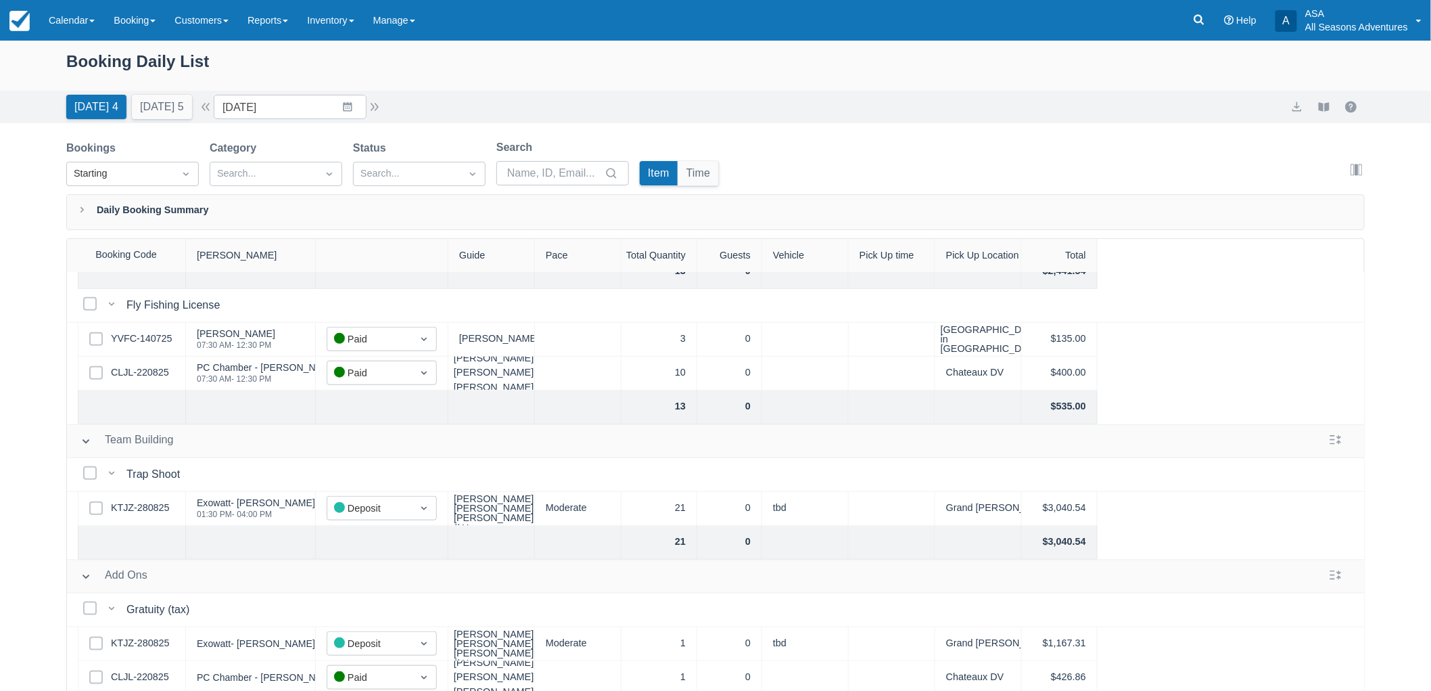
scroll to position [540, 0]
click at [126, 496] on link "KTJZ-280825" at bounding box center [140, 503] width 58 height 15
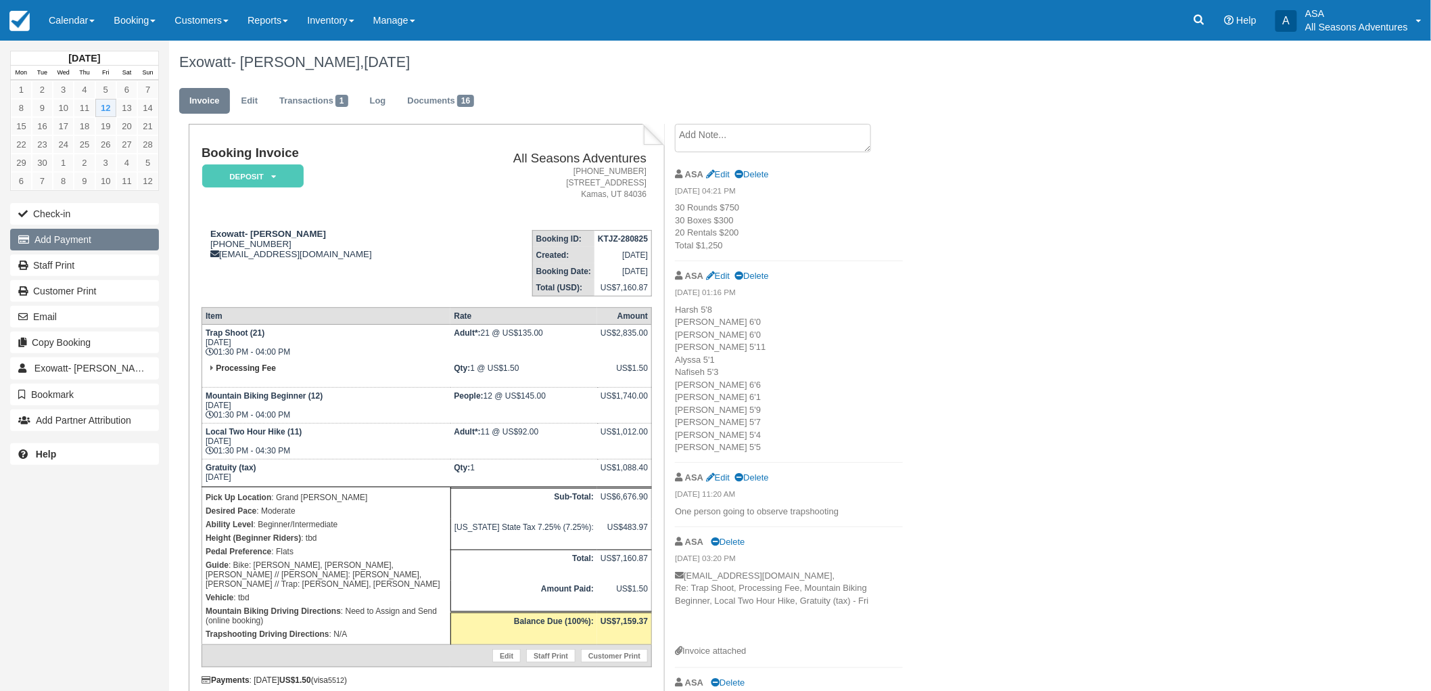
click at [78, 241] on button "Add Payment" at bounding box center [84, 240] width 149 height 22
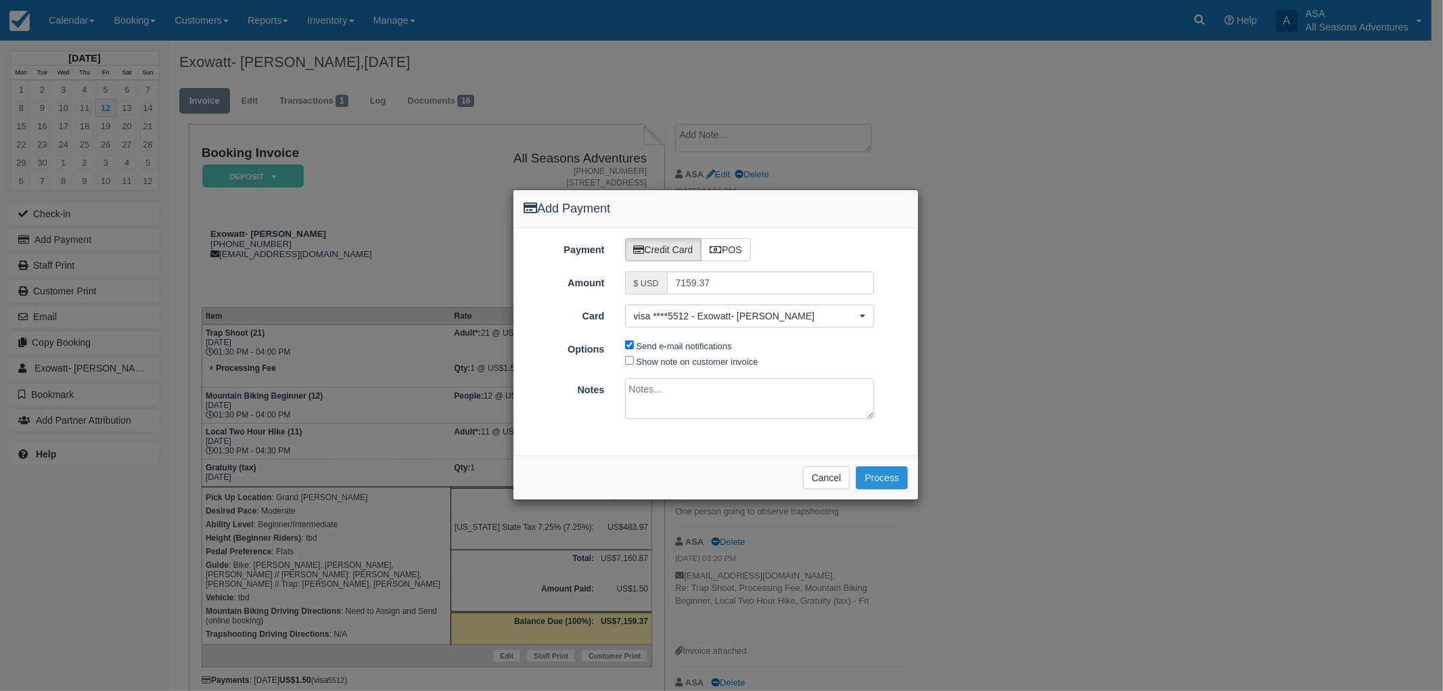
click at [885, 468] on button "Process" at bounding box center [882, 477] width 52 height 23
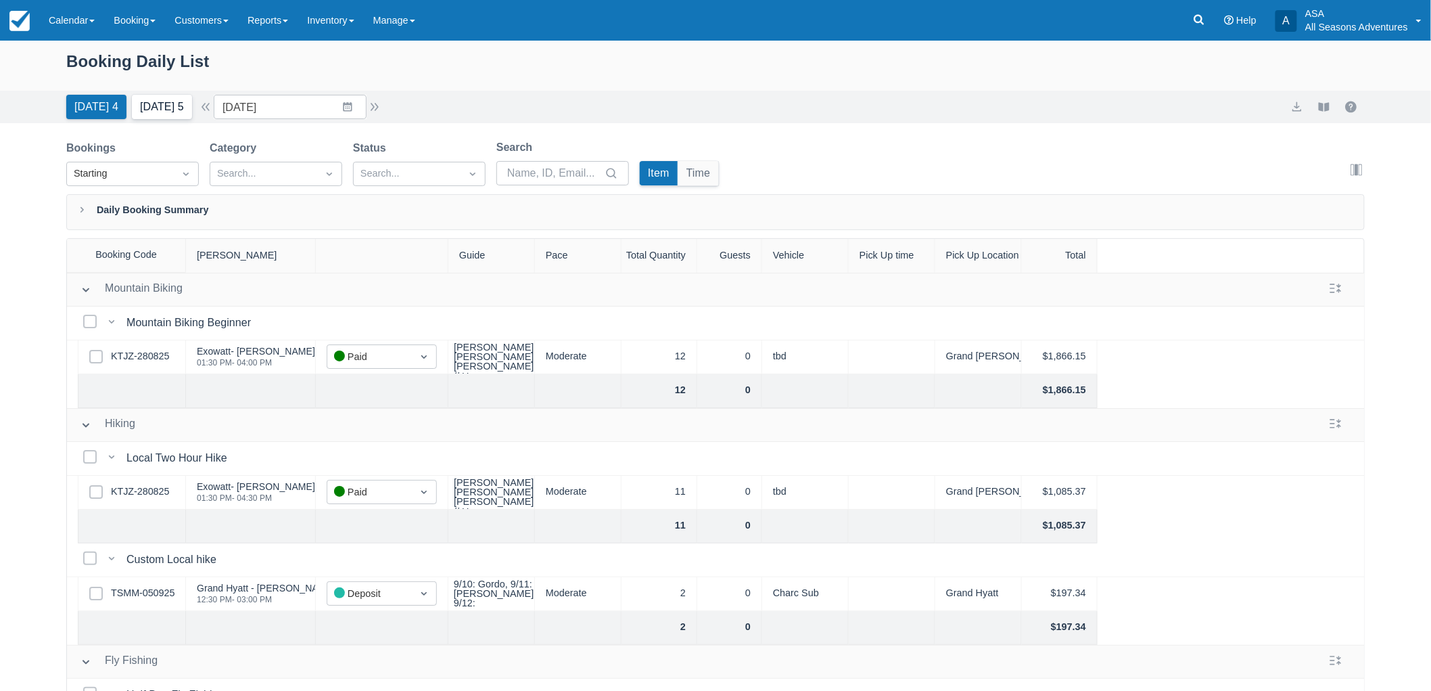
click at [169, 108] on button "[DATE] 5" at bounding box center [162, 107] width 60 height 24
type input "[DATE]"
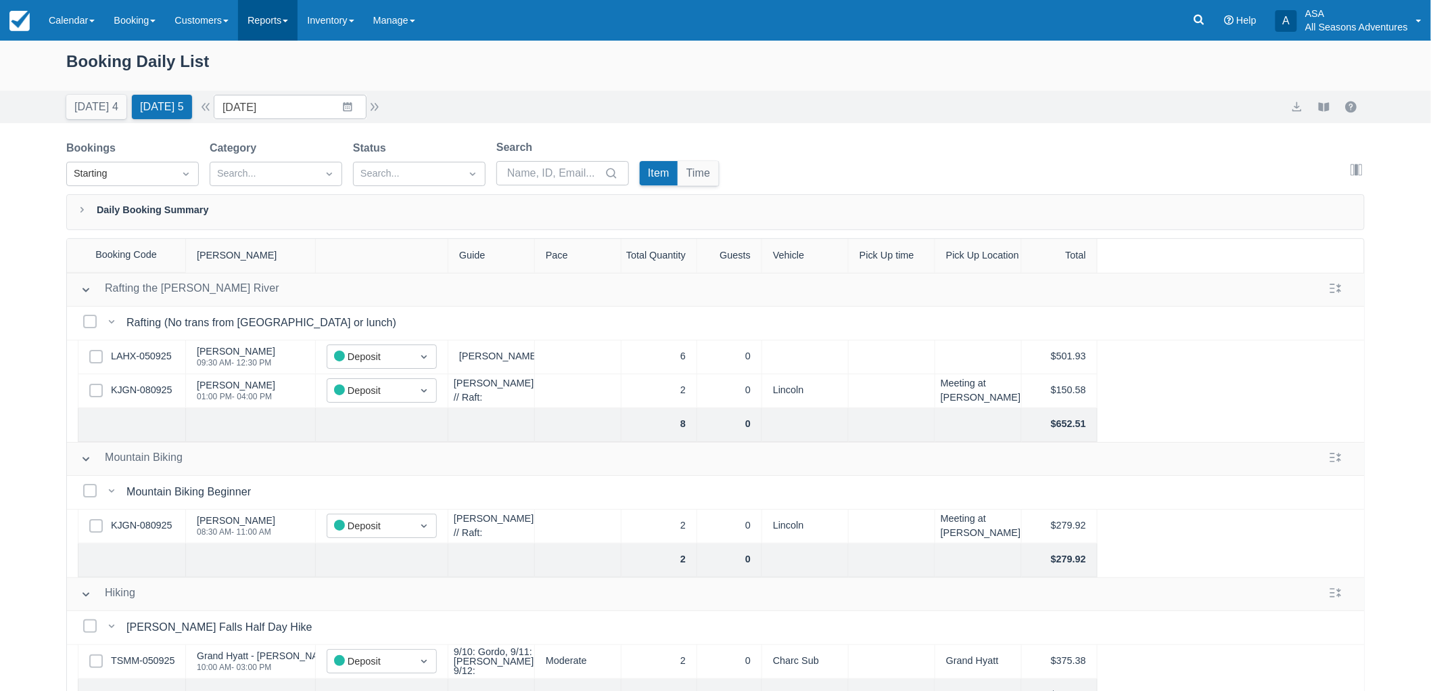
click at [281, 1] on link "Reports" at bounding box center [268, 20] width 60 height 41
click at [298, 118] on link "Transactions" at bounding box center [292, 115] width 107 height 28
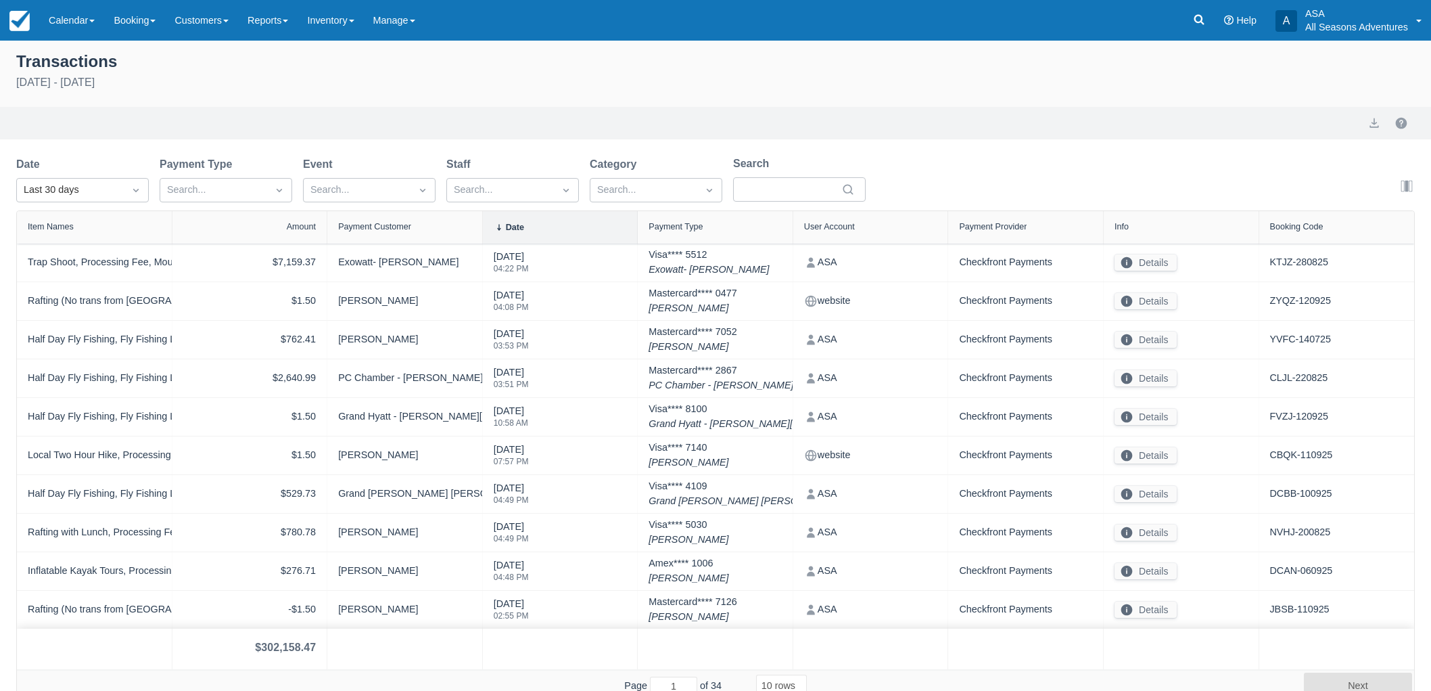
select select "10"
click at [72, 199] on div "Last 30 days" at bounding box center [70, 190] width 107 height 22
click at [68, 239] on div "[DATE]" at bounding box center [82, 249] width 133 height 26
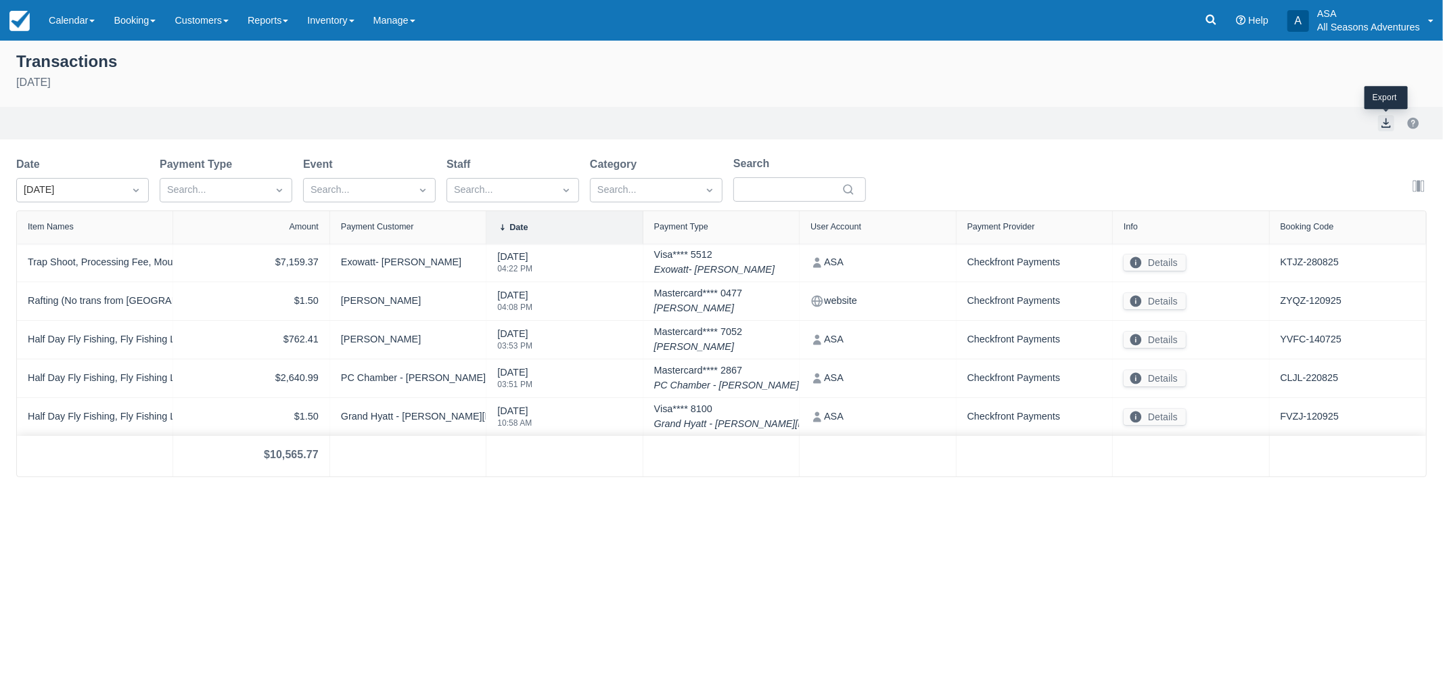
click at [1381, 119] on button "export" at bounding box center [1386, 123] width 16 height 16
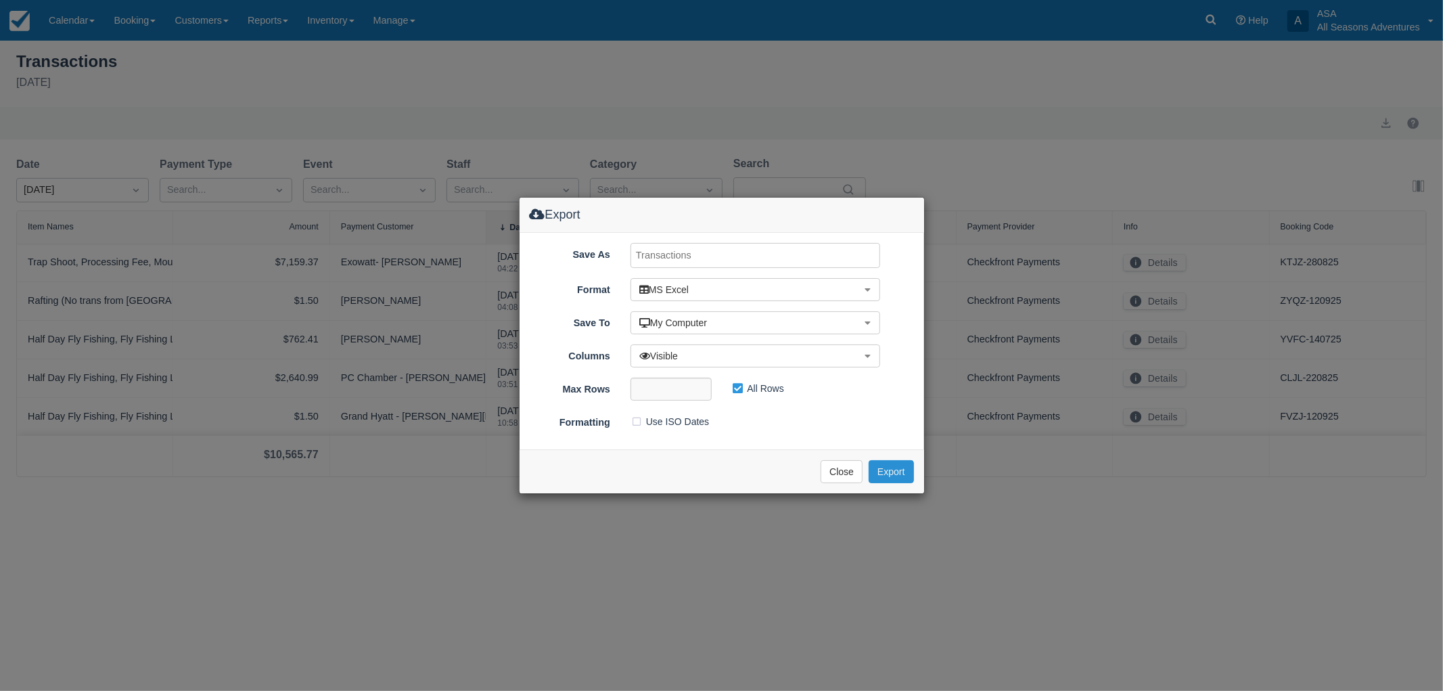
click at [887, 471] on button "Export" at bounding box center [890, 471] width 45 height 23
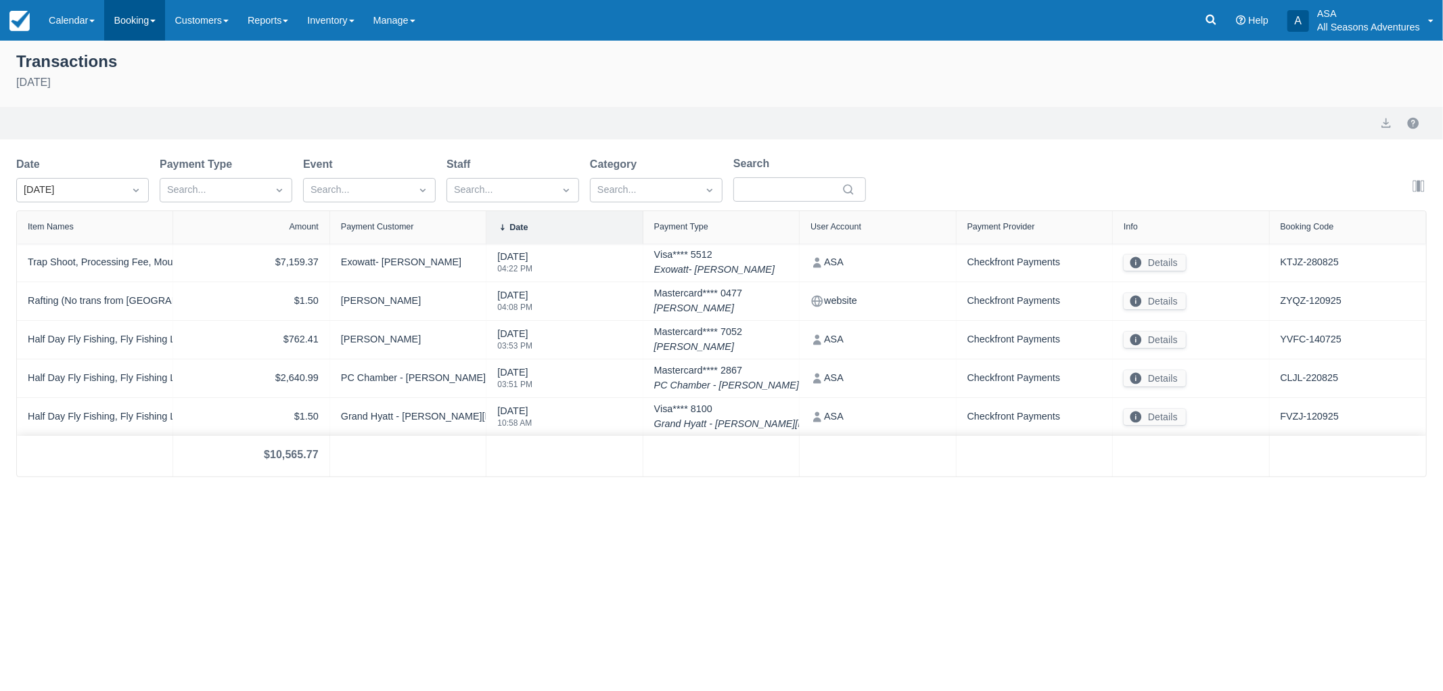
click at [154, 22] on link "Booking" at bounding box center [134, 20] width 61 height 41
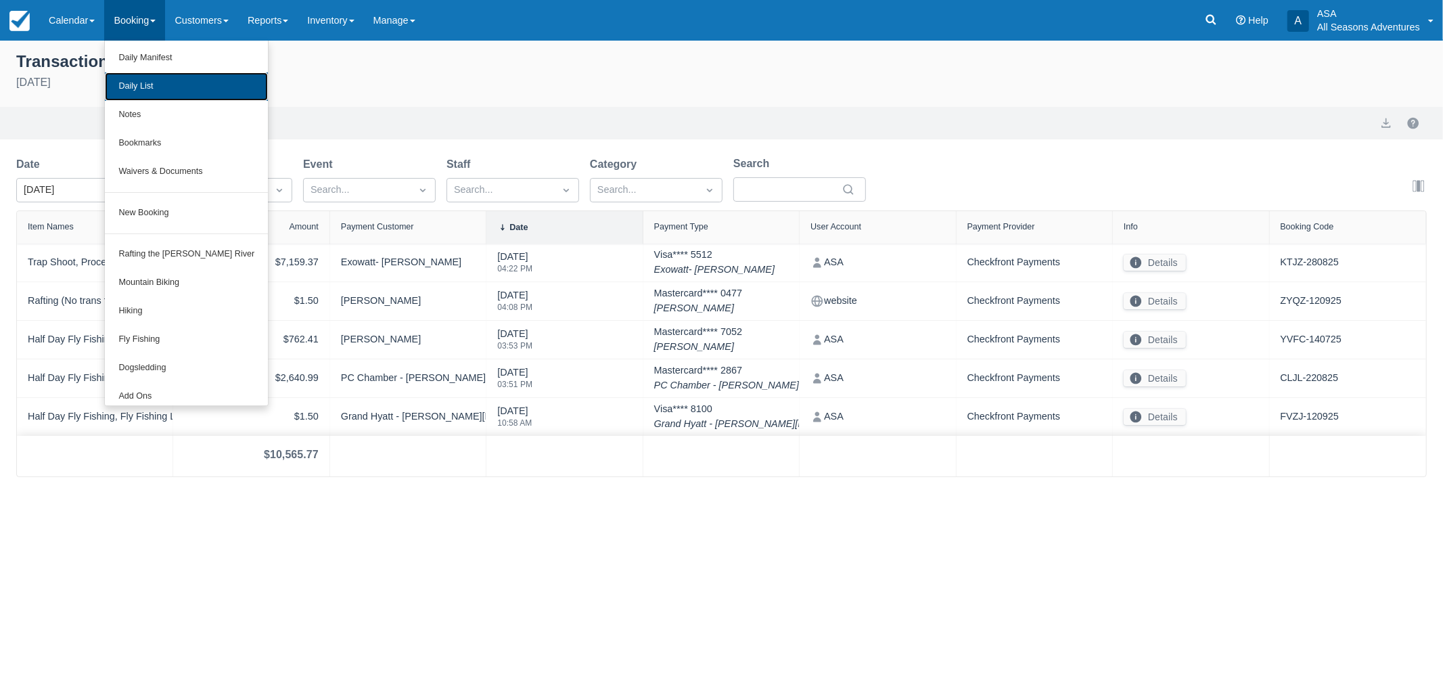
click at [149, 80] on link "Daily List" at bounding box center [186, 86] width 163 height 28
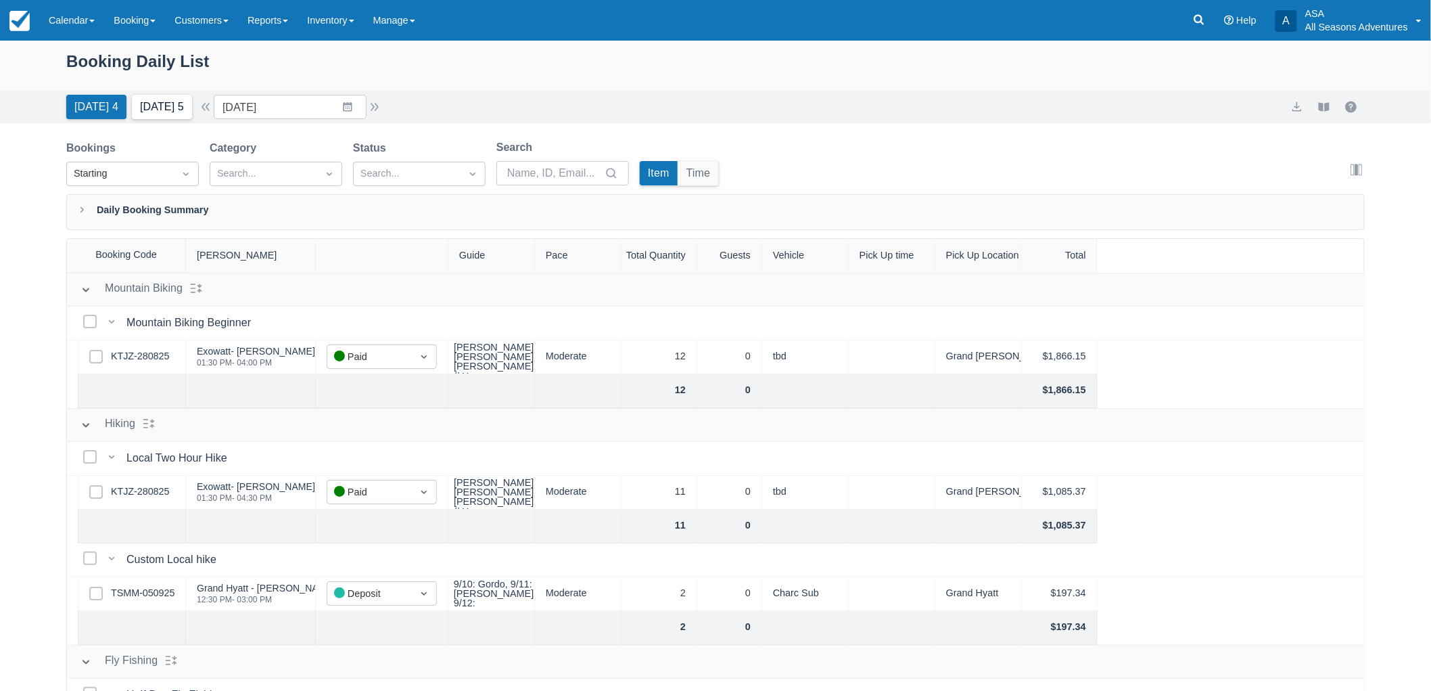
click at [175, 97] on button "Tomorrow 5" at bounding box center [162, 107] width 60 height 24
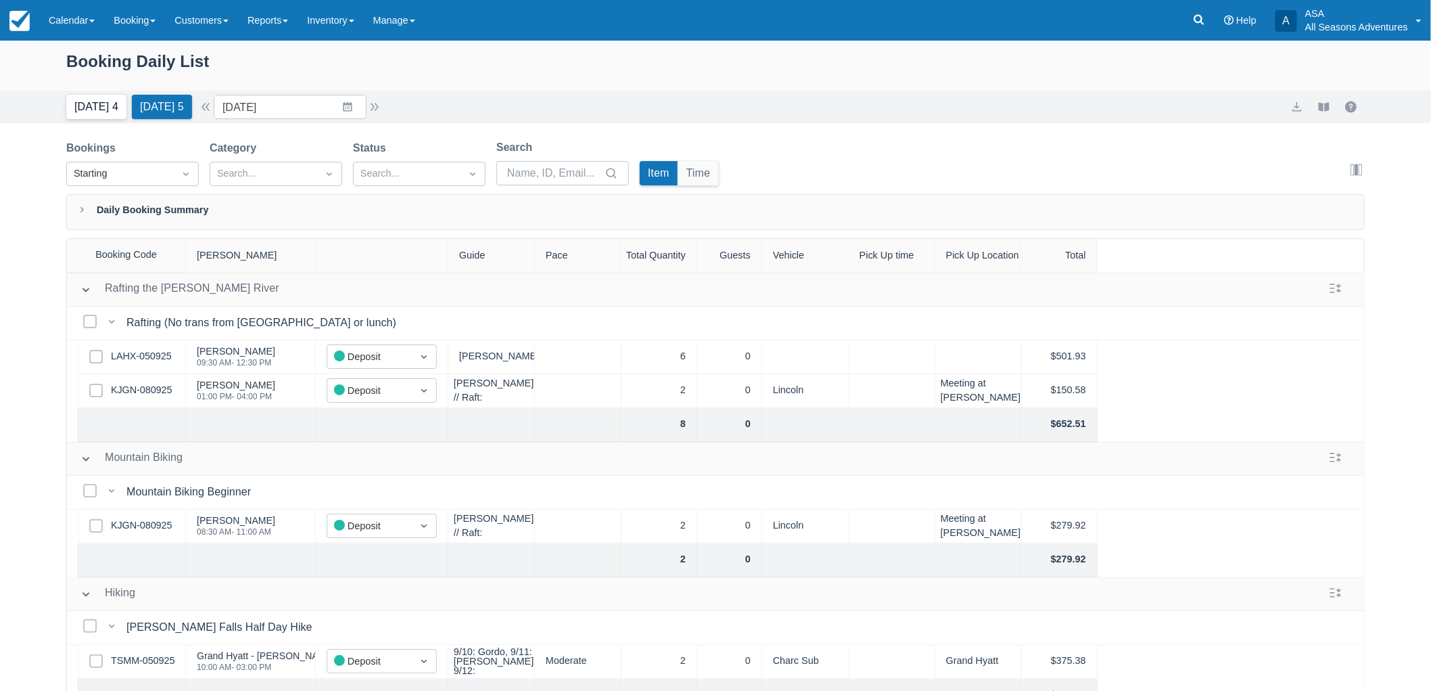
click at [100, 99] on button "Today 4" at bounding box center [96, 107] width 60 height 24
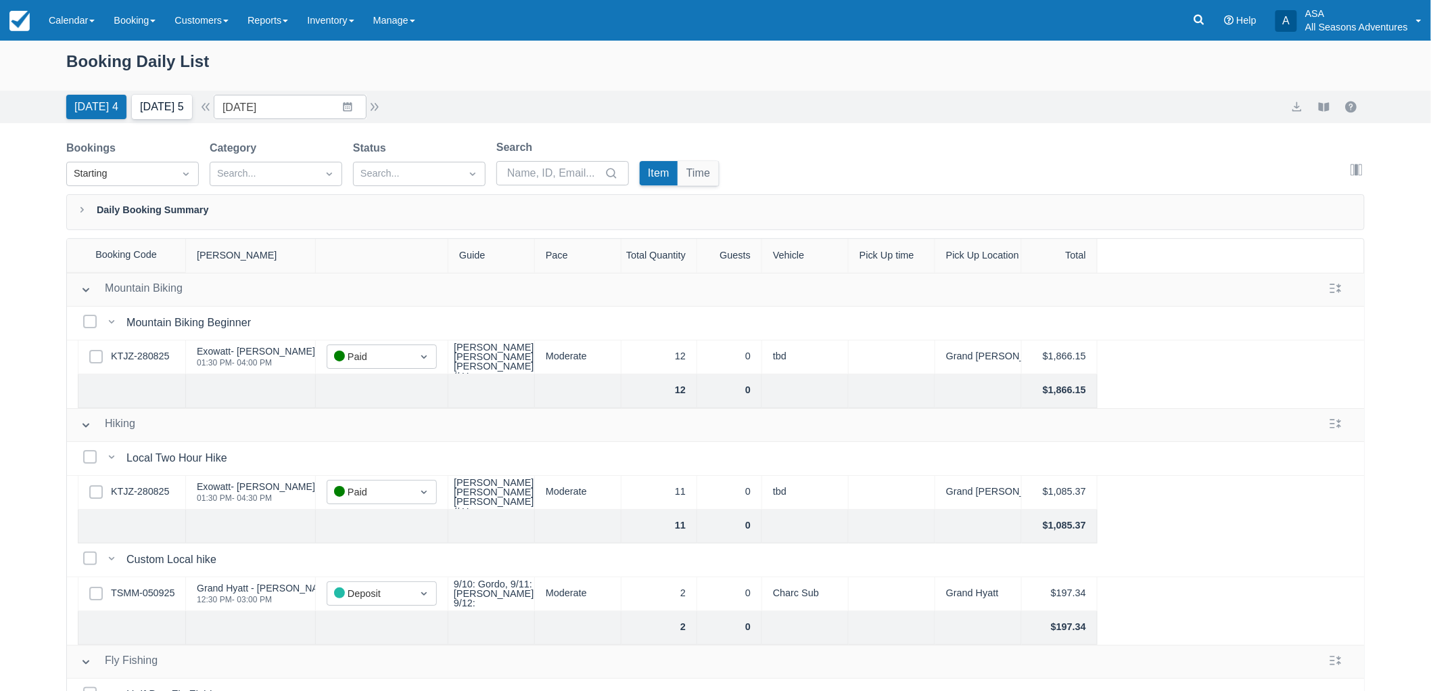
click at [134, 110] on button "Tomorrow 5" at bounding box center [162, 107] width 60 height 24
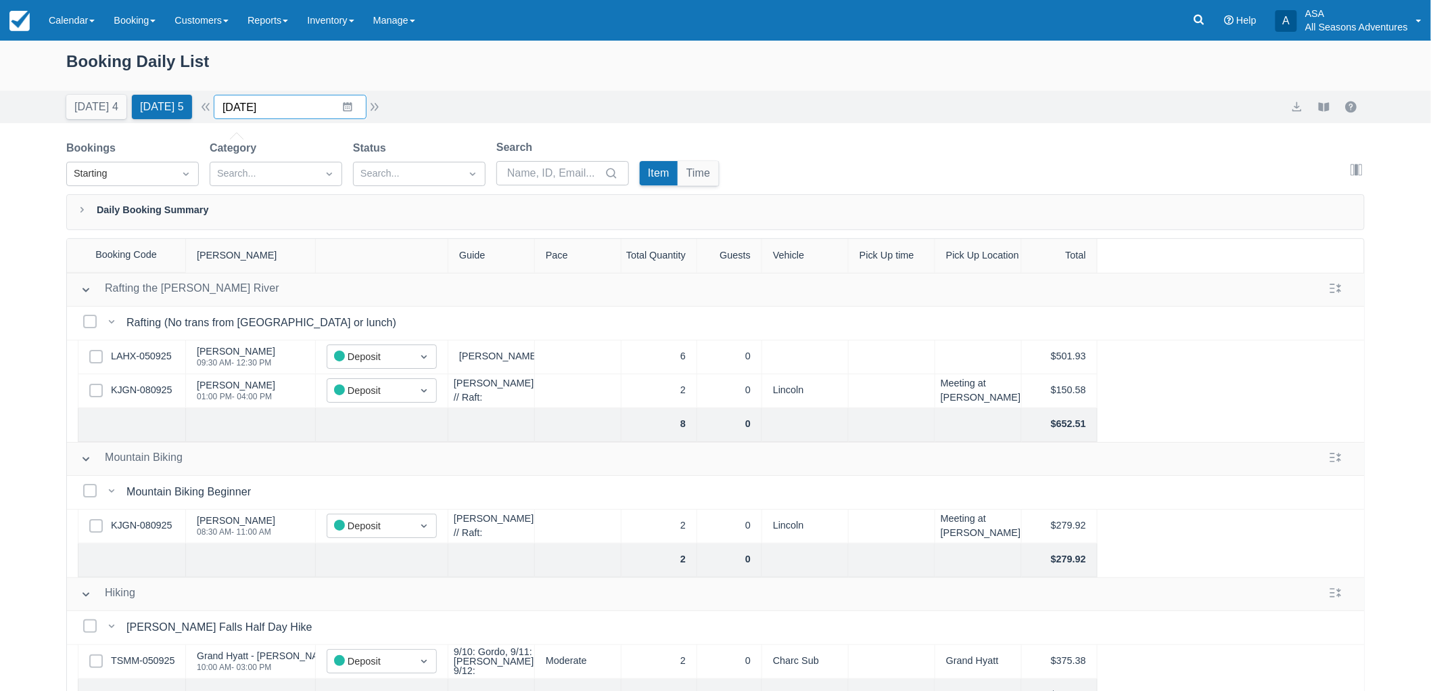
click at [342, 106] on input "09/13/25" at bounding box center [290, 107] width 153 height 24
click at [280, 258] on td "15" at bounding box center [269, 263] width 26 height 26
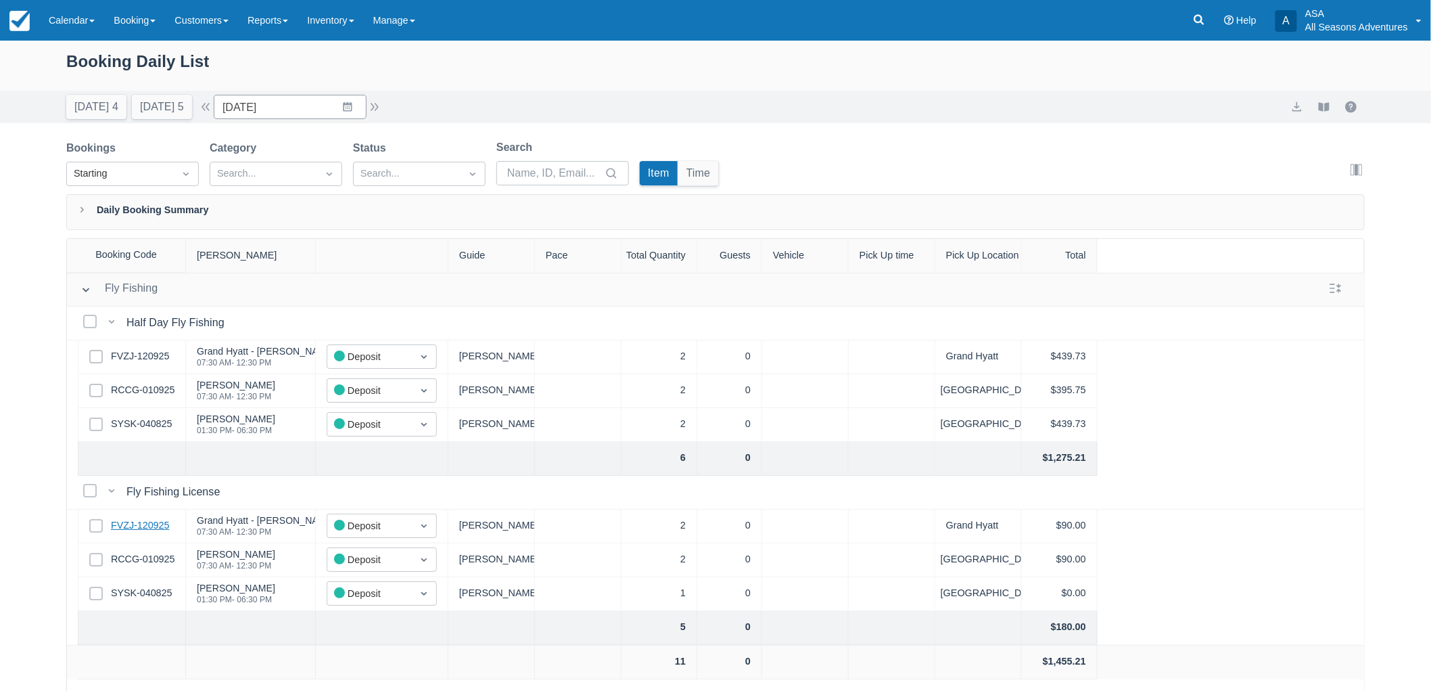
click at [158, 526] on link "FVZJ-120925" at bounding box center [140, 525] width 58 height 15
click at [358, 109] on input "09/15/25" at bounding box center [290, 107] width 153 height 24
click at [256, 258] on td "14" at bounding box center [242, 263] width 26 height 26
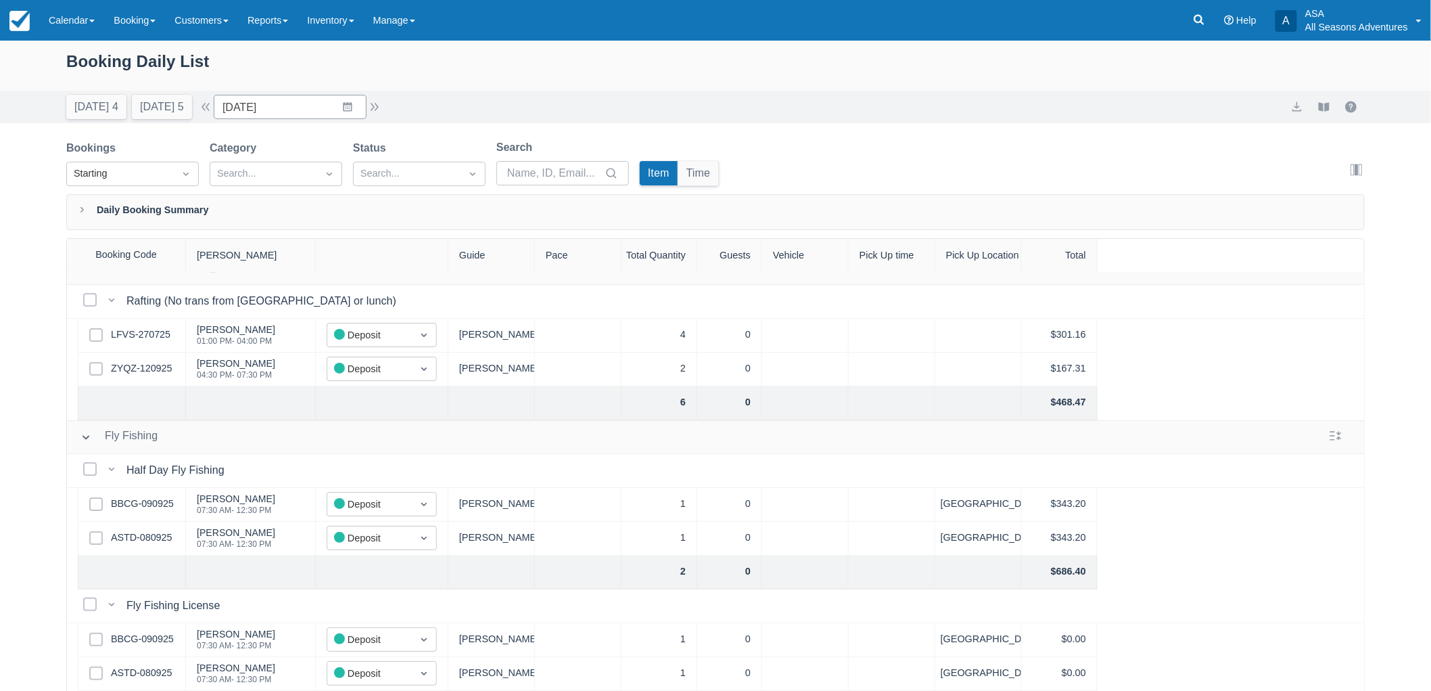
scroll to position [32, 0]
click at [310, 115] on input "09/14/25" at bounding box center [290, 107] width 153 height 24
click at [275, 269] on td "15" at bounding box center [269, 263] width 26 height 26
type input "09/15/25"
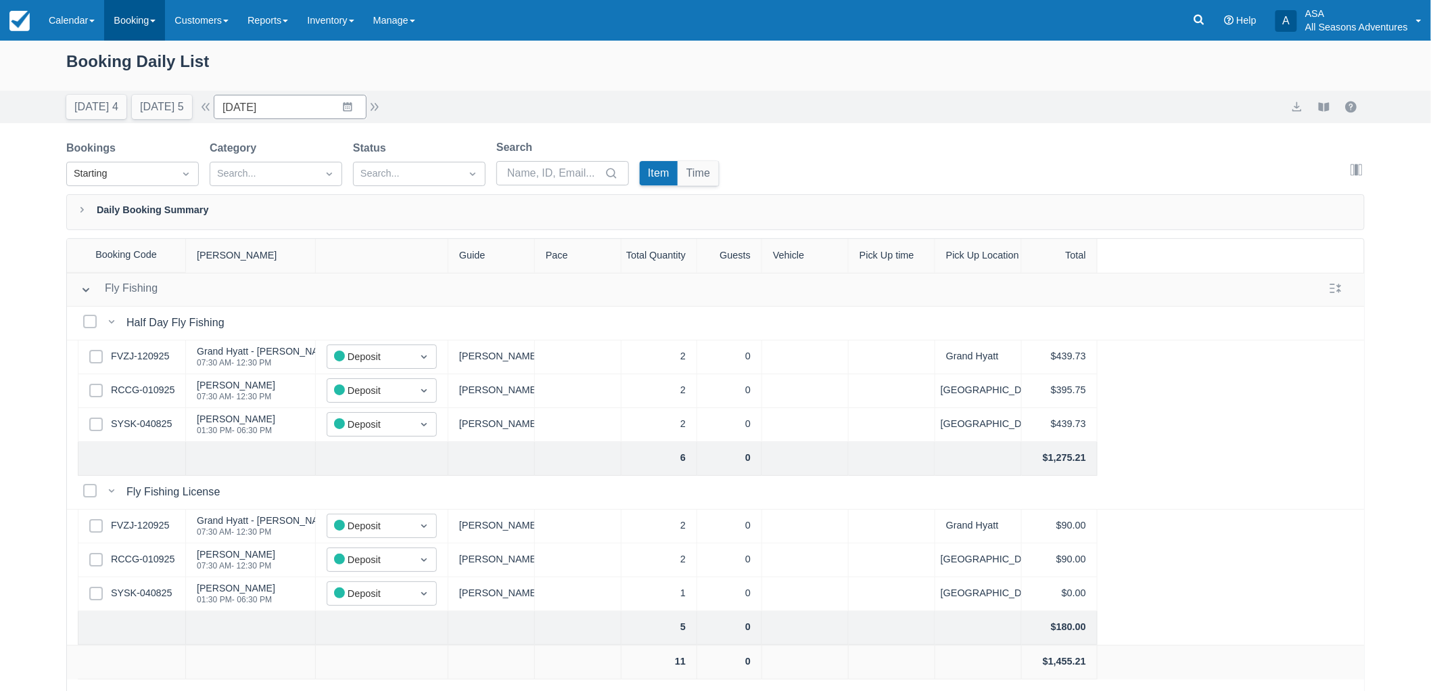
click at [123, 22] on link "Booking" at bounding box center [134, 20] width 61 height 41
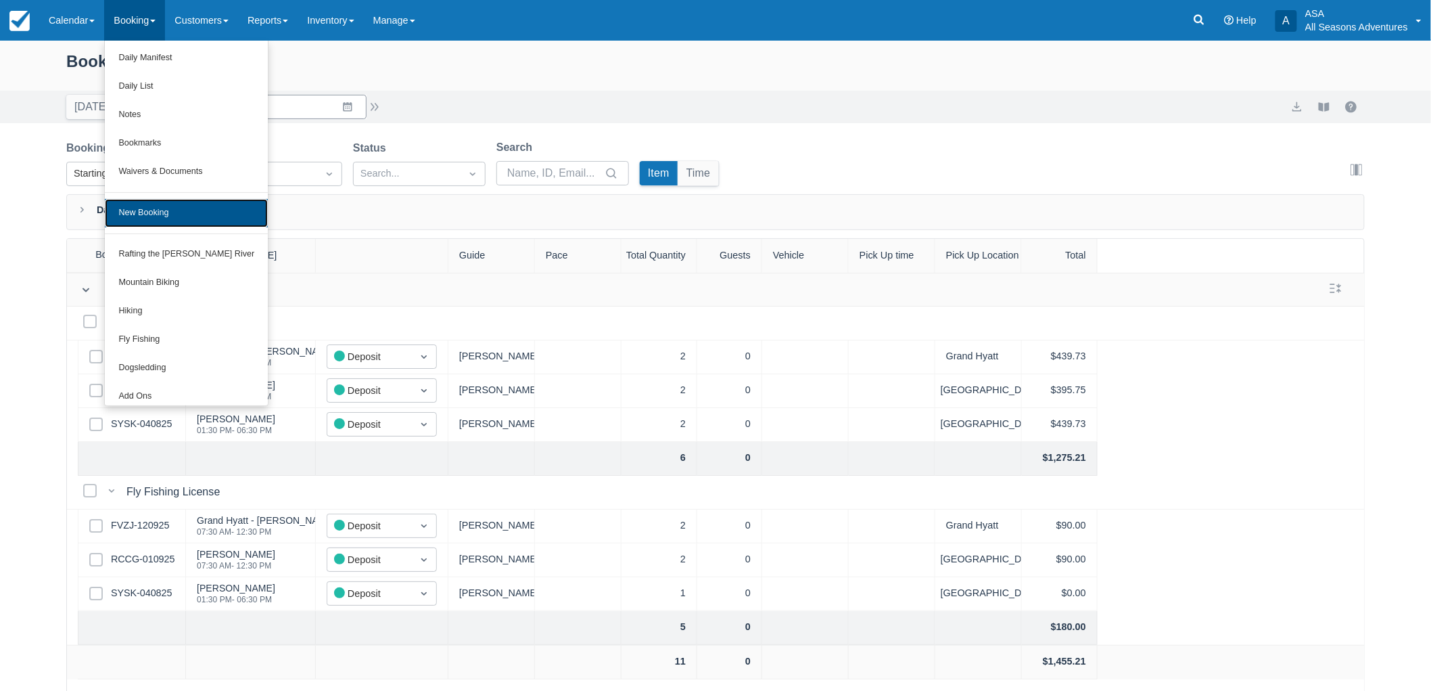
click at [181, 218] on link "New Booking" at bounding box center [186, 213] width 163 height 28
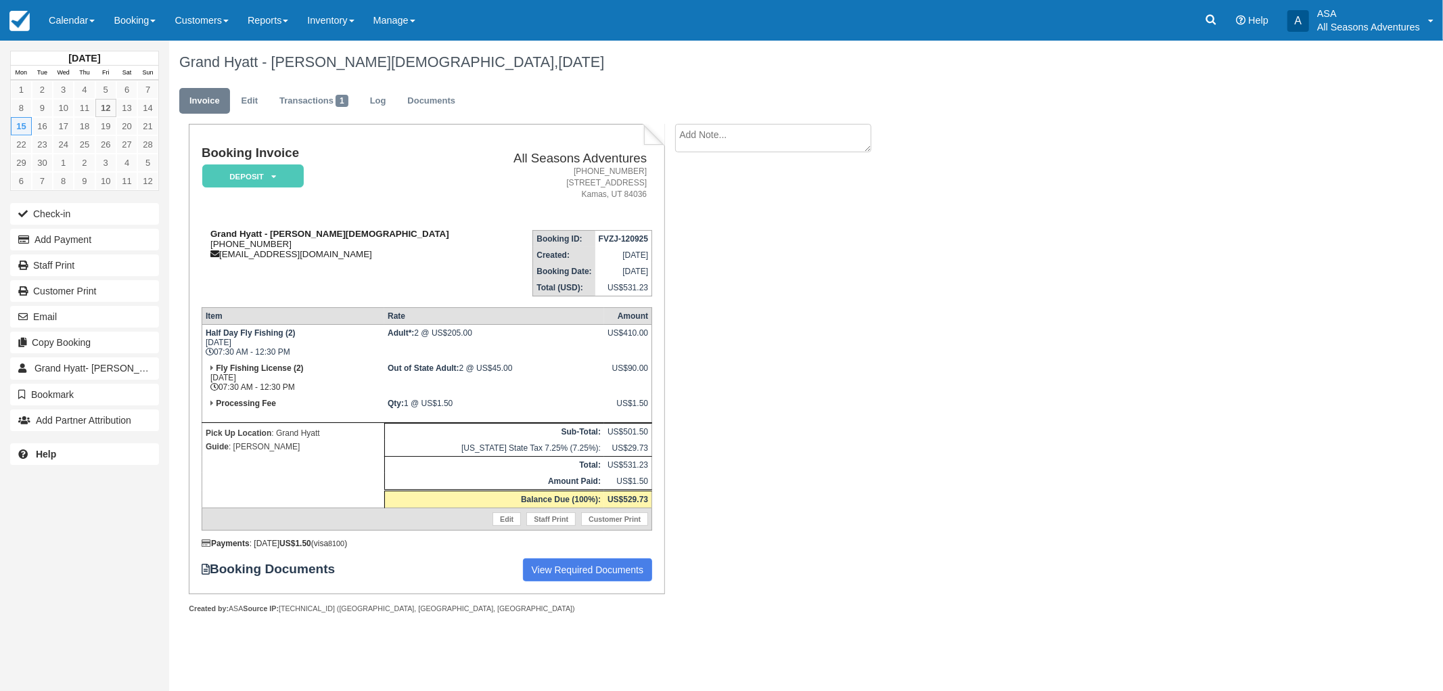
drag, startPoint x: 211, startPoint y: 231, endPoint x: 301, endPoint y: 240, distance: 90.4
click at [301, 240] on div "Grand Hyatt - [PERSON_NAME][DEMOGRAPHIC_DATA] [PHONE_NUMBER] [EMAIL_ADDRESS][DO…" at bounding box center [344, 244] width 285 height 30
click at [313, 242] on div "Grand Hyatt - [PERSON_NAME][DEMOGRAPHIC_DATA] [PHONE_NUMBER] [EMAIL_ADDRESS][DO…" at bounding box center [344, 244] width 285 height 30
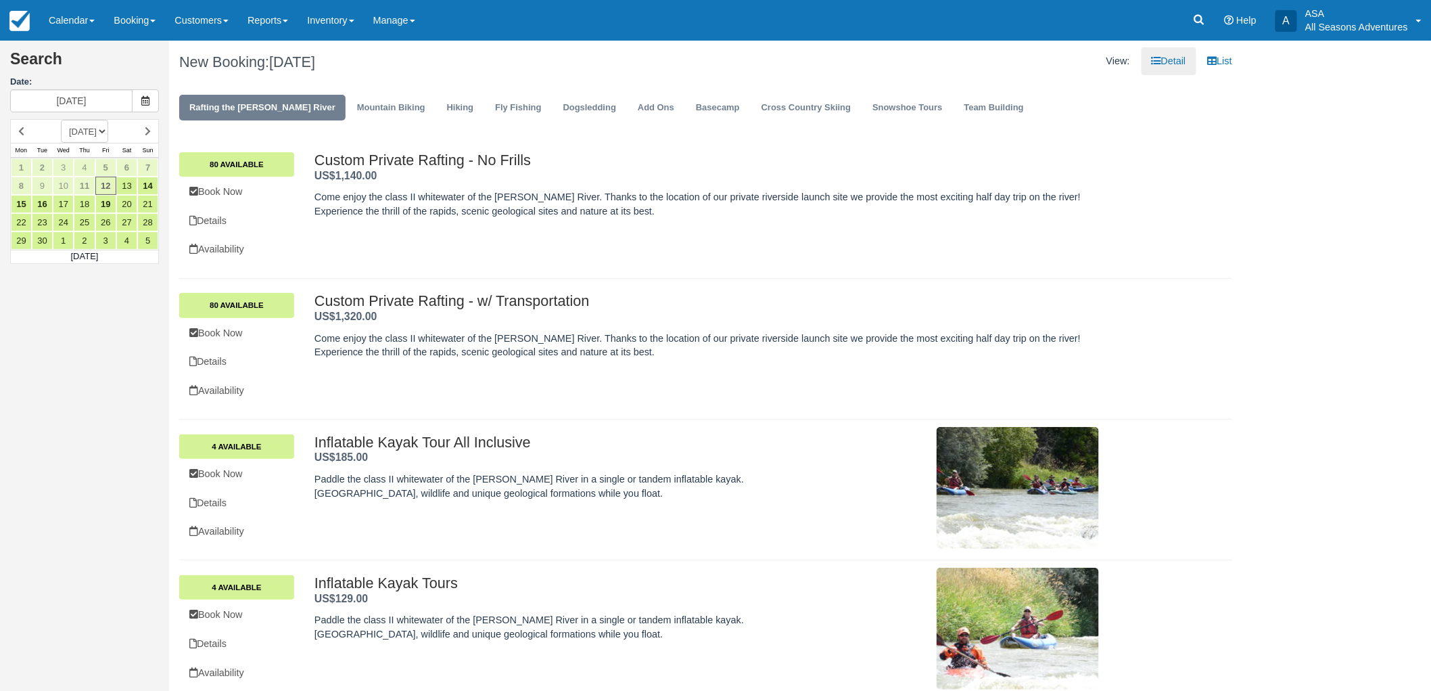
click at [184, 60] on h1 "New Booking: [DATE]" at bounding box center [437, 62] width 517 height 16
click at [356, 41] on div "New Booking: [DATE]" at bounding box center [437, 62] width 537 height 43
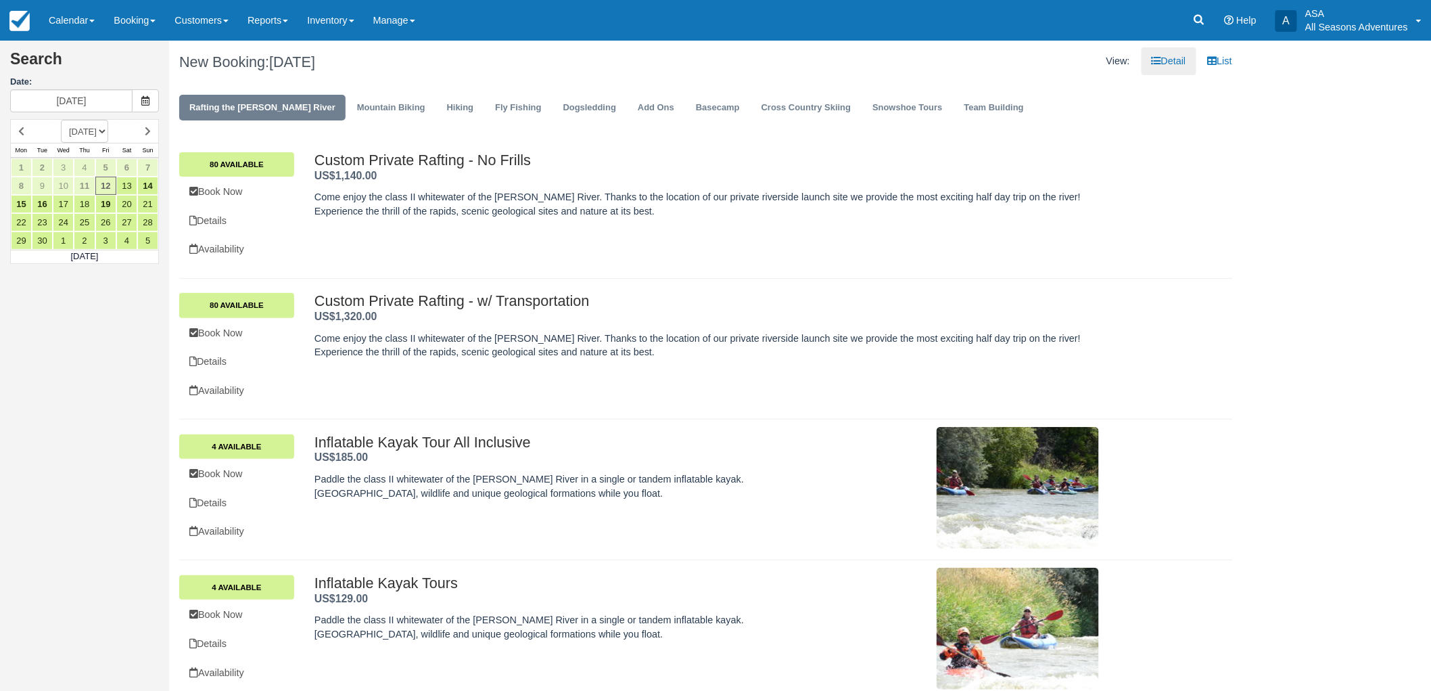
click at [315, 53] on span "[DATE]" at bounding box center [292, 61] width 46 height 17
drag, startPoint x: 177, startPoint y: 62, endPoint x: 382, endPoint y: 63, distance: 204.9
click at [382, 63] on div "New Booking: [DATE]" at bounding box center [437, 62] width 537 height 43
click at [388, 64] on h1 "New Booking: [DATE]" at bounding box center [437, 62] width 517 height 16
click at [485, 95] on link "Fly Fishing" at bounding box center [518, 108] width 66 height 26
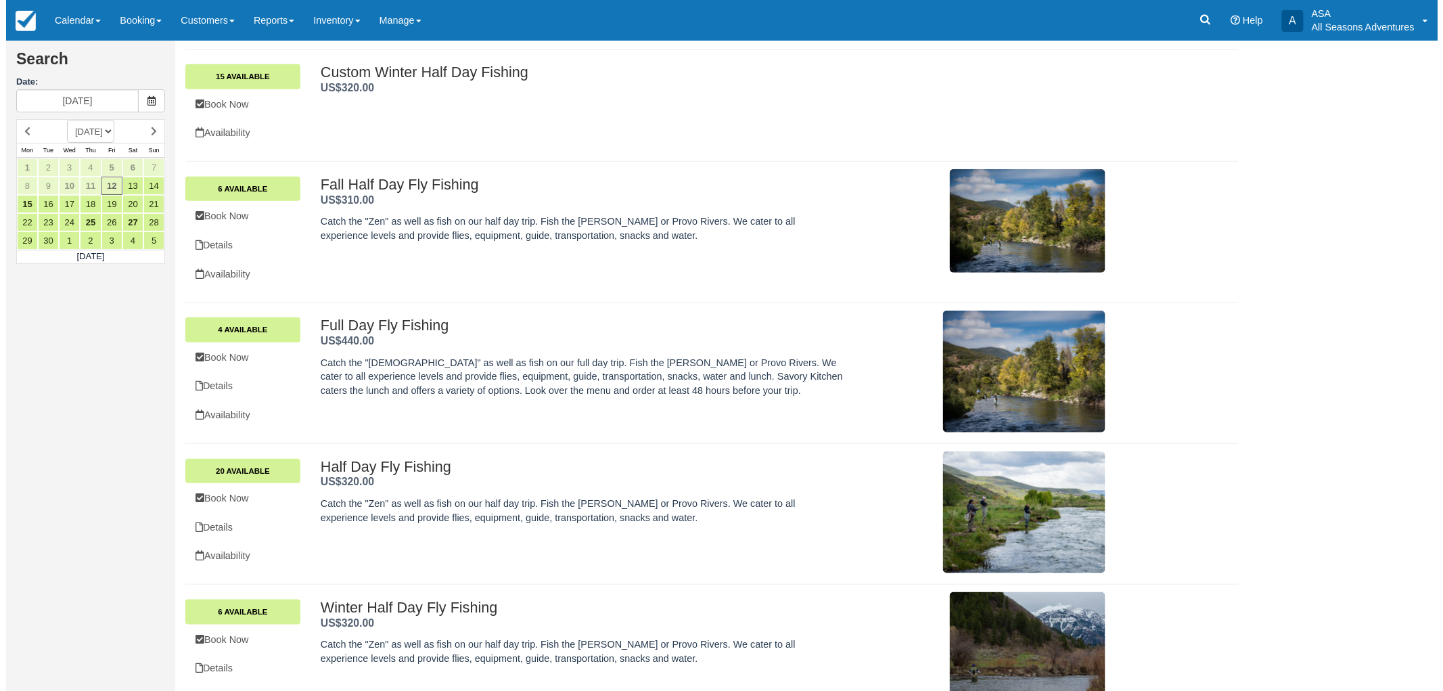
scroll to position [264, 0]
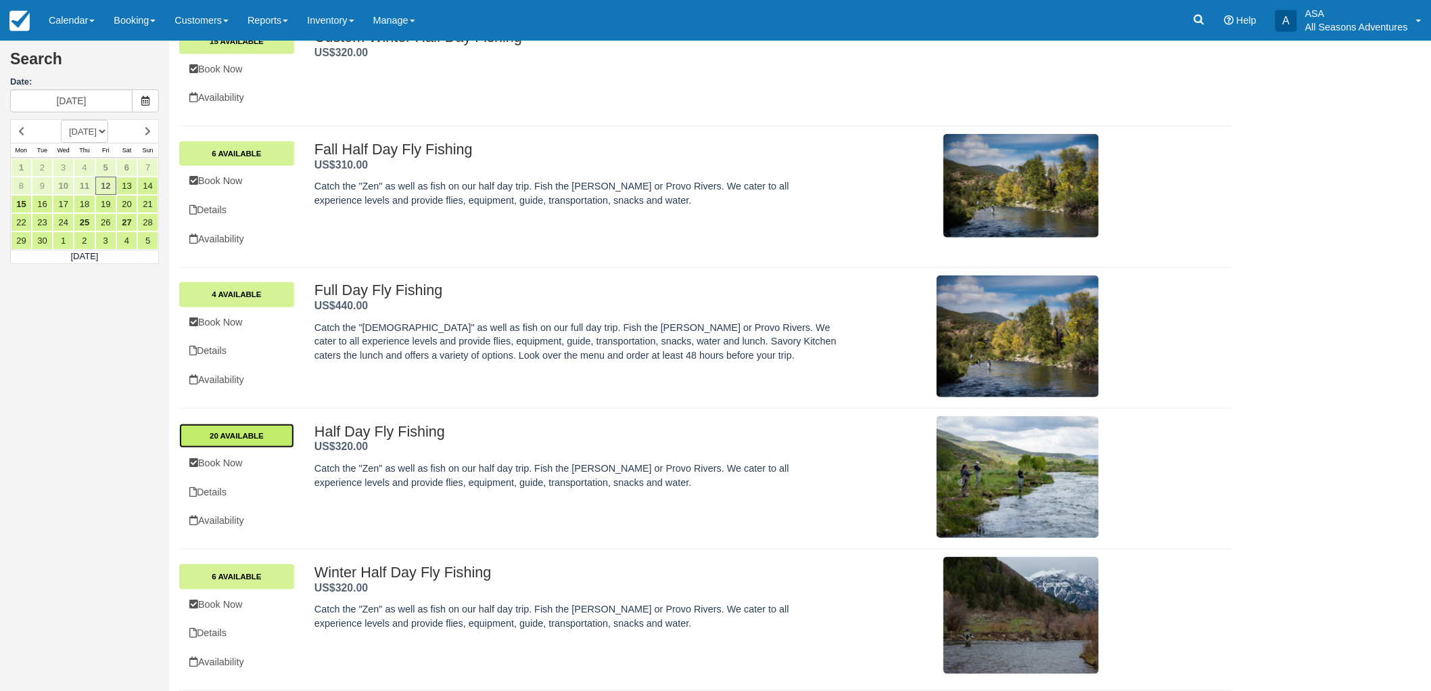
click at [258, 443] on link "20 Available" at bounding box center [236, 435] width 115 height 24
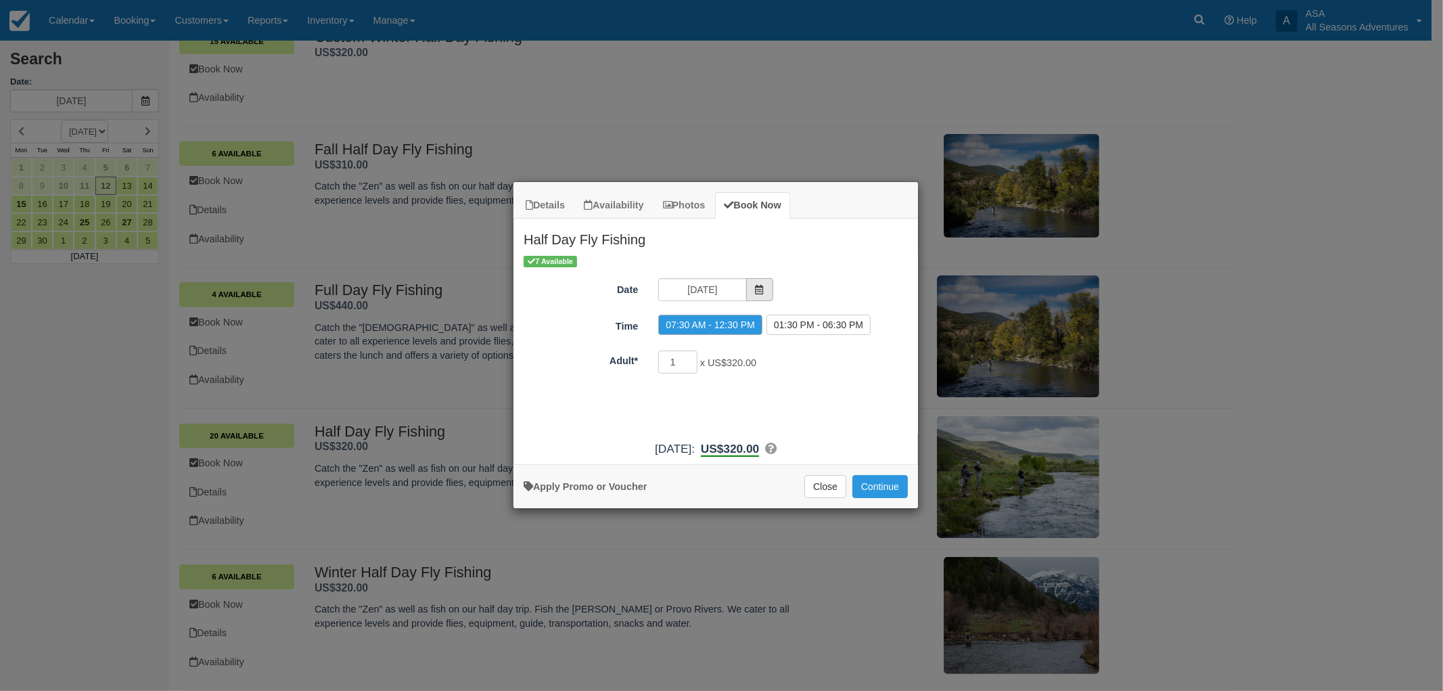
click at [749, 292] on span "Item Modal" at bounding box center [759, 289] width 27 height 23
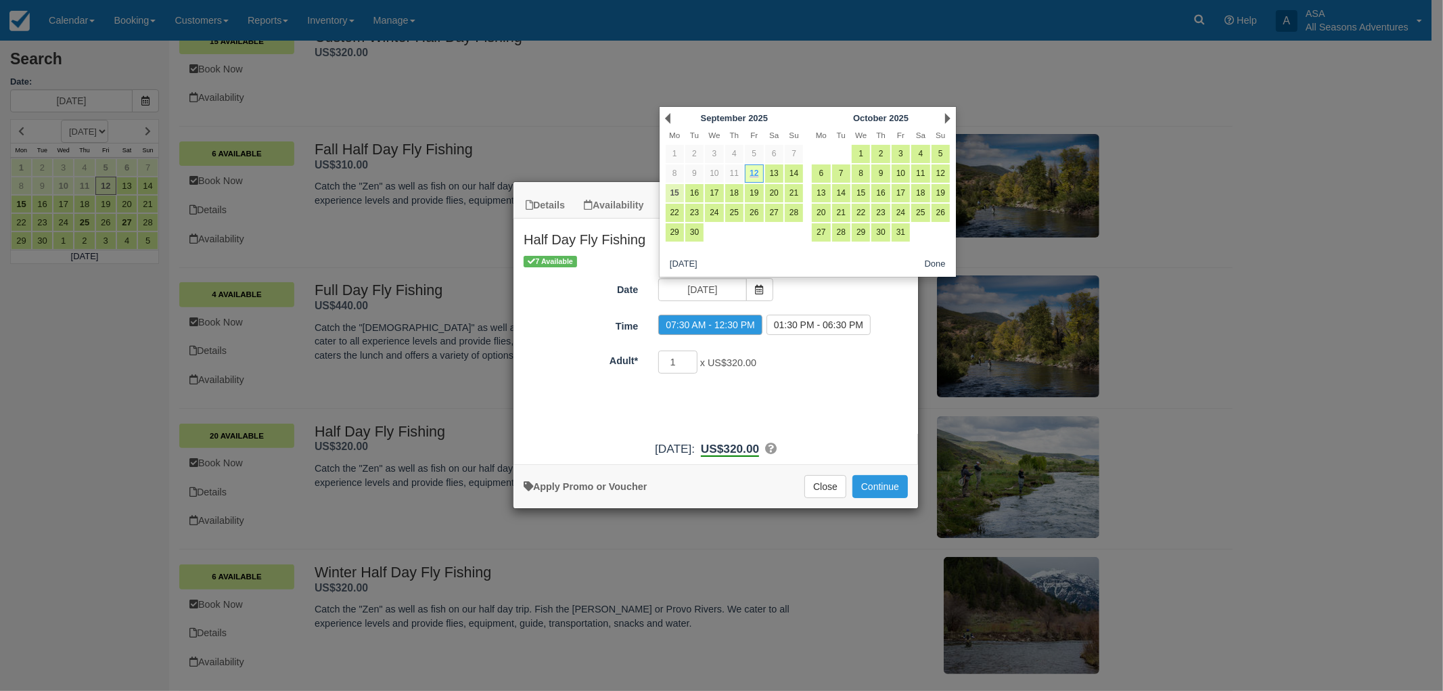
click at [670, 193] on link "15" at bounding box center [675, 193] width 18 height 18
type input "09/15/25"
radio input "false"
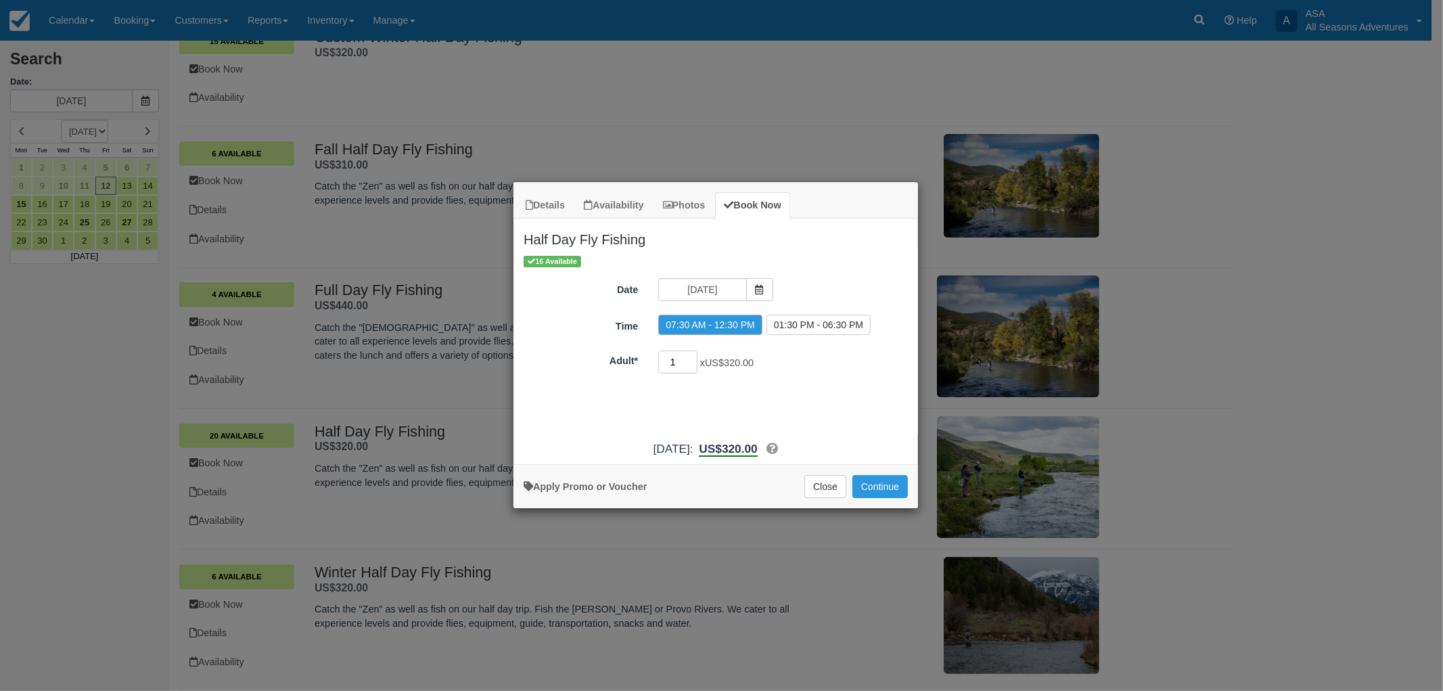
click at [691, 353] on input "1" at bounding box center [677, 361] width 39 height 23
type input "2"
click at [691, 360] on input "2" at bounding box center [677, 361] width 39 height 23
click at [881, 485] on button "Continue" at bounding box center [879, 486] width 55 height 23
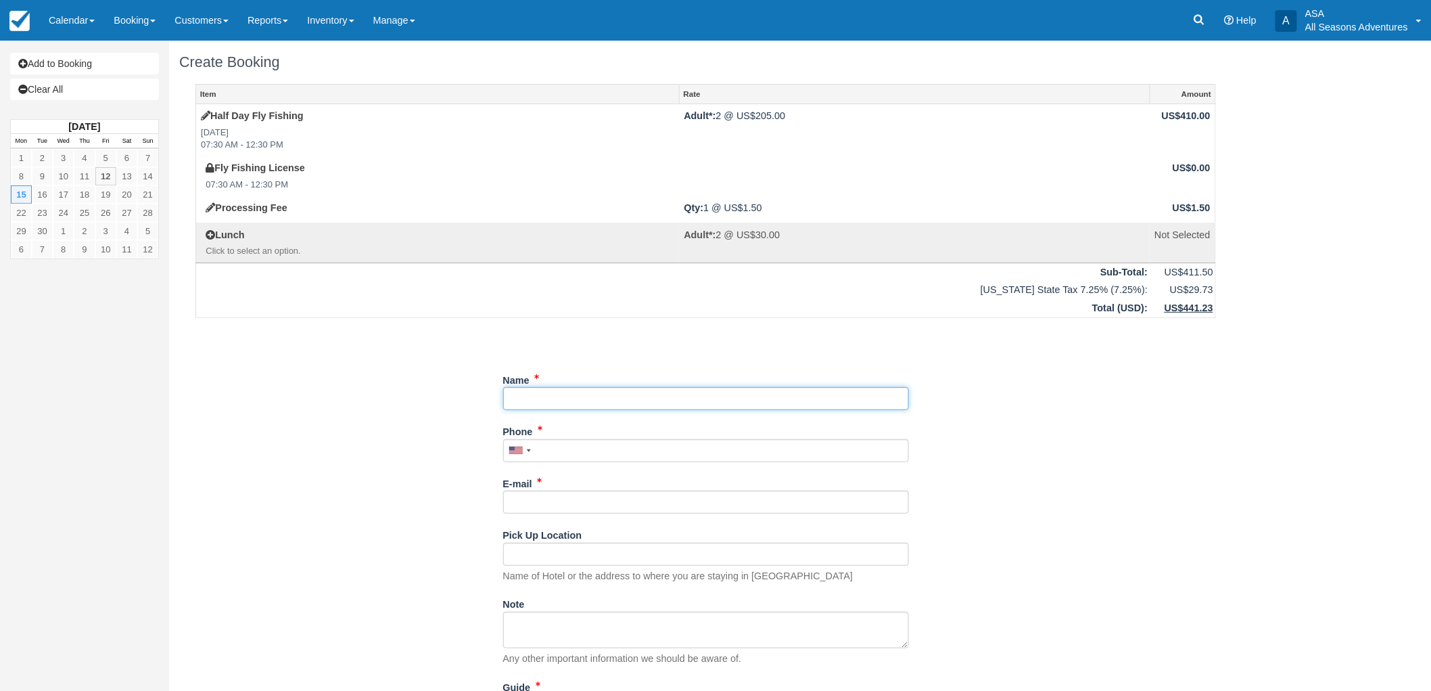
click at [604, 402] on input "Name" at bounding box center [706, 398] width 406 height 23
type input "Grand Hyatt - [PERSON_NAME]"
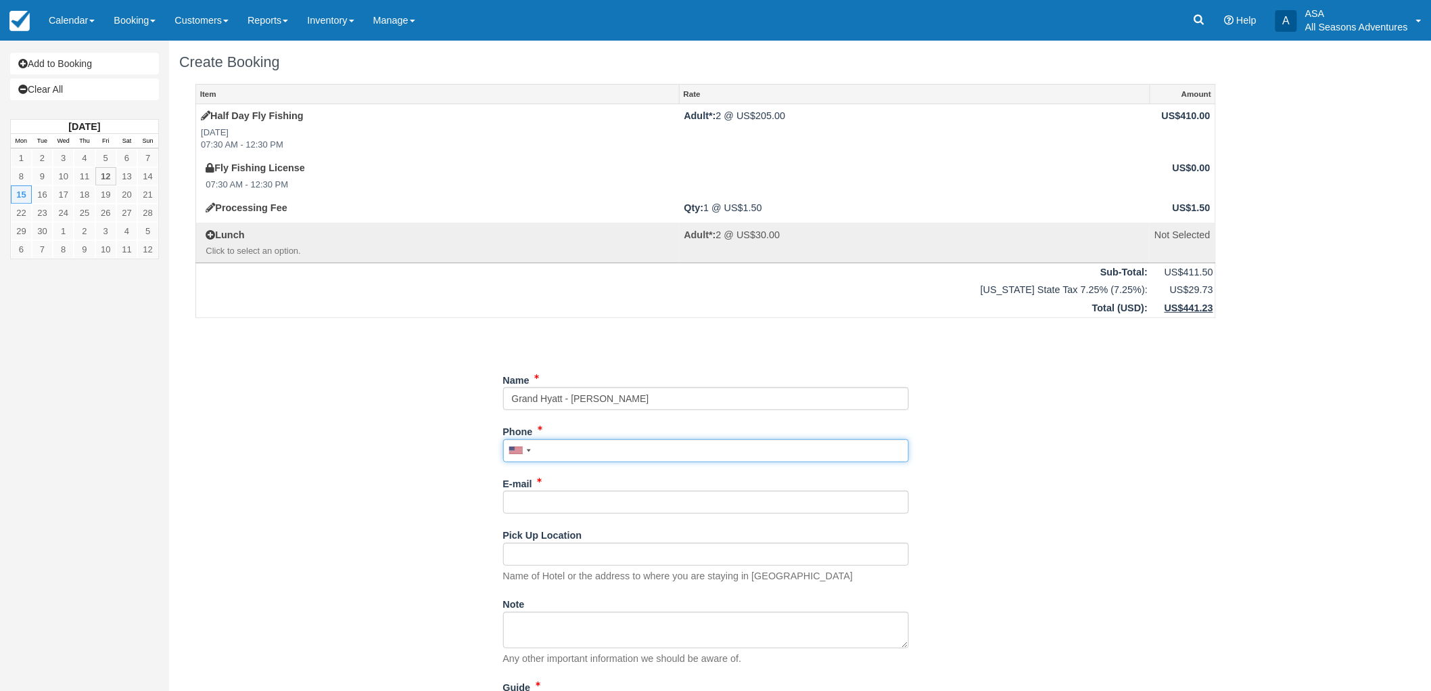
click at [596, 460] on input "Phone" at bounding box center [706, 450] width 406 height 23
type input "[PHONE_NUMBER]"
click at [540, 497] on input "E-mail" at bounding box center [706, 501] width 406 height 23
click at [630, 503] on input "slcgp-concierge" at bounding box center [706, 501] width 406 height 23
type input "[EMAIL_ADDRESS][DOMAIN_NAME]"
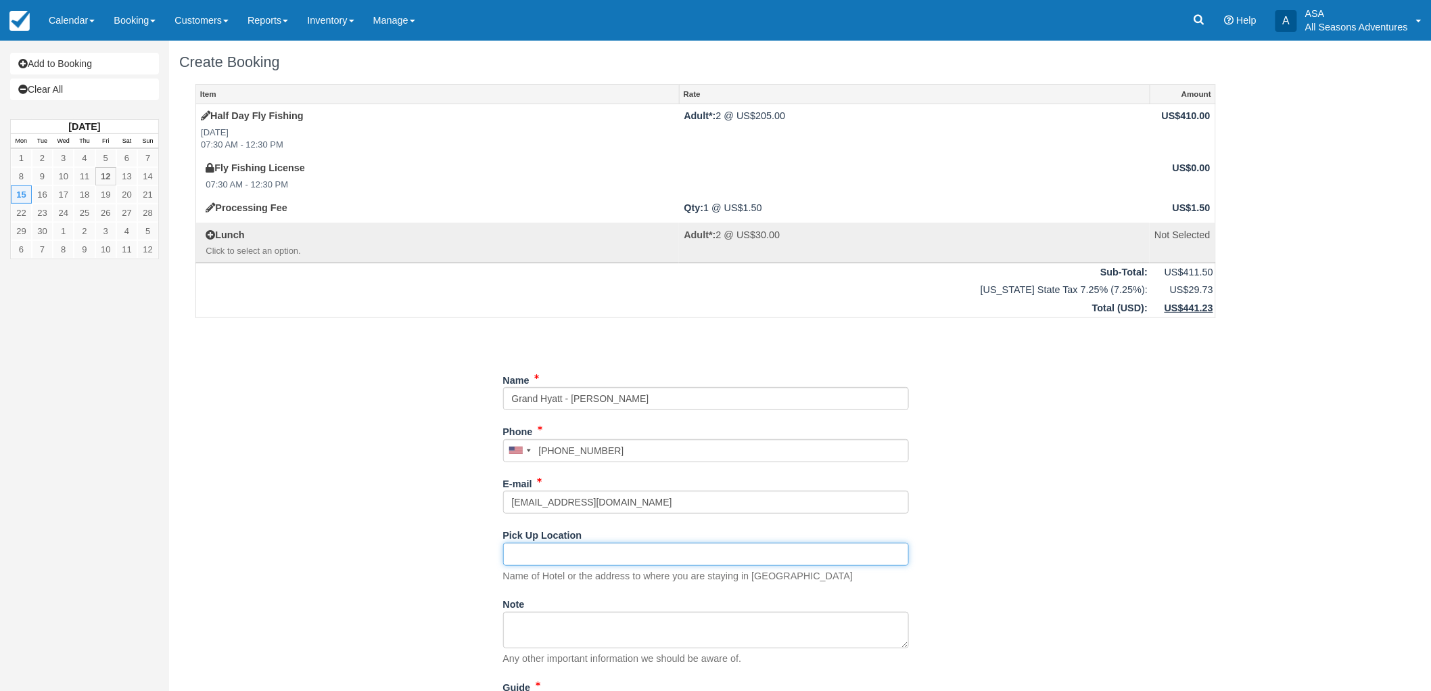
click at [593, 559] on input "Pick Up Location" at bounding box center [706, 553] width 406 height 23
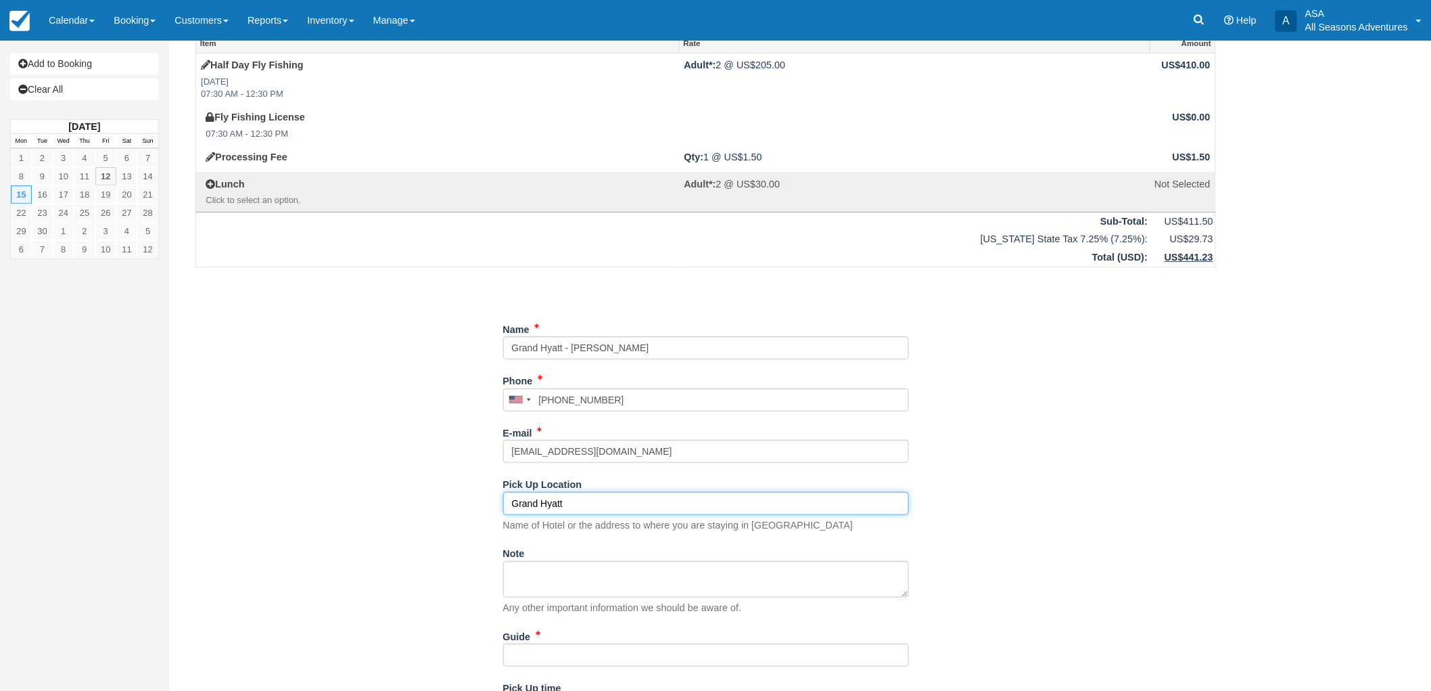
scroll to position [75, 0]
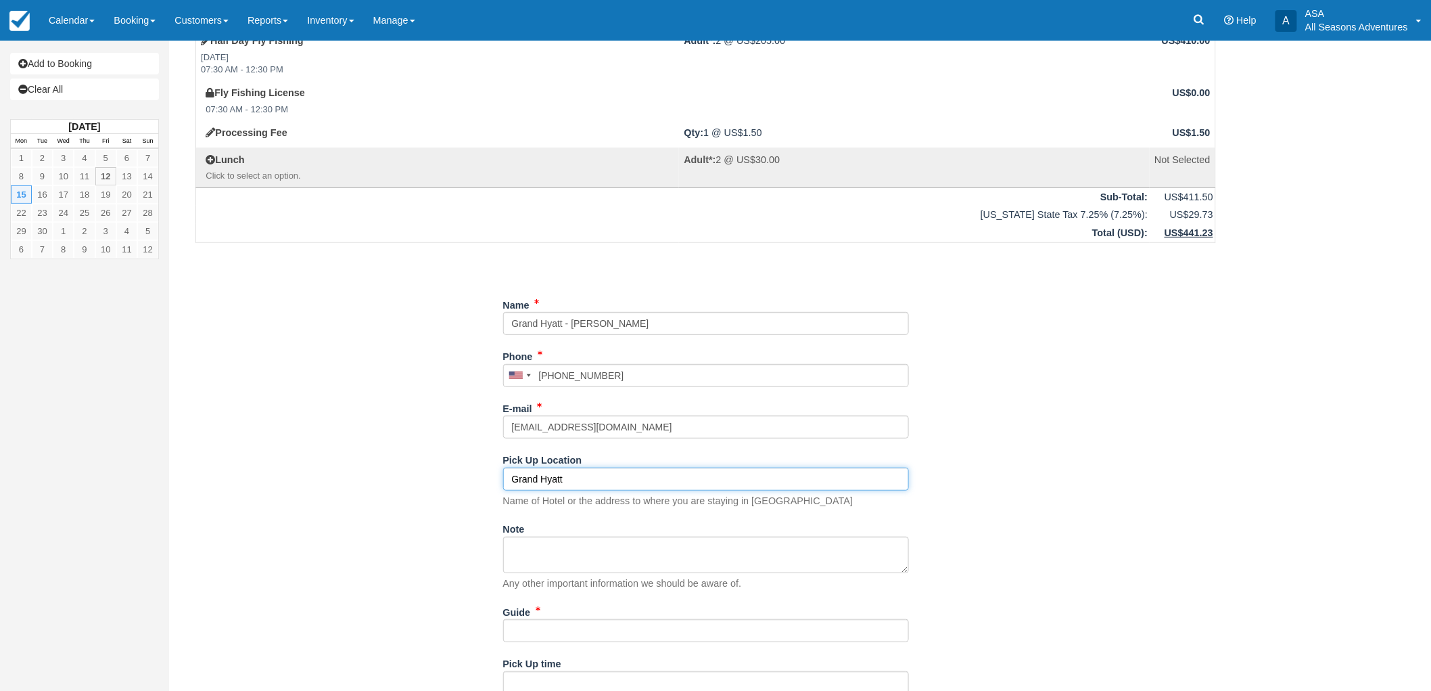
type input "Grand Hyatt"
click at [557, 620] on input "Guide" at bounding box center [706, 630] width 406 height 23
type input "TBD"
click at [459, 594] on div "Item Rate Amount Half Day Fly Fishing Mon Sept 15, 2025 07:30 AM - 12:30 PM Adu…" at bounding box center [705, 365] width 1053 height 713
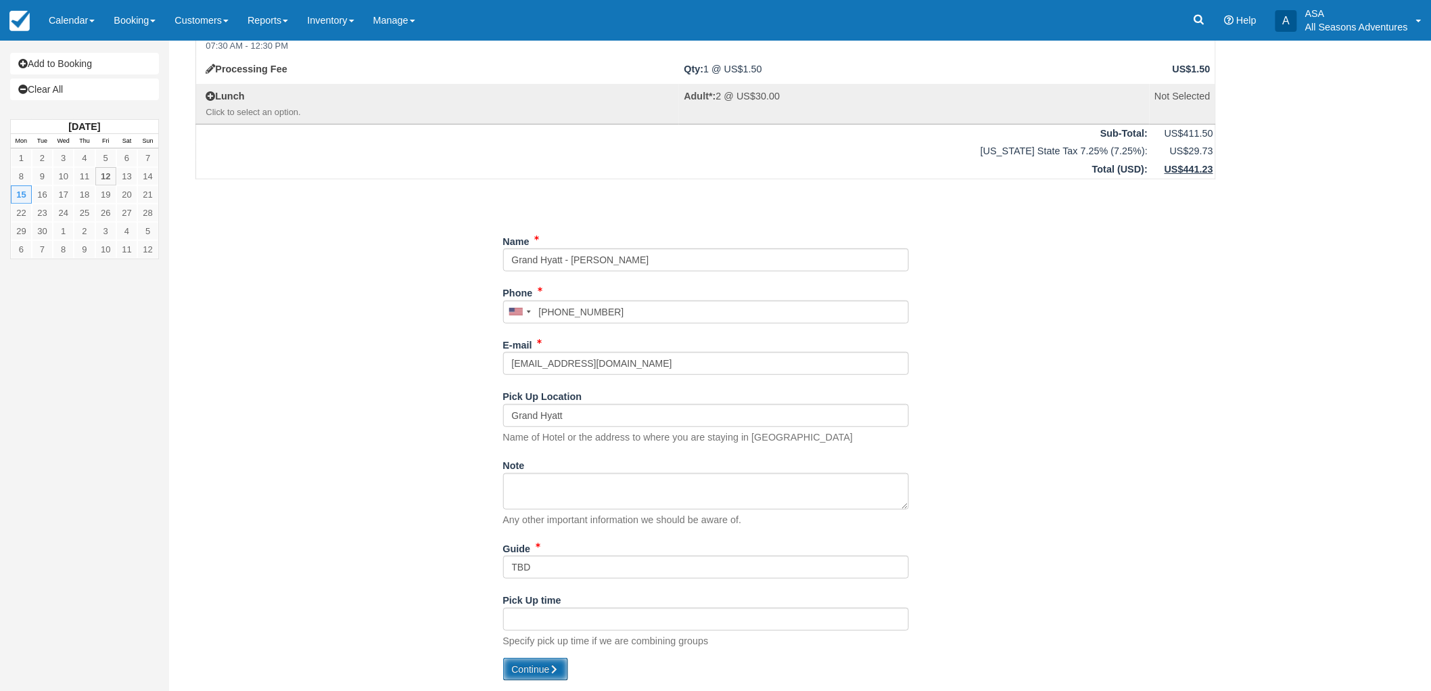
click at [531, 671] on button "Continue" at bounding box center [535, 668] width 65 height 23
type input "[PHONE_NUMBER]"
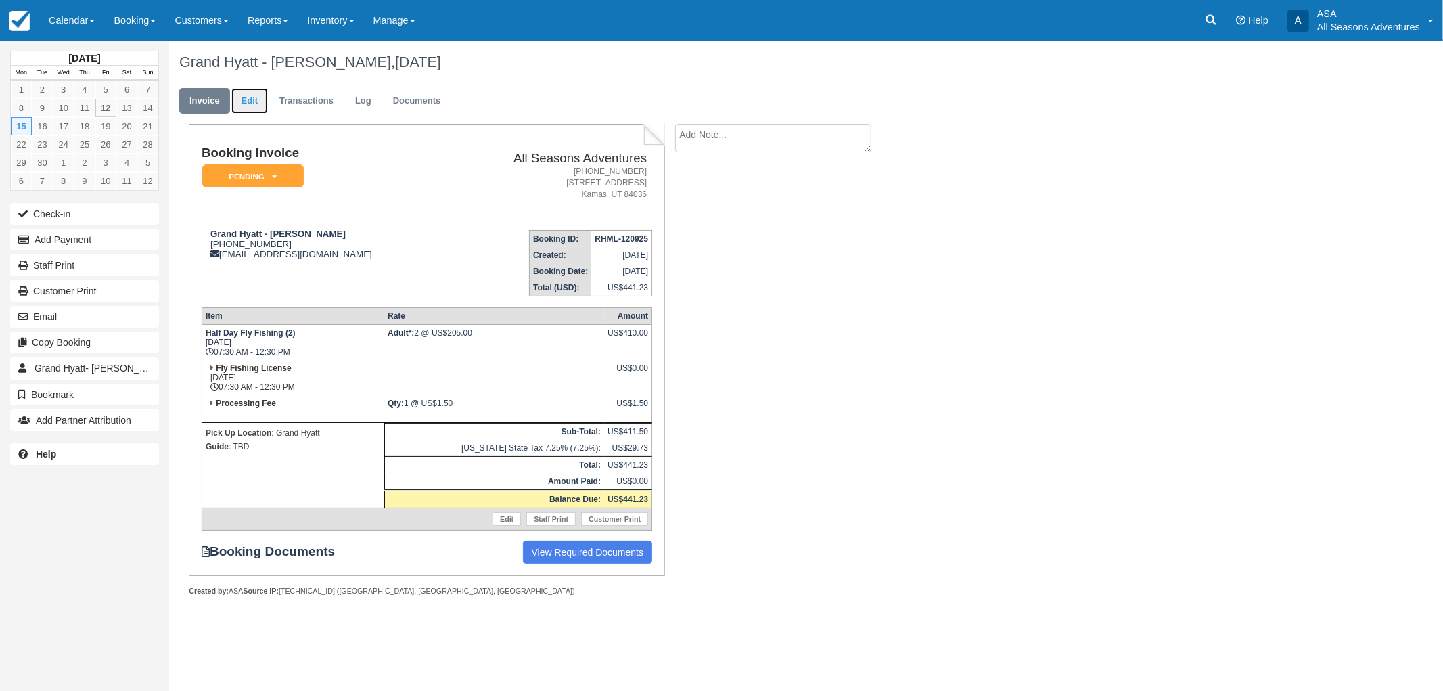
click at [267, 99] on link "Edit" at bounding box center [249, 101] width 37 height 26
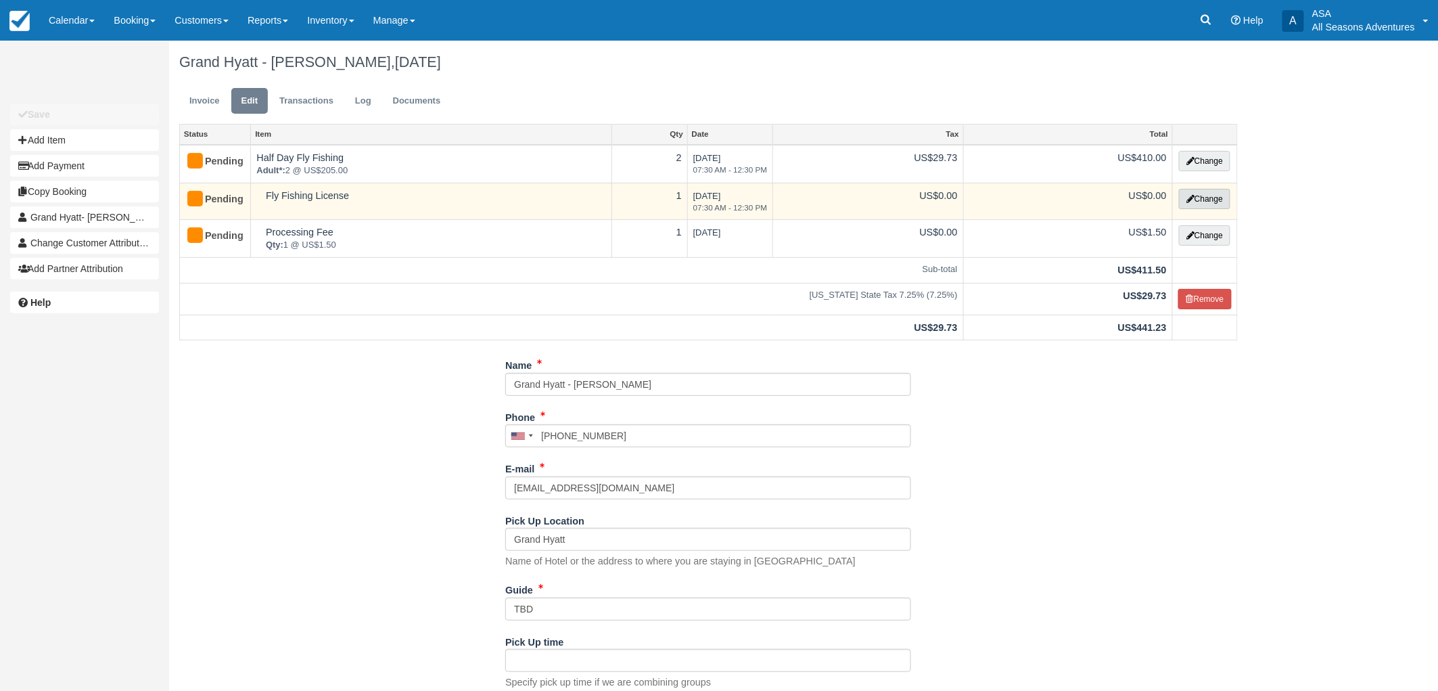
click at [1186, 198] on icon "button" at bounding box center [1190, 199] width 8 height 8
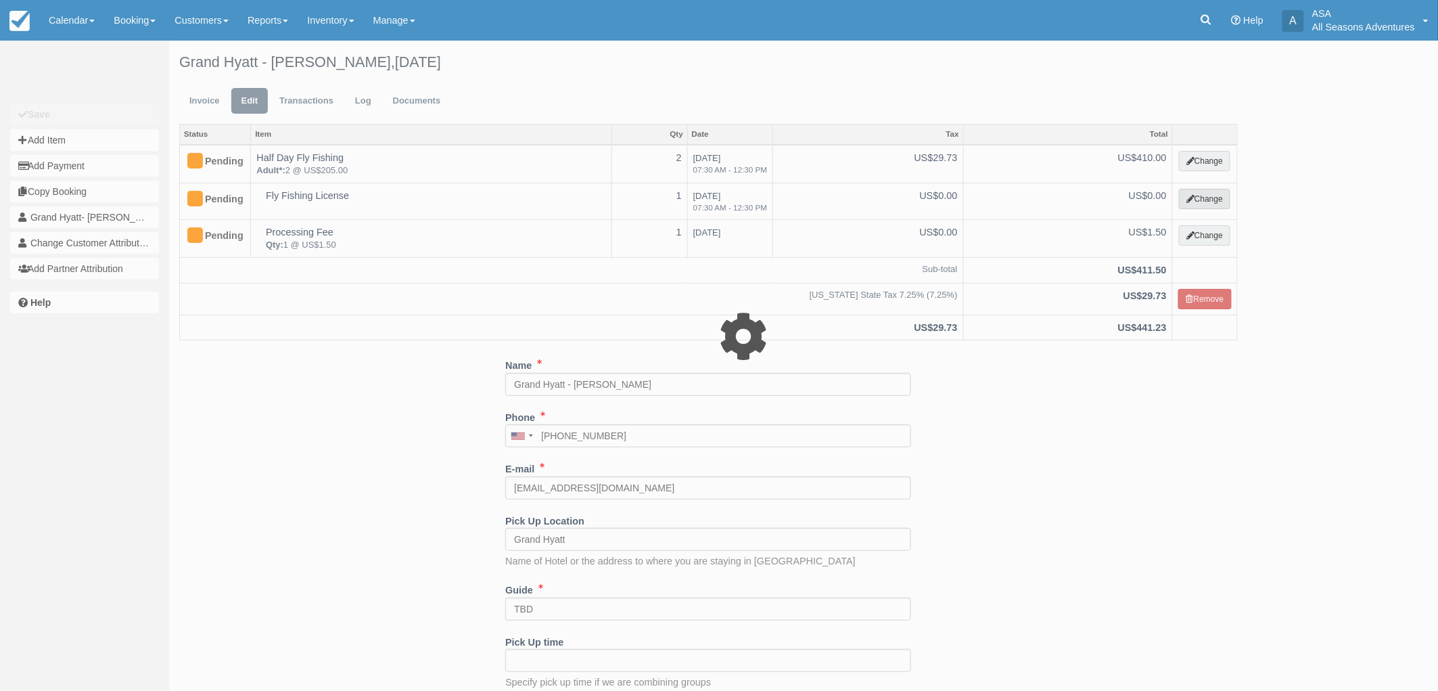
select select "8"
type input "0.00"
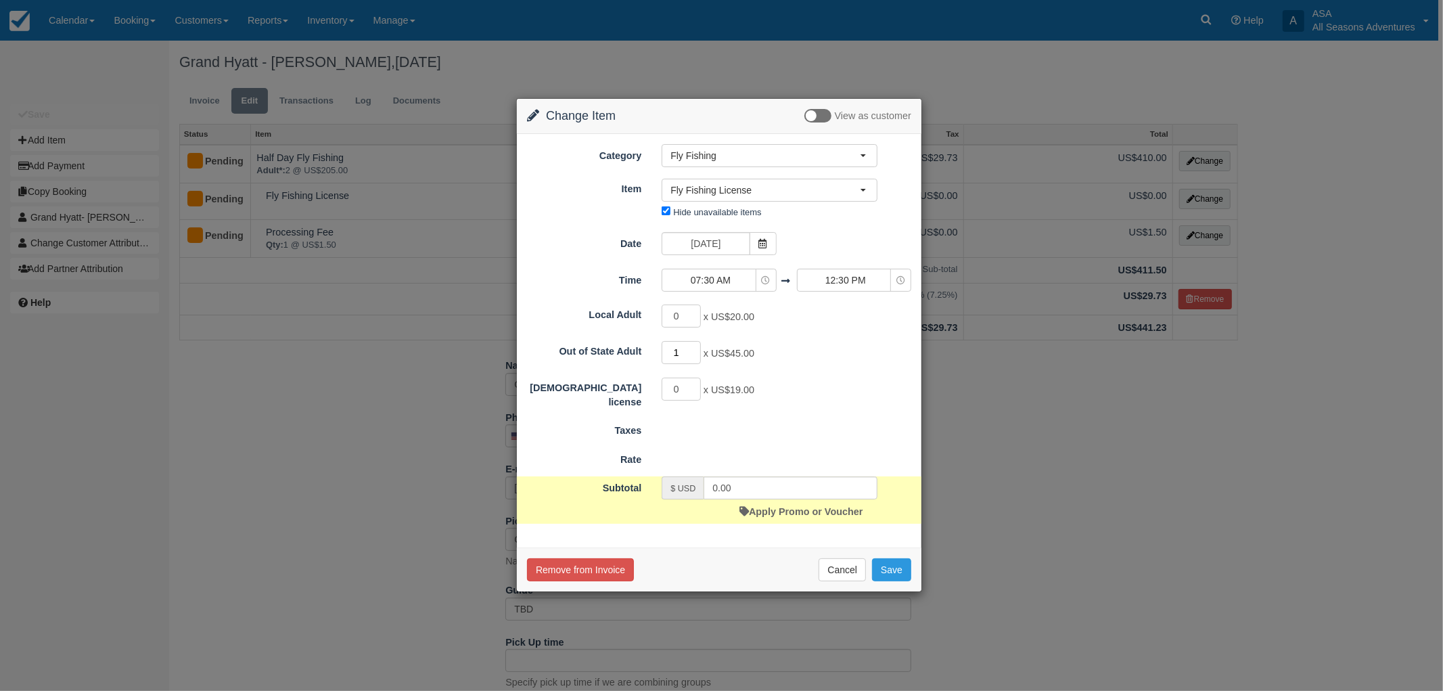
click at [695, 346] on input "1" at bounding box center [680, 352] width 39 height 23
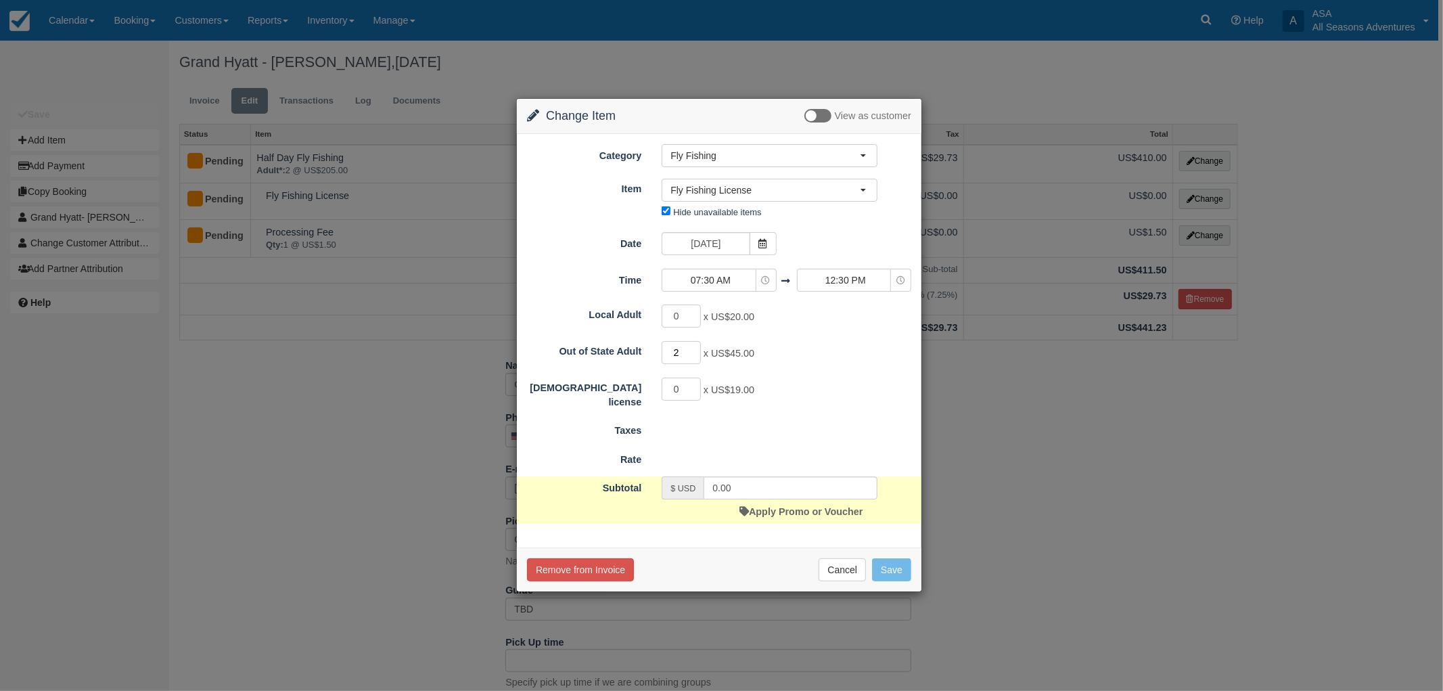
type input "2"
click at [695, 346] on input "2" at bounding box center [680, 352] width 39 height 23
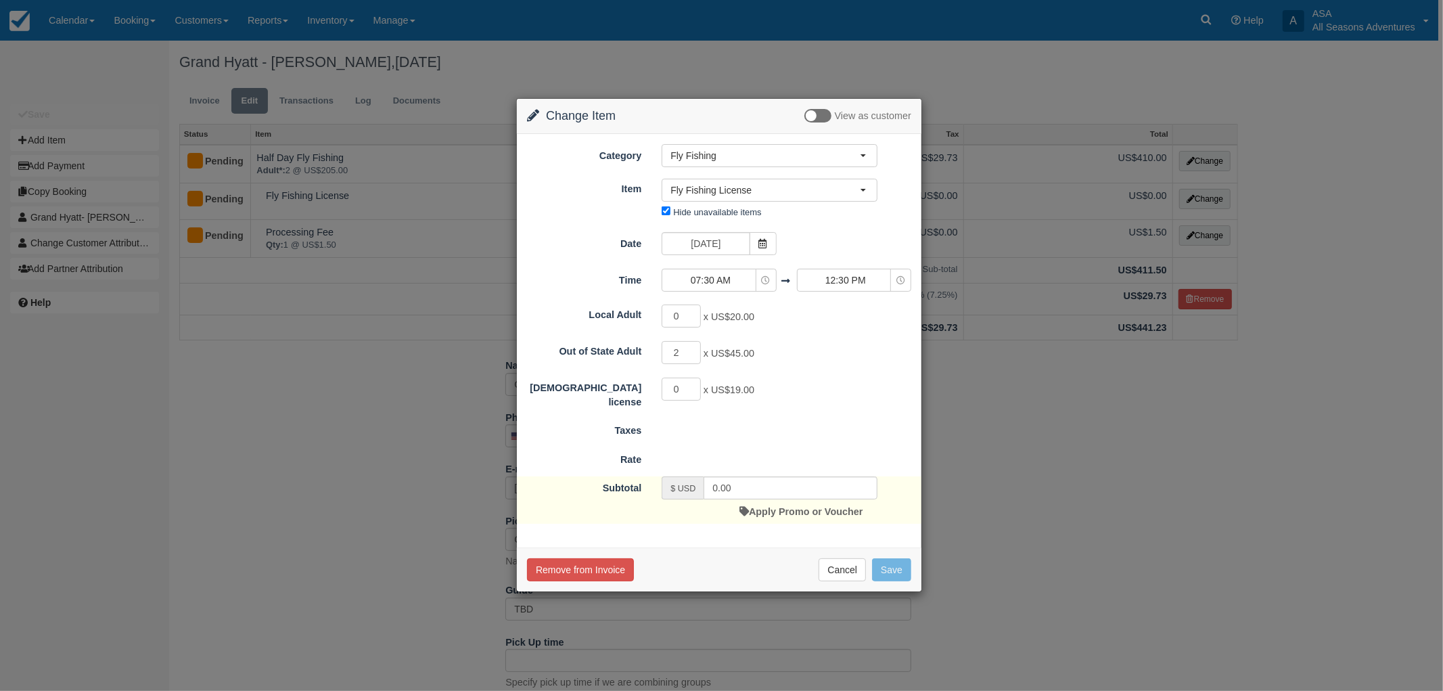
type input "90.00"
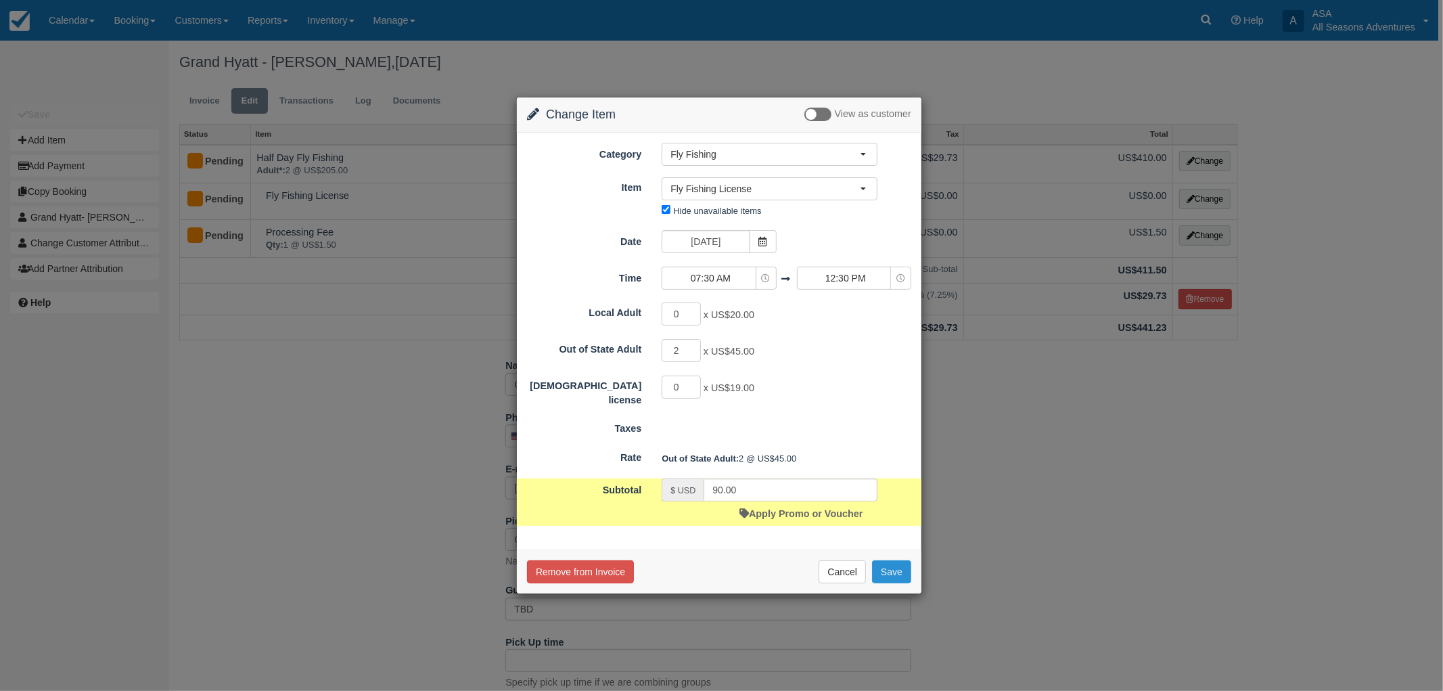
click at [891, 572] on button "Save" at bounding box center [891, 571] width 39 height 23
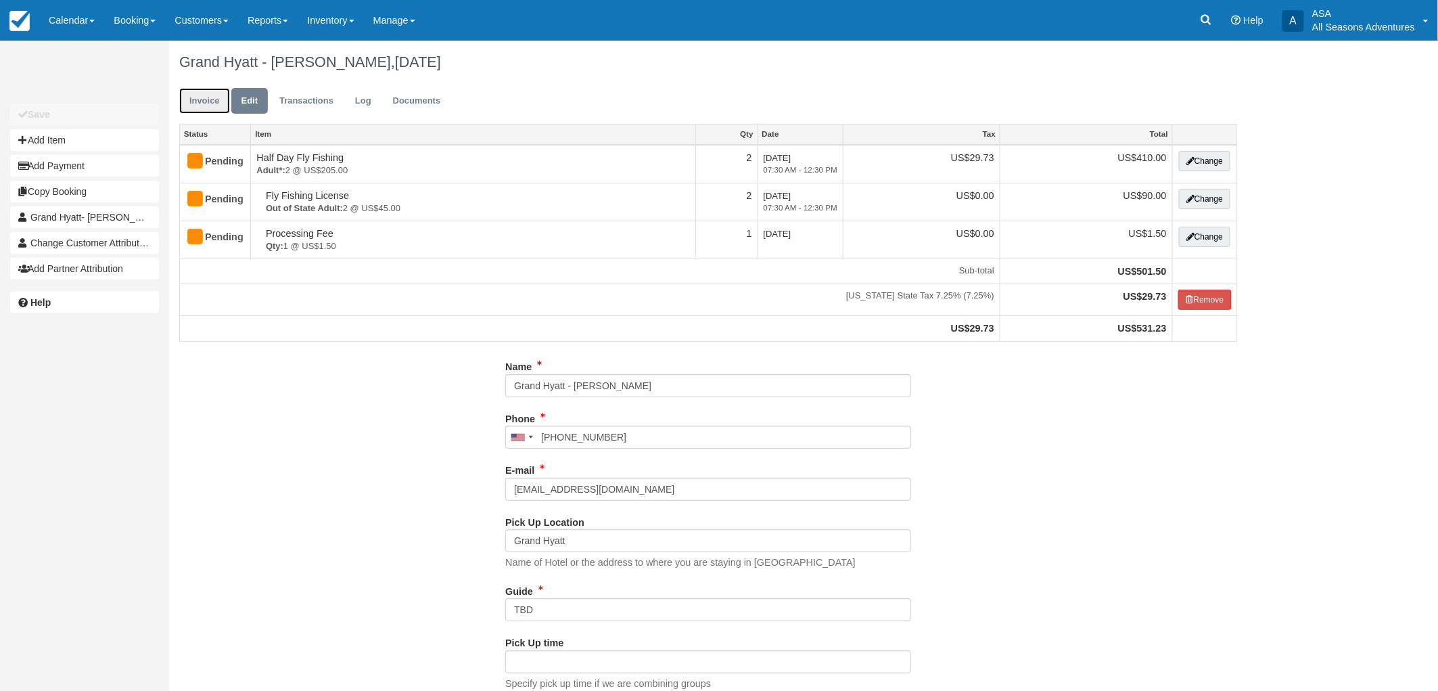
click at [207, 101] on link "Invoice" at bounding box center [204, 101] width 51 height 26
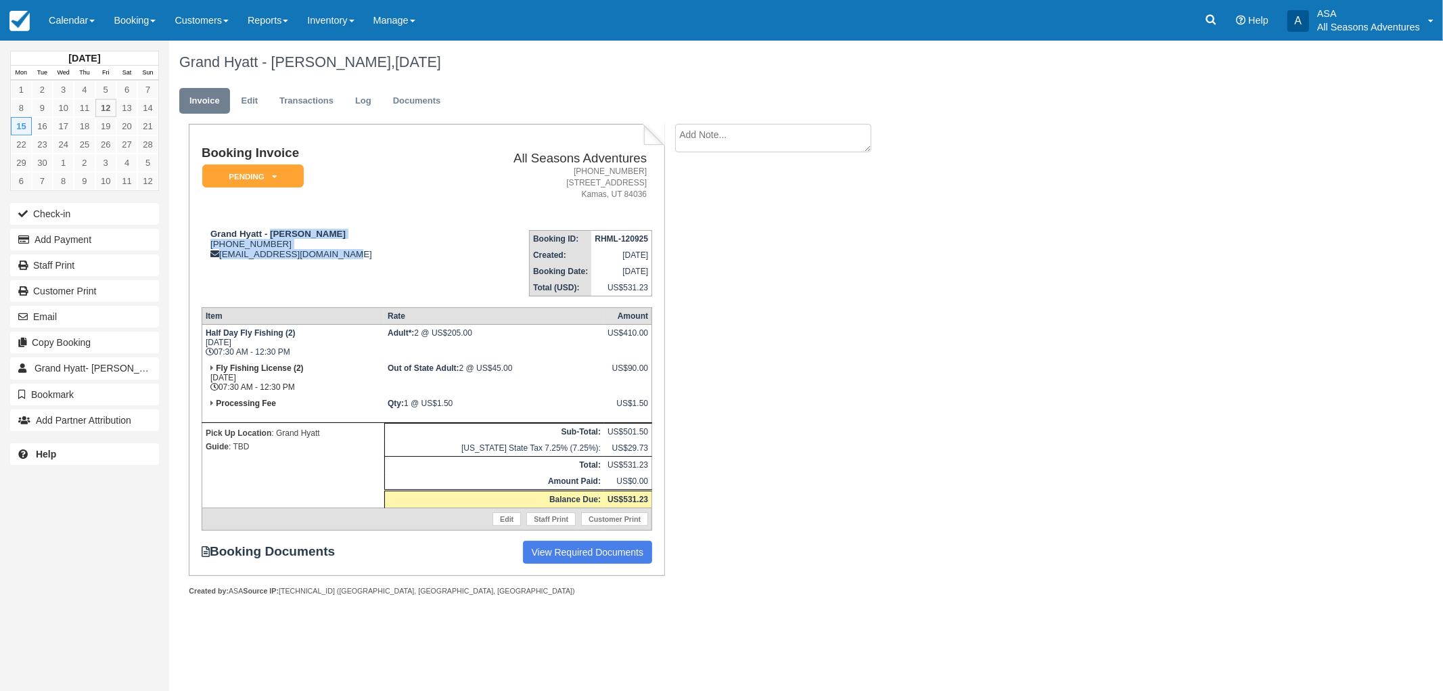
drag, startPoint x: 269, startPoint y: 233, endPoint x: 348, endPoint y: 264, distance: 84.2
click at [348, 264] on td "Grand Hyatt - [PERSON_NAME] [PHONE_NUMBER] [EMAIL_ADDRESS][DOMAIN_NAME]" at bounding box center [324, 257] width 244 height 77
drag, startPoint x: 346, startPoint y: 259, endPoint x: 212, endPoint y: 233, distance: 136.5
click at [212, 233] on div "Grand Hyatt - [PERSON_NAME] [PHONE_NUMBER] [EMAIL_ADDRESS][DOMAIN_NAME]" at bounding box center [324, 244] width 244 height 30
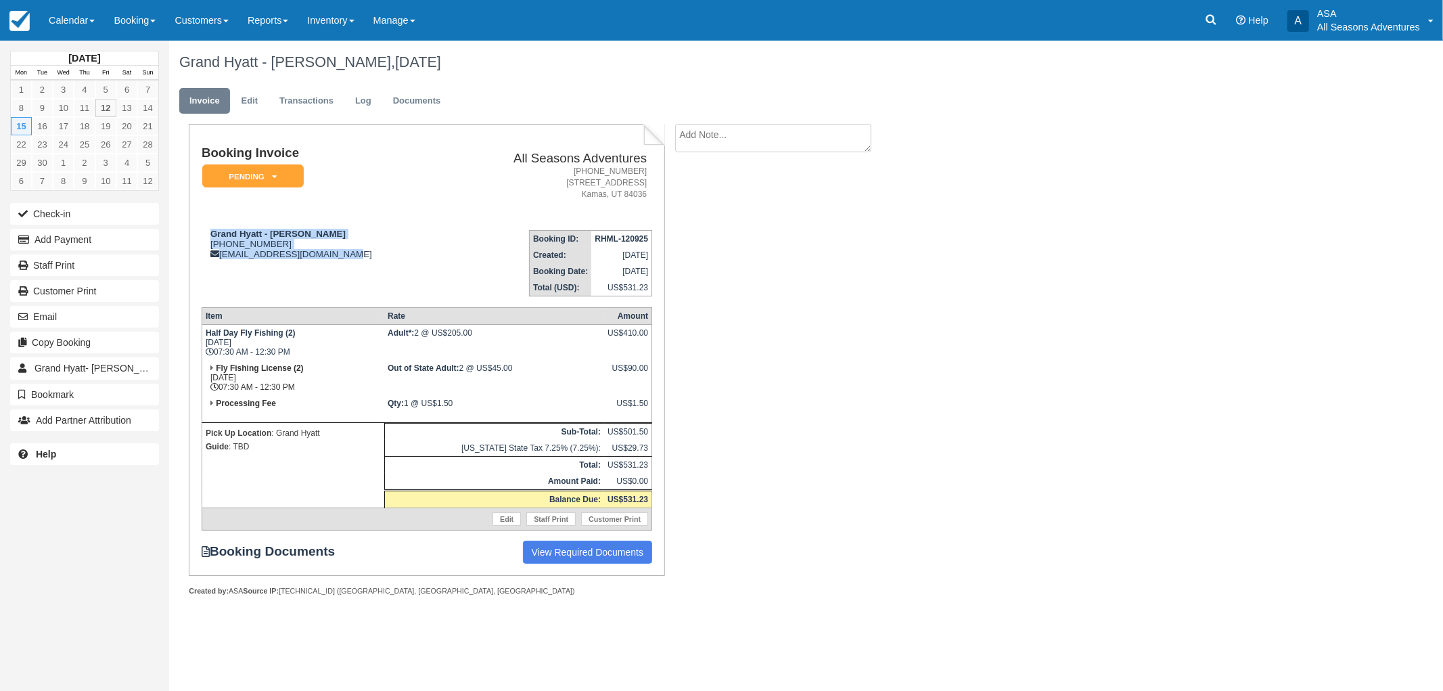
click at [223, 266] on td "Grand Hyatt - [PERSON_NAME] [PHONE_NUMBER] [EMAIL_ADDRESS][DOMAIN_NAME]" at bounding box center [324, 257] width 244 height 77
click at [118, 237] on button "Add Payment" at bounding box center [84, 240] width 149 height 22
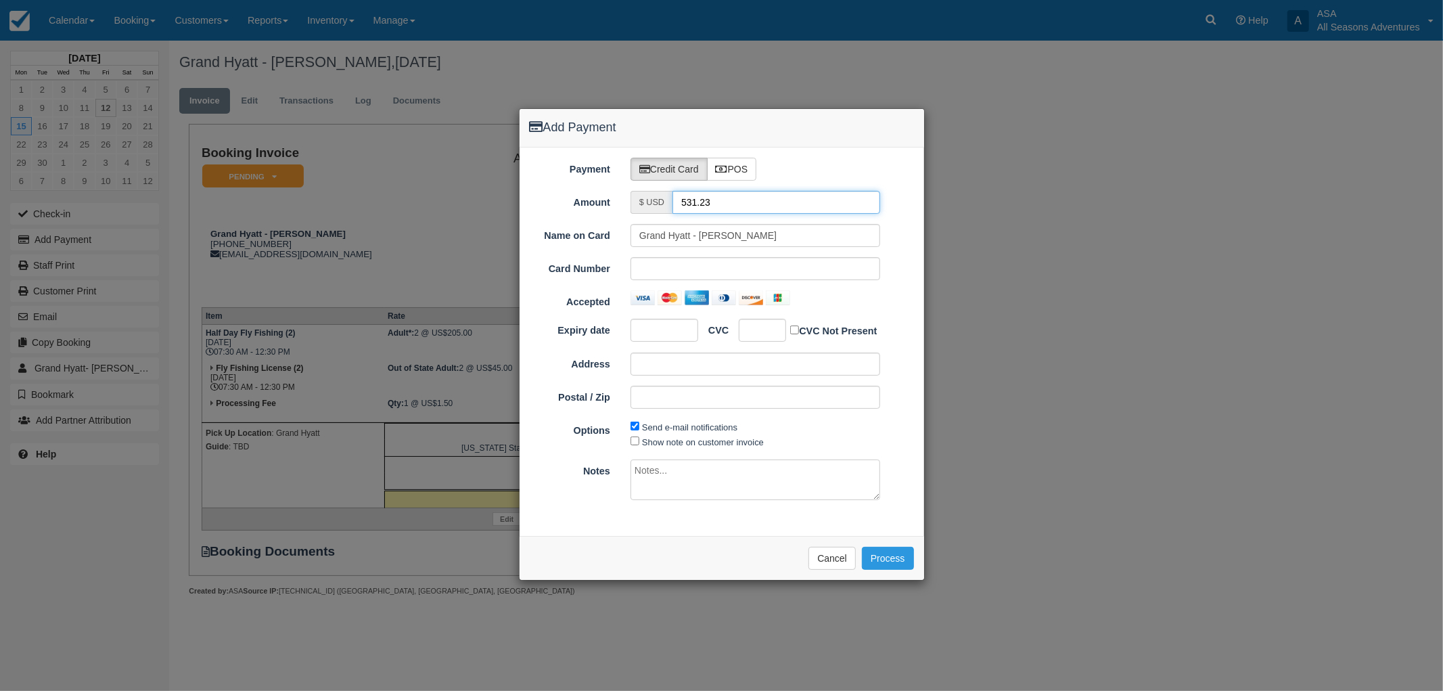
click at [705, 199] on input "531.23" at bounding box center [776, 202] width 208 height 23
type input "1.50"
click at [814, 312] on div "Name on Card Grand Hyatt - Eric Maupin Card Number Accepted Expiry date CVC CVC…" at bounding box center [722, 321] width 384 height 195
click at [807, 300] on div at bounding box center [755, 297] width 250 height 15
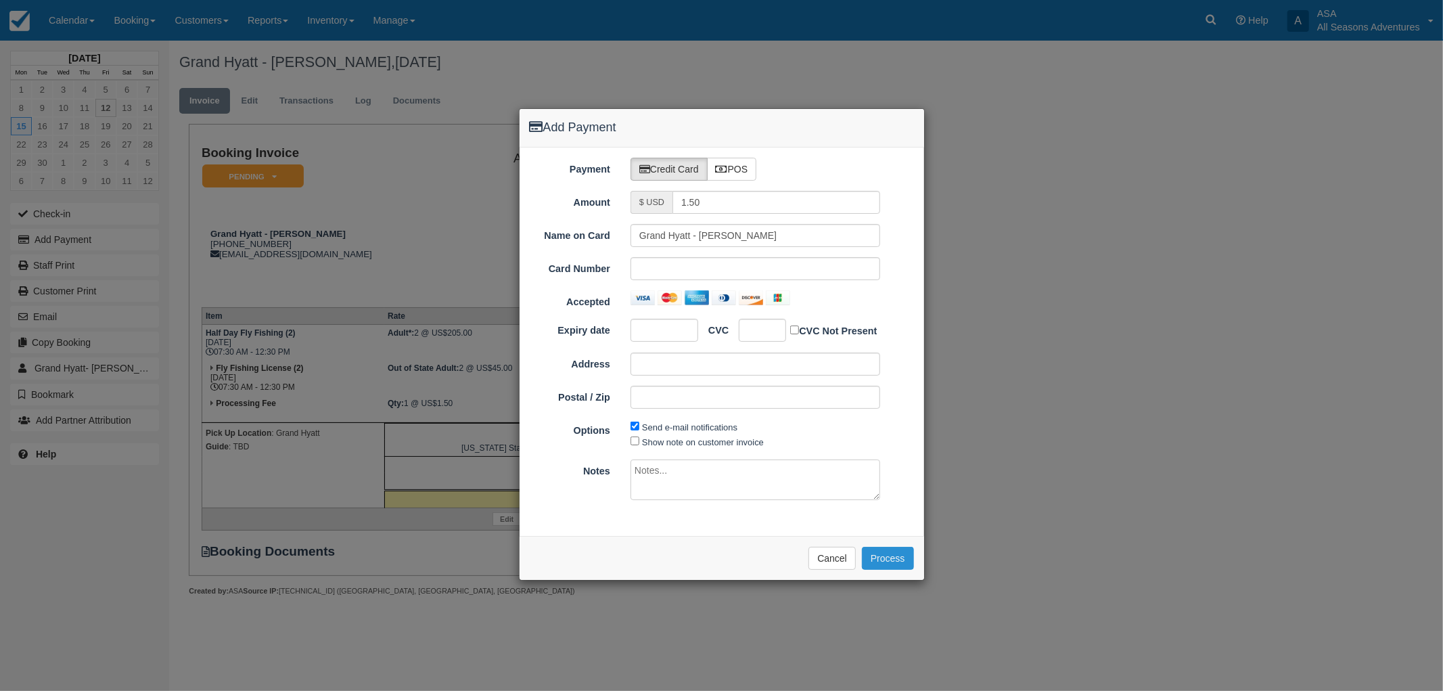
click at [898, 550] on button "Process" at bounding box center [888, 557] width 52 height 23
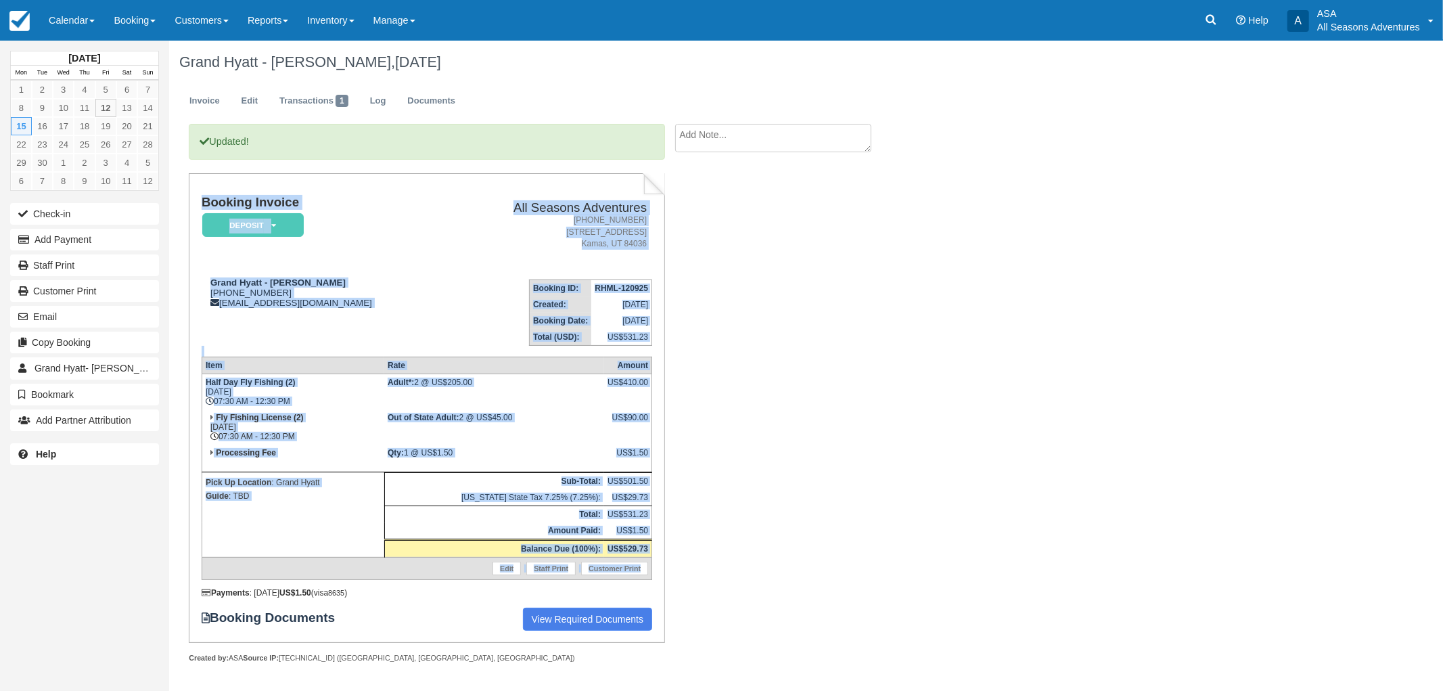
drag, startPoint x: 200, startPoint y: 194, endPoint x: 651, endPoint y: 553, distance: 576.6
click at [651, 553] on div "Booking Invoice Deposit   Pending Reserved Paid Waiting Cancelled All Seasons A…" at bounding box center [426, 407] width 475 height 469
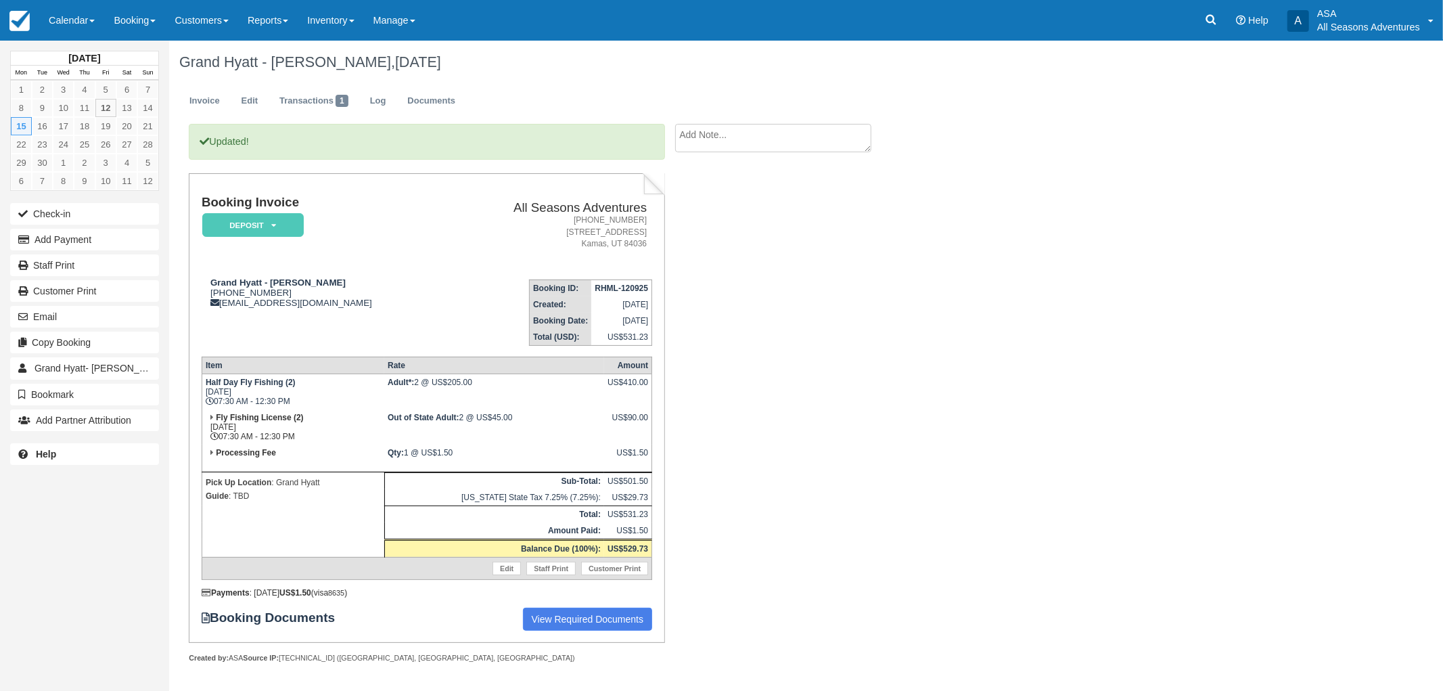
click at [718, 557] on div "Updated! Booking Invoice Deposit   Pending Reserved Paid Waiting Cancelled All …" at bounding box center [541, 408] width 744 height 568
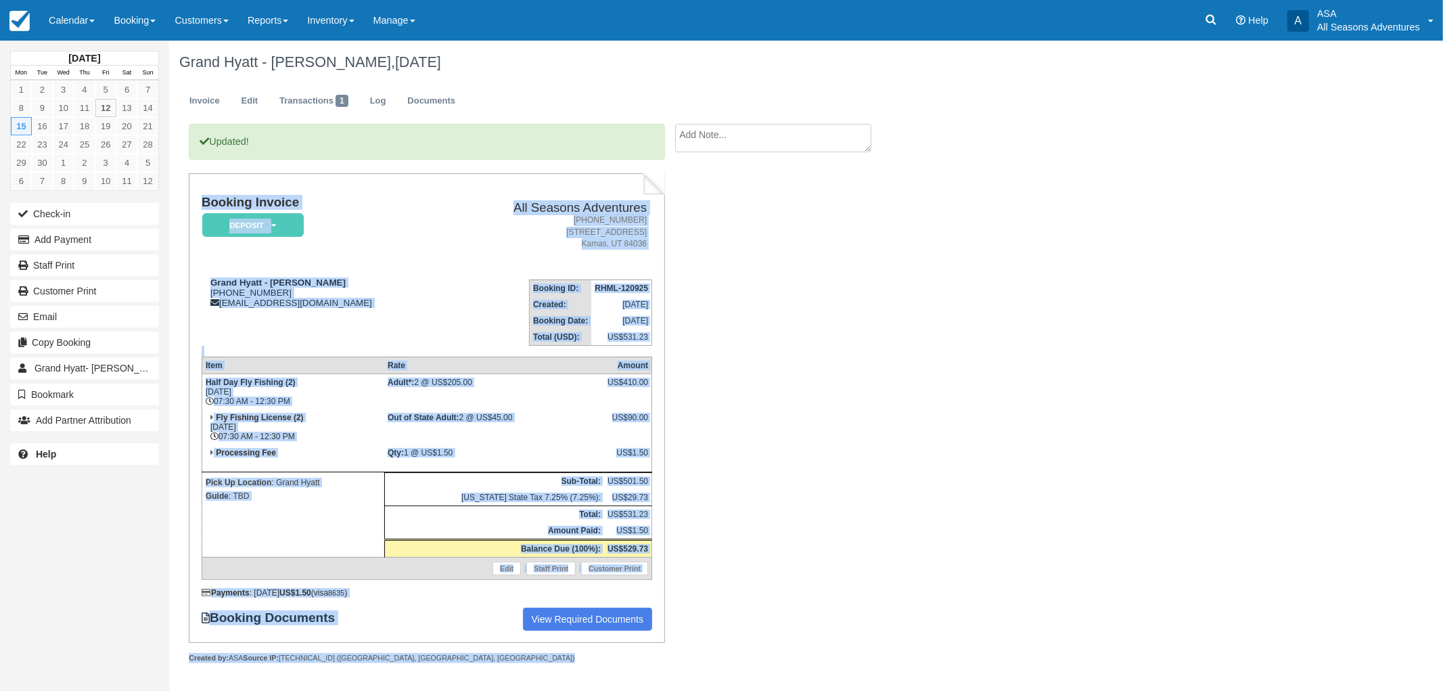
drag, startPoint x: 200, startPoint y: 198, endPoint x: 444, endPoint y: 660, distance: 522.5
click at [444, 660] on div "Updated! Booking Invoice Deposit   Pending Reserved Paid Waiting Cancelled All …" at bounding box center [426, 408] width 475 height 568
click at [442, 663] on div at bounding box center [426, 673] width 475 height 20
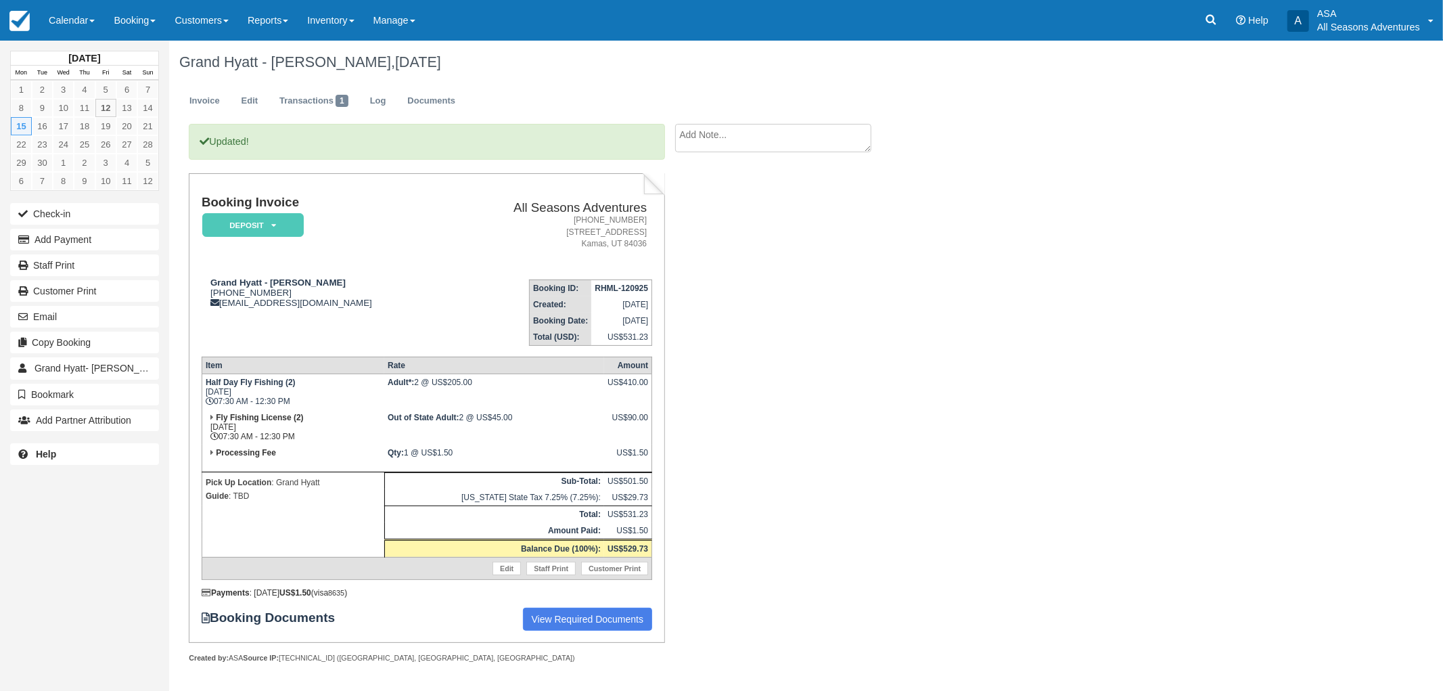
click at [274, 393] on td "Half Day Fly Fishing (2) [DATE] 07:30 AM - 12:30 PM" at bounding box center [293, 391] width 183 height 36
drag, startPoint x: 225, startPoint y: 42, endPoint x: 224, endPoint y: 75, distance: 33.2
click at [225, 43] on div "Grand Hyatt - [PERSON_NAME], [DATE]" at bounding box center [710, 62] width 1082 height 43
click at [224, 75] on div "Grand Hyatt - [PERSON_NAME], [DATE]" at bounding box center [710, 62] width 1082 height 43
click at [221, 62] on h1 "Grand Hyatt - [PERSON_NAME], [DATE]" at bounding box center [710, 62] width 1062 height 16
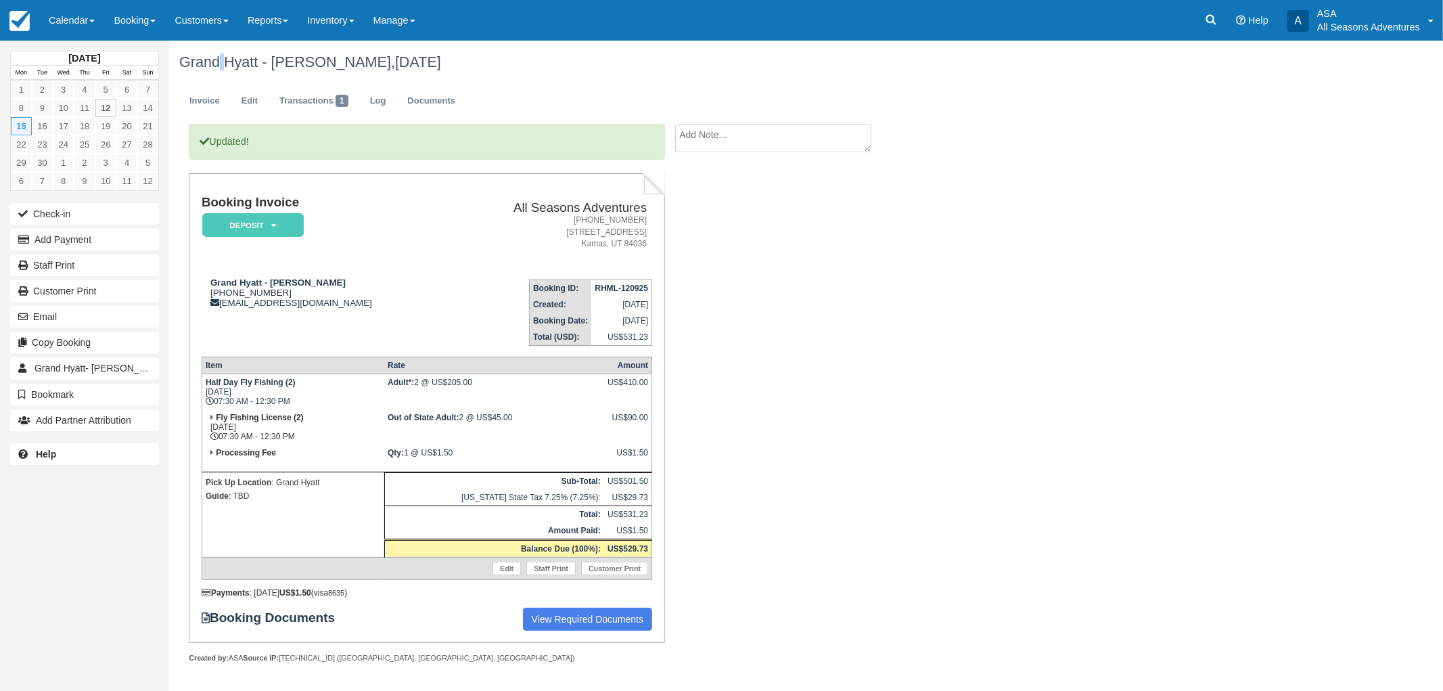
click at [221, 62] on h1 "Grand Hyatt - [PERSON_NAME], [DATE]" at bounding box center [710, 62] width 1062 height 16
click at [206, 55] on h1 "Grand Hyatt - [PERSON_NAME], [DATE]" at bounding box center [710, 62] width 1062 height 16
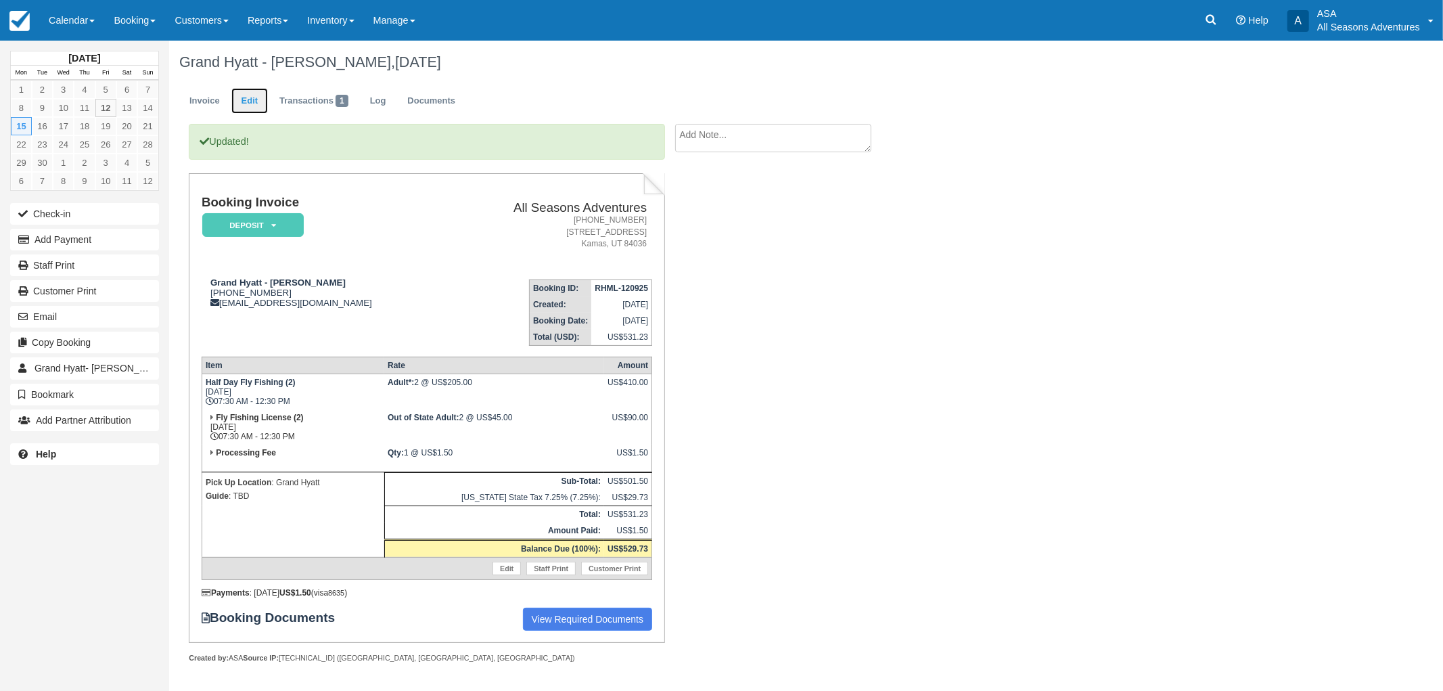
click at [264, 95] on link "Edit" at bounding box center [249, 101] width 37 height 26
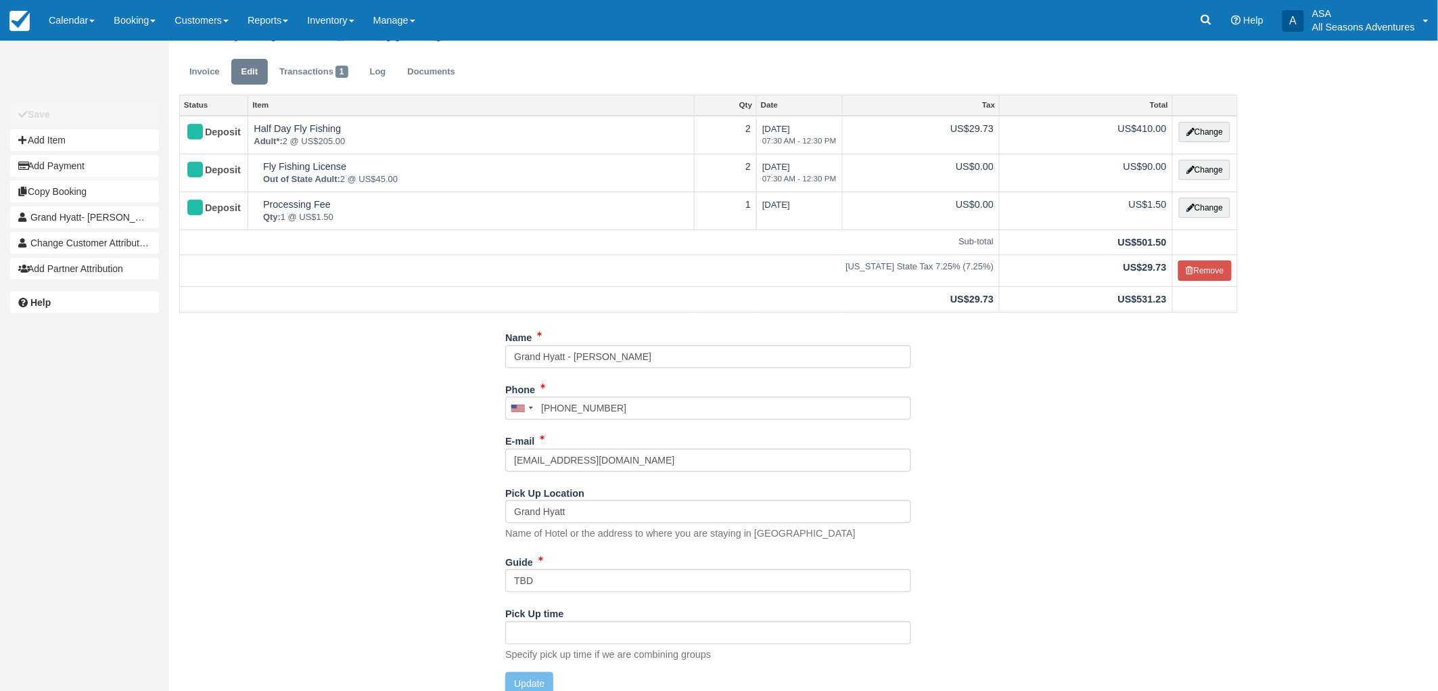
scroll to position [43, 0]
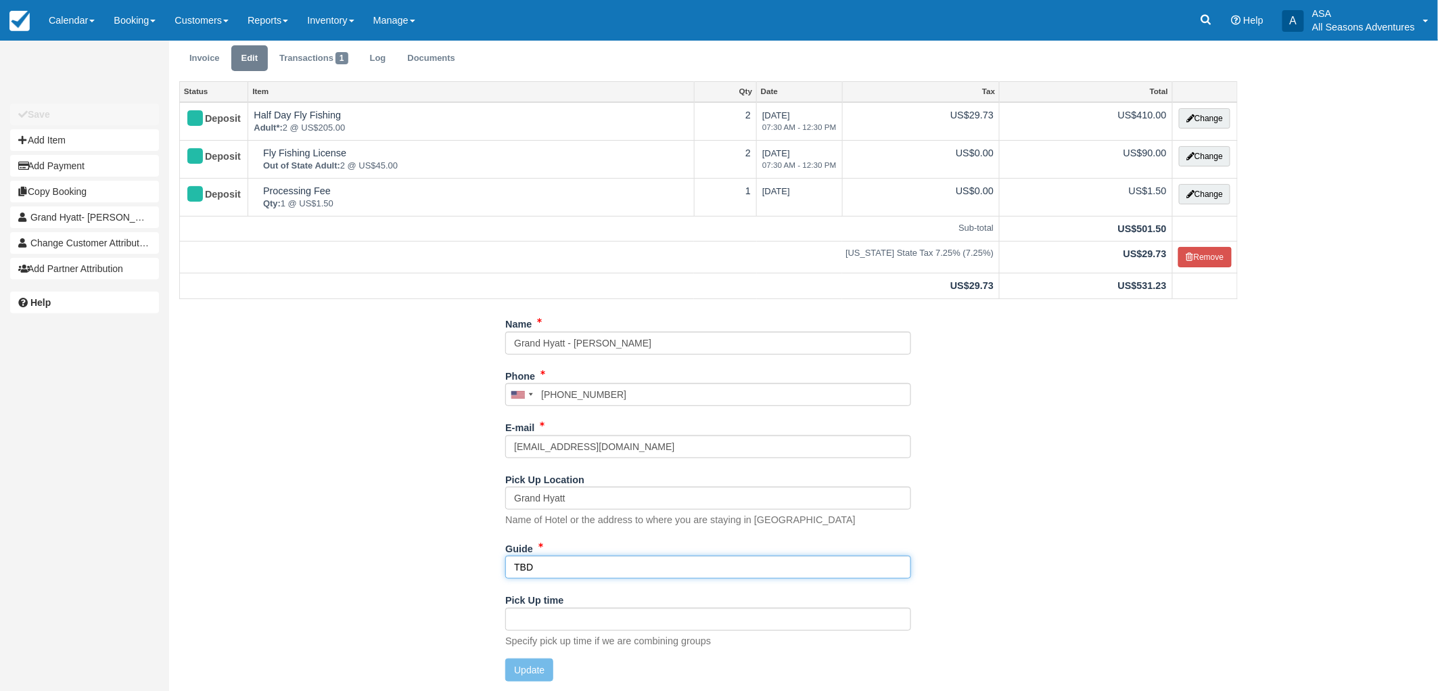
click at [565, 556] on input "TBD" at bounding box center [708, 566] width 406 height 23
type input "Chris?"
click at [534, 678] on button "Update" at bounding box center [529, 669] width 48 height 23
type input "+15138187232"
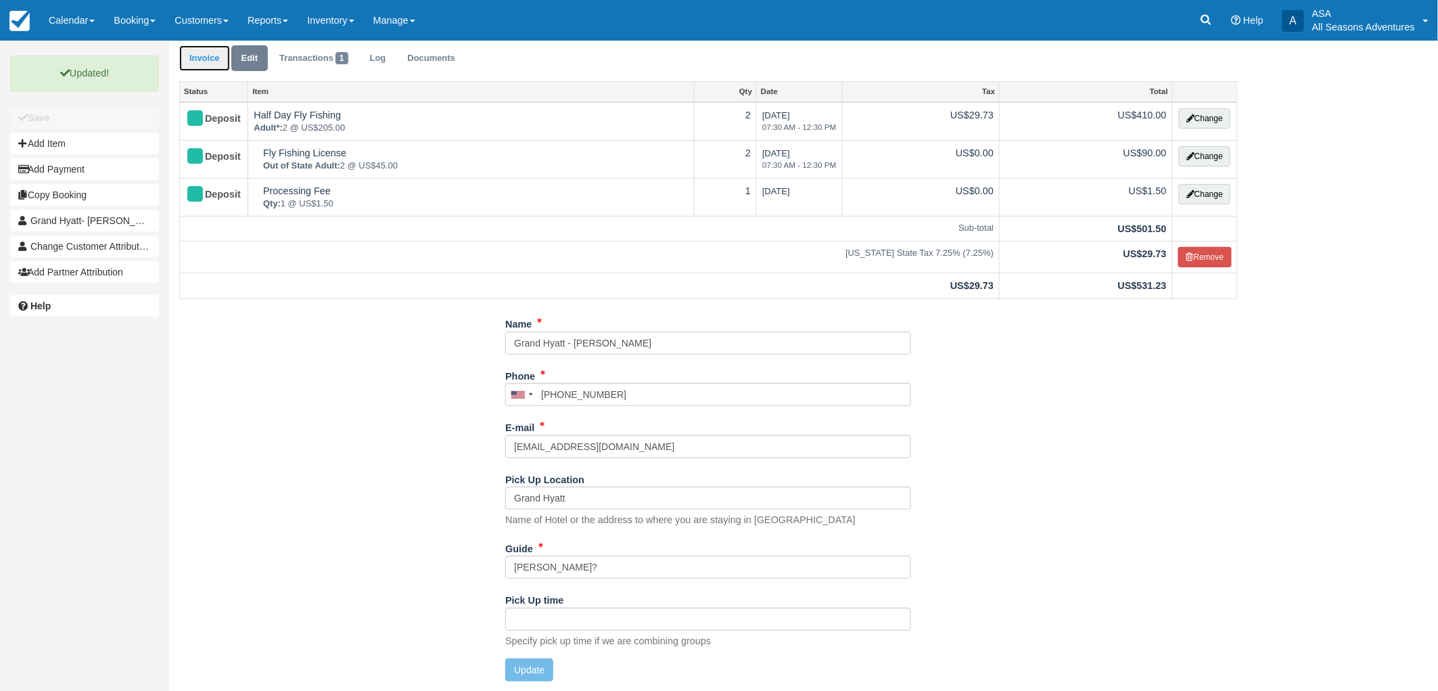
click at [225, 57] on link "Invoice" at bounding box center [204, 58] width 51 height 26
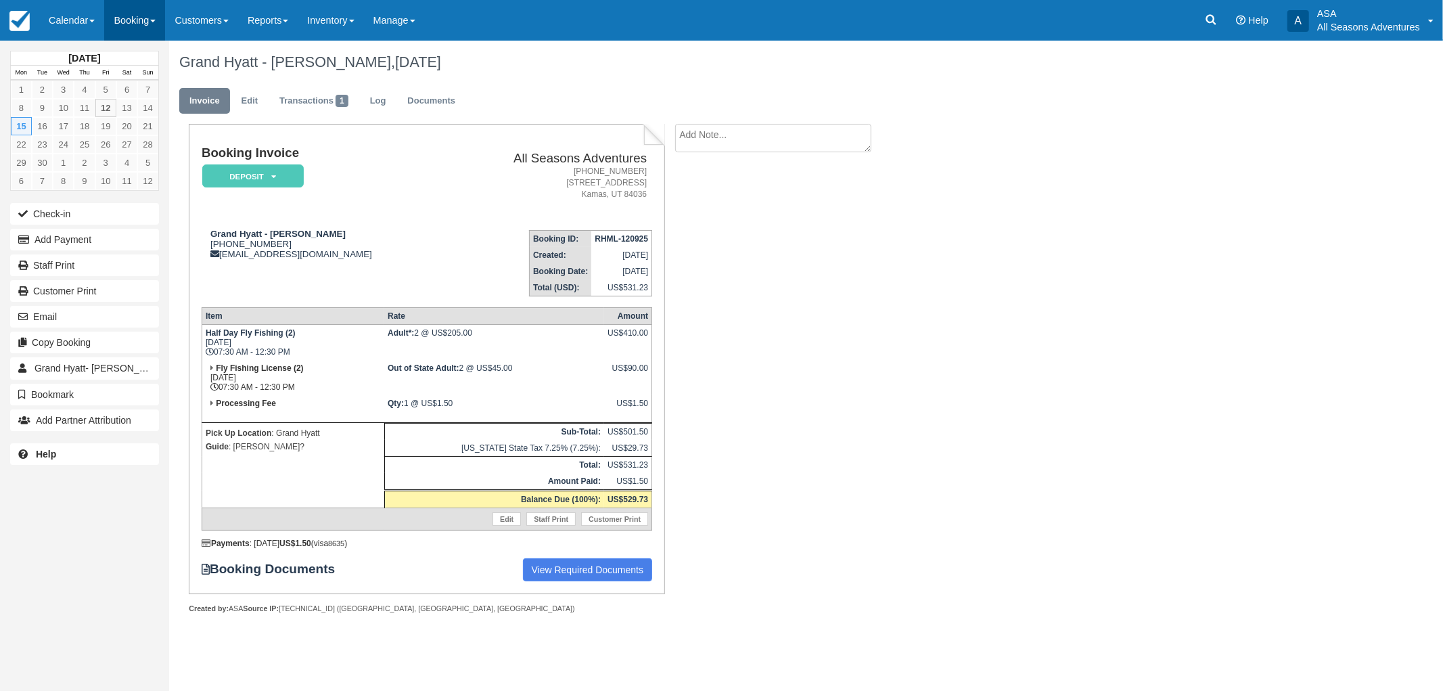
click at [129, 12] on link "Booking" at bounding box center [134, 20] width 61 height 41
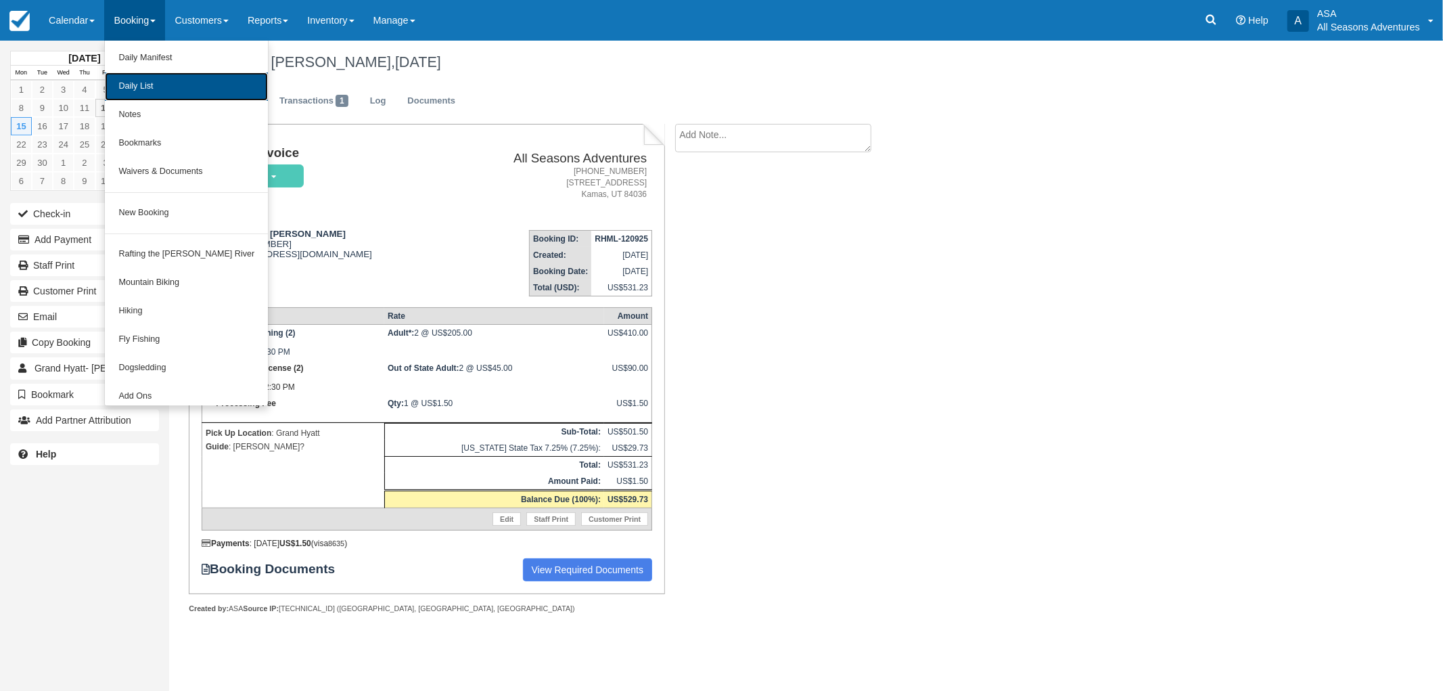
click at [161, 80] on link "Daily List" at bounding box center [186, 86] width 163 height 28
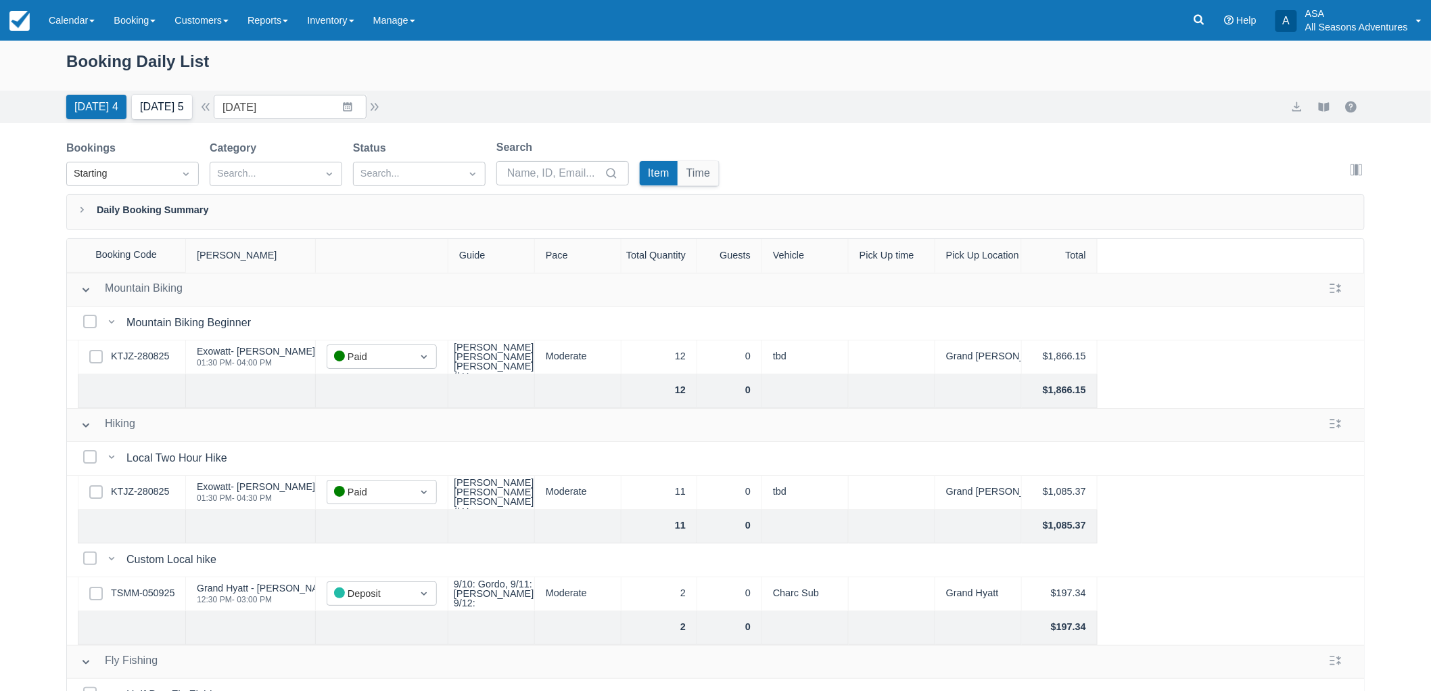
click at [157, 105] on button "[DATE] 5" at bounding box center [162, 107] width 60 height 24
type input "[DATE]"
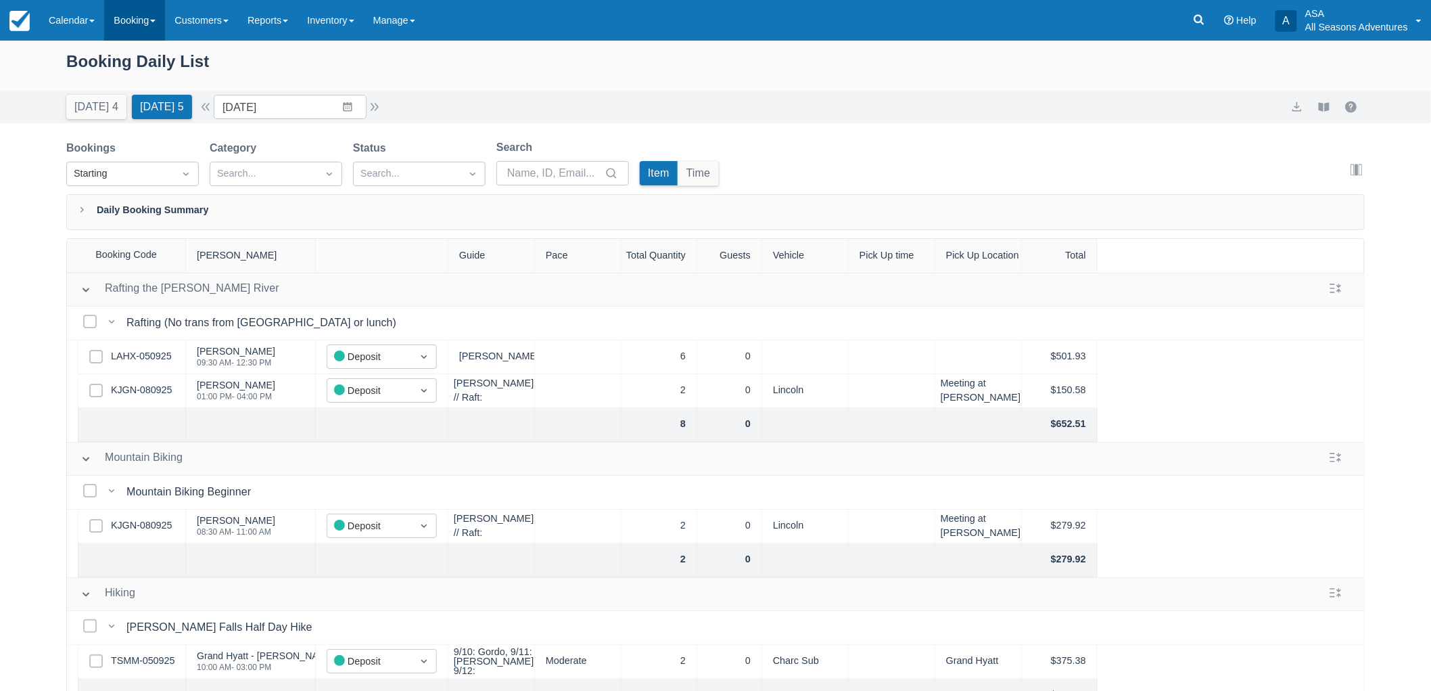
click at [136, 5] on link "Booking" at bounding box center [134, 20] width 61 height 41
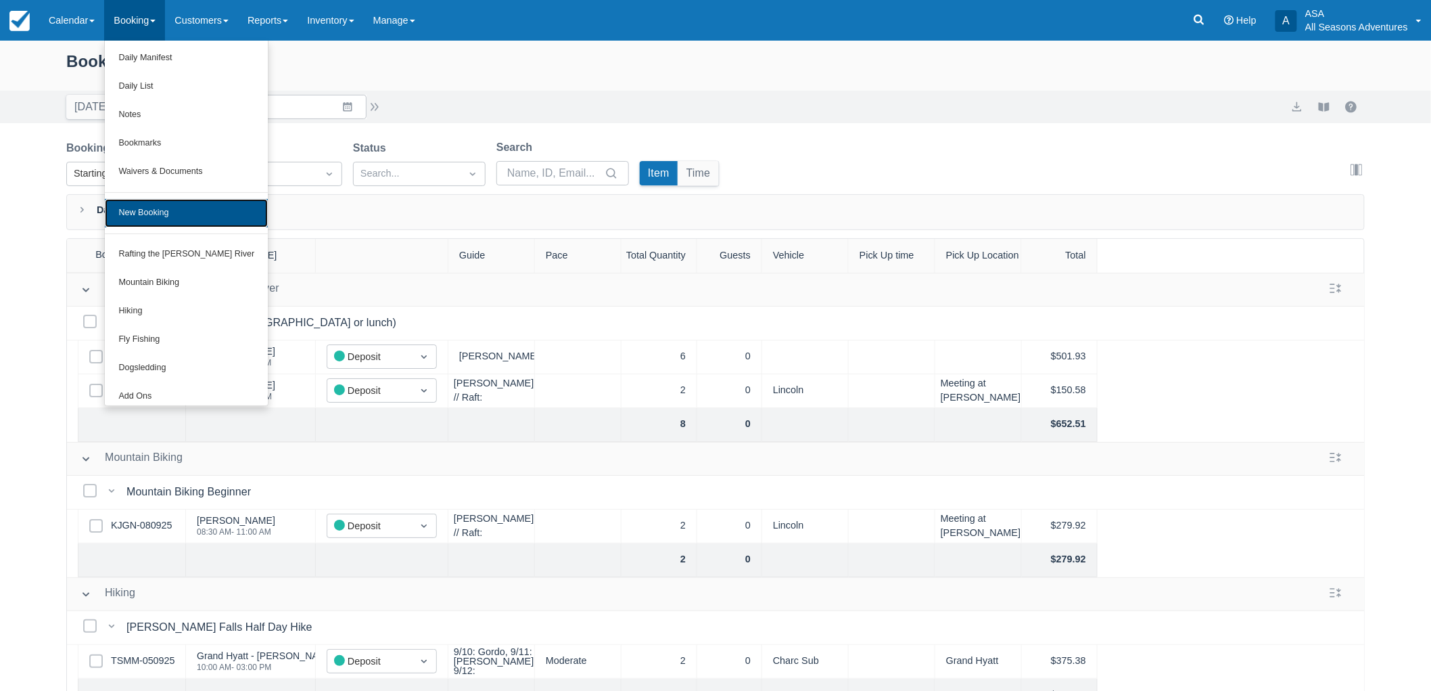
click at [164, 220] on link "New Booking" at bounding box center [186, 213] width 163 height 28
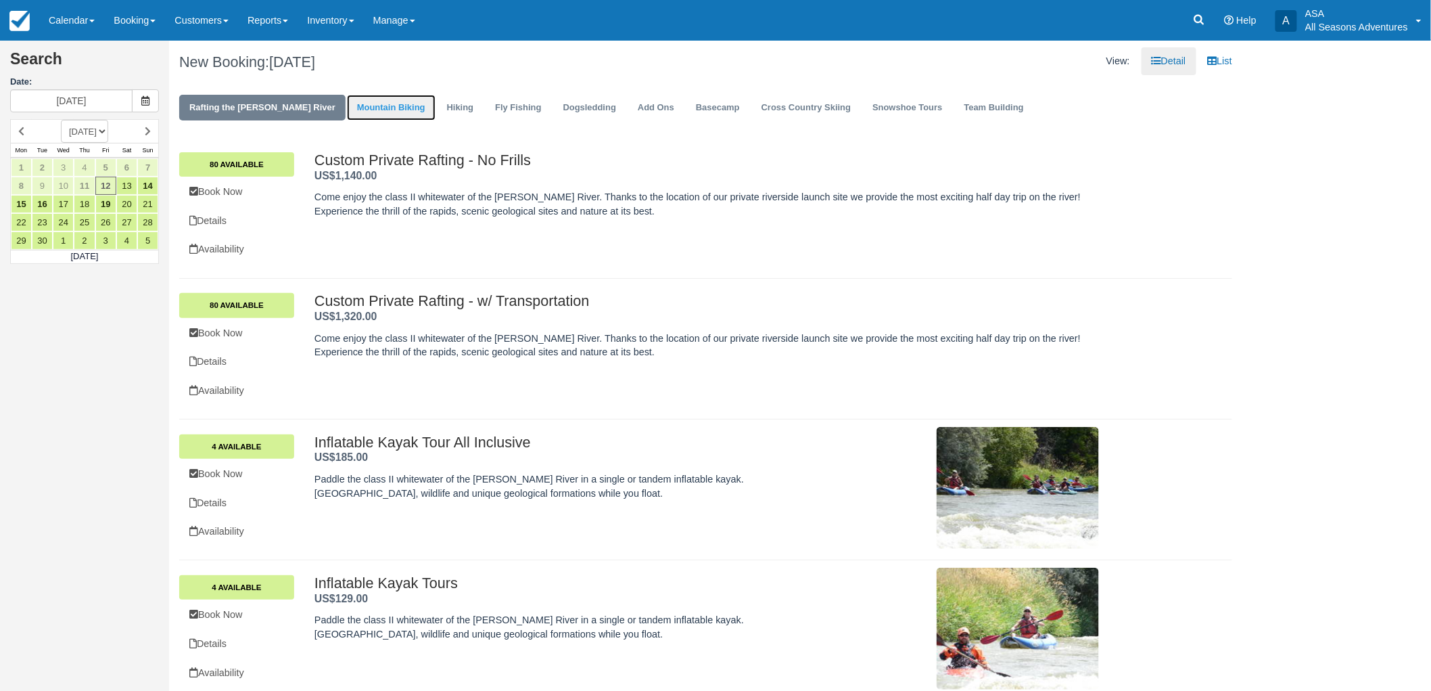
click at [359, 97] on link "Mountain Biking" at bounding box center [391, 108] width 89 height 26
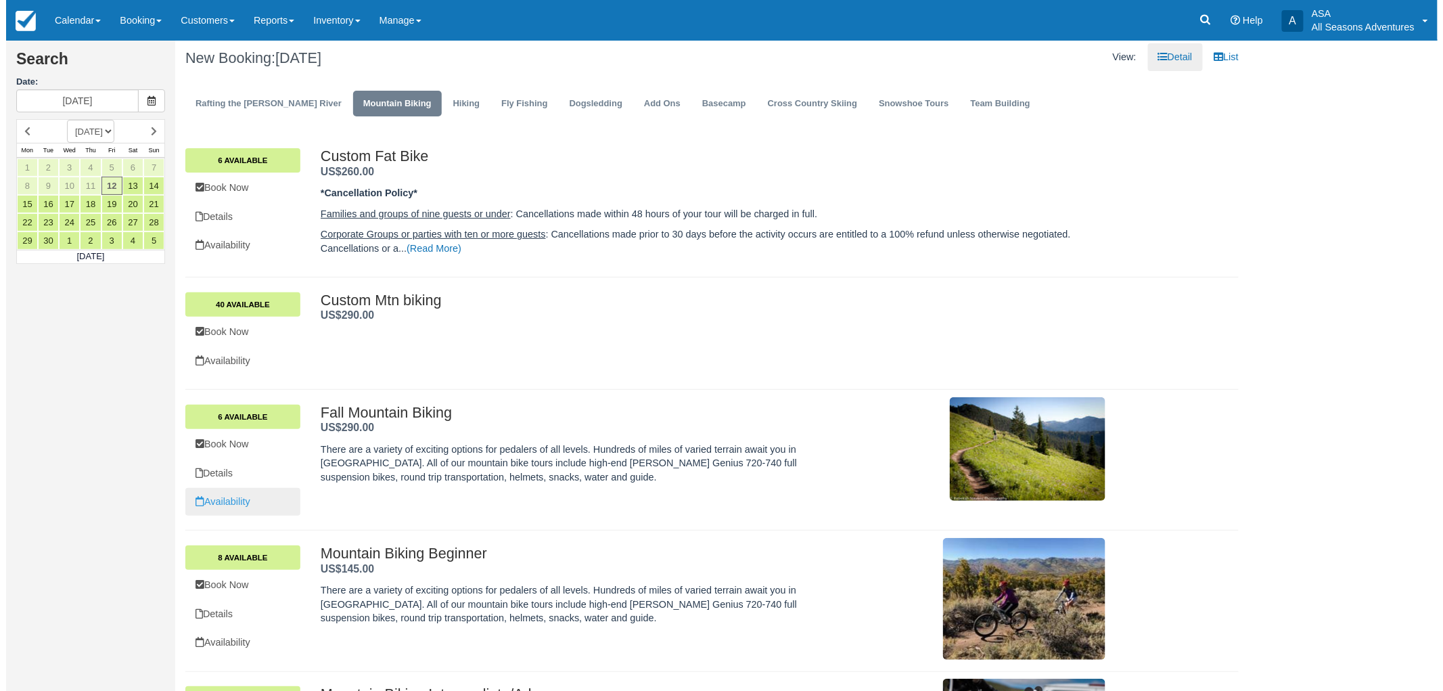
scroll to position [126, 0]
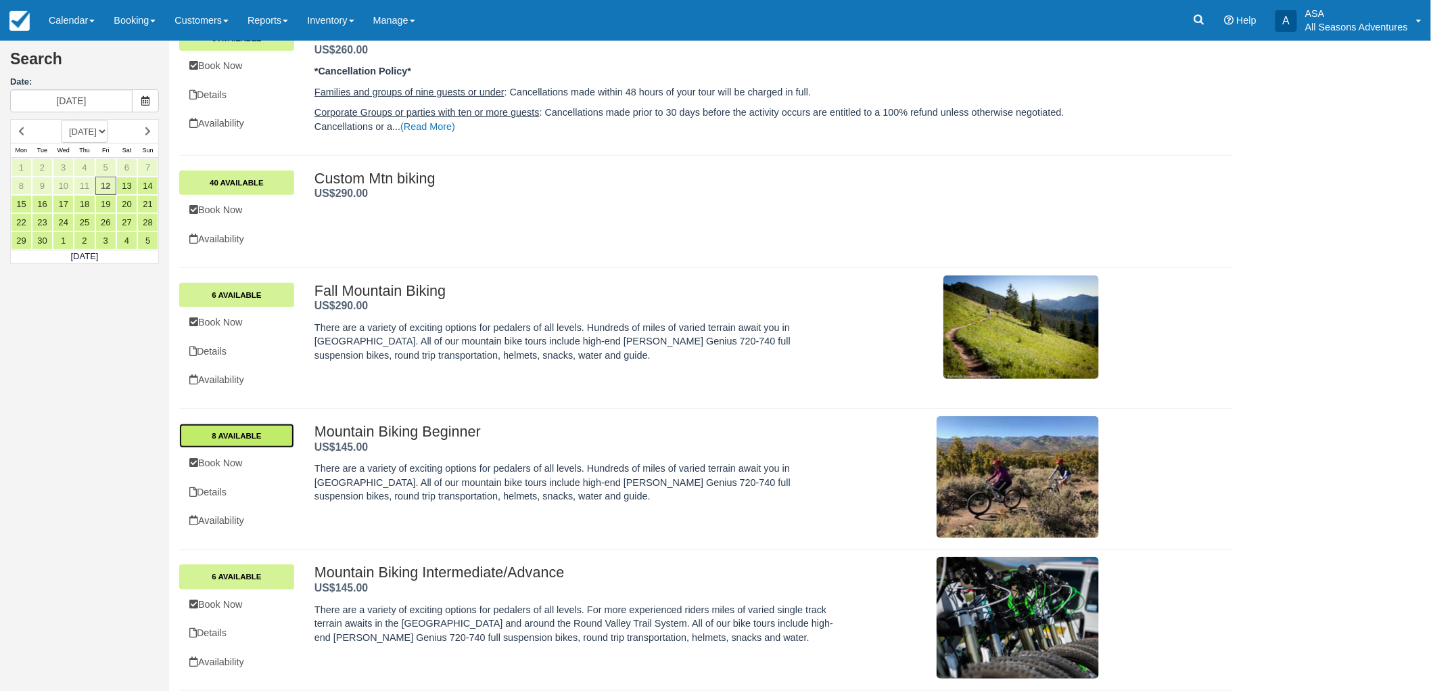
click at [254, 438] on link "8 Available" at bounding box center [236, 435] width 115 height 24
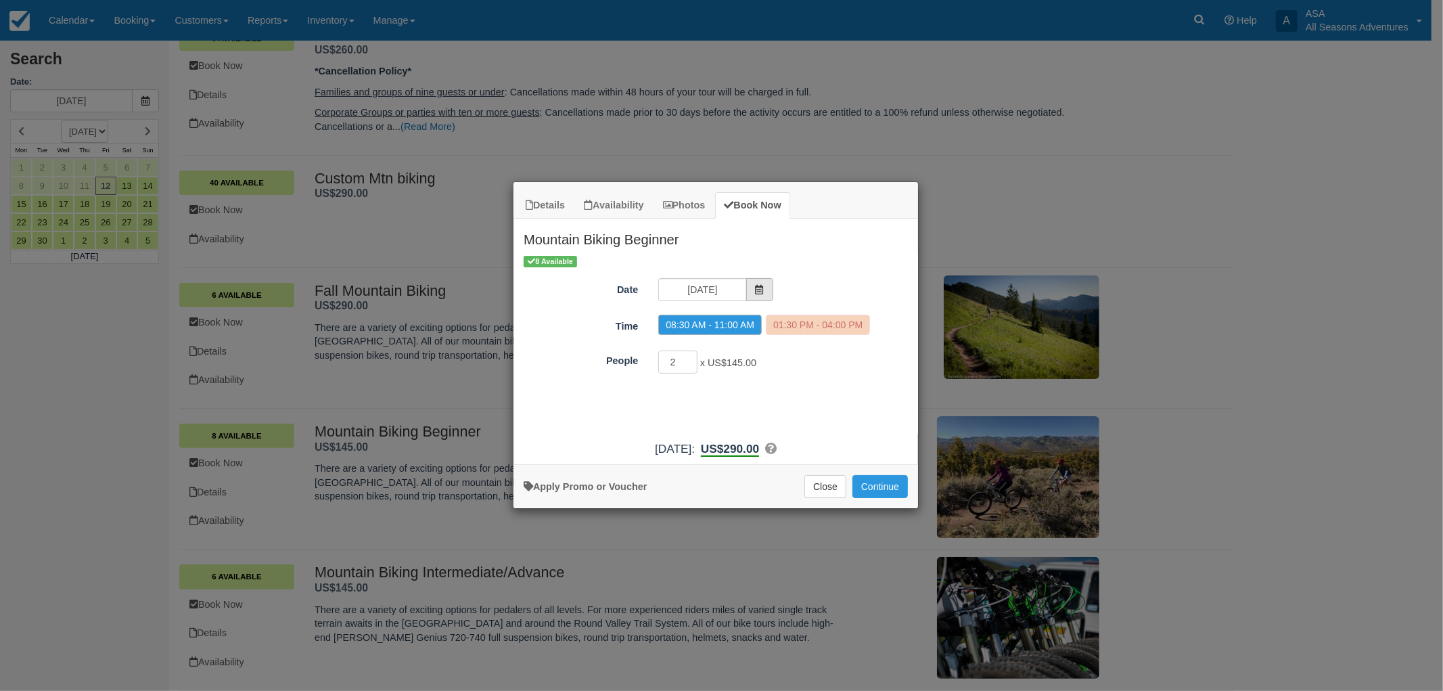
click at [766, 294] on span "Item Modal" at bounding box center [759, 289] width 27 height 23
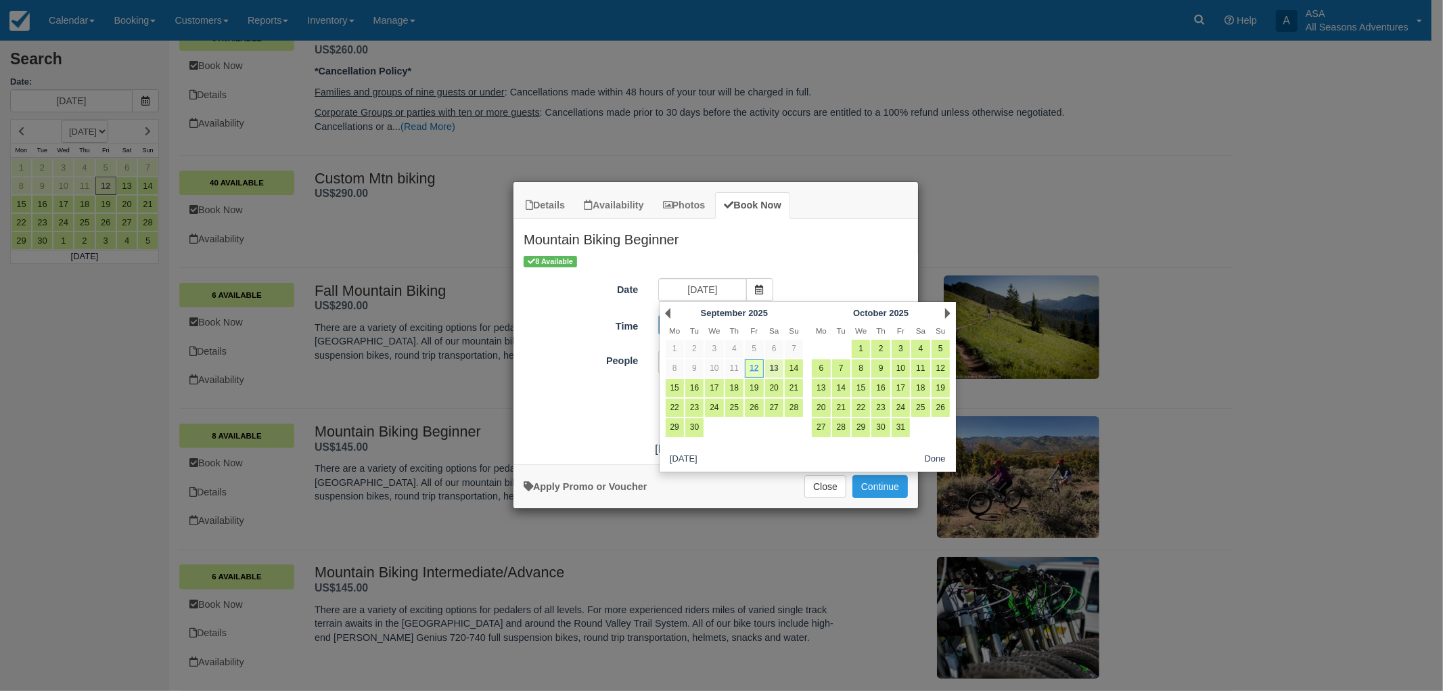
click at [768, 365] on link "13" at bounding box center [774, 368] width 18 height 18
type input "09/13/25"
radio input "false"
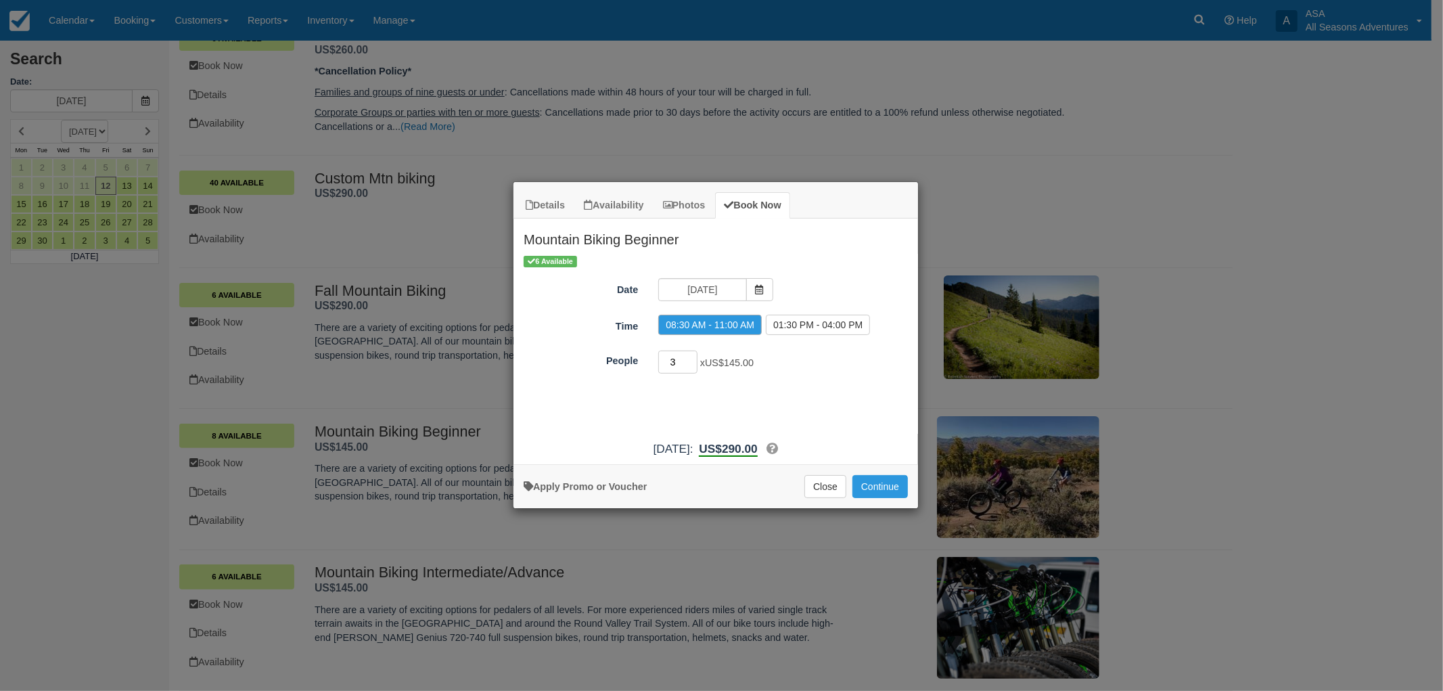
click at [693, 357] on input "3" at bounding box center [677, 361] width 39 height 23
type input "4"
click at [693, 357] on input "4" at bounding box center [677, 361] width 39 height 23
click at [875, 486] on button "Continue" at bounding box center [879, 486] width 55 height 23
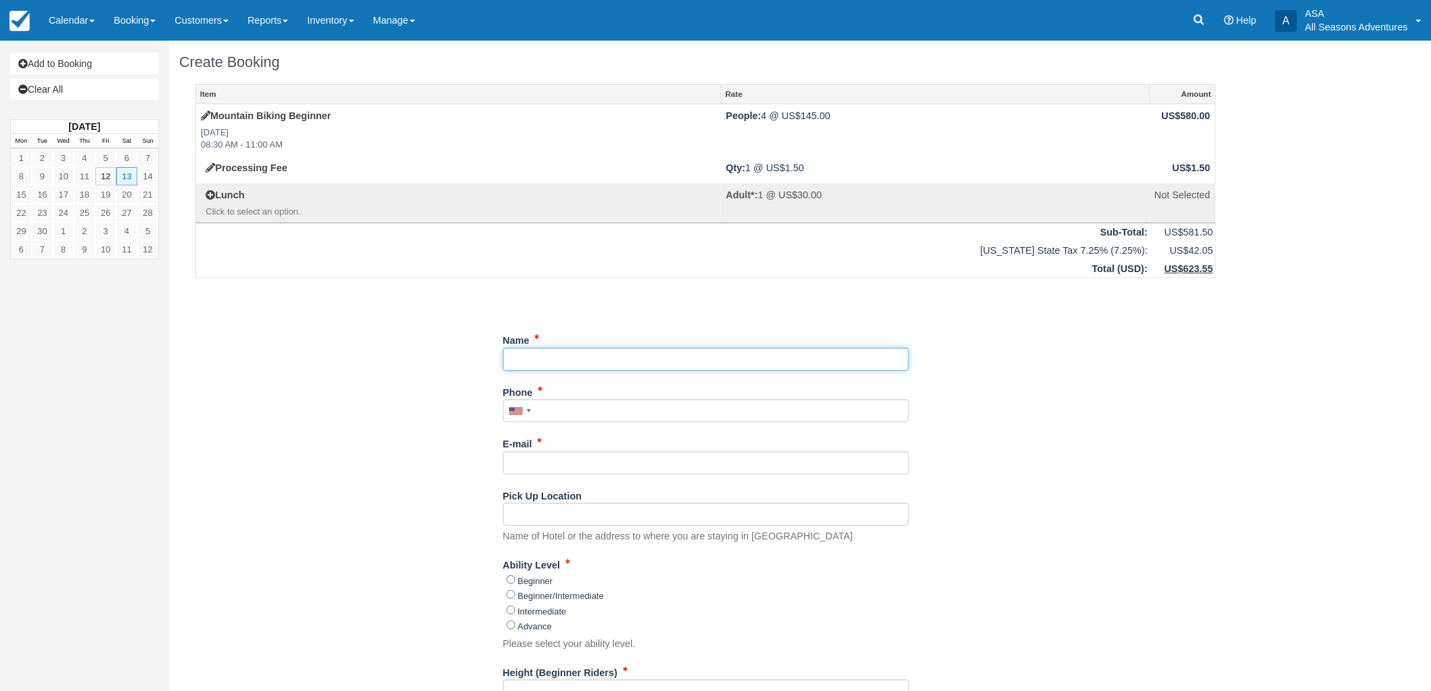
drag, startPoint x: 0, startPoint y: 0, endPoint x: 699, endPoint y: 362, distance: 787.4
click at [699, 362] on input "Name" at bounding box center [706, 359] width 406 height 23
click at [557, 315] on div "Item Rate Amount Mountain Biking Beginner Sat Sept 13, 2025 08:30 AM - 11:00 AM…" at bounding box center [705, 641] width 1053 height 1114
click at [569, 356] on input "Name" at bounding box center [706, 359] width 406 height 23
click at [496, 246] on td "[US_STATE] State Tax 7.25% (7.25%):" at bounding box center [673, 250] width 954 height 18
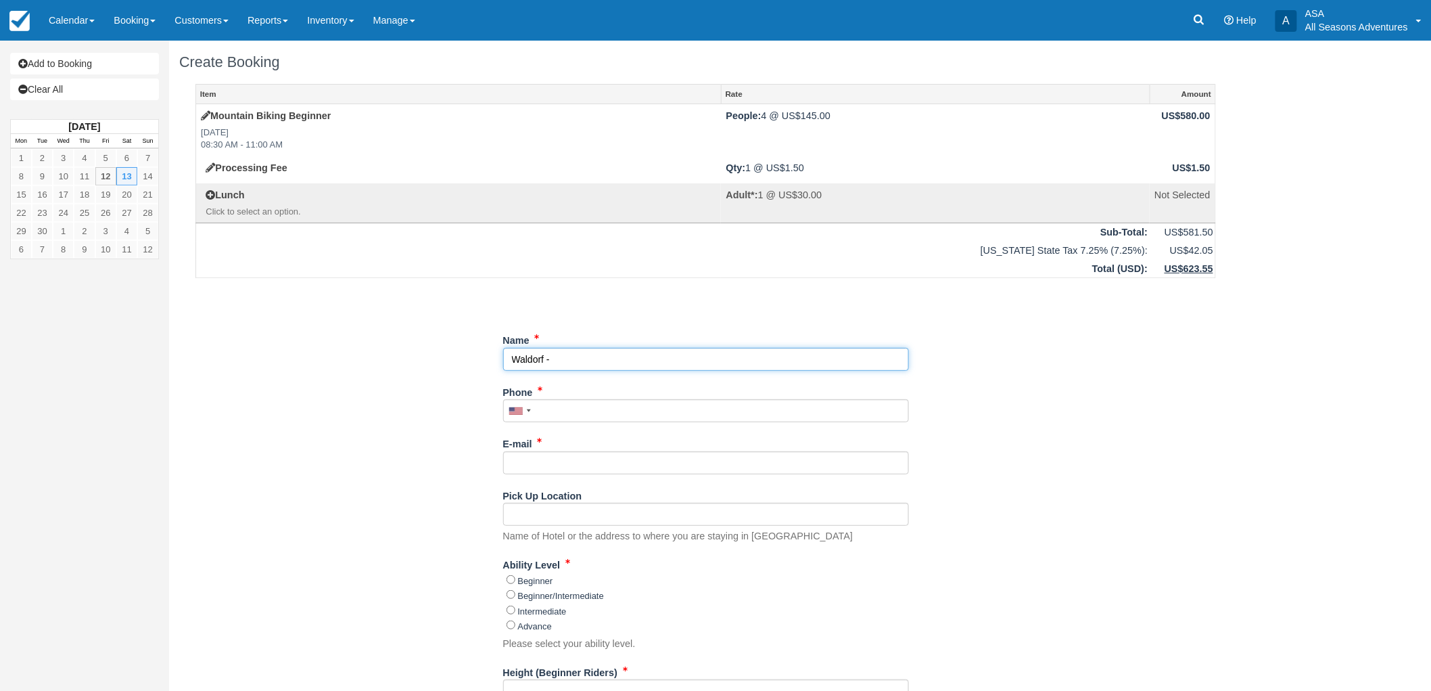
click at [681, 354] on input "Name" at bounding box center [706, 359] width 406 height 23
type input "Waldorf - [PERSON_NAME]"
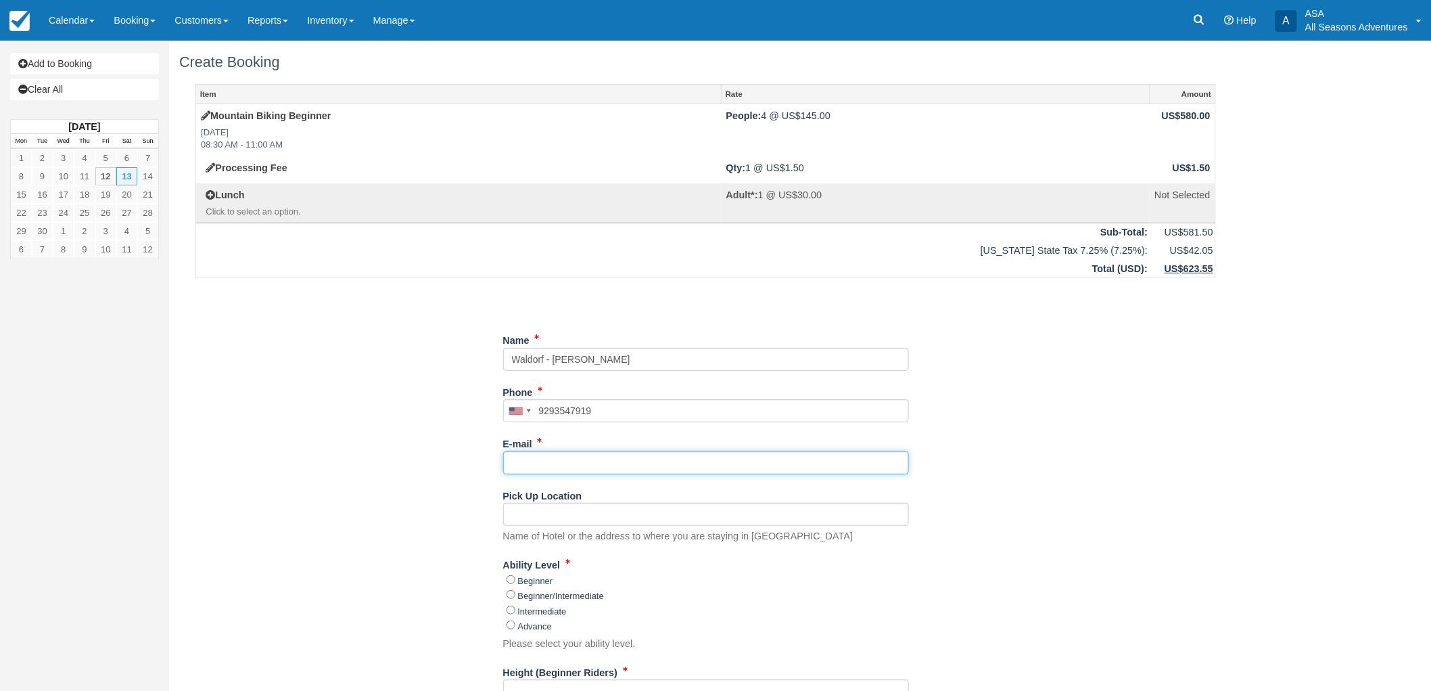
type input "(929) 354-7919"
click at [578, 451] on input "E-mail" at bounding box center [706, 462] width 406 height 23
type input "w"
type input "[EMAIL_ADDRESS][DOMAIN_NAME]"
click at [555, 501] on label "Pick Up Location" at bounding box center [542, 493] width 79 height 19
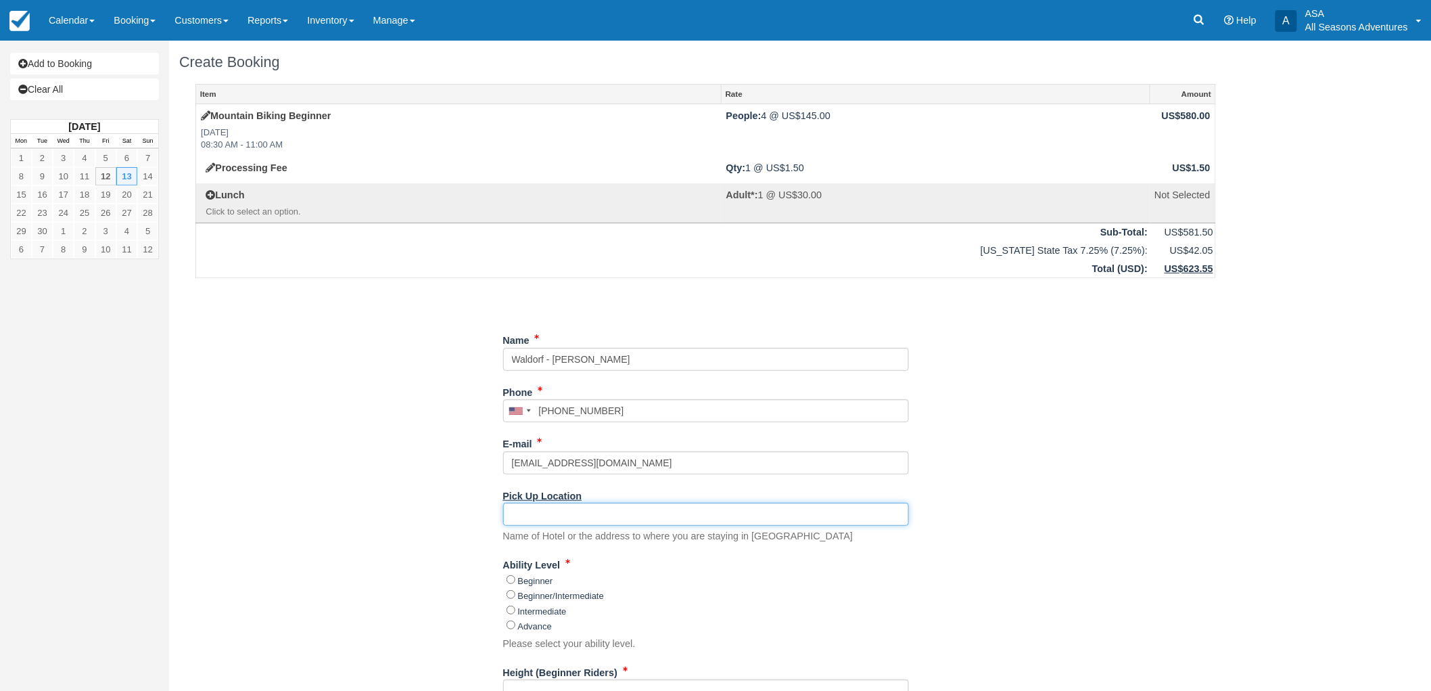
click at [555, 503] on input "Pick Up Location" at bounding box center [706, 514] width 406 height 23
type input "Waldorf"
click at [311, 465] on div "Item Rate Amount Mountain Biking Beginner Sat Sept 13, 2025 08:30 AM - 11:00 AM…" at bounding box center [705, 641] width 1053 height 1114
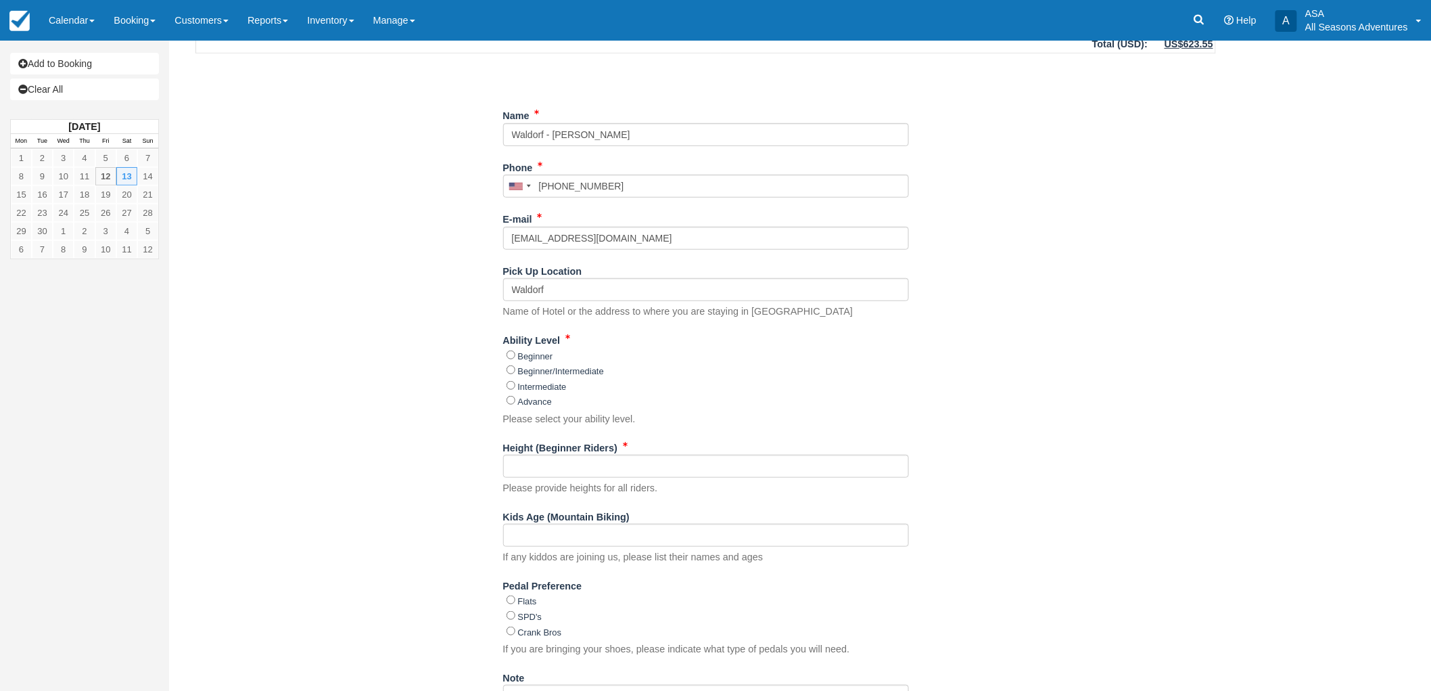
scroll to position [225, 0]
click at [512, 352] on input "Beginner" at bounding box center [511, 354] width 9 height 9
radio input "true"
click at [511, 599] on input "Flats" at bounding box center [511, 599] width 9 height 9
radio input "true"
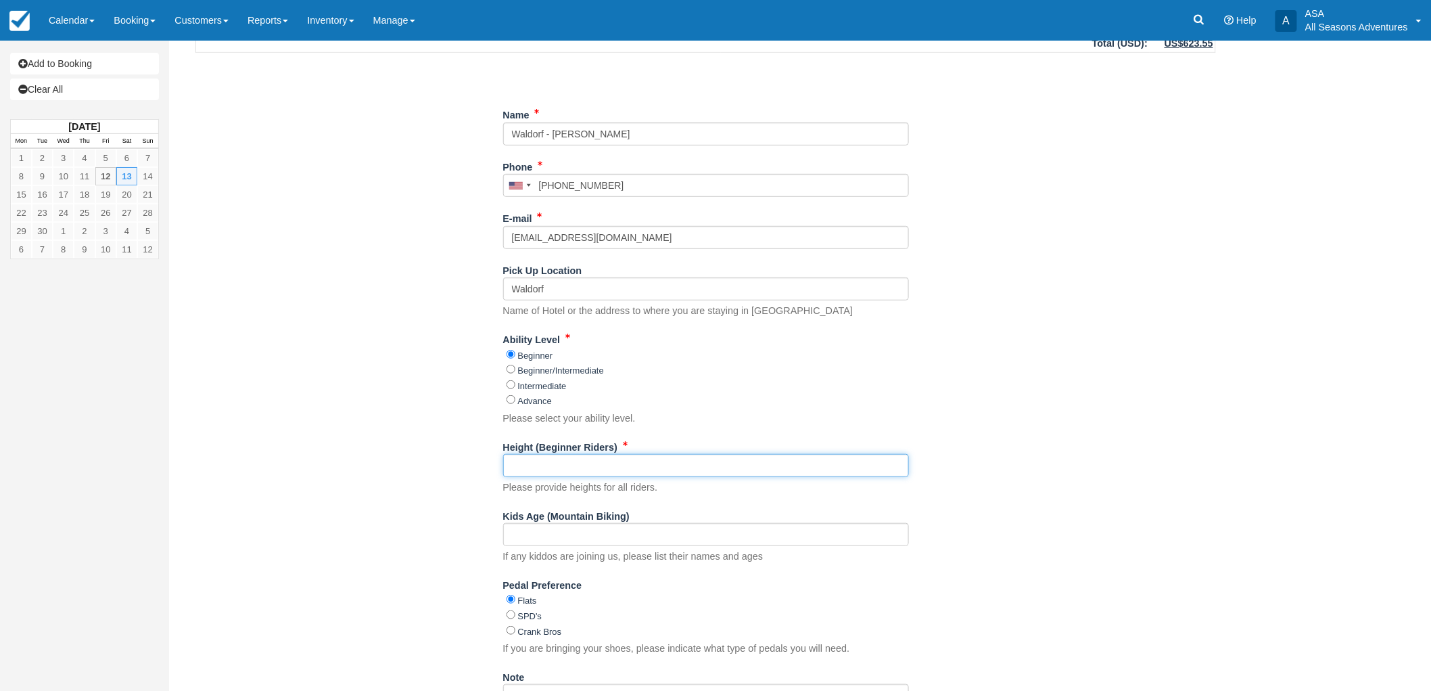
click at [605, 460] on input "Height (Beginner Riders)" at bounding box center [706, 465] width 406 height 23
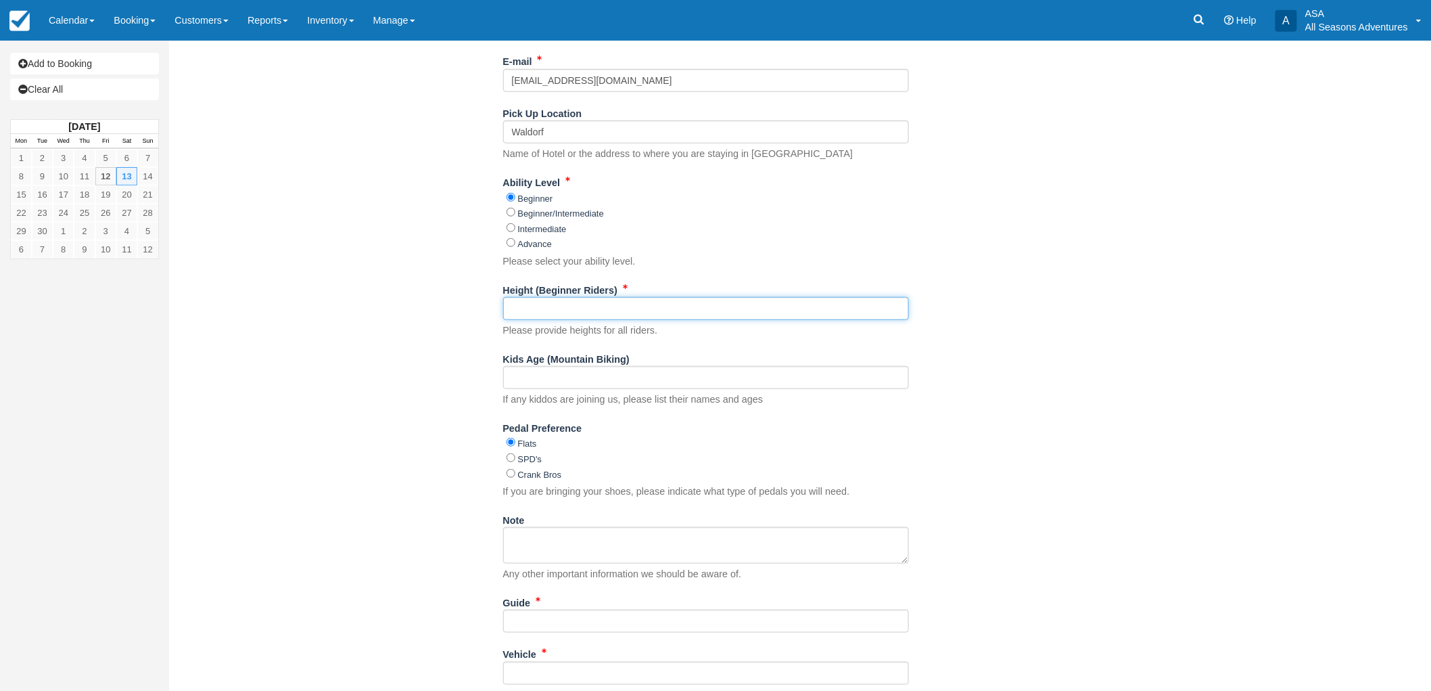
scroll to position [526, 0]
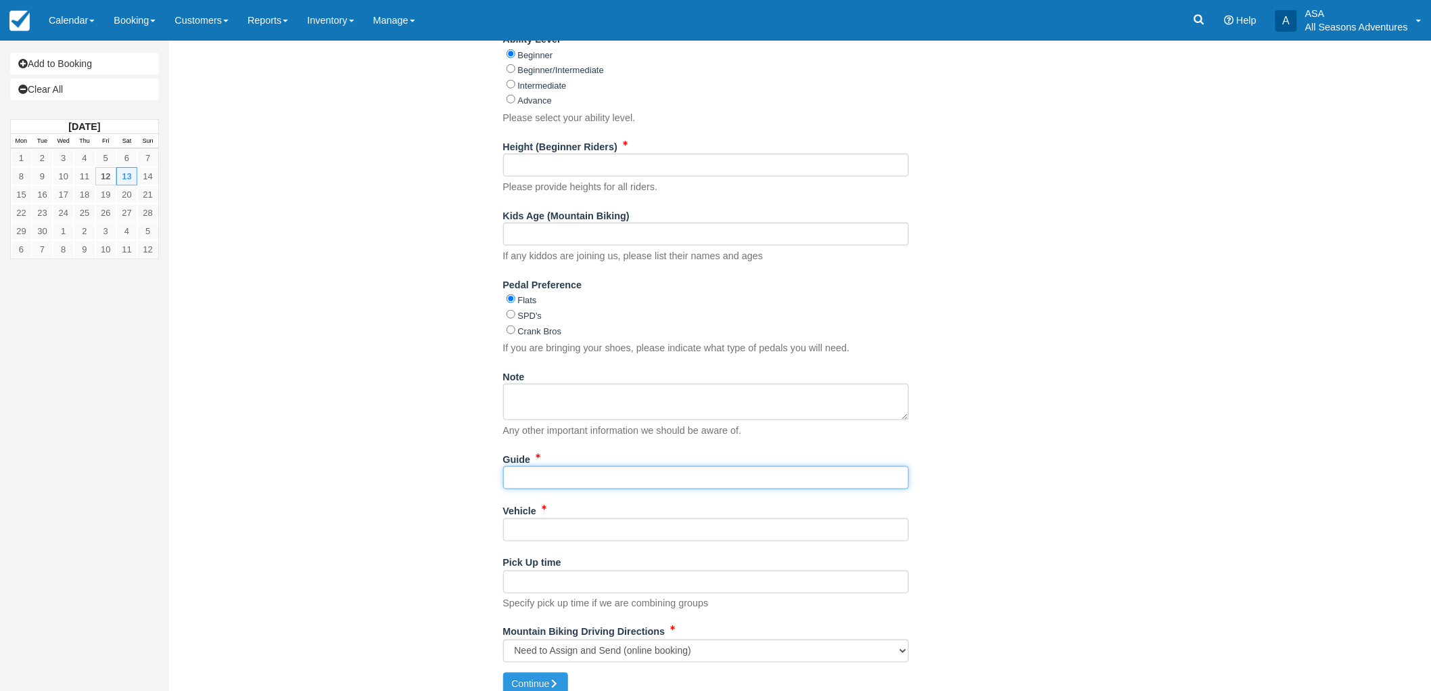
click at [546, 469] on input "Guide" at bounding box center [706, 477] width 406 height 23
type input "Gordo"
type input "Excursion"
click at [543, 166] on input "Height (Beginner Riders)" at bounding box center [706, 165] width 406 height 23
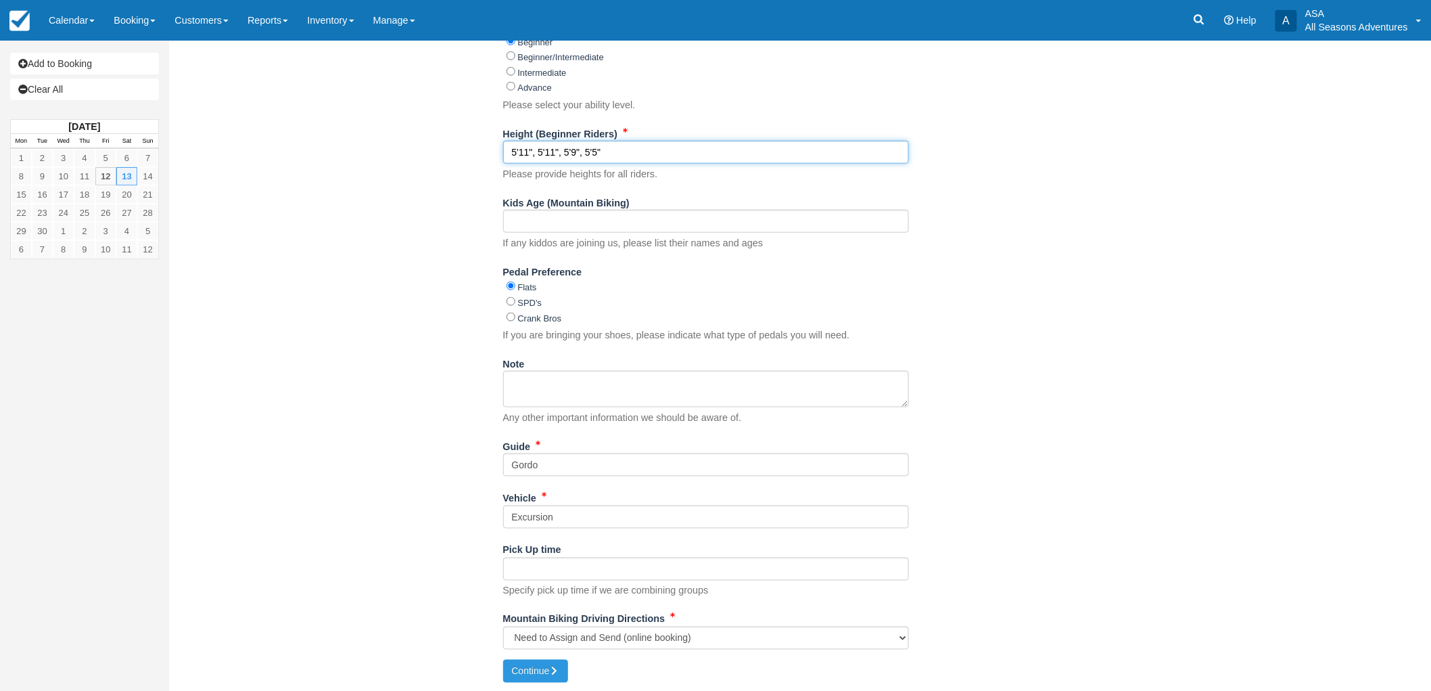
scroll to position [542, 0]
type input "5'11", 5'11", 5'9", 5'5""
click at [556, 670] on icon "submit" at bounding box center [554, 668] width 9 height 9
type input "+19293547919"
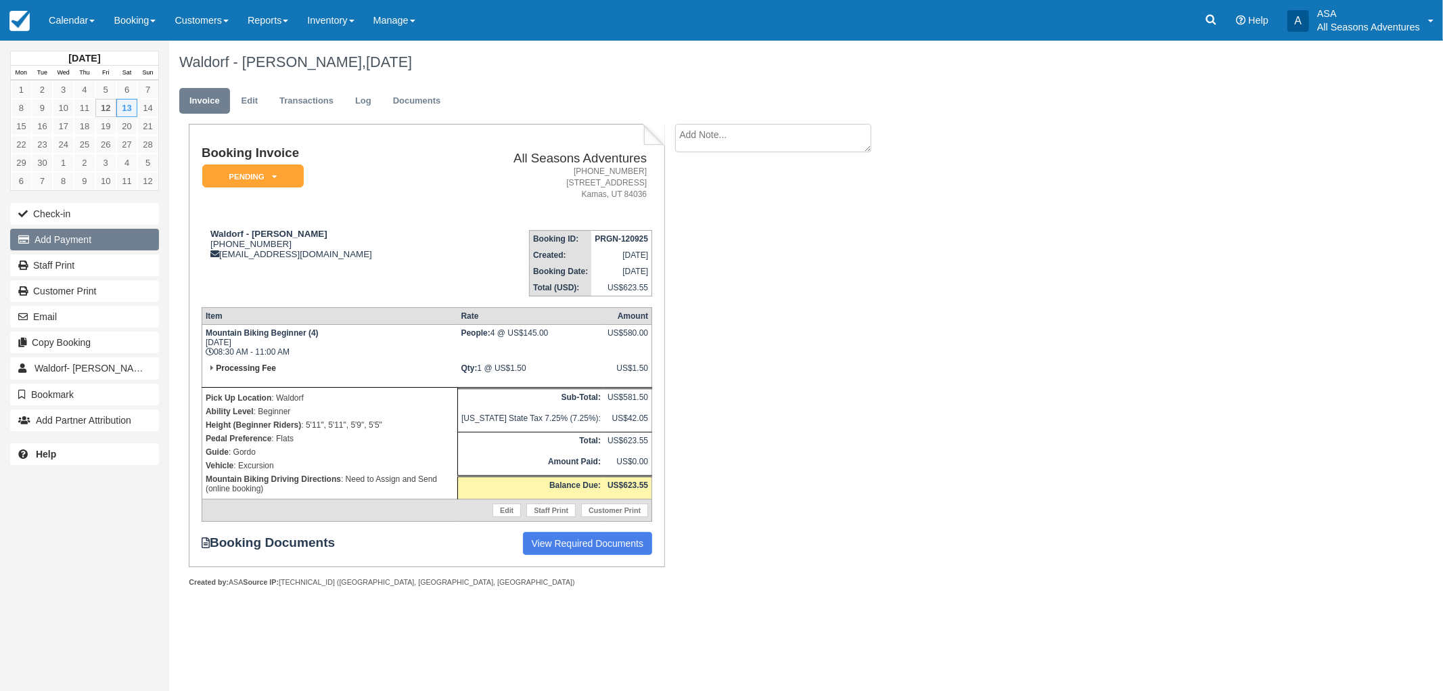
click at [72, 239] on button "Add Payment" at bounding box center [84, 240] width 149 height 22
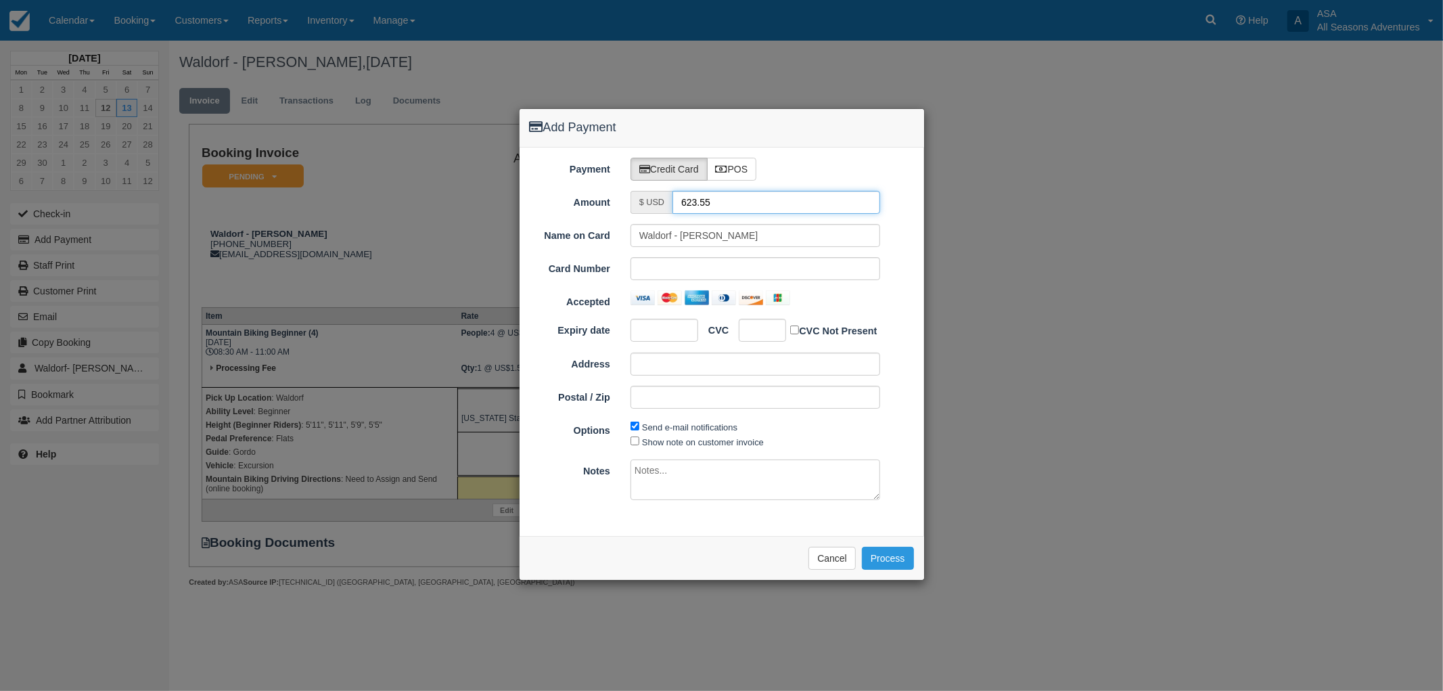
click at [730, 203] on input "623.55" at bounding box center [776, 202] width 208 height 23
type input "1.50"
click at [836, 567] on button "Cancel" at bounding box center [831, 557] width 47 height 23
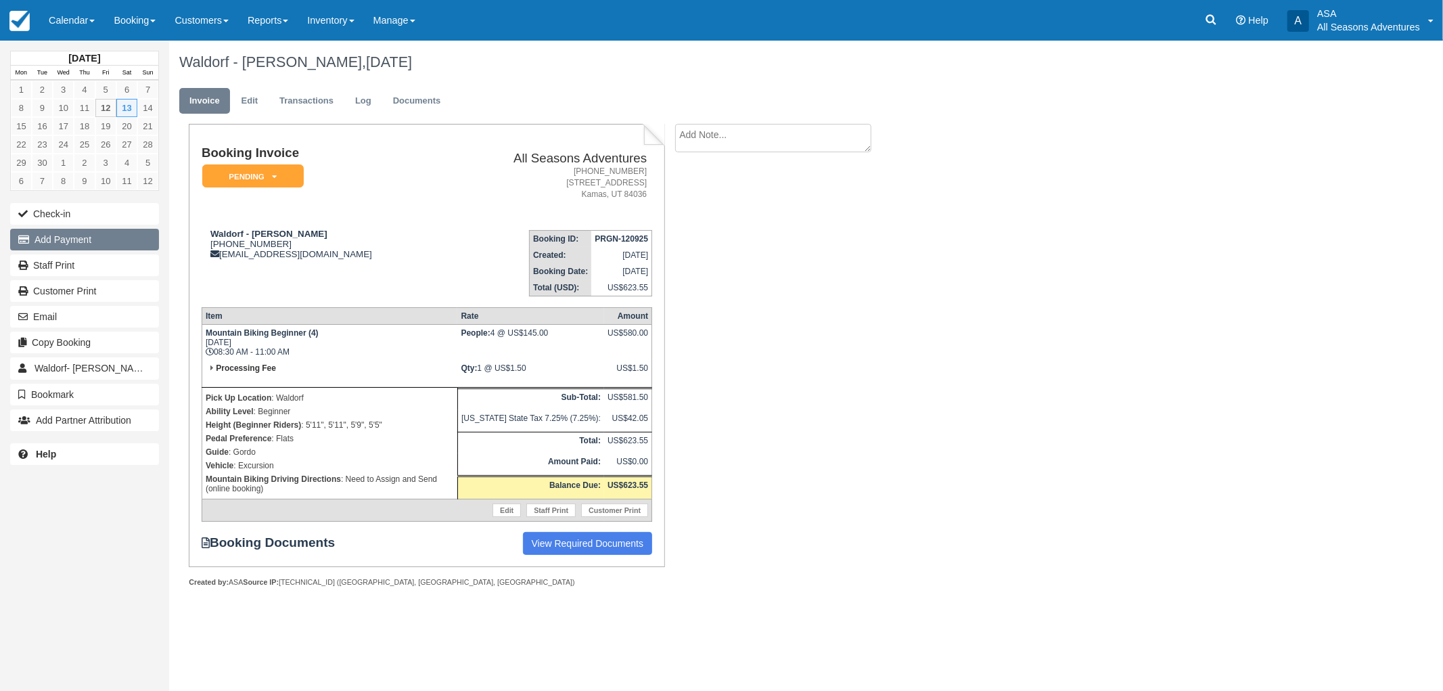
click at [82, 247] on button "Add Payment" at bounding box center [84, 240] width 149 height 22
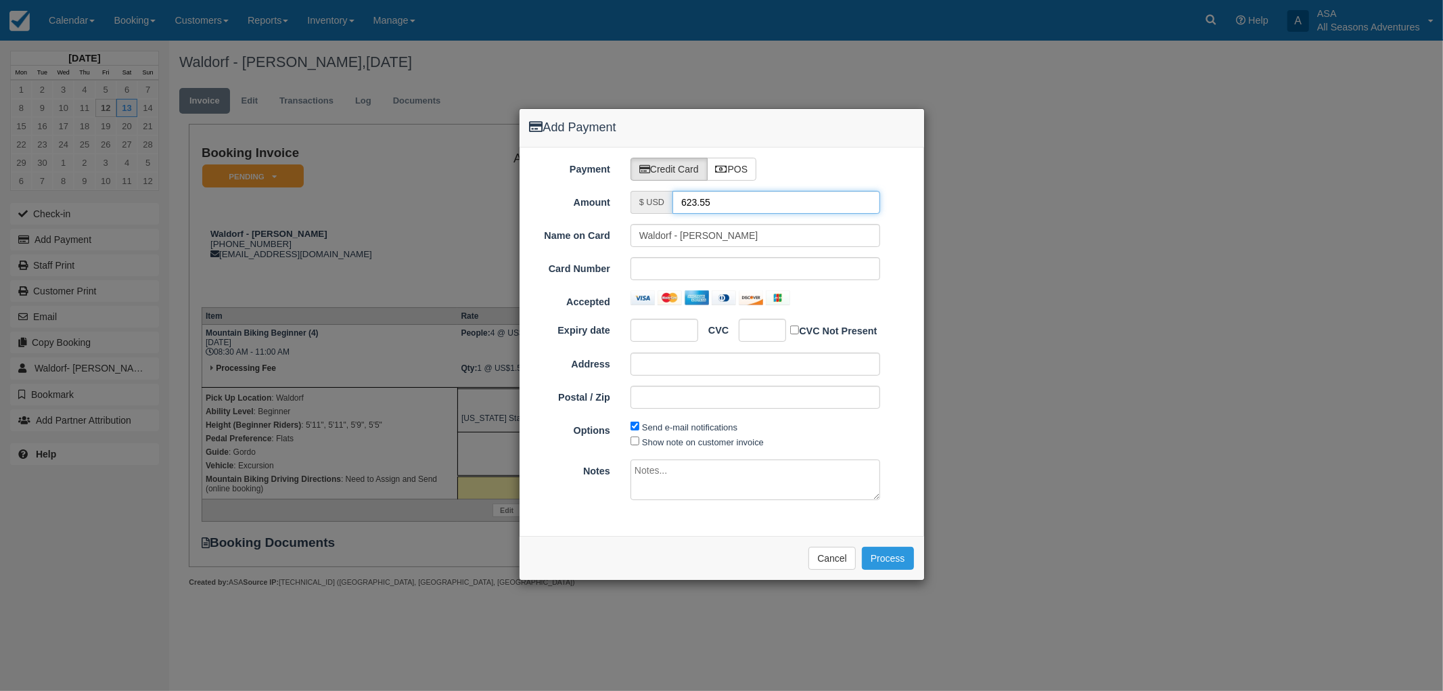
click at [728, 204] on input "623.55" at bounding box center [776, 202] width 208 height 23
type input "1.50"
click at [650, 337] on div at bounding box center [664, 330] width 68 height 23
click at [891, 558] on button "Process" at bounding box center [888, 557] width 52 height 23
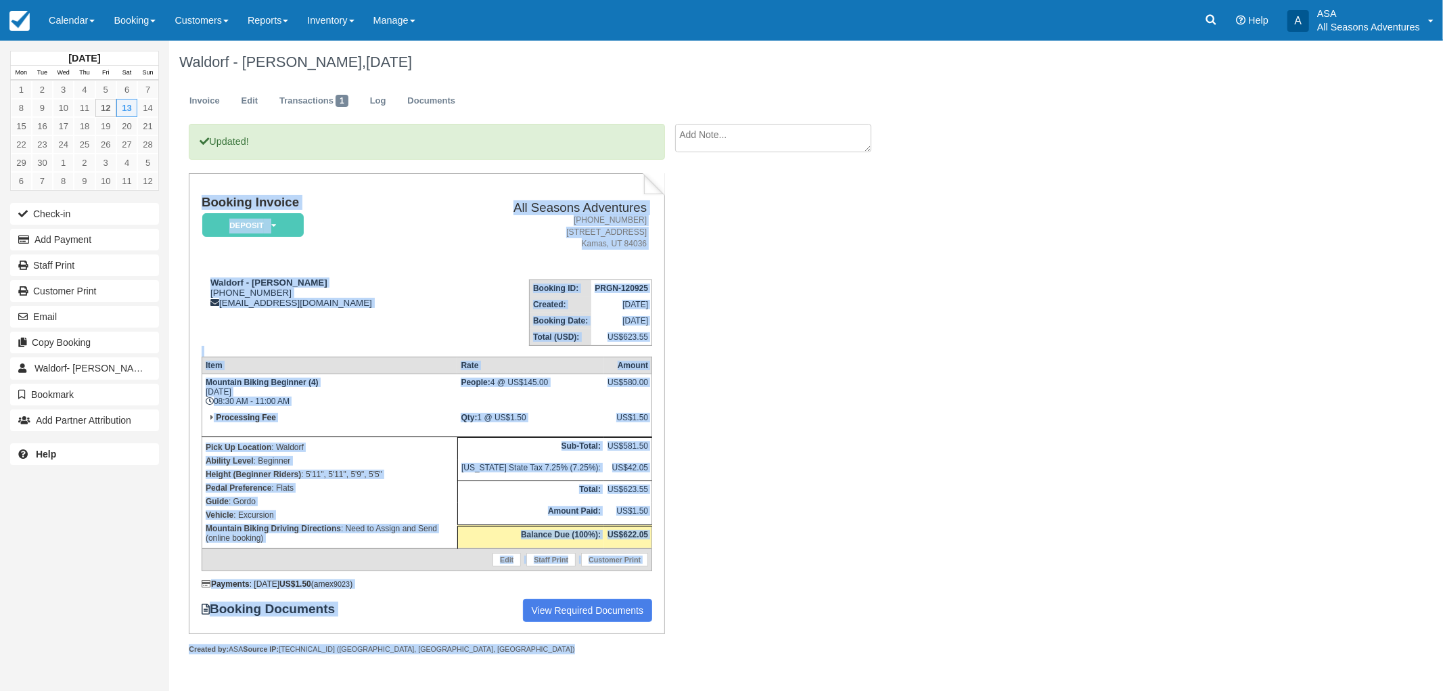
drag, startPoint x: 402, startPoint y: 653, endPoint x: 194, endPoint y: 204, distance: 495.1
click at [194, 204] on div "Updated! Booking Invoice Deposit   Pending Reserved Paid Waiting Cancelled All …" at bounding box center [426, 403] width 475 height 559
click at [197, 202] on div "Booking Invoice Deposit   Pending Reserved Paid Waiting Cancelled All Seasons A…" at bounding box center [426, 403] width 475 height 461
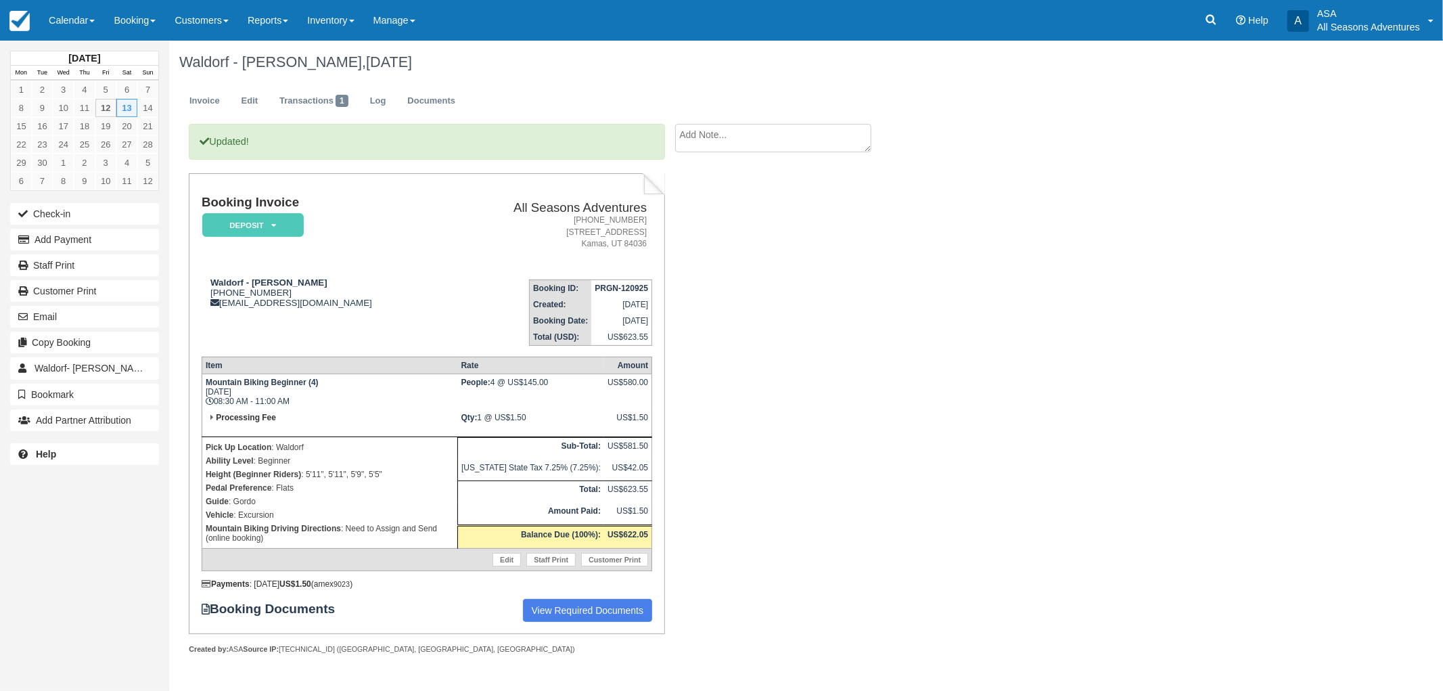
drag, startPoint x: 197, startPoint y: 202, endPoint x: 306, endPoint y: 212, distance: 110.1
click at [306, 212] on div "Booking Invoice Deposit   Pending Reserved Paid Waiting Cancelled All Seasons A…" at bounding box center [426, 403] width 475 height 461
click at [370, 212] on td "Booking Invoice Deposit   Pending Reserved Paid Waiting Cancelled" at bounding box center [324, 231] width 244 height 73
drag, startPoint x: 199, startPoint y: 206, endPoint x: 426, endPoint y: 325, distance: 256.2
click at [426, 325] on div "Booking Invoice Deposit   Pending Reserved Paid Waiting Cancelled All Seasons A…" at bounding box center [426, 403] width 475 height 461
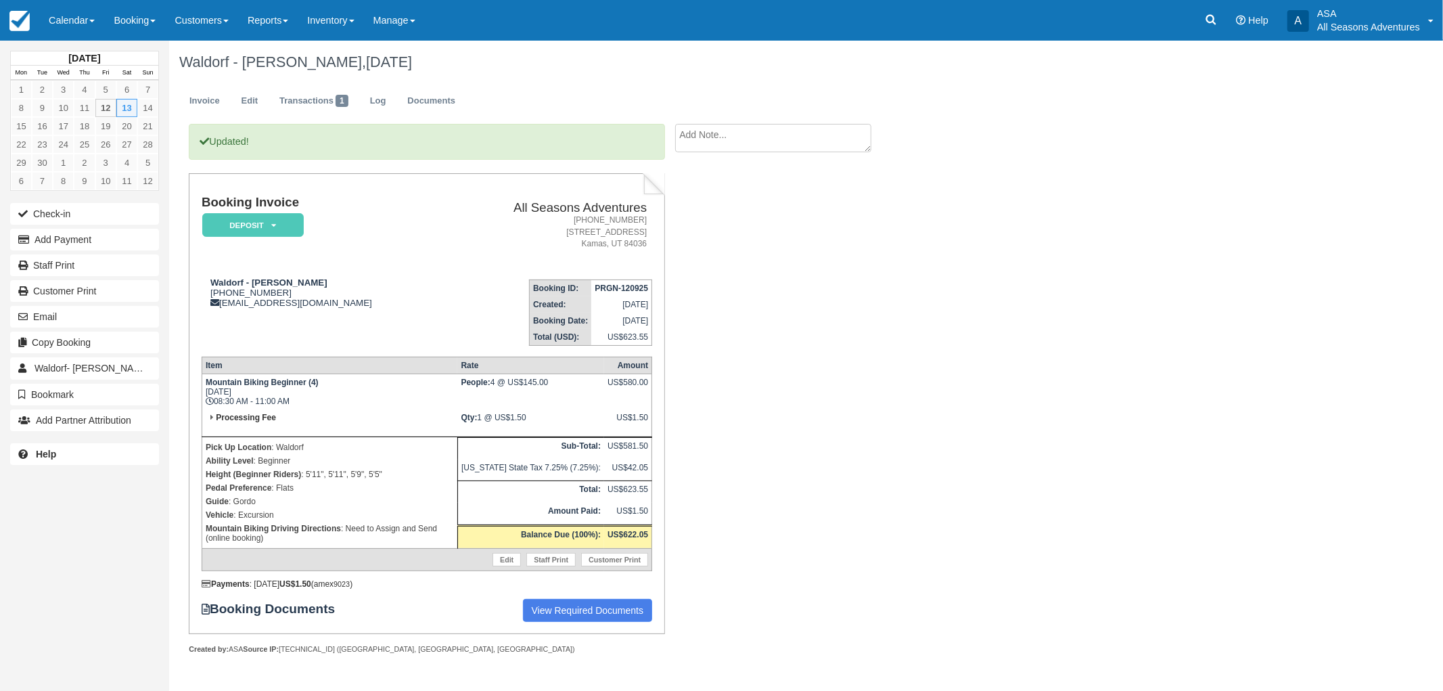
click at [434, 315] on td "Waldorf - [PERSON_NAME] [PHONE_NUMBER] [EMAIL_ADDRESS][DOMAIN_NAME]" at bounding box center [324, 307] width 244 height 77
click at [82, 267] on link "Staff Print" at bounding box center [84, 265] width 149 height 22
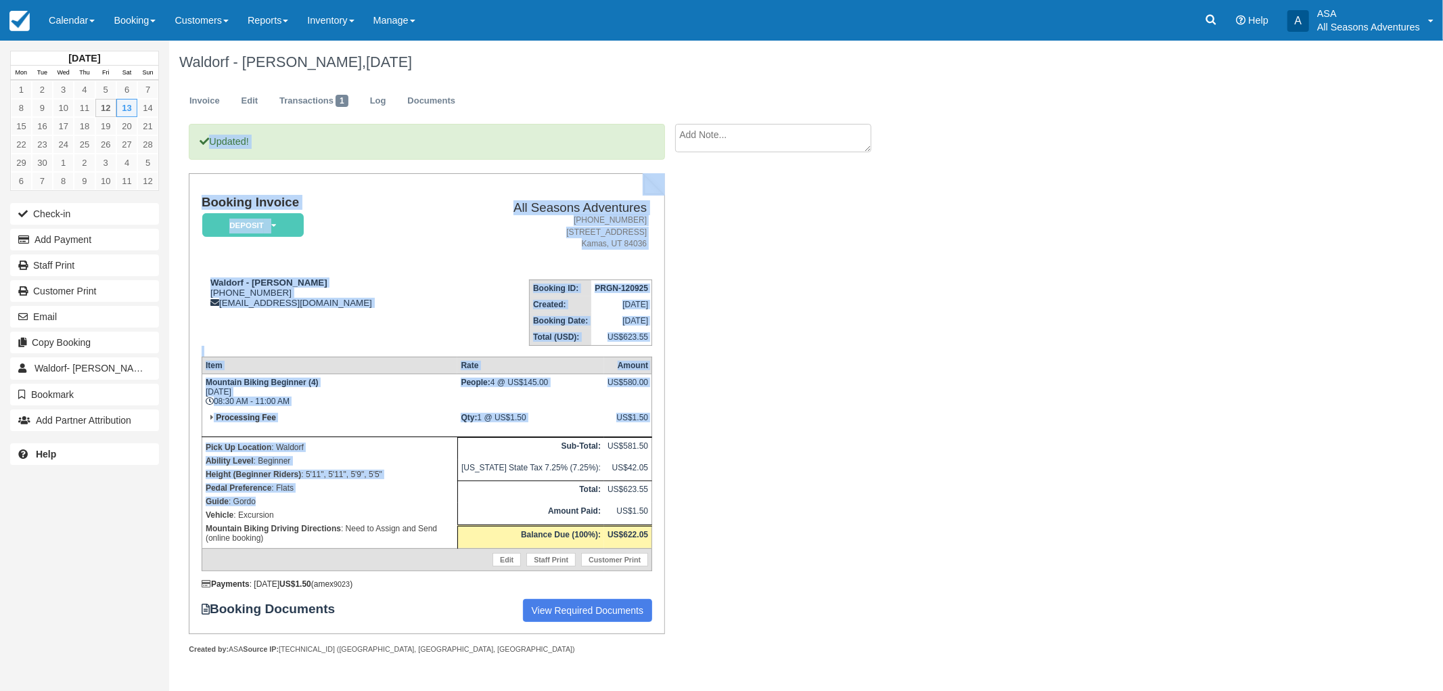
drag, startPoint x: 319, startPoint y: 494, endPoint x: 181, endPoint y: 280, distance: 255.0
click at [181, 280] on div "Updated! Booking Invoice Deposit   Pending Reserved Paid Waiting Cancelled All …" at bounding box center [417, 403] width 496 height 559
click at [219, 308] on div "Waldorf - [PERSON_NAME] [PHONE_NUMBER] [EMAIL_ADDRESS][DOMAIN_NAME]" at bounding box center [324, 292] width 244 height 30
click at [261, 413] on strong "Processing Fee" at bounding box center [246, 417] width 60 height 9
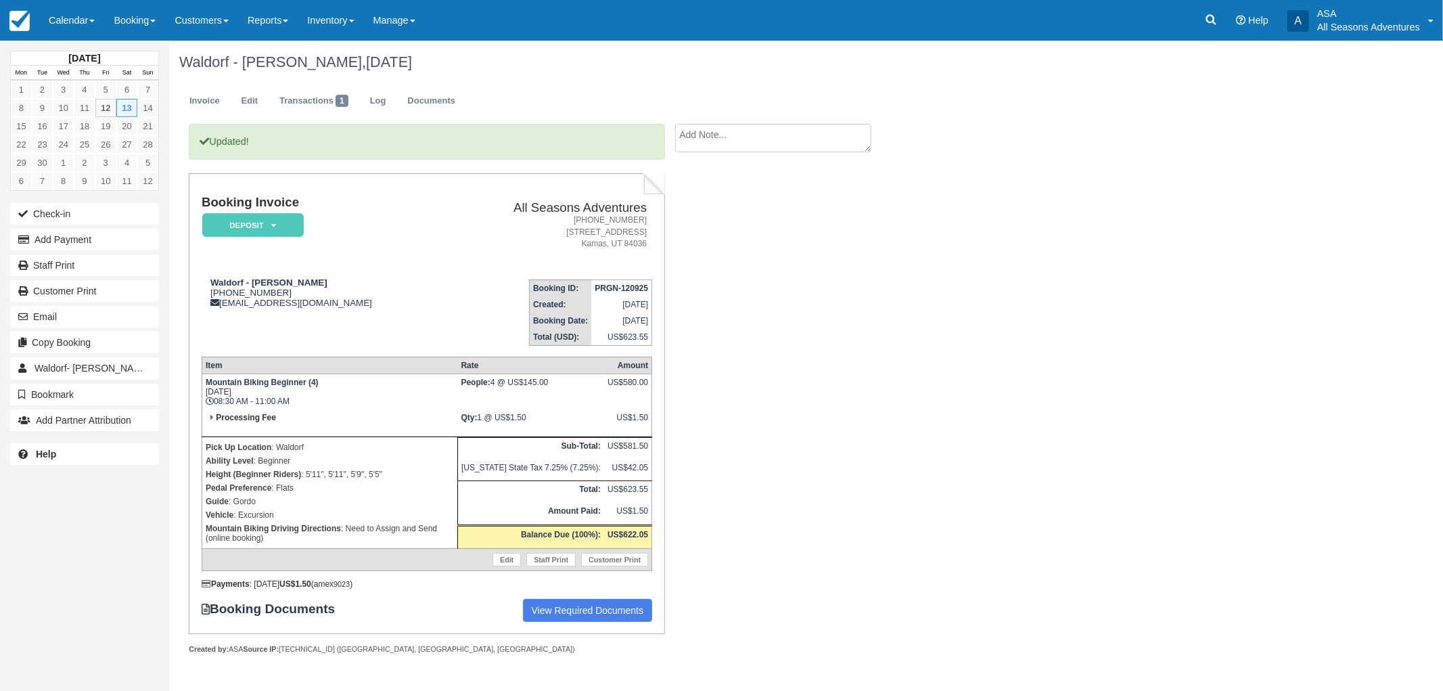
click at [388, 352] on div "Booking Invoice Deposit   Pending Reserved Paid Waiting Cancelled All Seasons A…" at bounding box center [427, 408] width 450 height 426
click at [398, 540] on td "Pick Up Location : Waldorf Ability Level : Beginner Height (Beginner Riders) : …" at bounding box center [330, 492] width 256 height 112
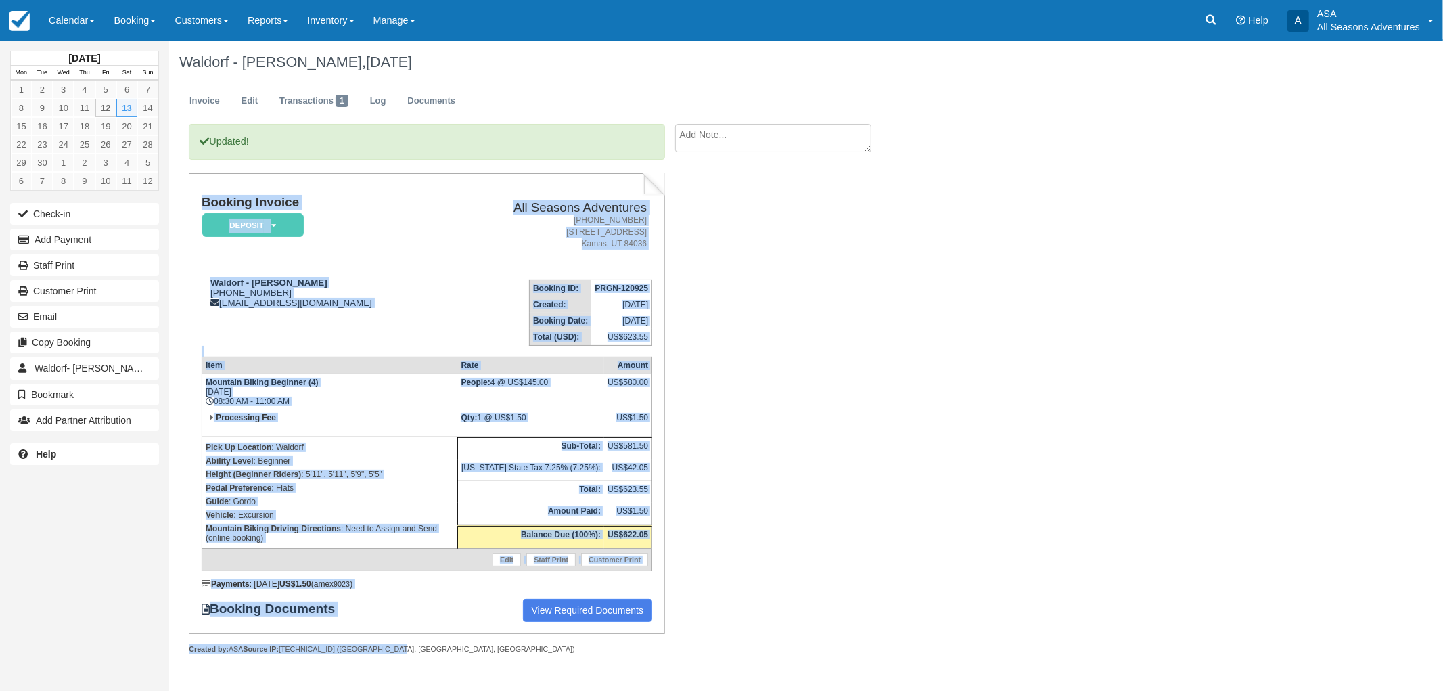
drag, startPoint x: 391, startPoint y: 645, endPoint x: 200, endPoint y: 218, distance: 467.7
click at [200, 218] on div "Booking Invoice Deposit   Pending Reserved Paid Waiting Cancelled All Seasons A…" at bounding box center [426, 413] width 475 height 481
click at [195, 204] on div "Booking Invoice Deposit   Pending Reserved Paid Waiting Cancelled All Seasons A…" at bounding box center [426, 403] width 475 height 461
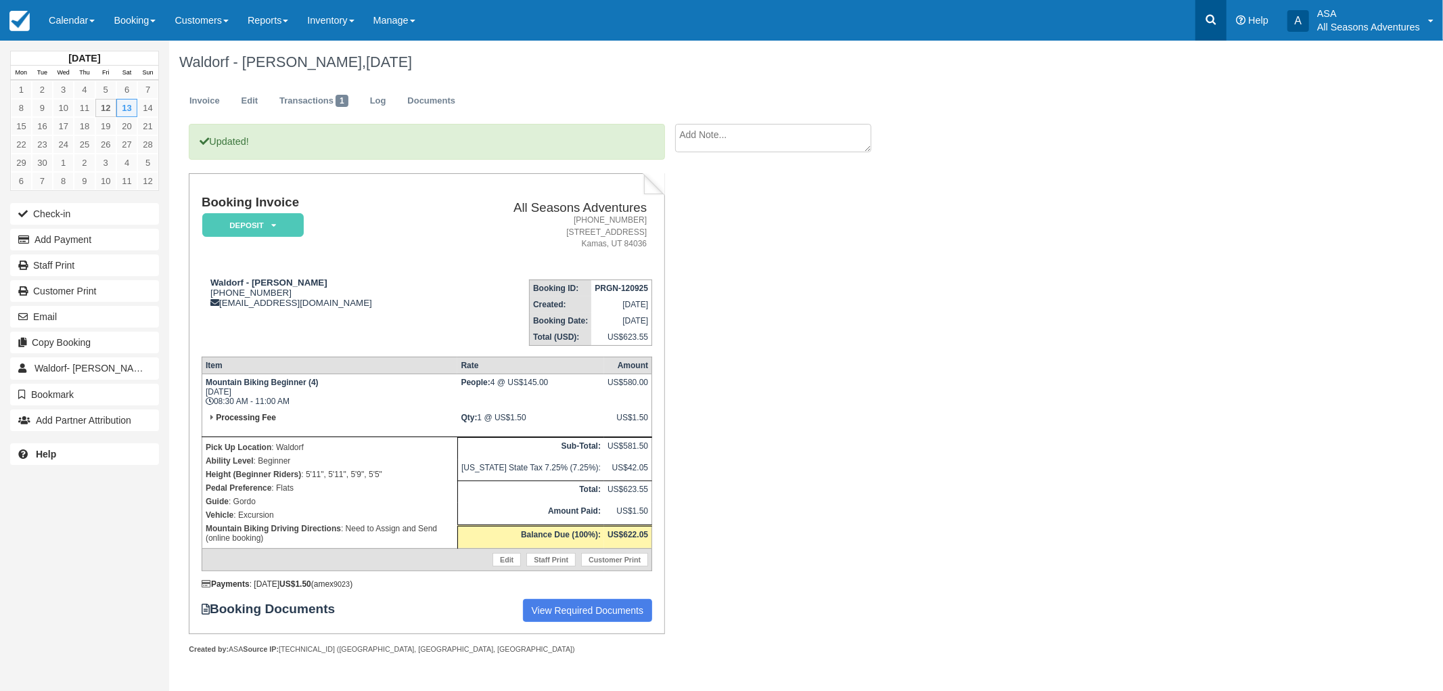
click at [1203, 18] on link at bounding box center [1210, 20] width 31 height 41
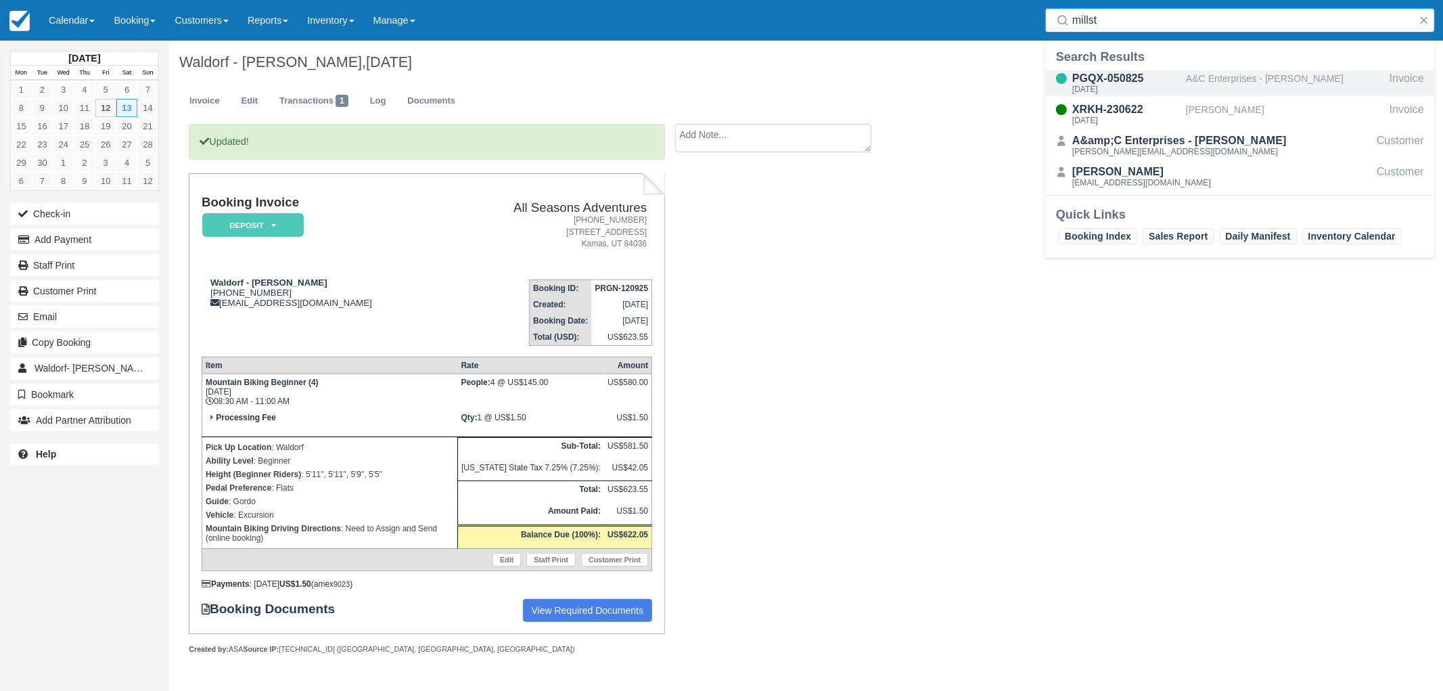
type input "millst"
click at [1238, 76] on div "A&C Enterprises - [PERSON_NAME]" at bounding box center [1285, 83] width 198 height 26
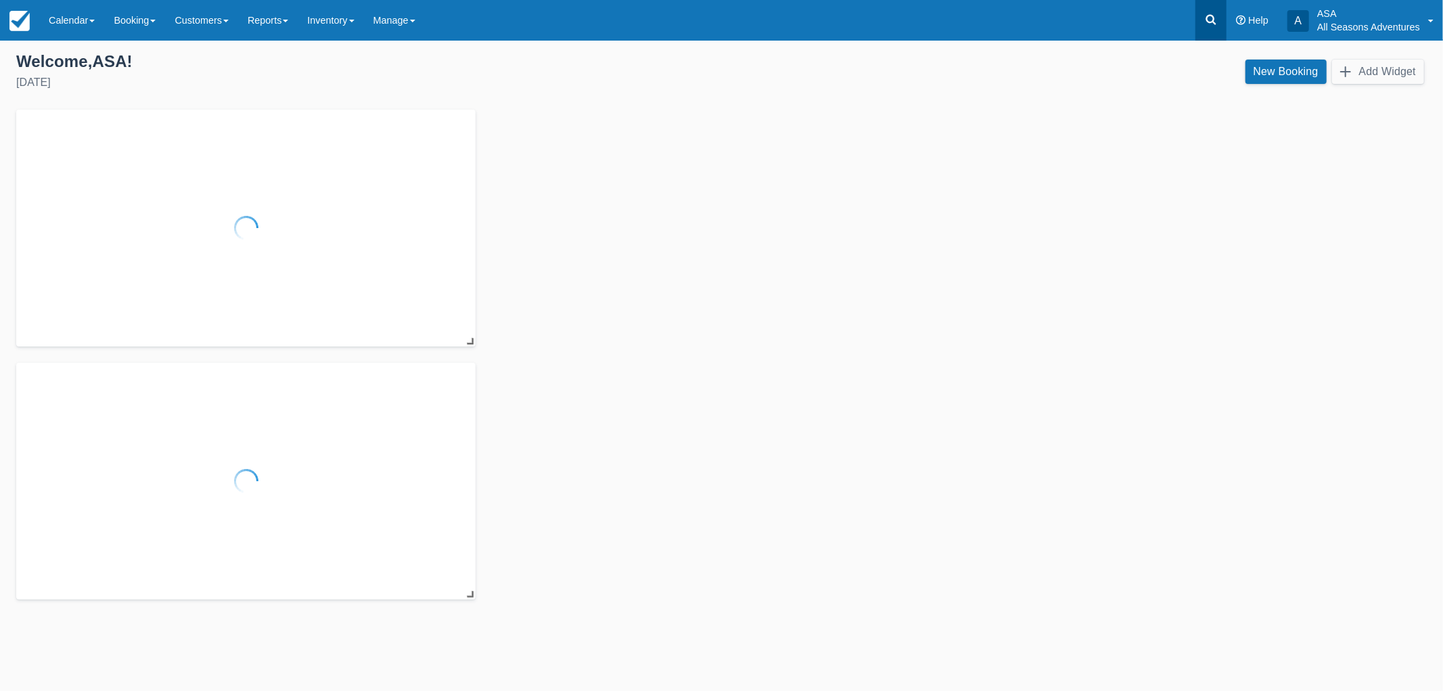
click at [1205, 16] on icon at bounding box center [1211, 20] width 14 height 14
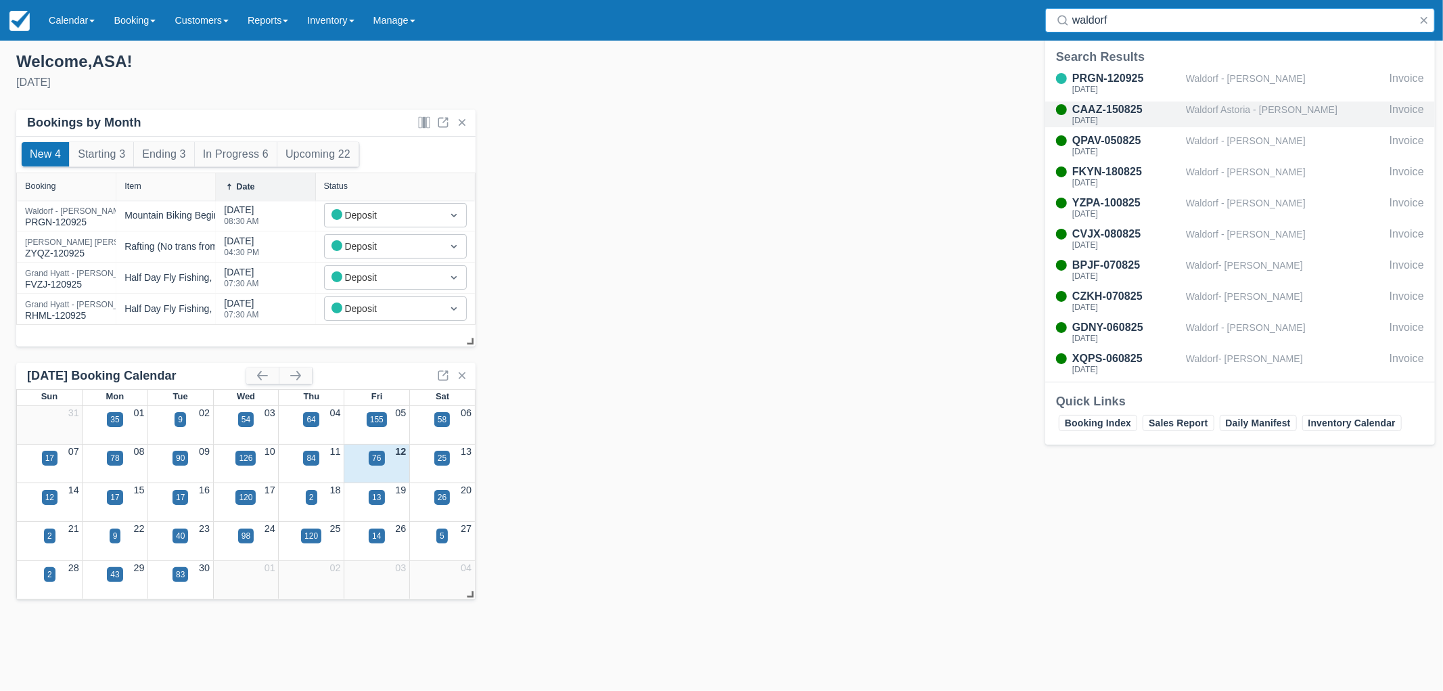
type input "waldorf"
click at [1171, 105] on div "CAAZ-150825" at bounding box center [1126, 109] width 108 height 16
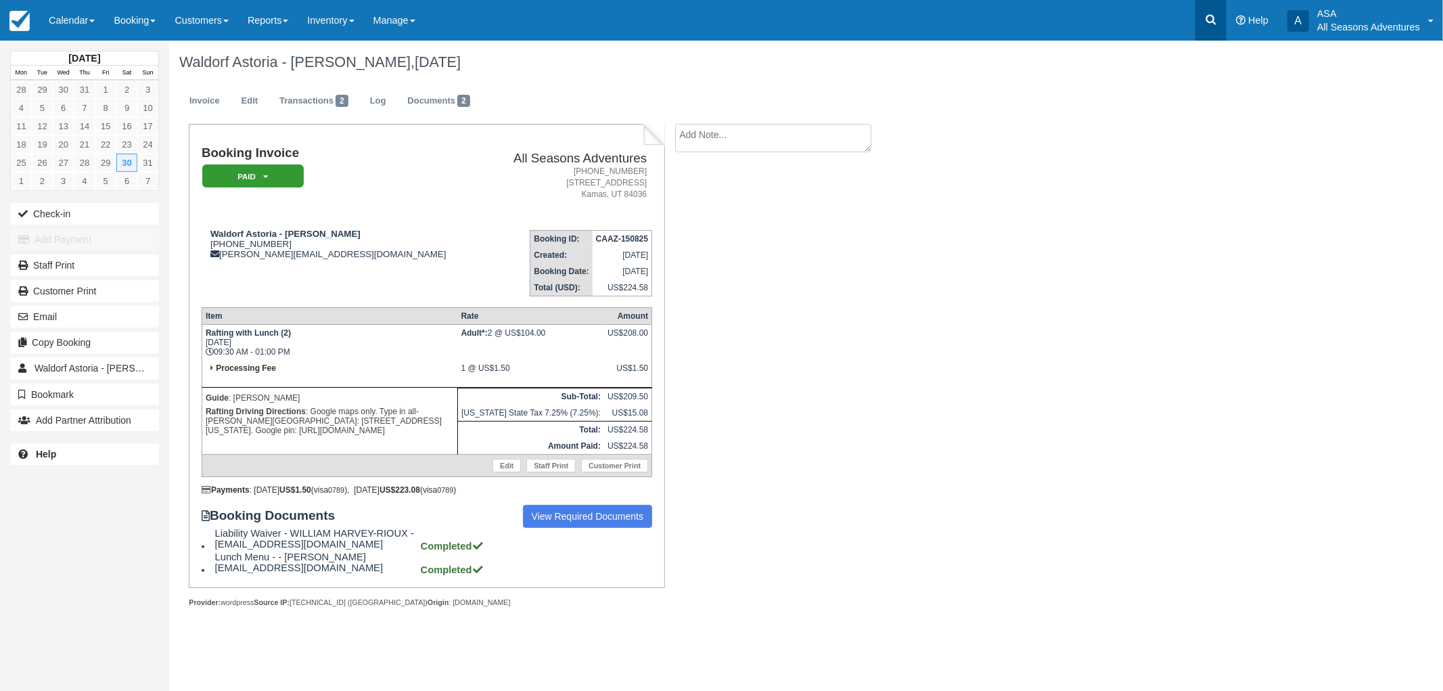
click at [1222, 21] on link at bounding box center [1210, 20] width 31 height 41
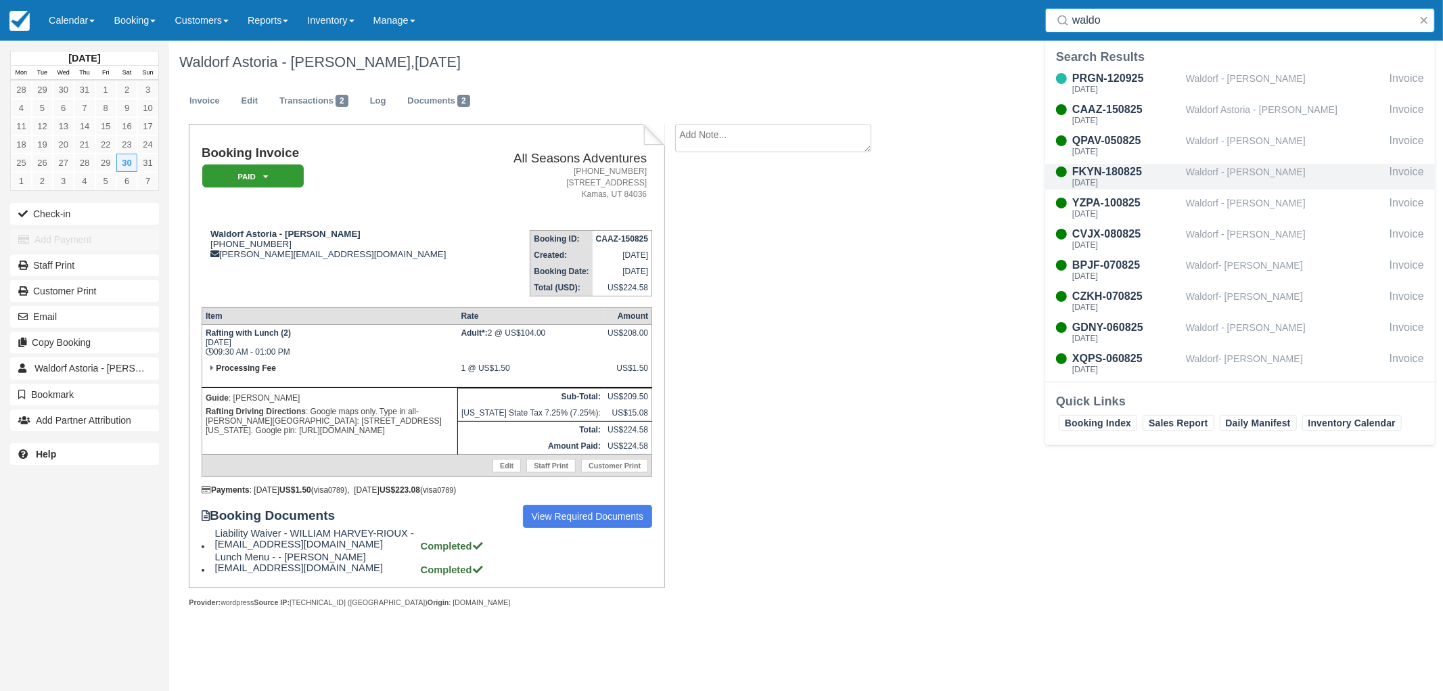
type input "waldo"
click at [1238, 171] on div "Waldorf - Marsha Rubenstein" at bounding box center [1285, 177] width 198 height 26
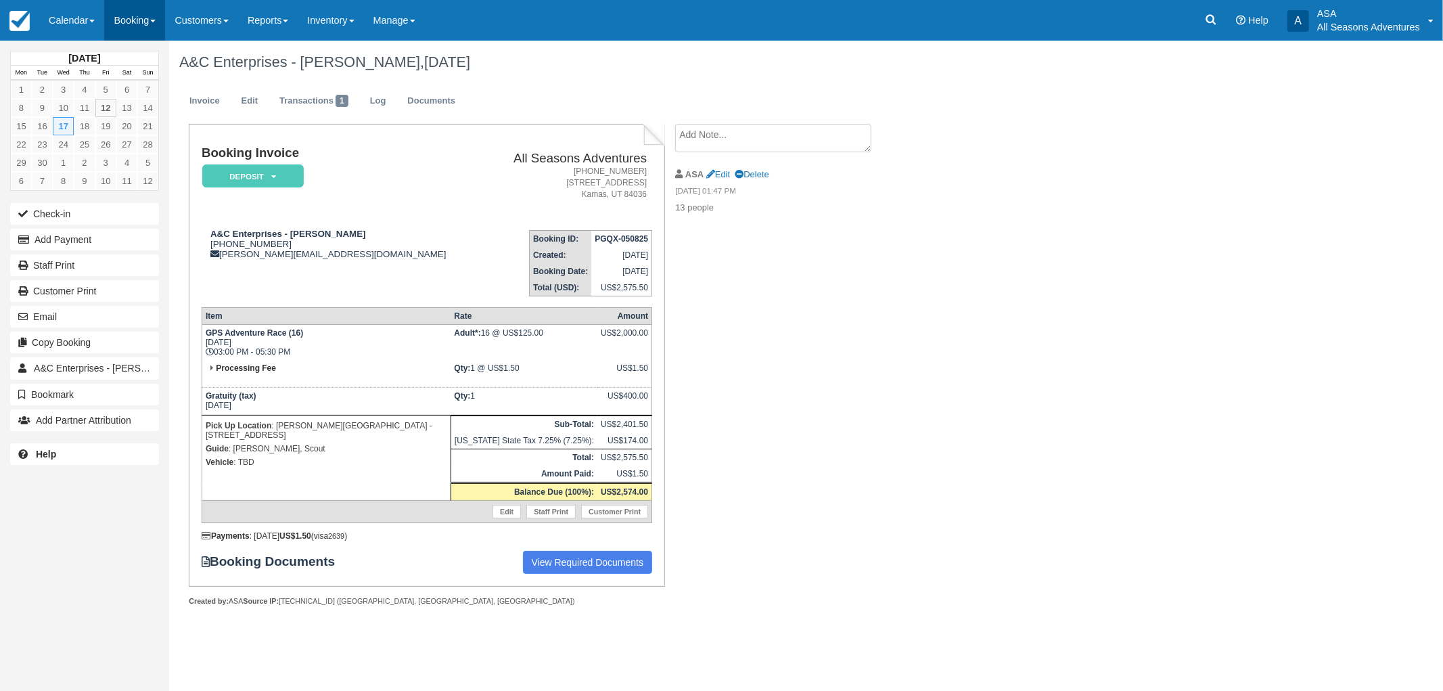
click at [114, 28] on link "Booking" at bounding box center [134, 20] width 61 height 41
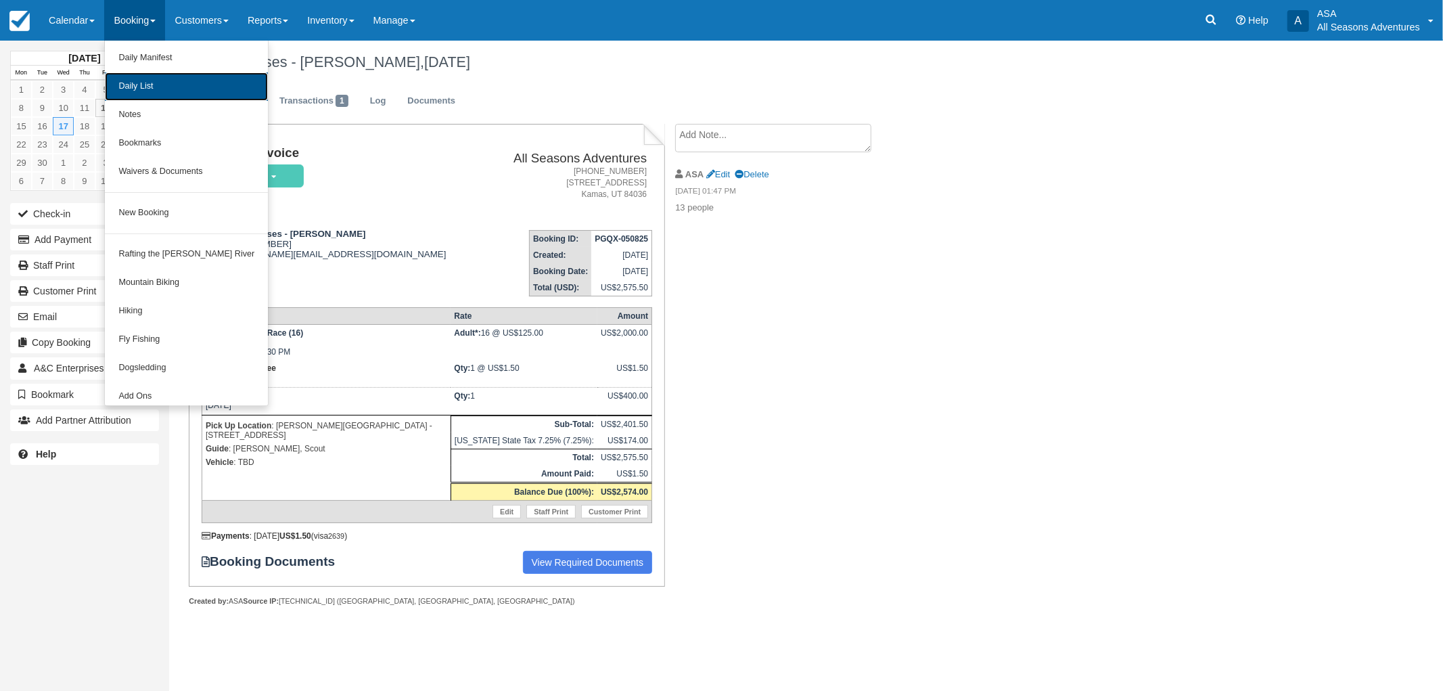
click at [140, 87] on link "Daily List" at bounding box center [186, 86] width 163 height 28
